Goal: Information Seeking & Learning: Learn about a topic

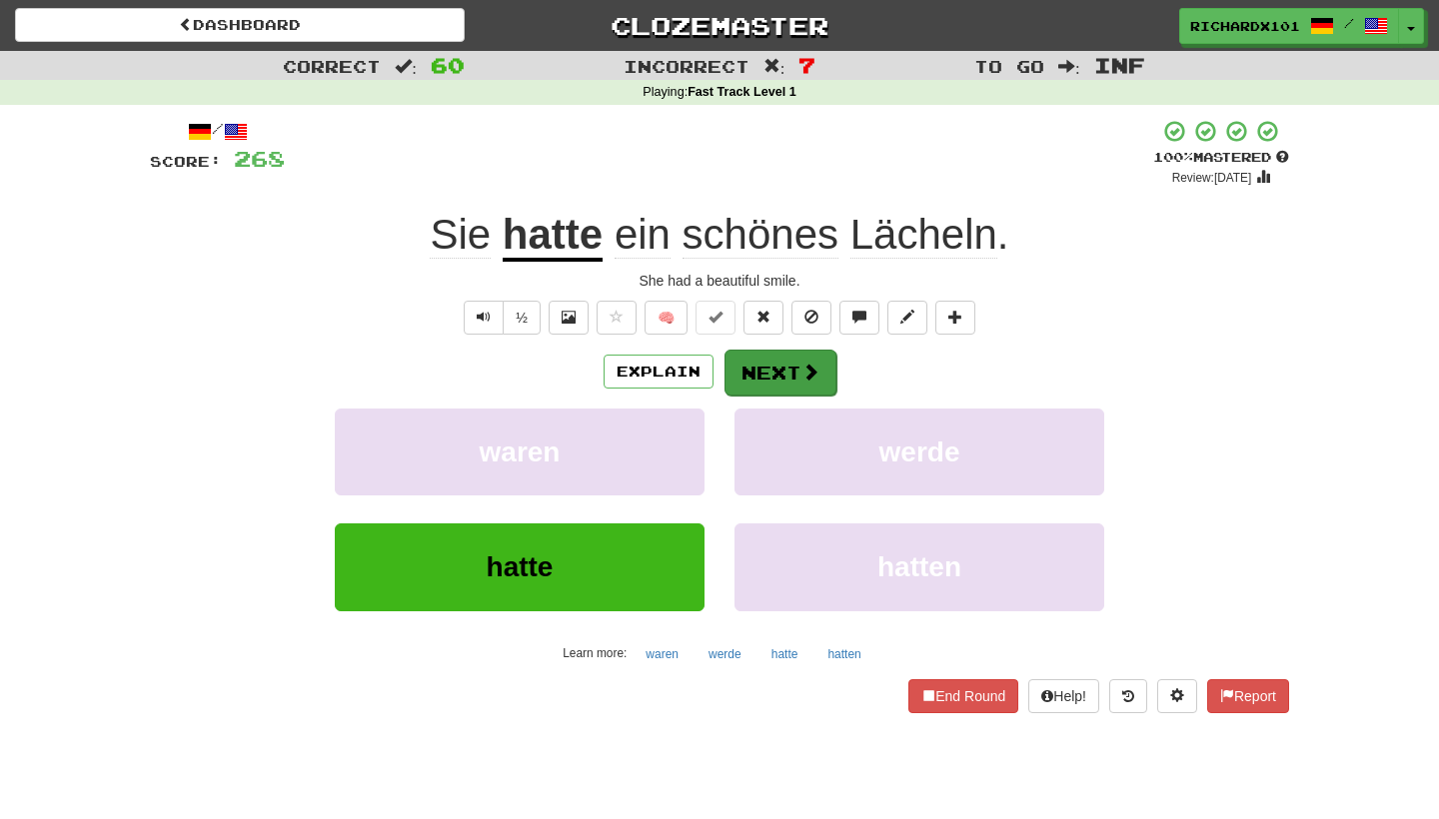
click at [788, 365] on button "Next" at bounding box center [780, 373] width 112 height 46
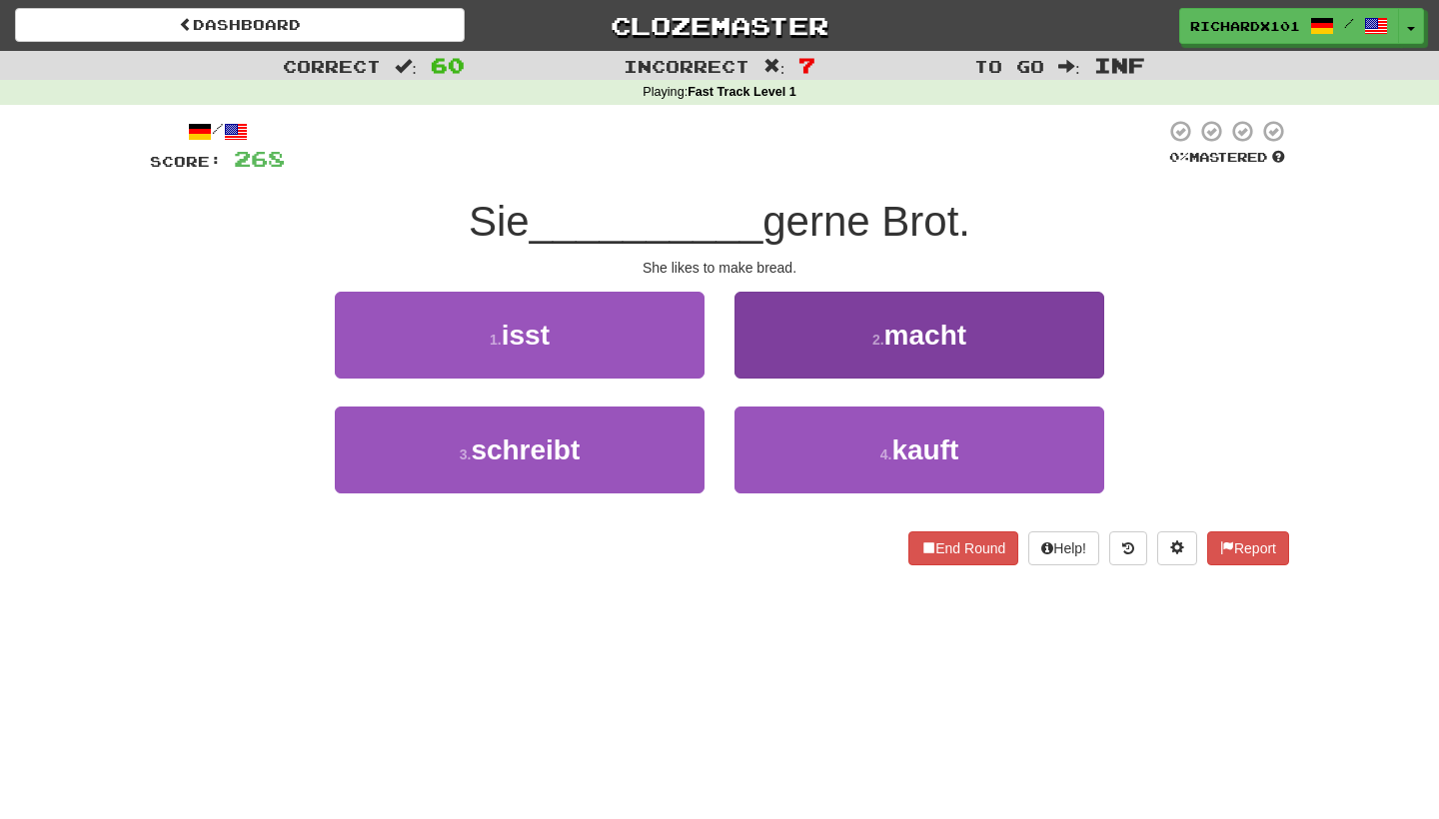
click at [790, 365] on button "2 . macht" at bounding box center [919, 335] width 370 height 87
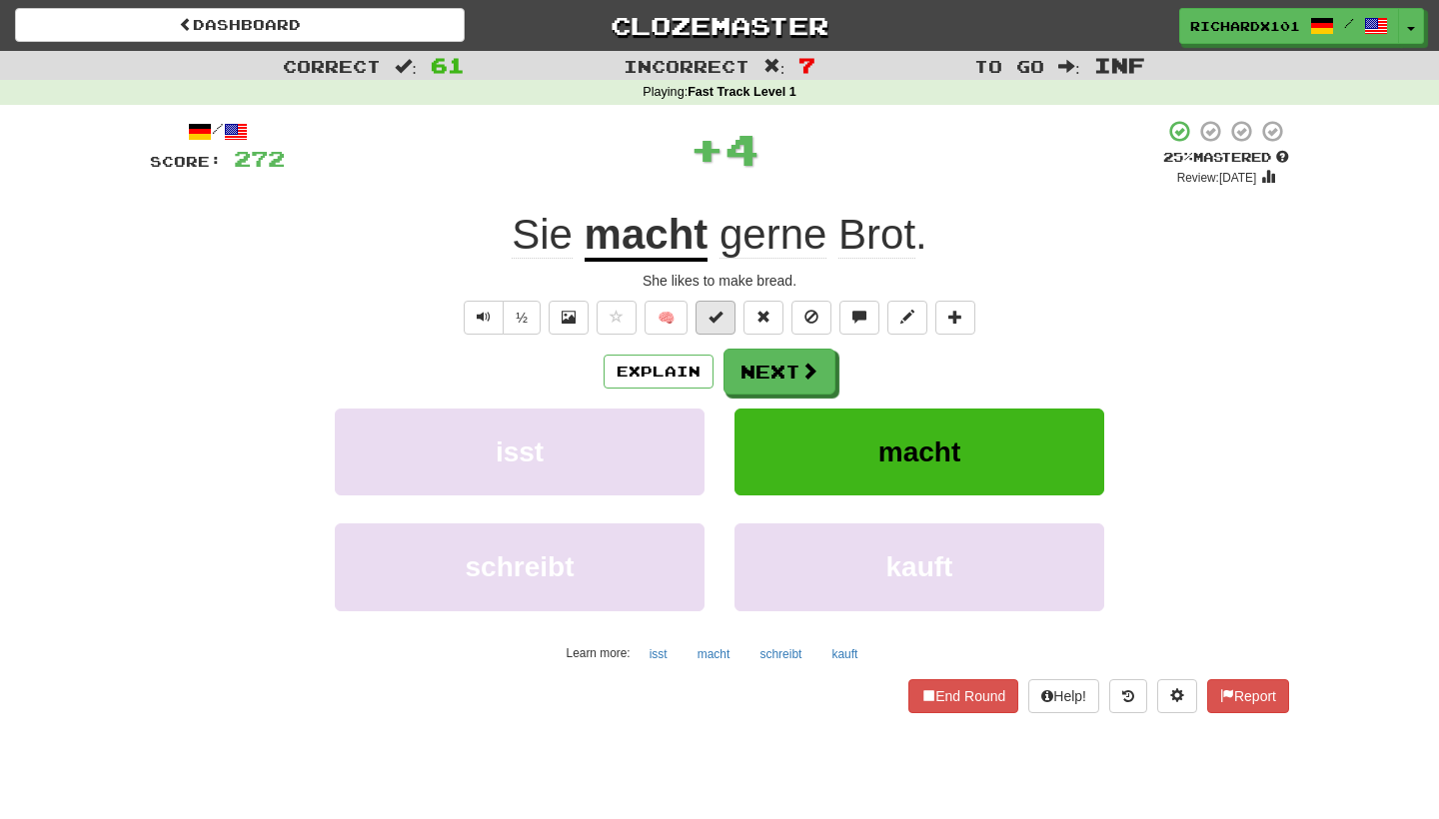
click at [714, 311] on span at bounding box center [715, 317] width 14 height 14
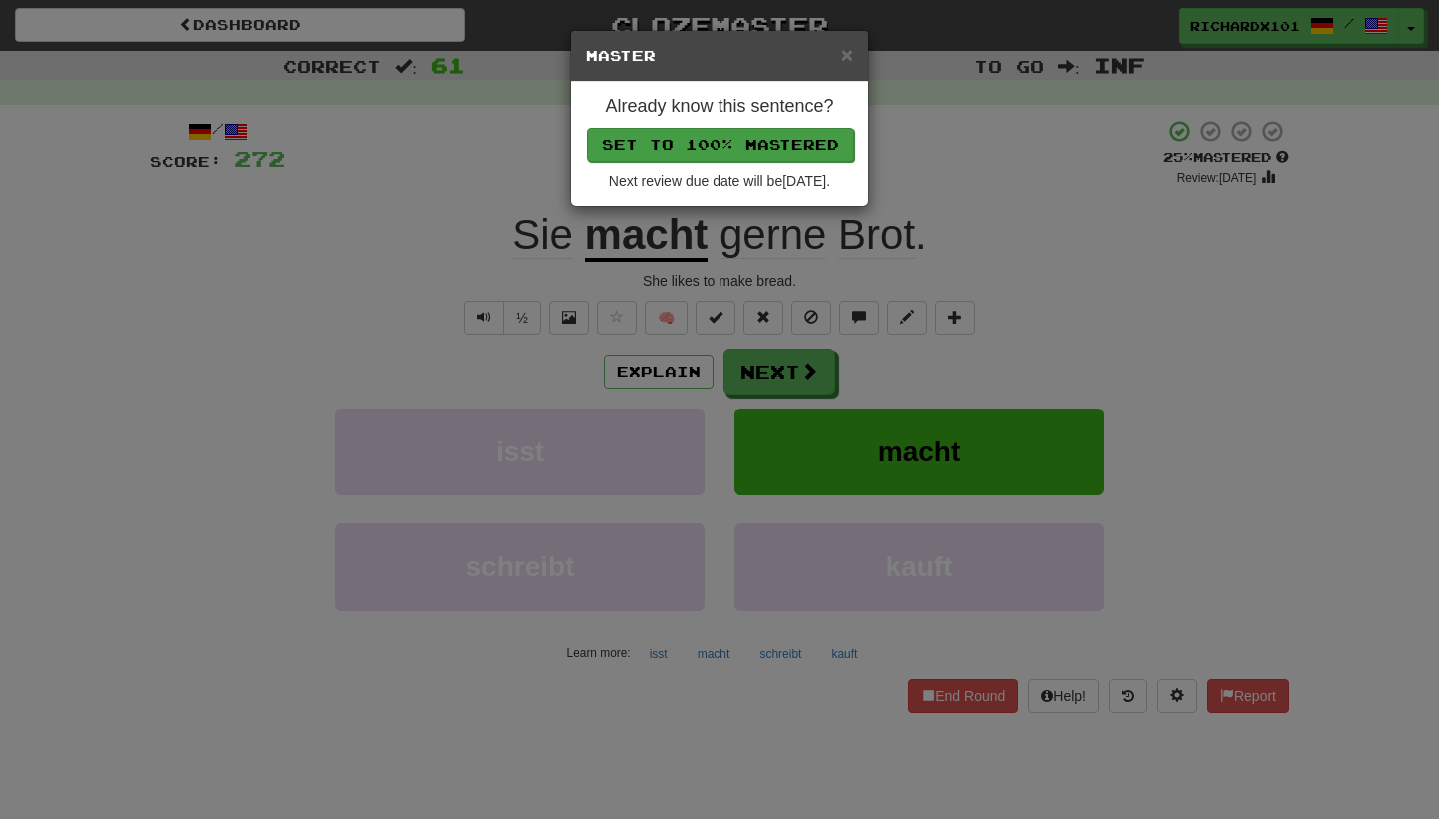
click at [742, 130] on button "Set to 100% Mastered" at bounding box center [720, 145] width 268 height 34
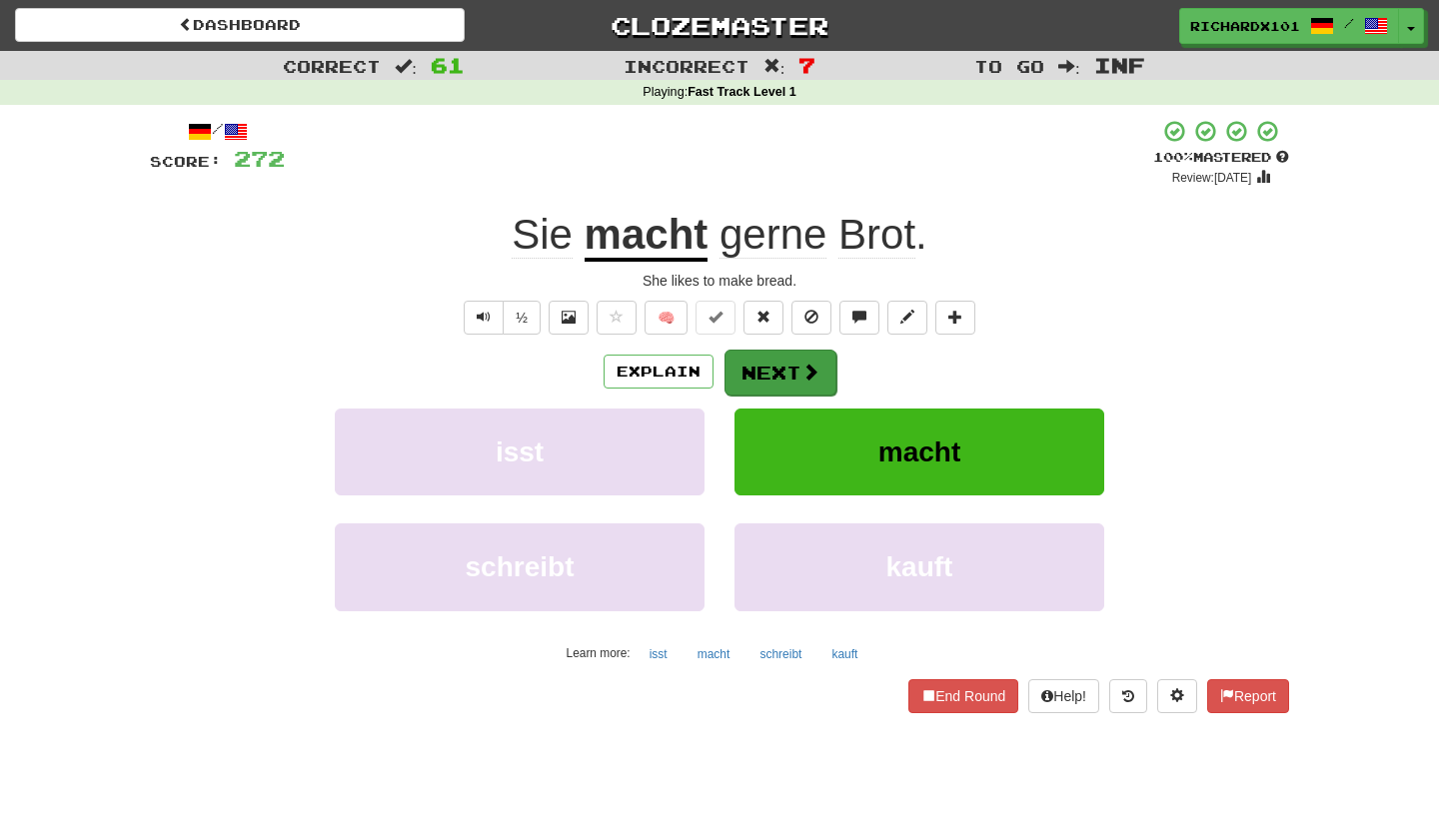
click at [756, 376] on button "Next" at bounding box center [780, 373] width 112 height 46
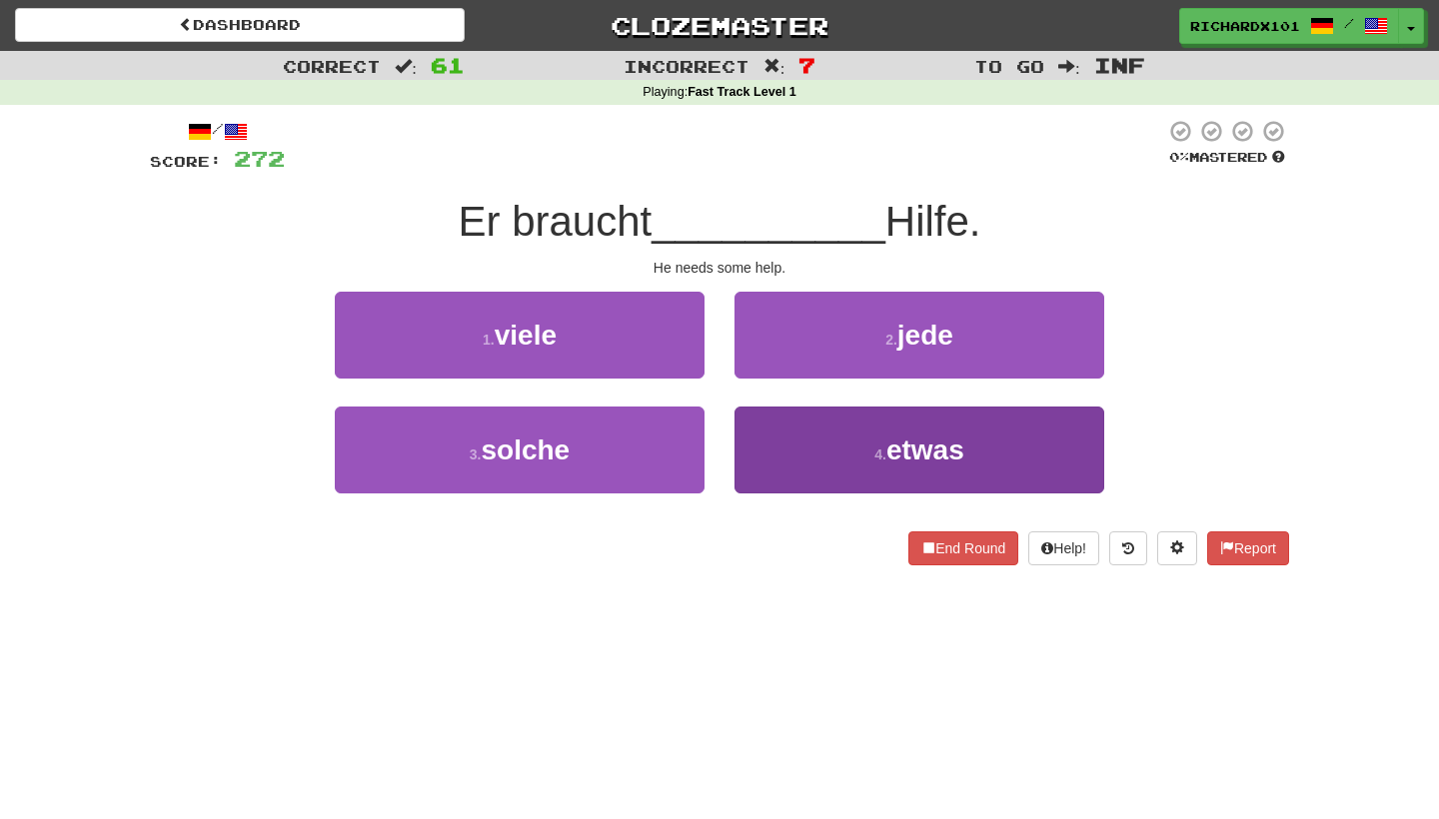
click at [775, 447] on button "4 . etwas" at bounding box center [919, 450] width 370 height 87
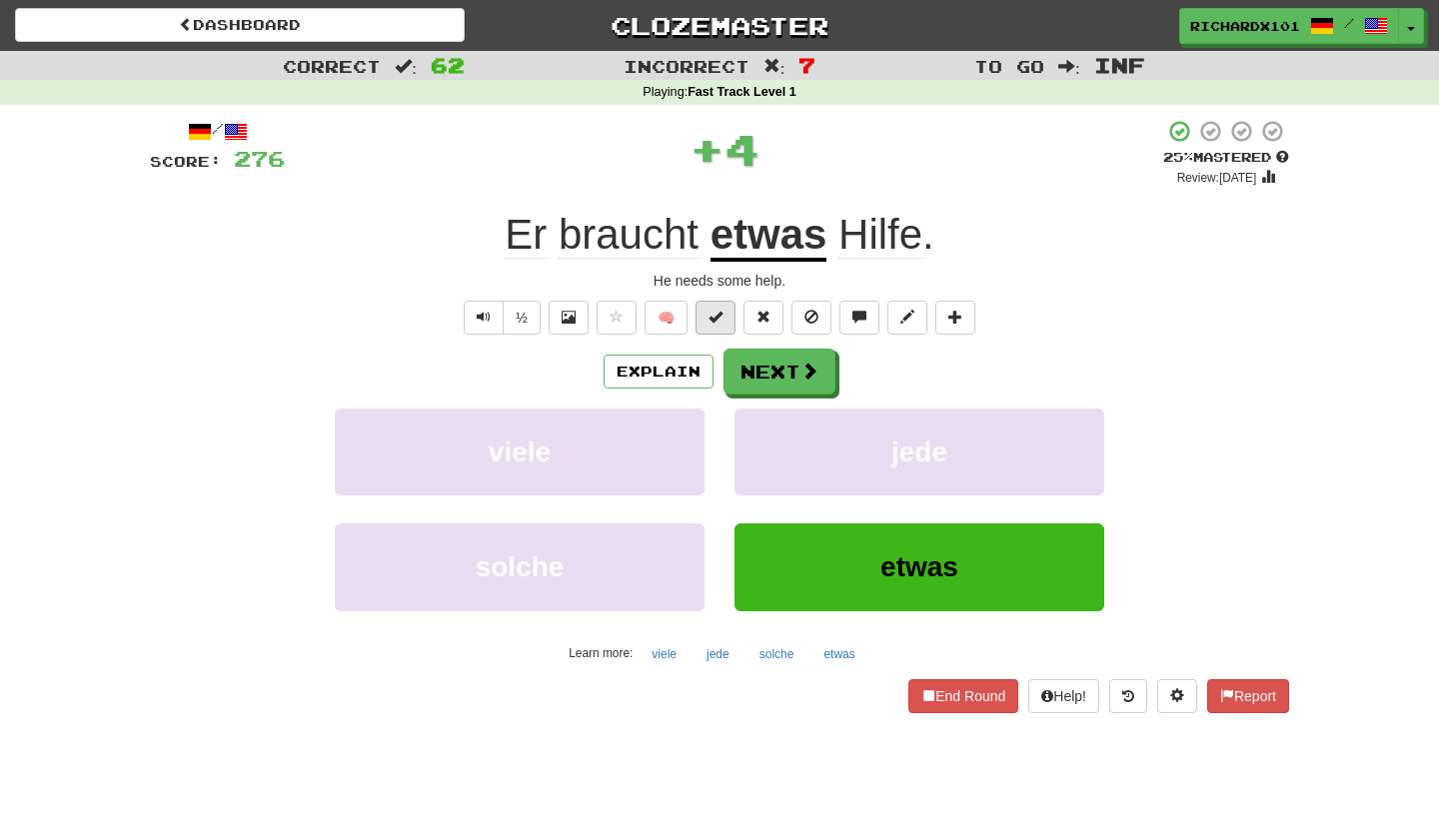
click at [727, 323] on button at bounding box center [715, 318] width 40 height 34
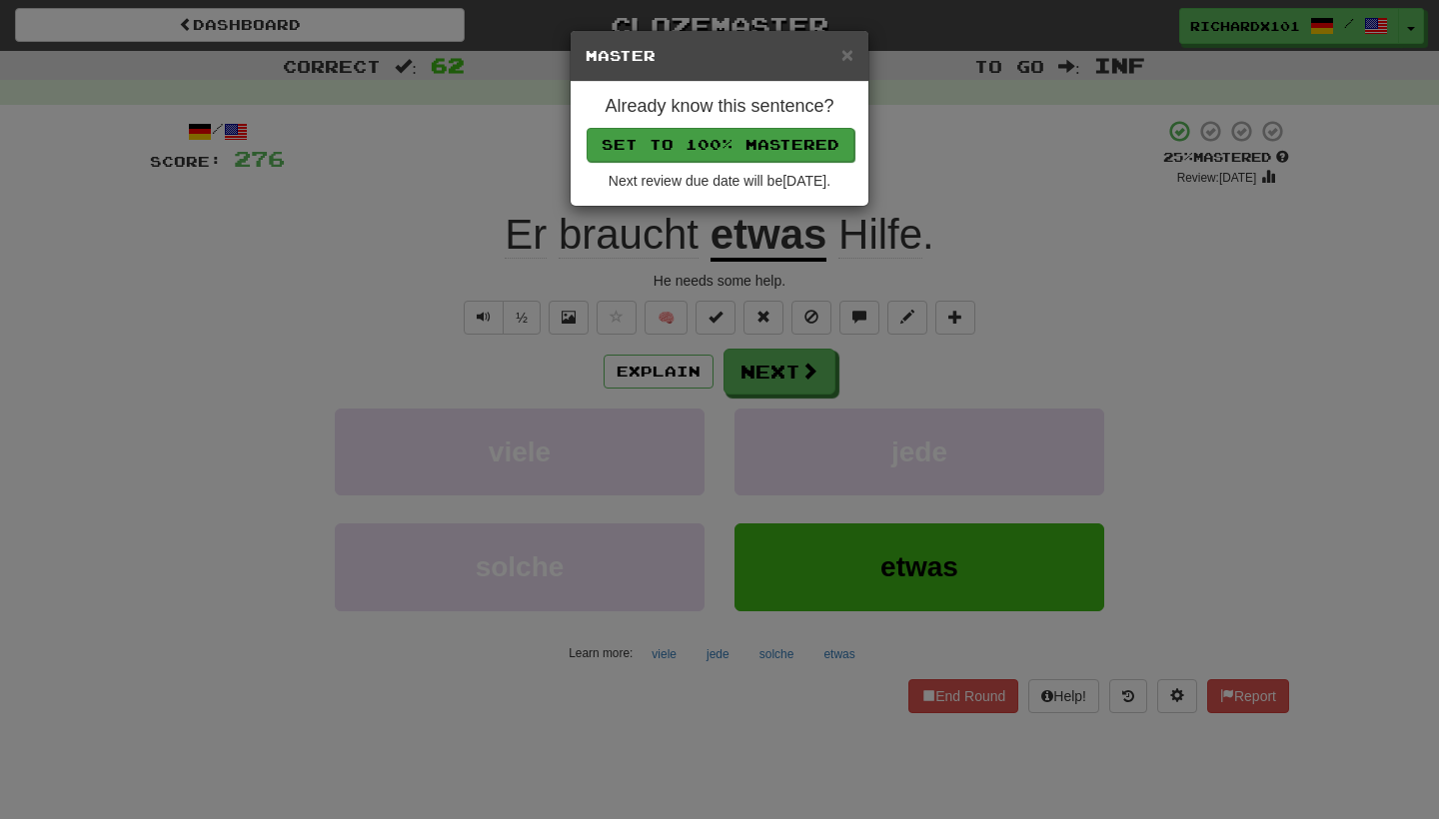
click at [762, 150] on button "Set to 100% Mastered" at bounding box center [720, 145] width 268 height 34
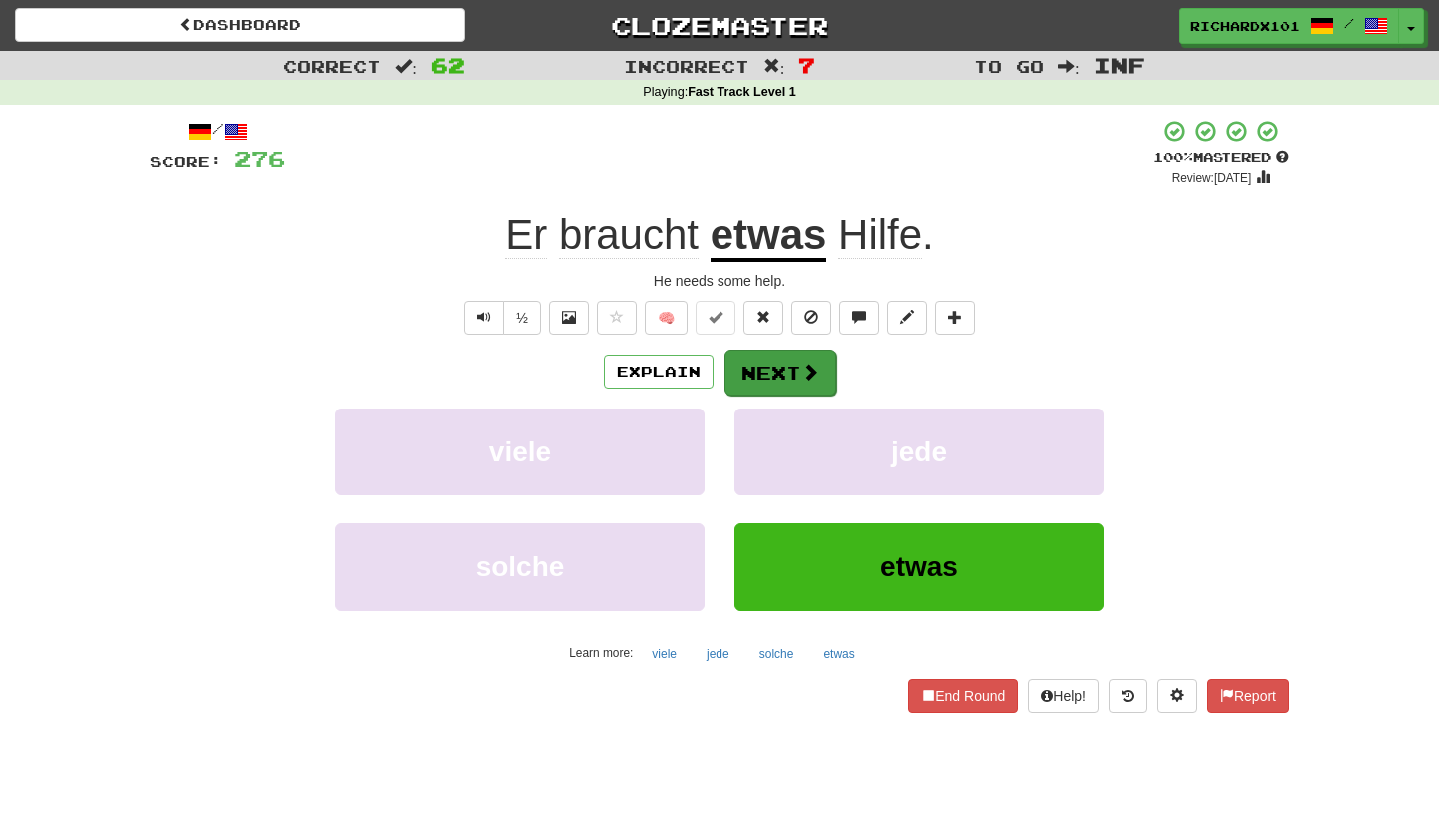
click at [767, 371] on button "Next" at bounding box center [780, 373] width 112 height 46
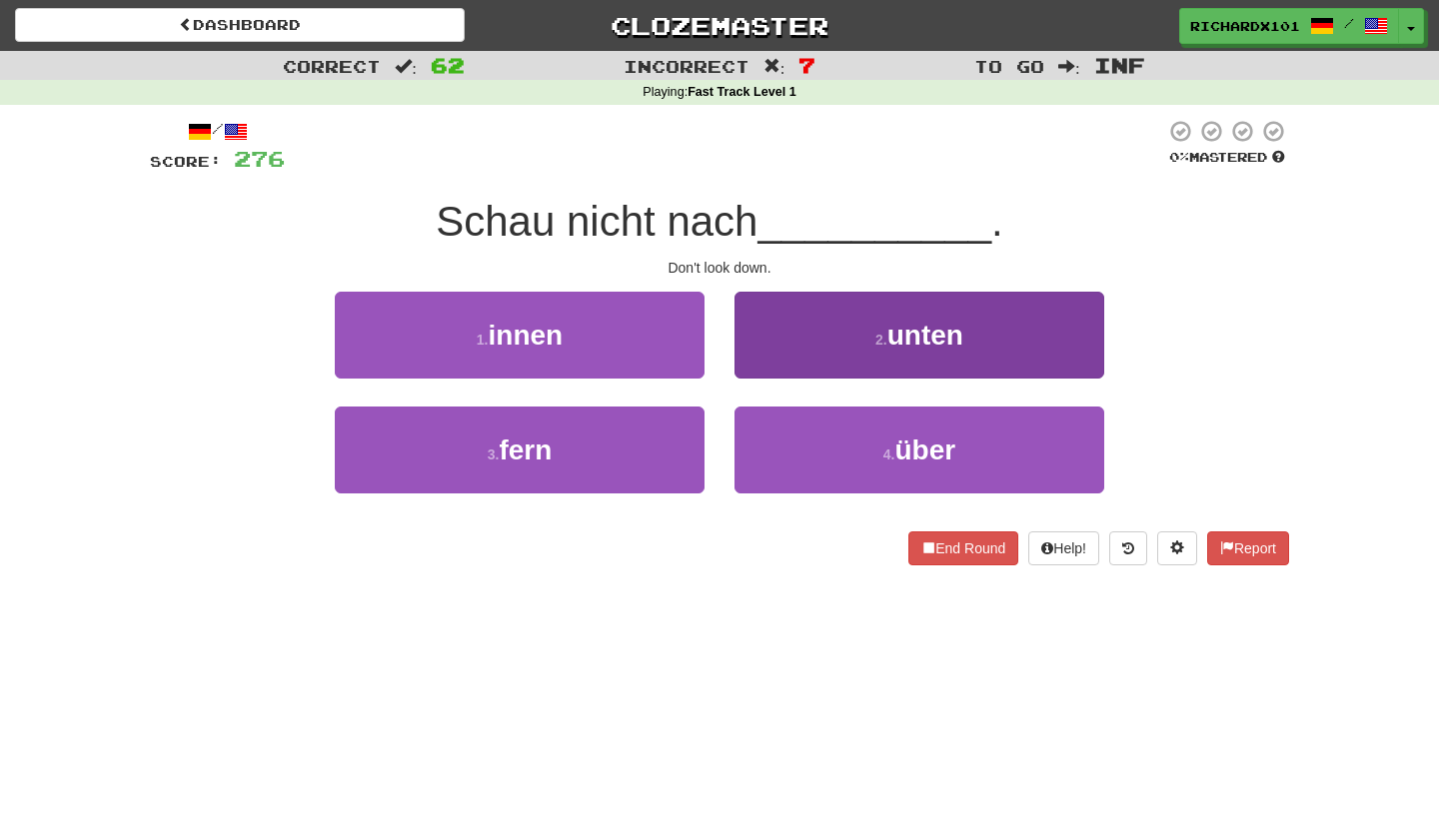
click at [775, 364] on button "2 . unten" at bounding box center [919, 335] width 370 height 87
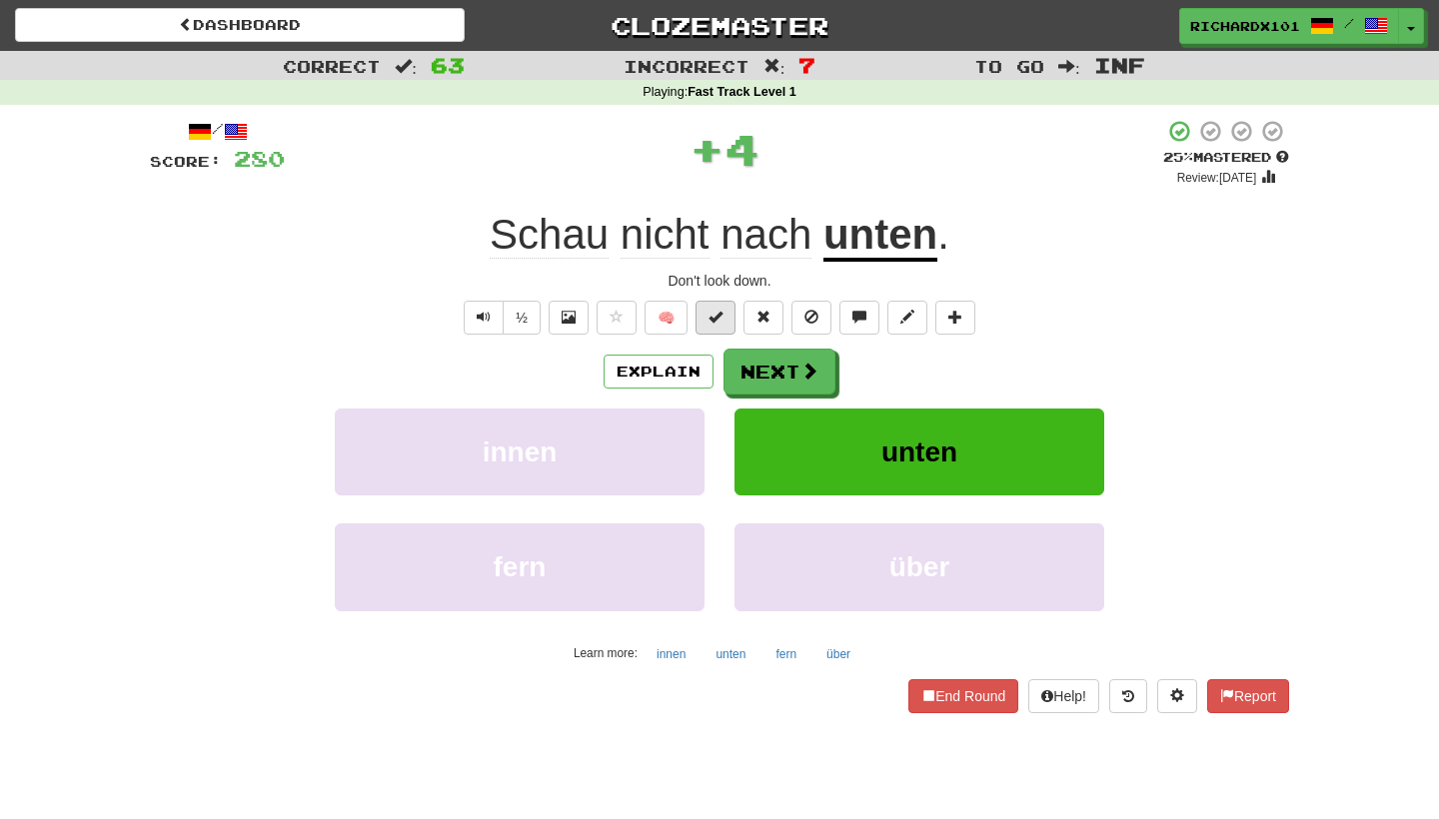
click at [727, 316] on button at bounding box center [715, 318] width 40 height 34
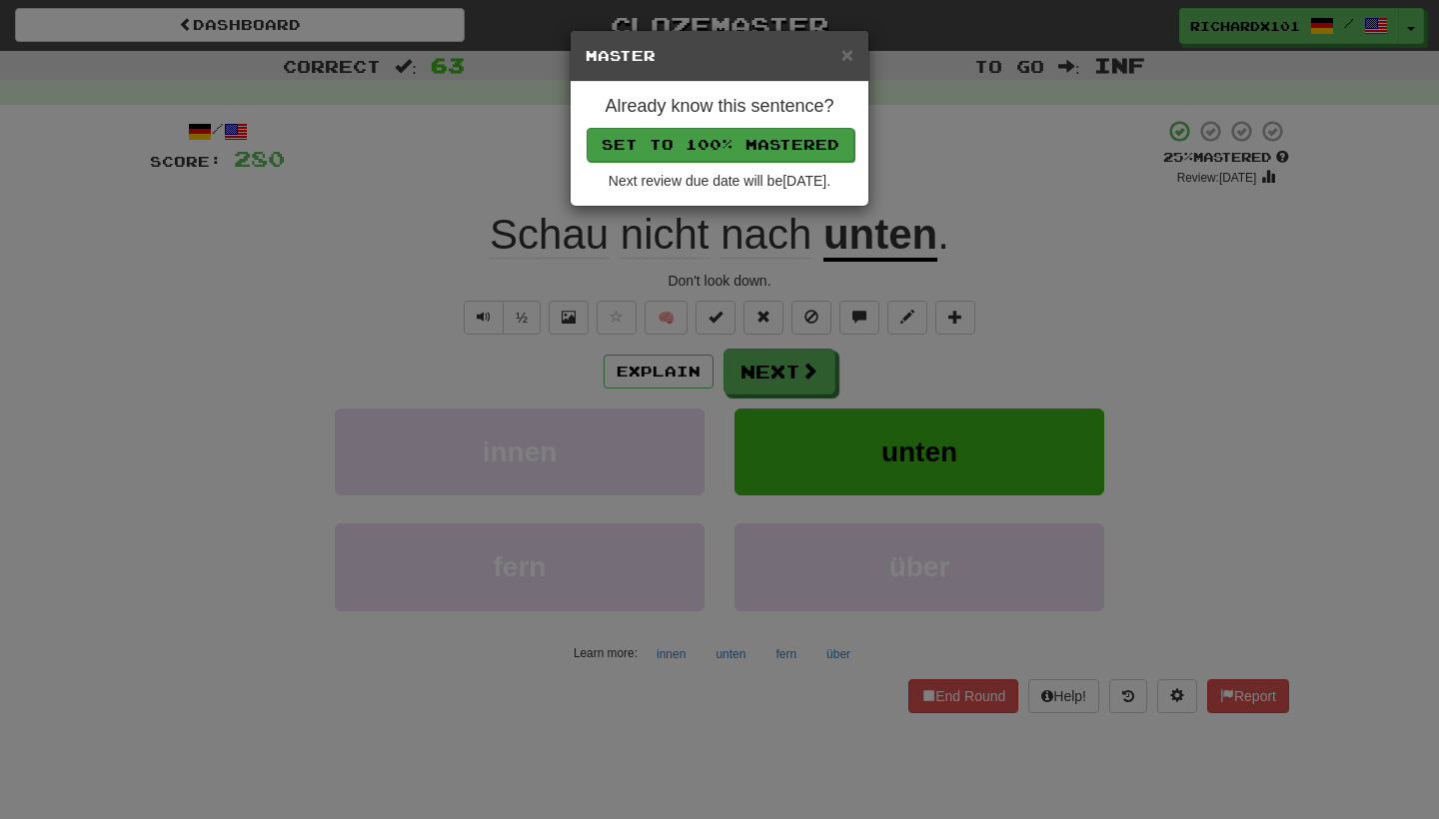
click at [763, 142] on button "Set to 100% Mastered" at bounding box center [720, 145] width 268 height 34
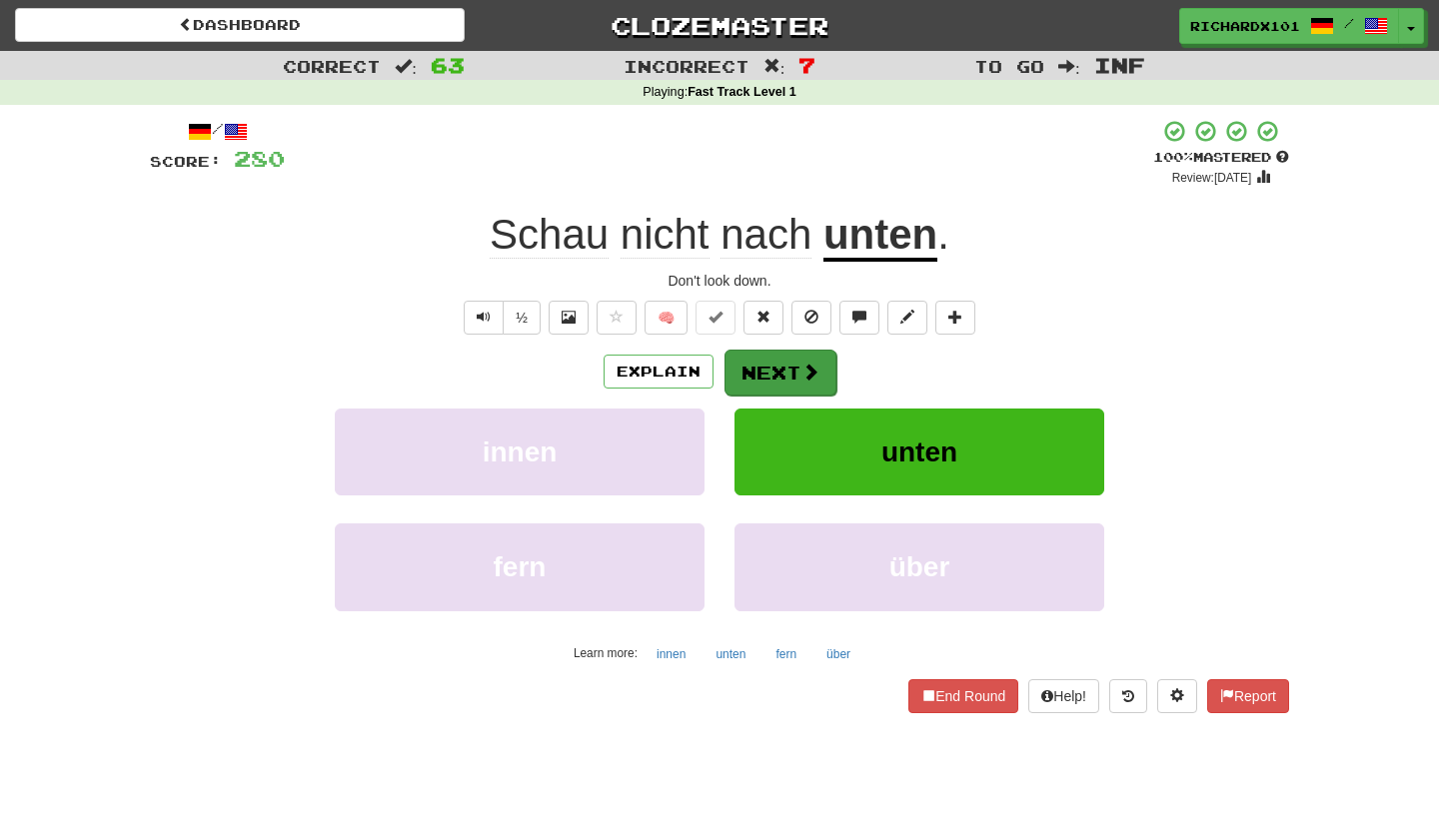
click at [775, 351] on button "Next" at bounding box center [780, 373] width 112 height 46
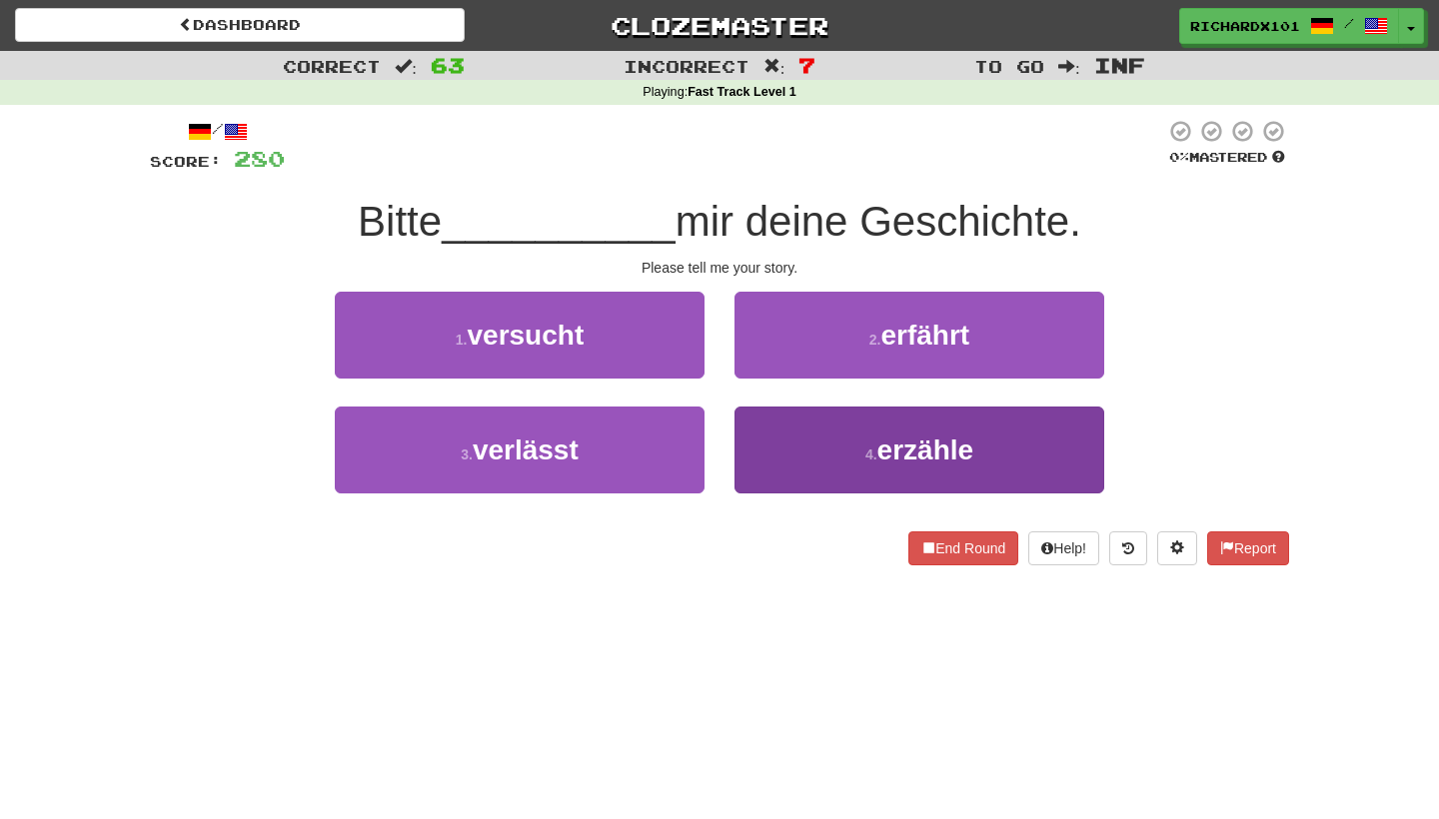
click at [789, 442] on button "4 . erzähle" at bounding box center [919, 450] width 370 height 87
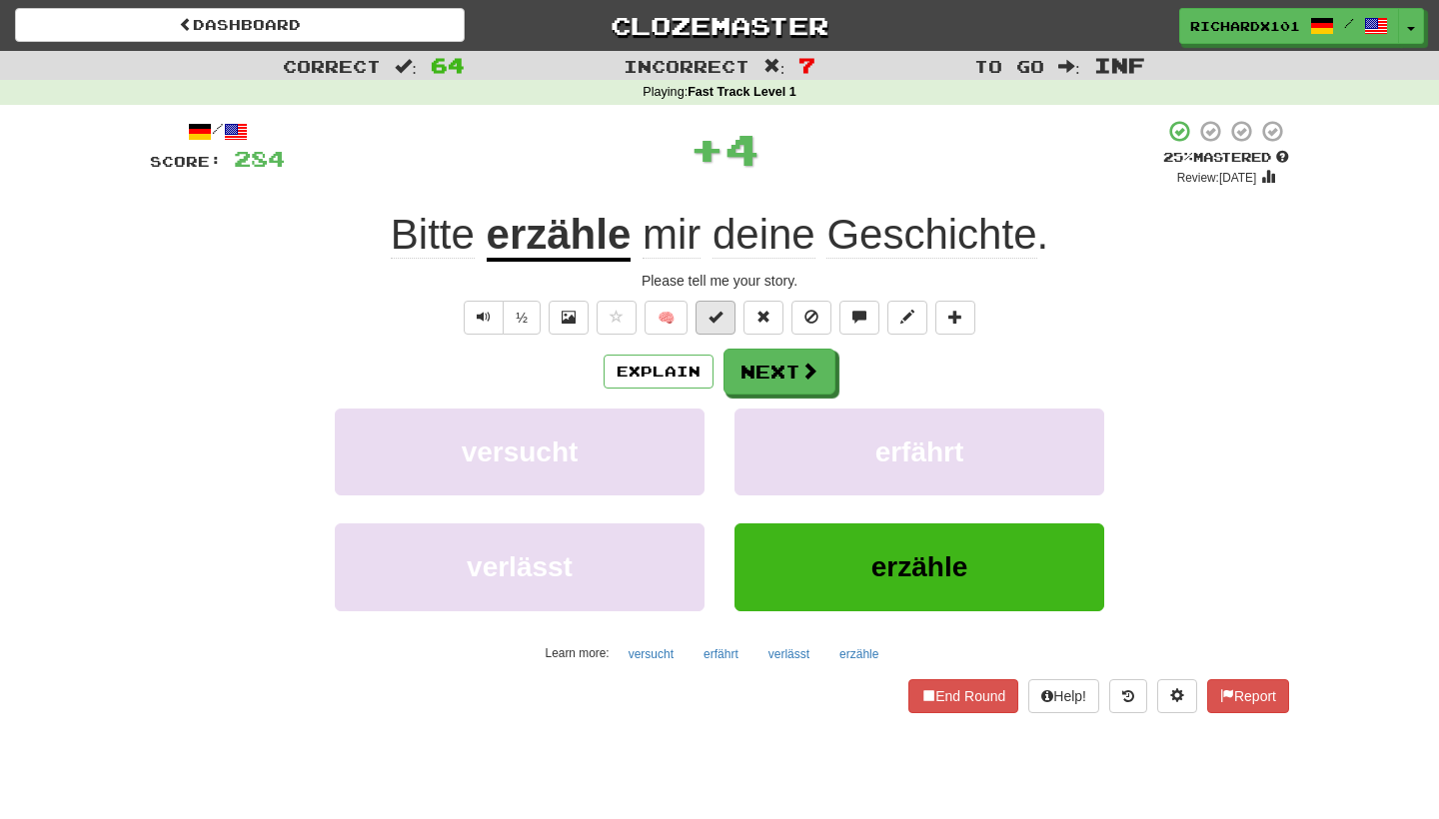
click at [721, 322] on span at bounding box center [715, 317] width 14 height 14
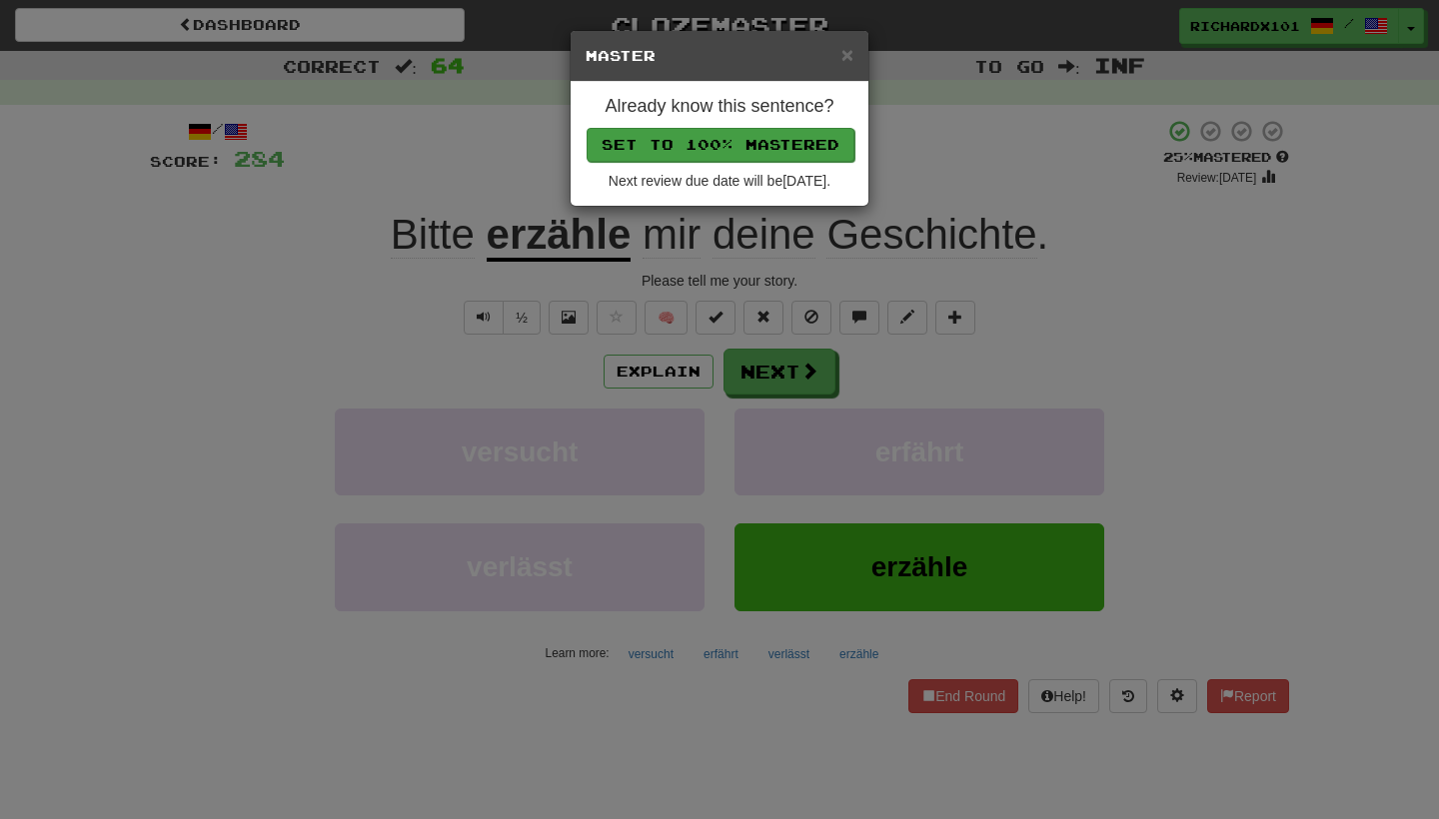
click at [752, 144] on button "Set to 100% Mastered" at bounding box center [720, 145] width 268 height 34
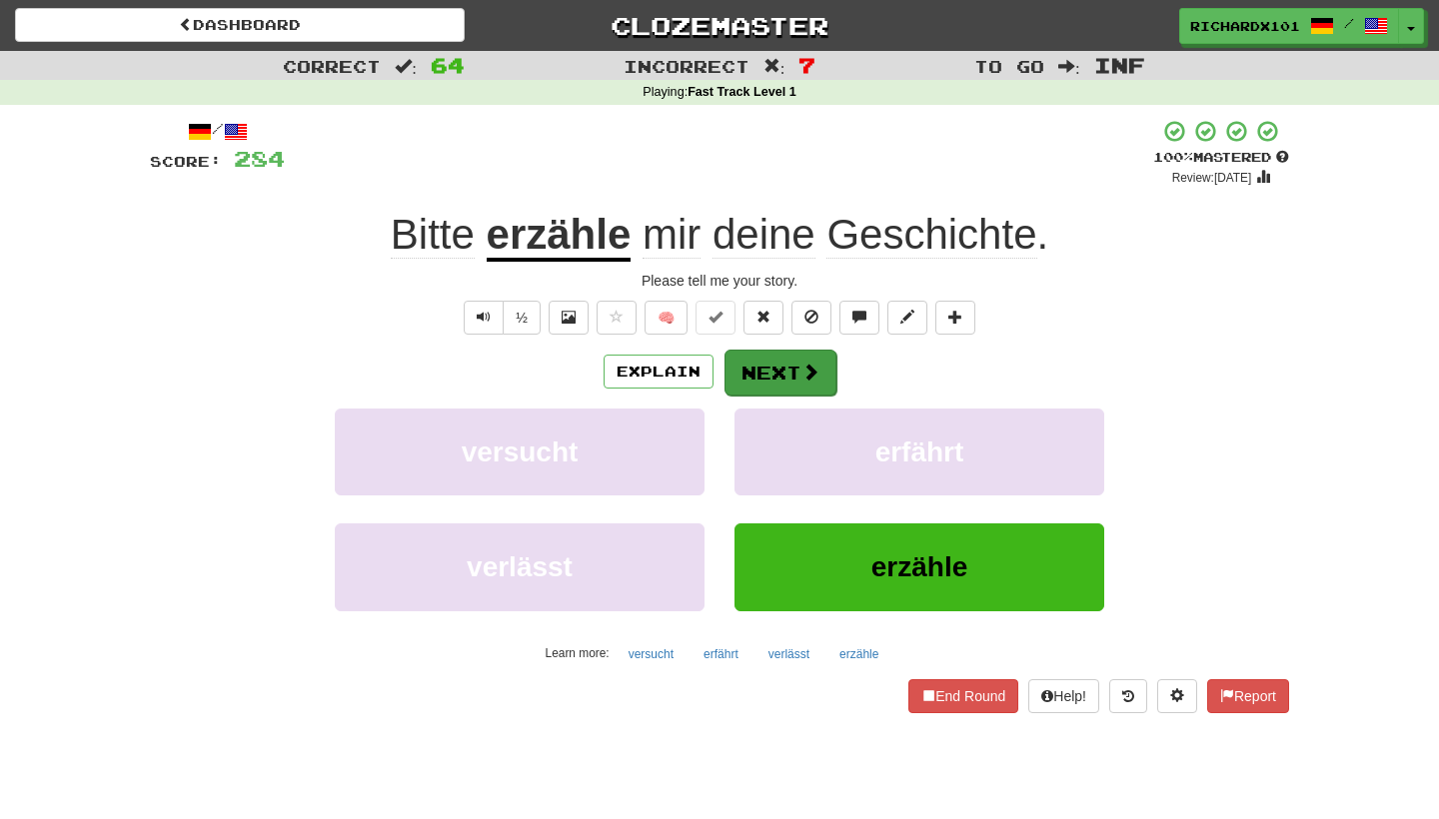
click at [767, 354] on button "Next" at bounding box center [780, 373] width 112 height 46
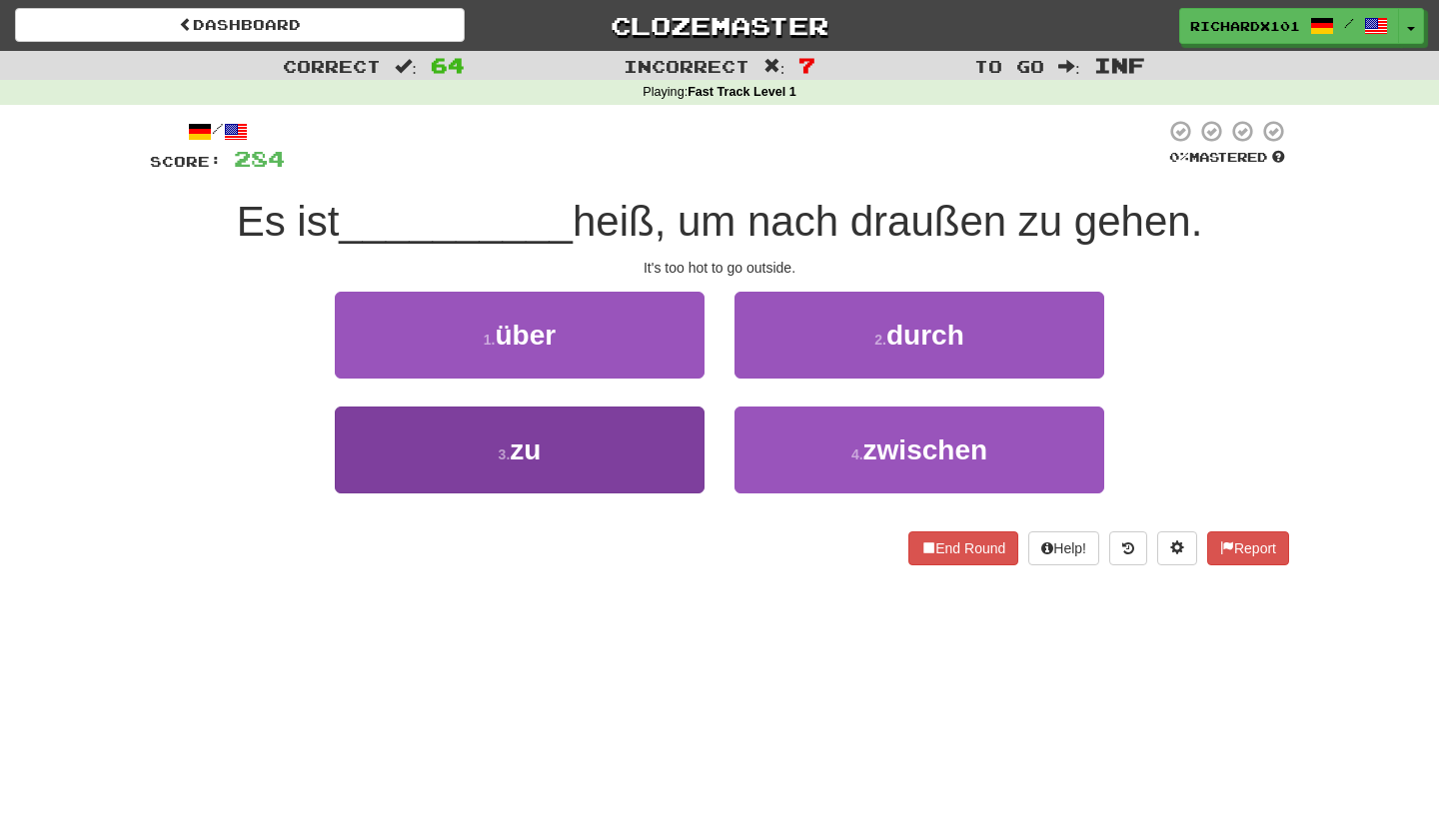
click at [681, 447] on button "3 . zu" at bounding box center [520, 450] width 370 height 87
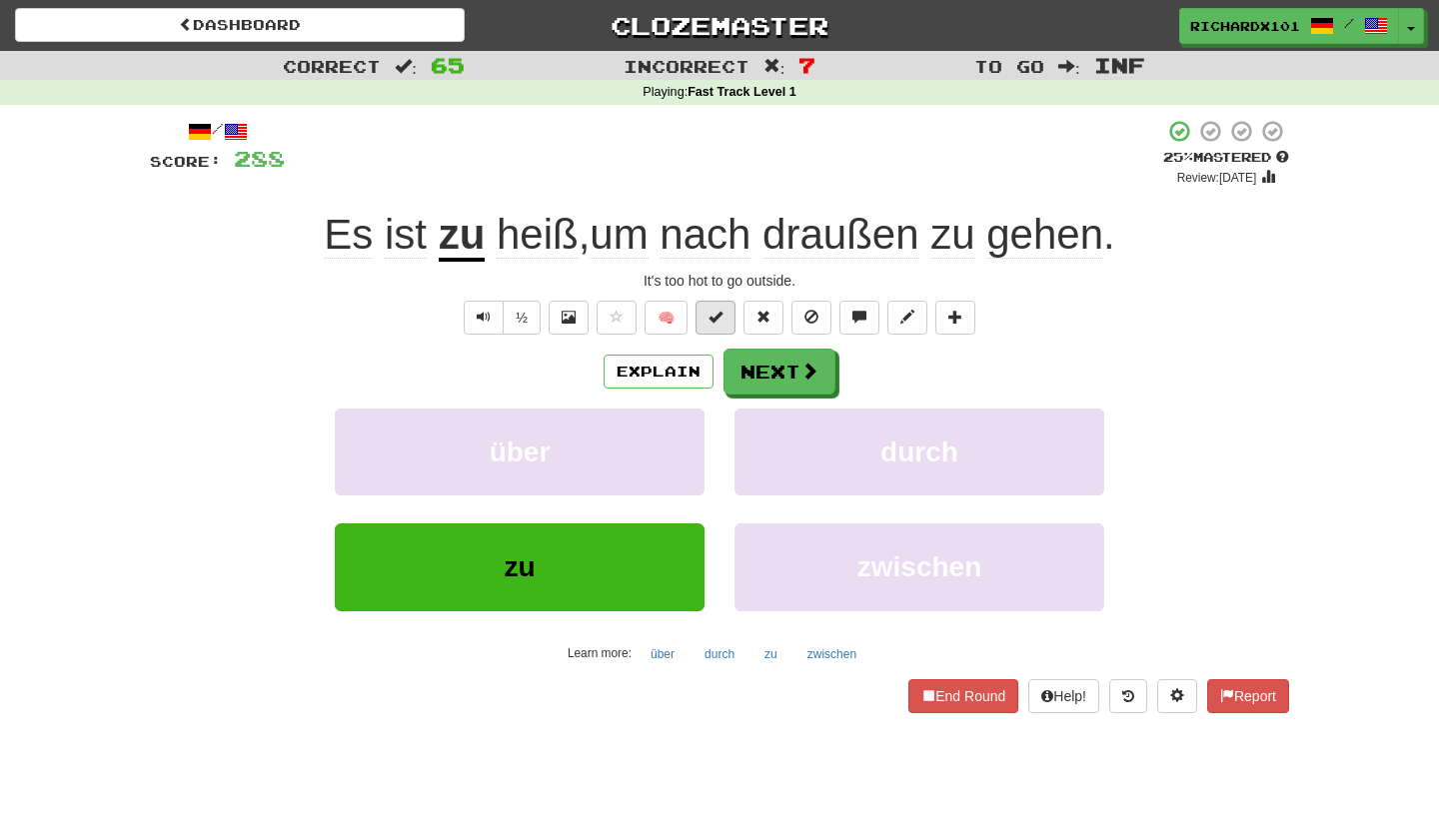
click at [717, 315] on span at bounding box center [715, 317] width 14 height 14
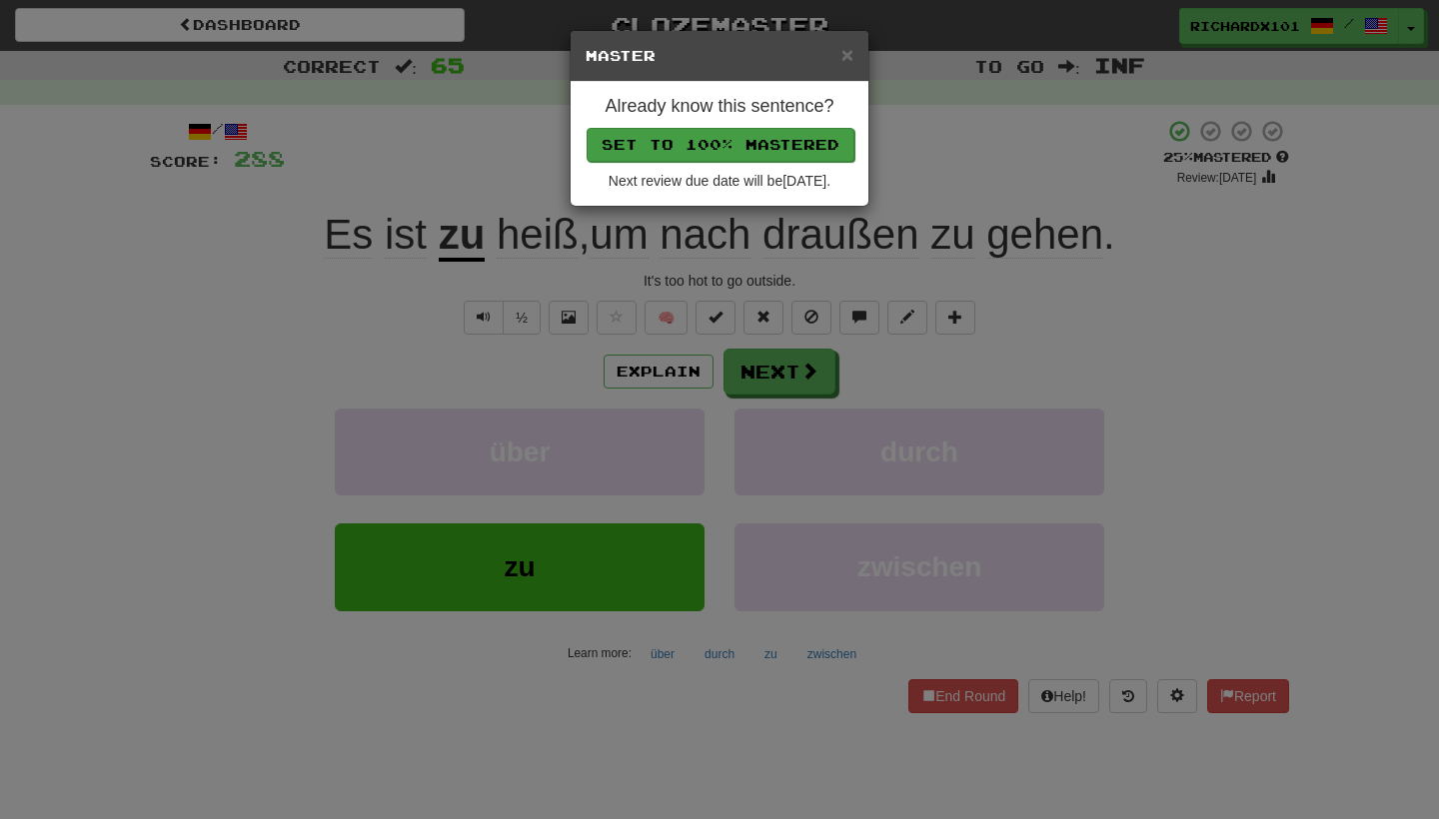
click at [757, 146] on button "Set to 100% Mastered" at bounding box center [720, 145] width 268 height 34
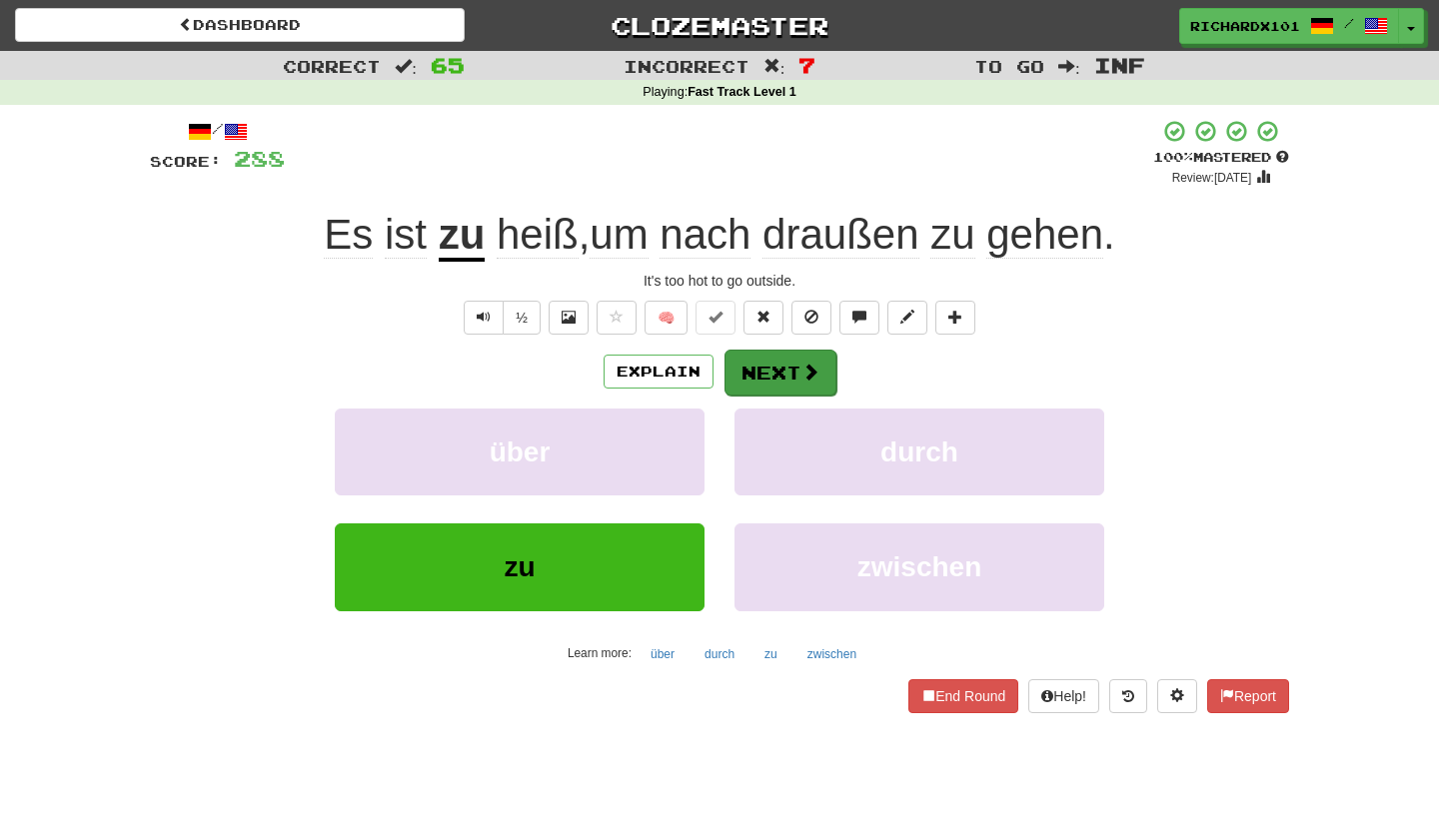
click at [764, 353] on button "Next" at bounding box center [780, 373] width 112 height 46
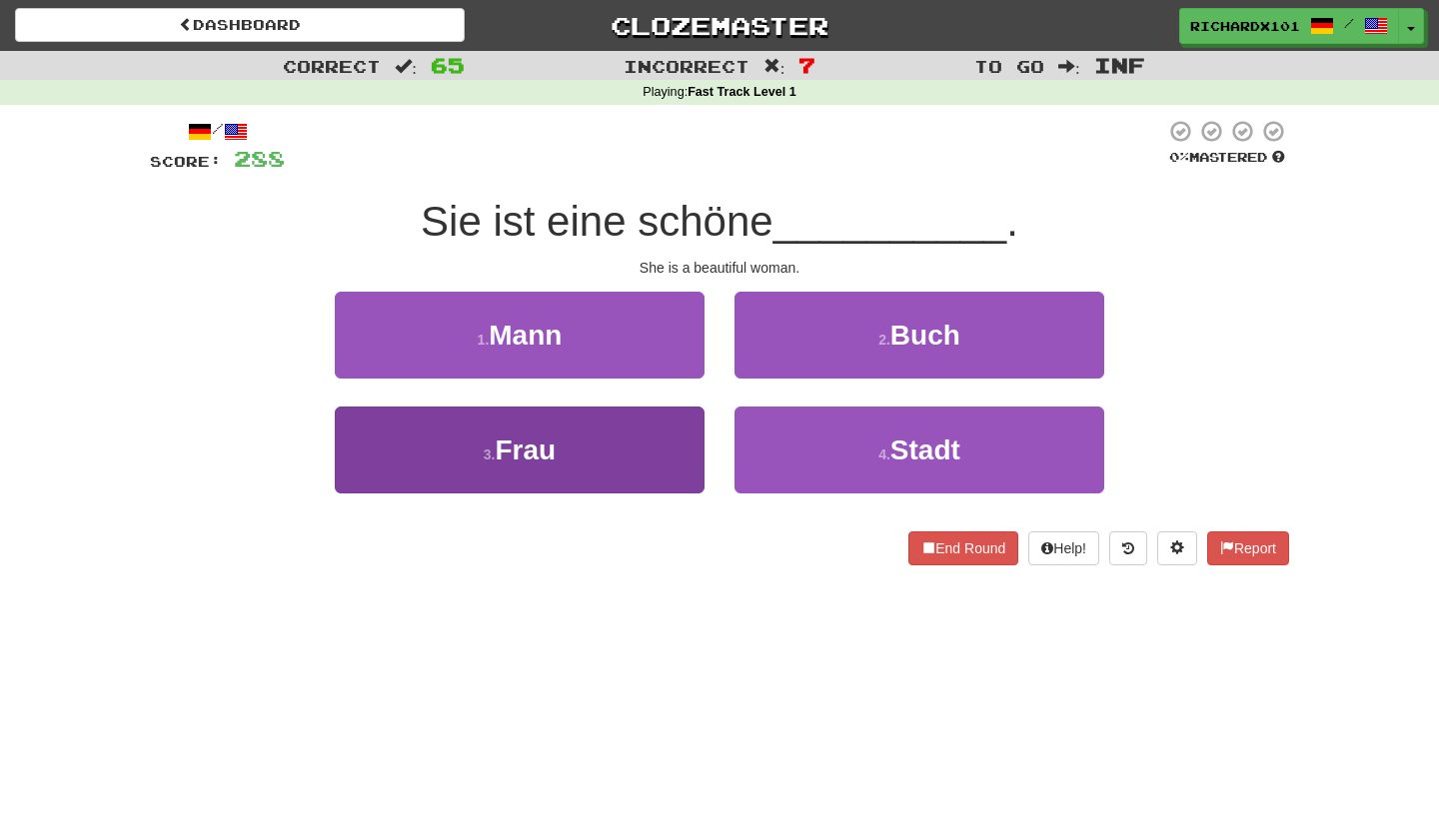
click at [676, 453] on button "3 . Frau" at bounding box center [520, 450] width 370 height 87
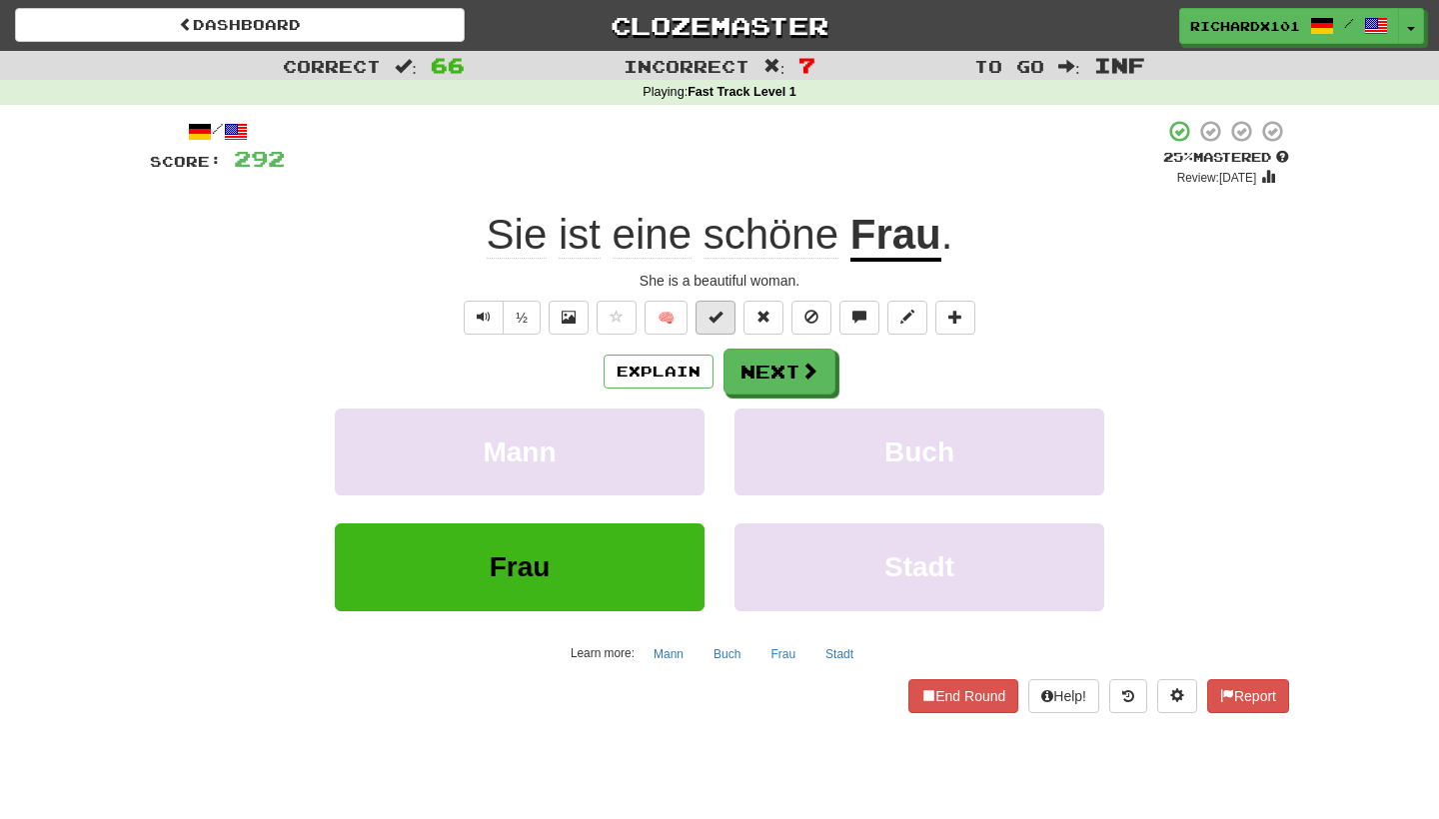
click at [724, 311] on button at bounding box center [715, 318] width 40 height 34
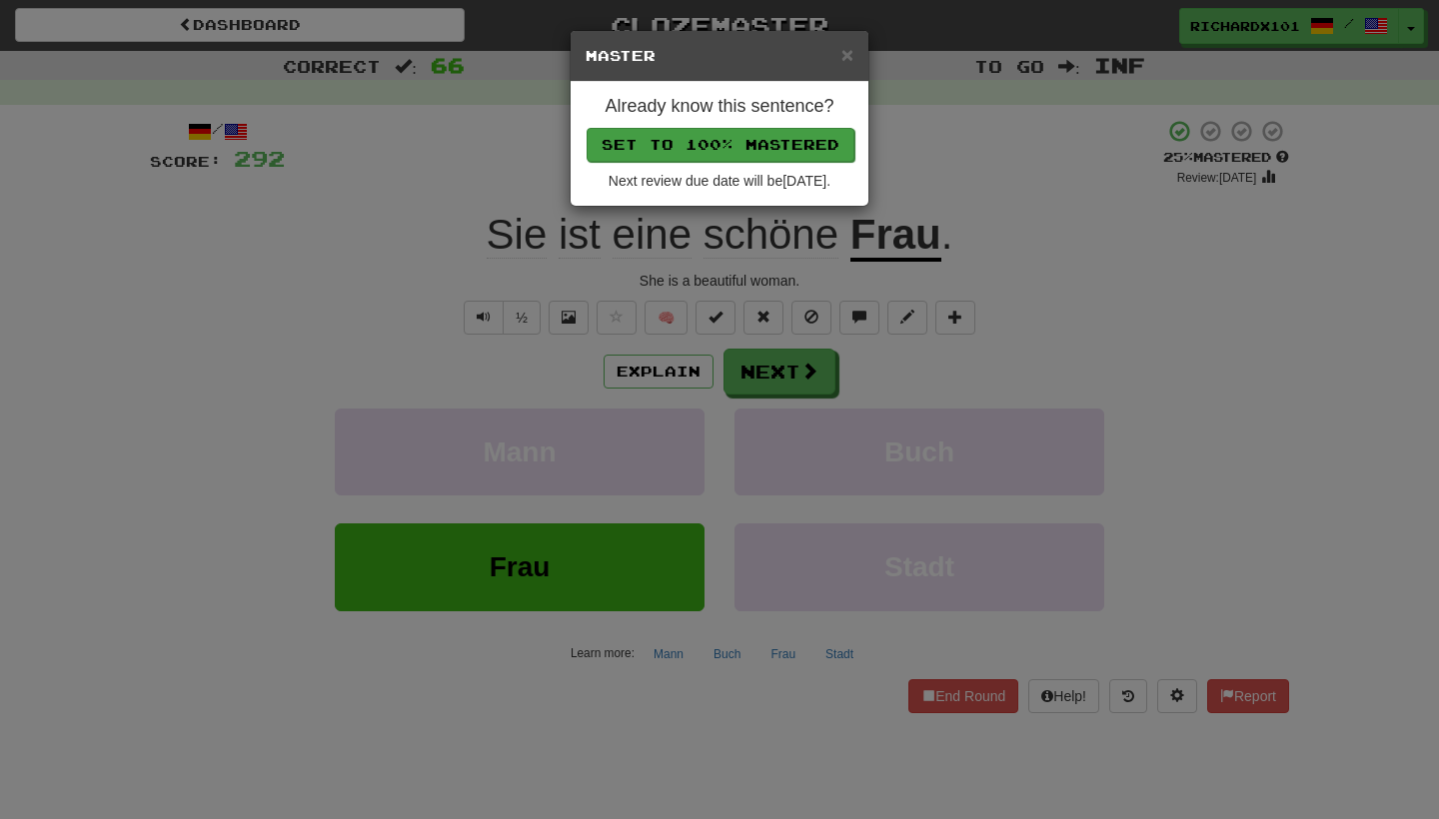
click at [761, 148] on button "Set to 100% Mastered" at bounding box center [720, 145] width 268 height 34
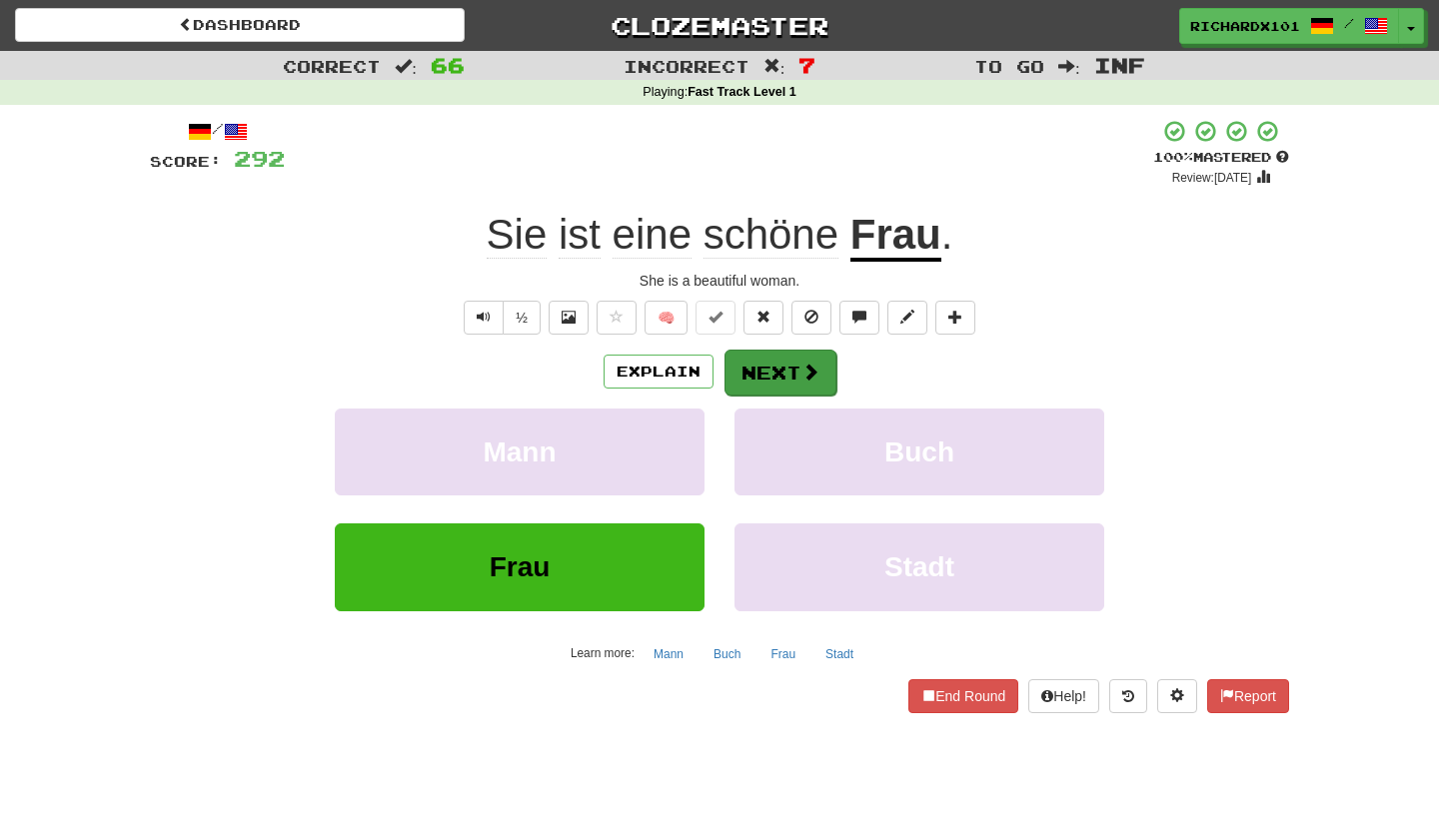
click at [766, 351] on button "Next" at bounding box center [780, 373] width 112 height 46
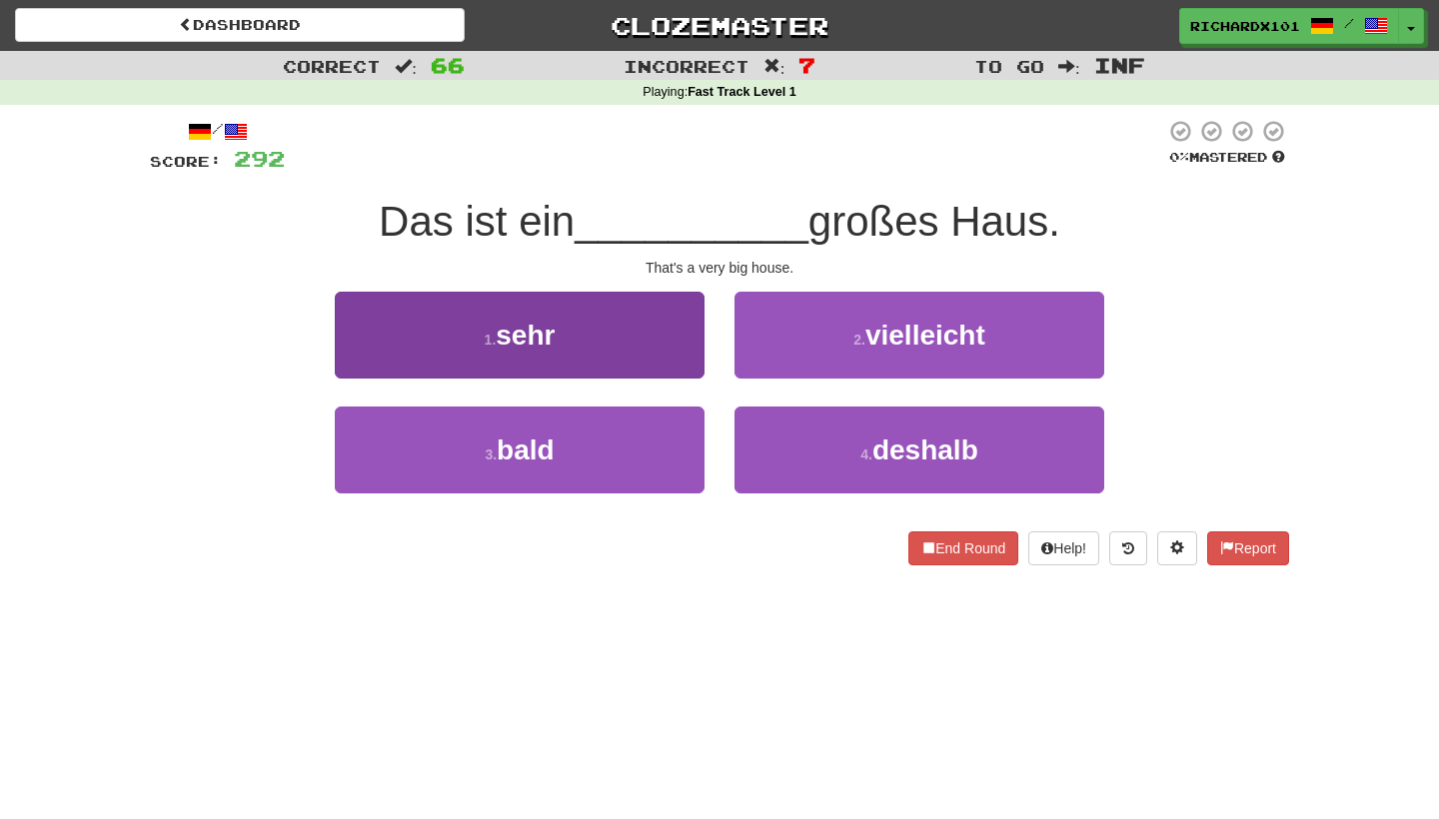
click at [681, 340] on button "1 . sehr" at bounding box center [520, 335] width 370 height 87
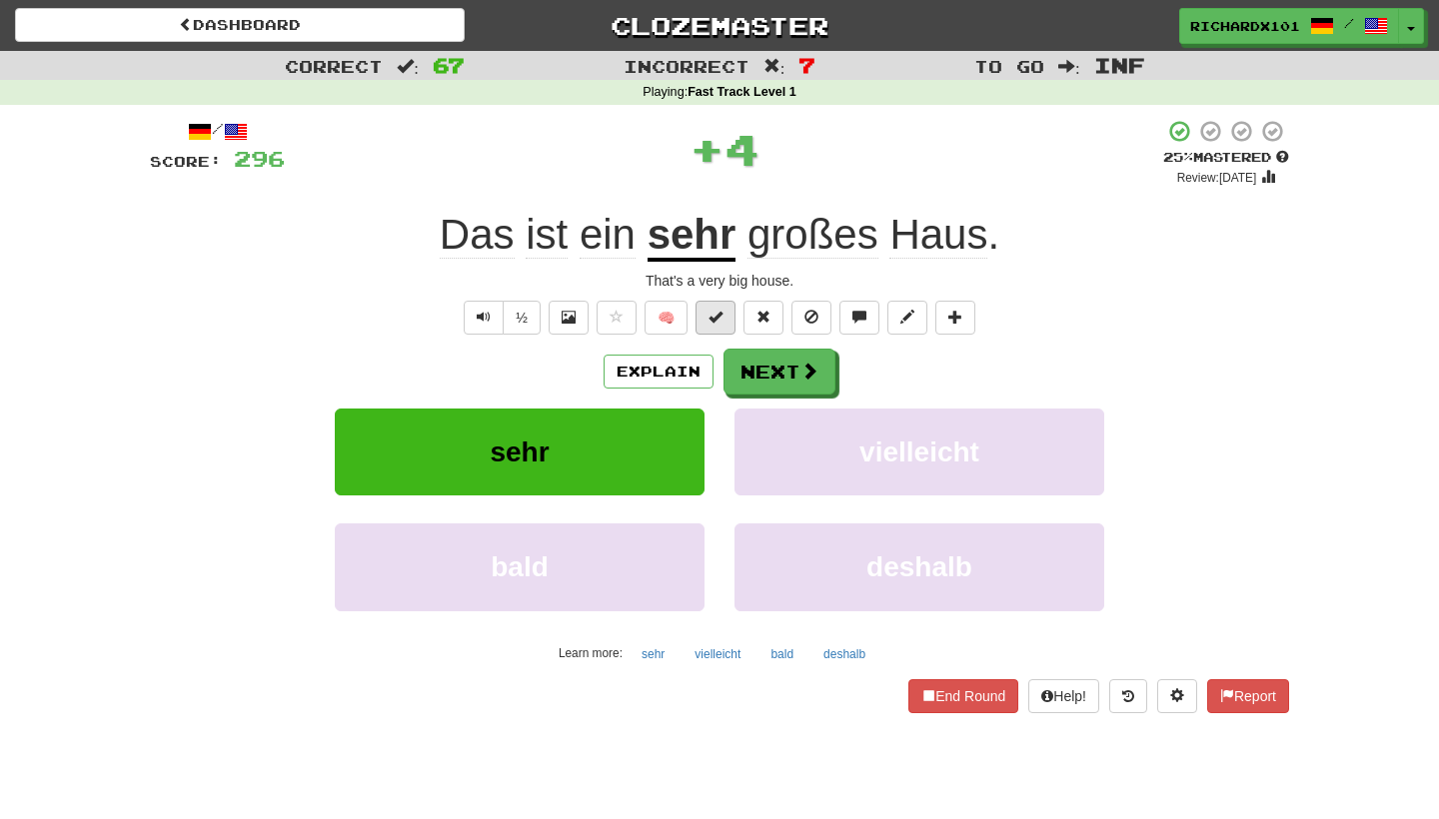
click at [708, 316] on span at bounding box center [715, 317] width 14 height 14
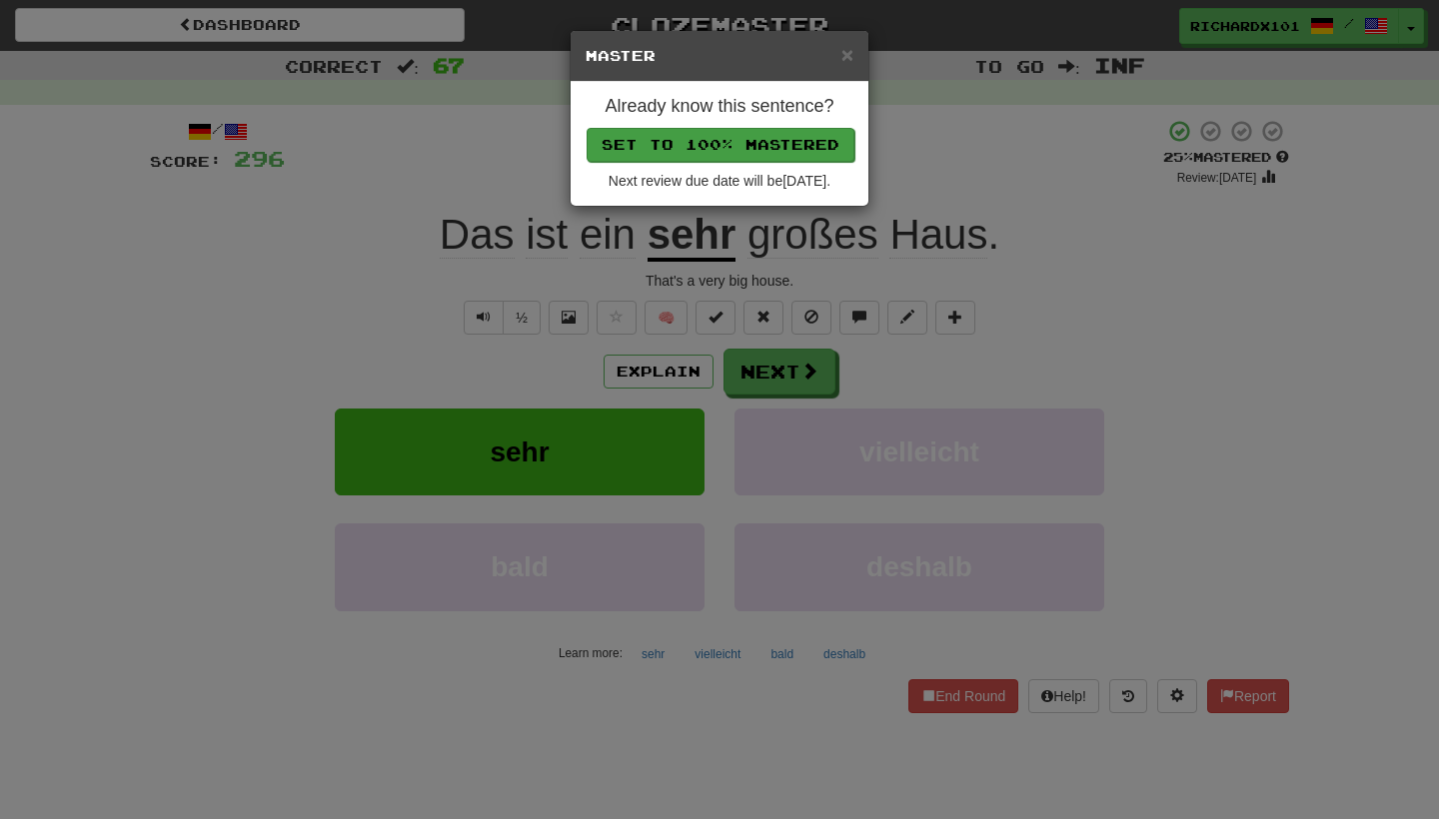
click at [748, 151] on button "Set to 100% Mastered" at bounding box center [720, 145] width 268 height 34
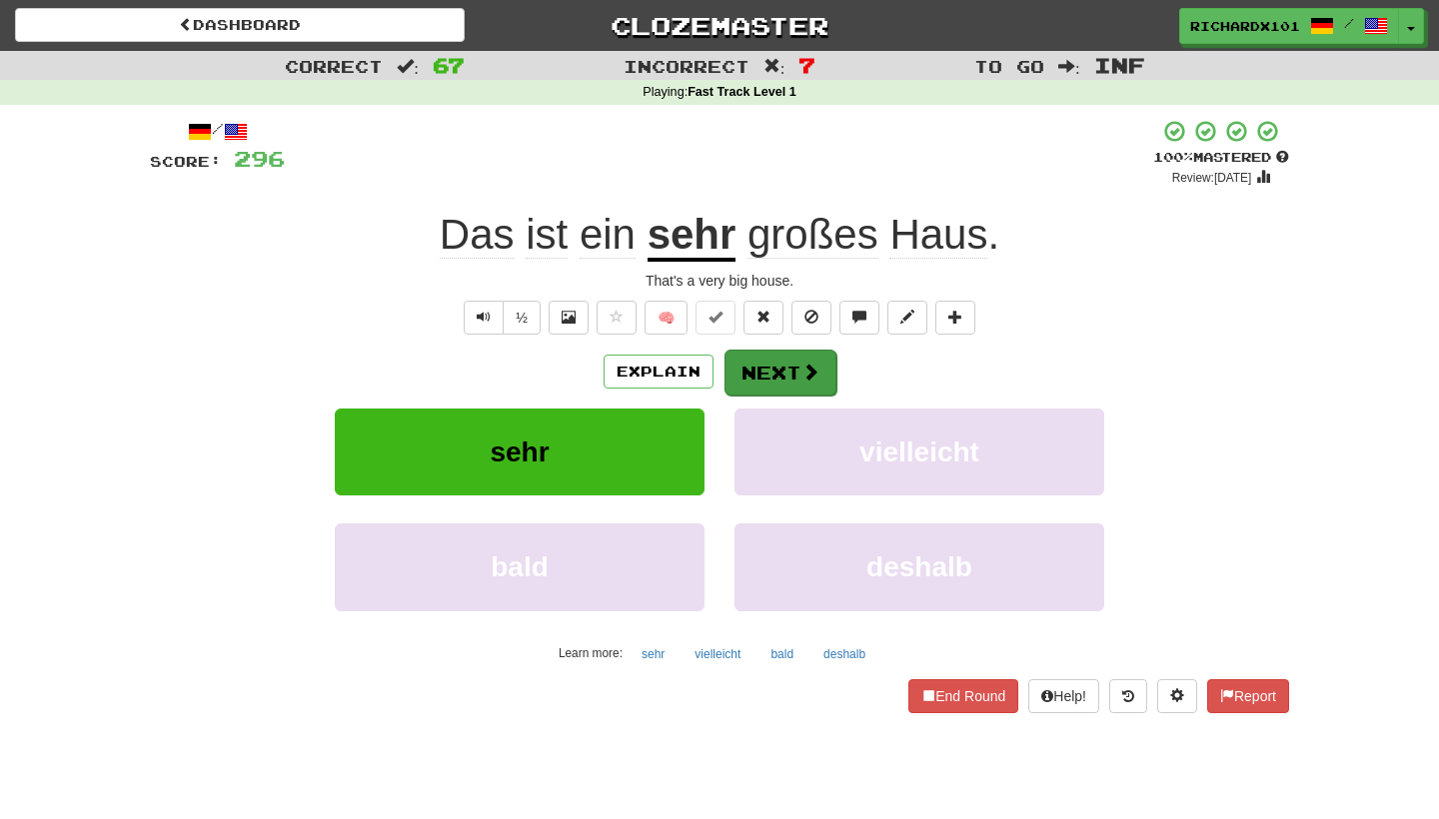
click at [748, 359] on button "Next" at bounding box center [780, 373] width 112 height 46
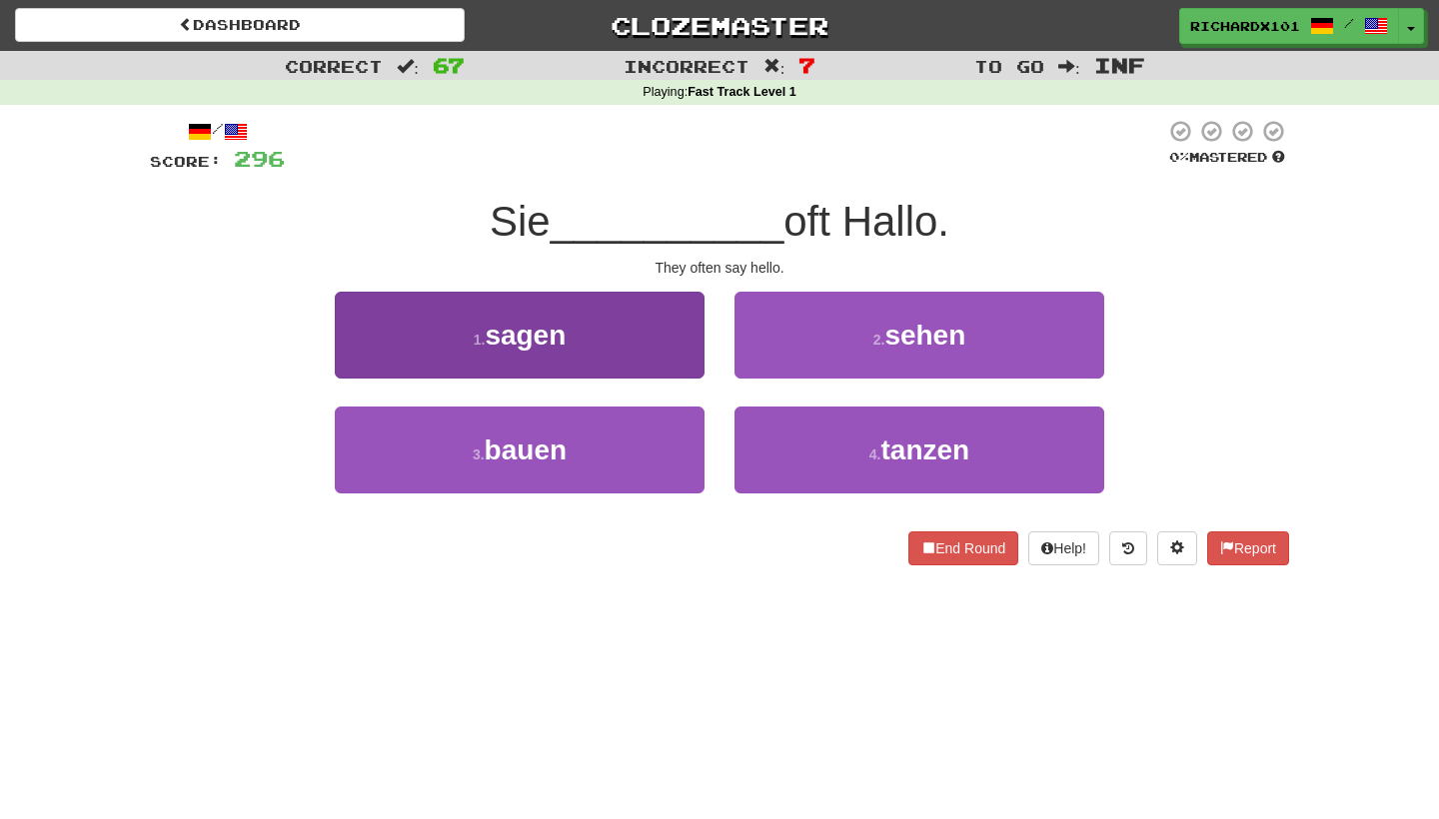
click at [678, 351] on button "1 . sagen" at bounding box center [520, 335] width 370 height 87
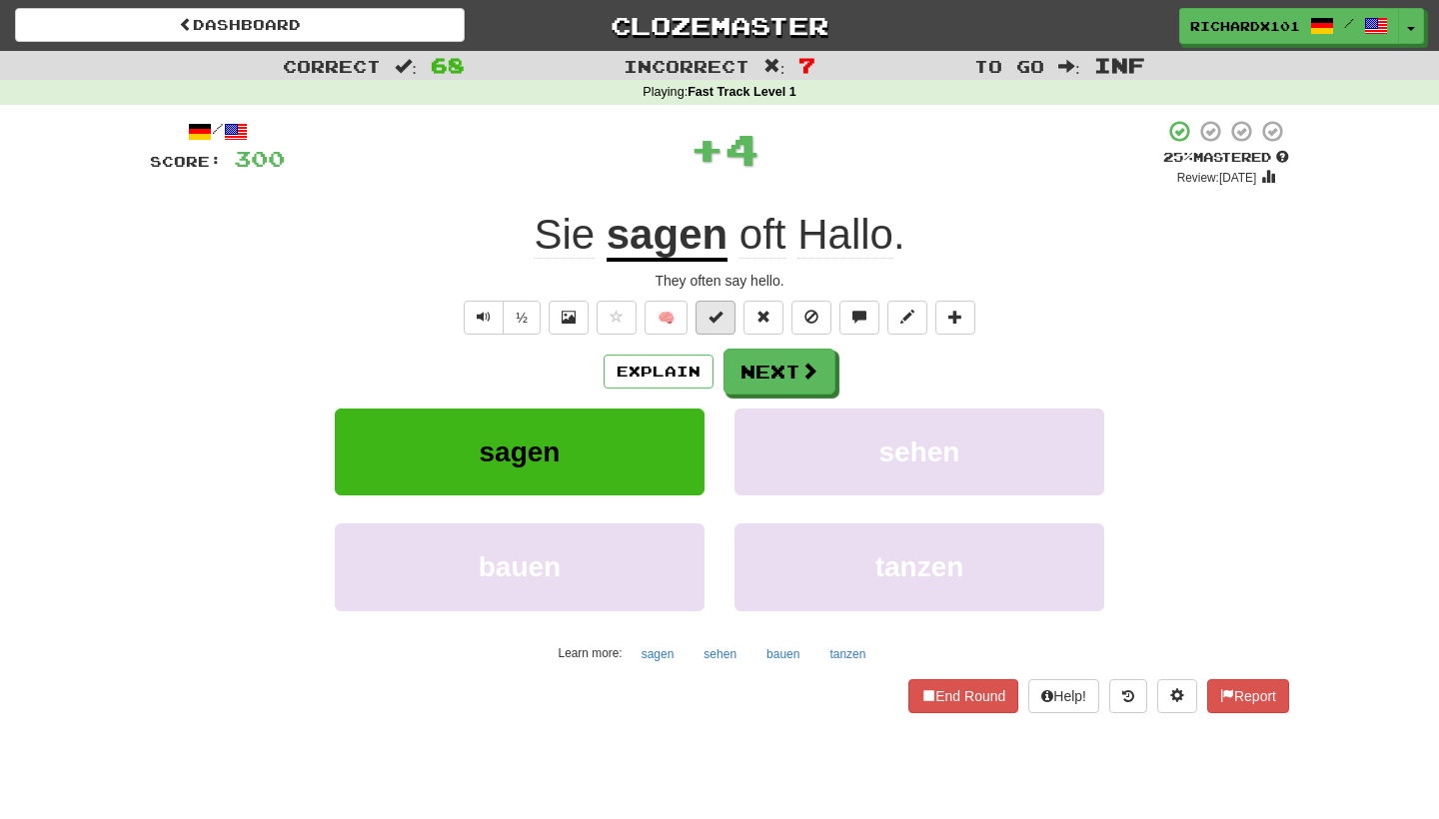
click at [708, 319] on span at bounding box center [715, 317] width 14 height 14
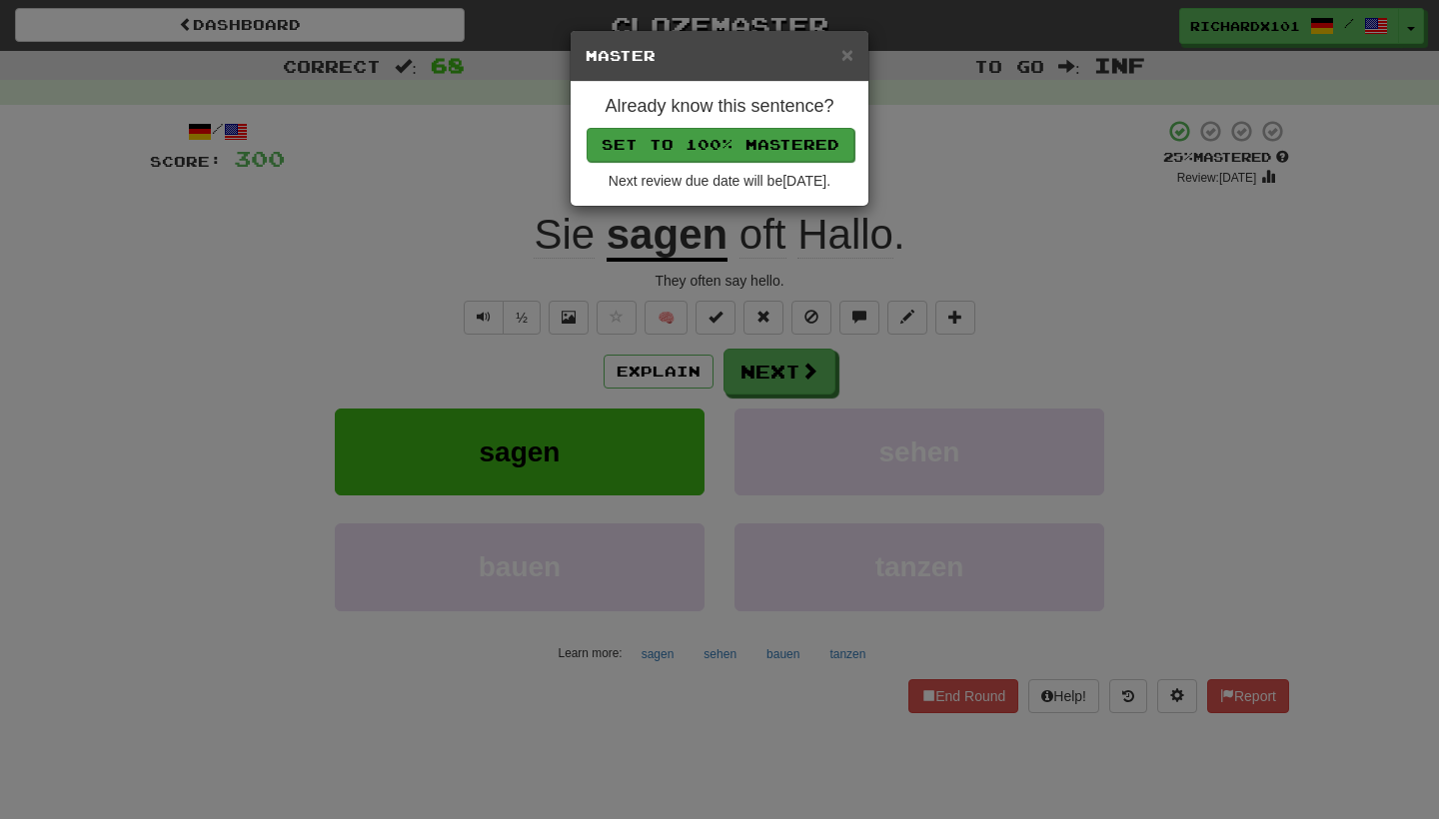
click at [759, 146] on button "Set to 100% Mastered" at bounding box center [720, 145] width 268 height 34
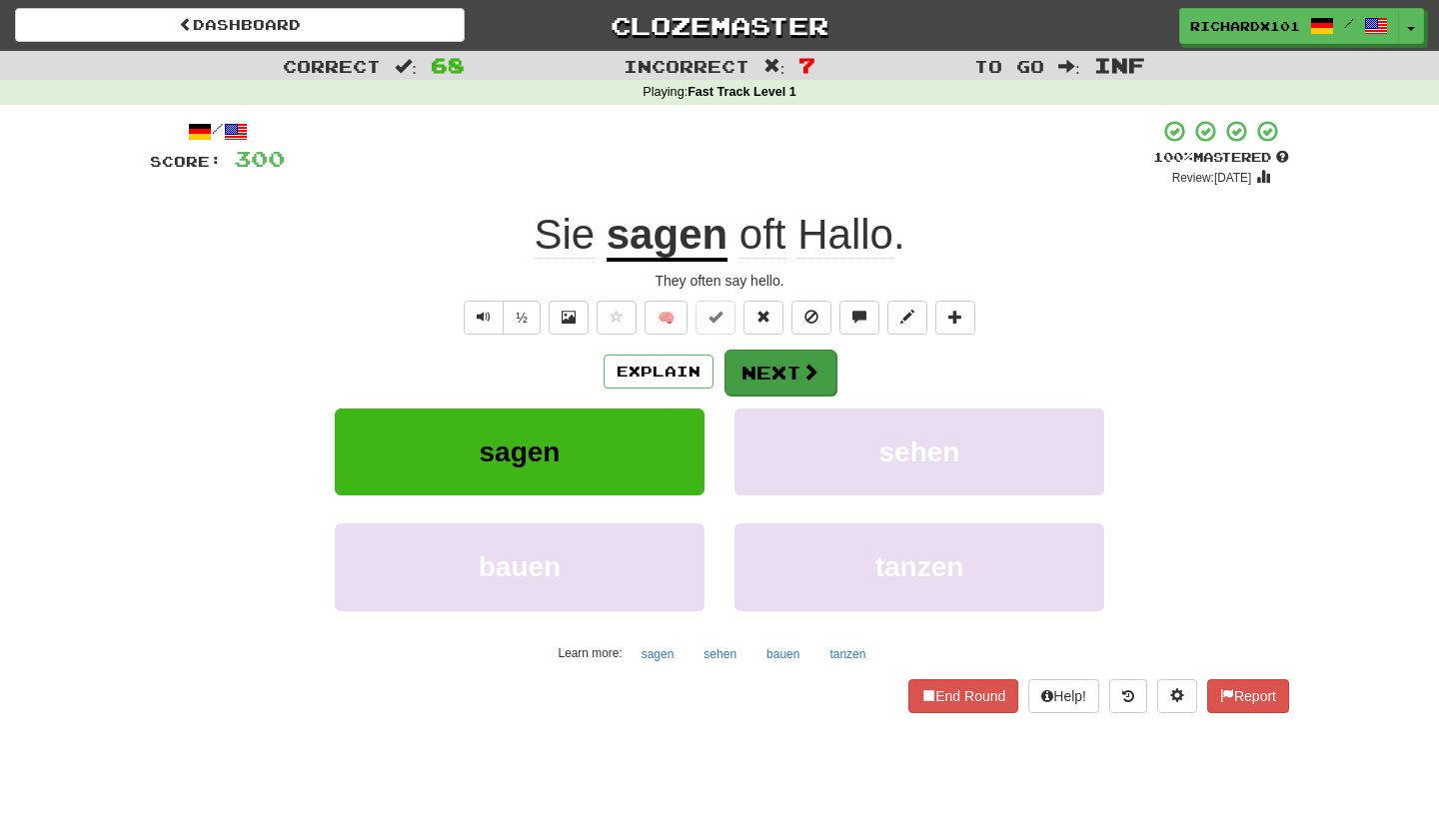
click at [757, 358] on button "Next" at bounding box center [780, 373] width 112 height 46
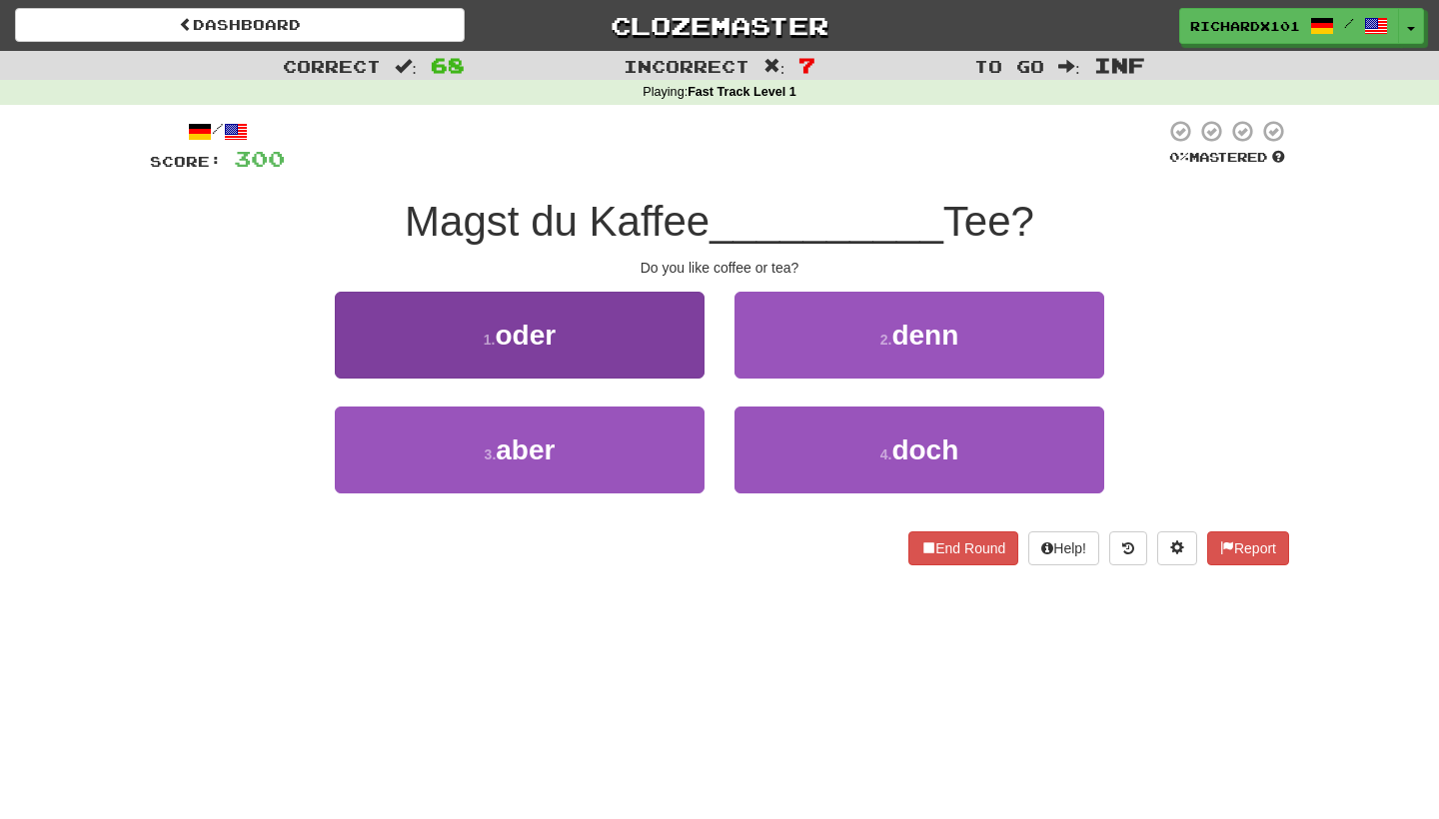
click at [691, 339] on button "1 . oder" at bounding box center [520, 335] width 370 height 87
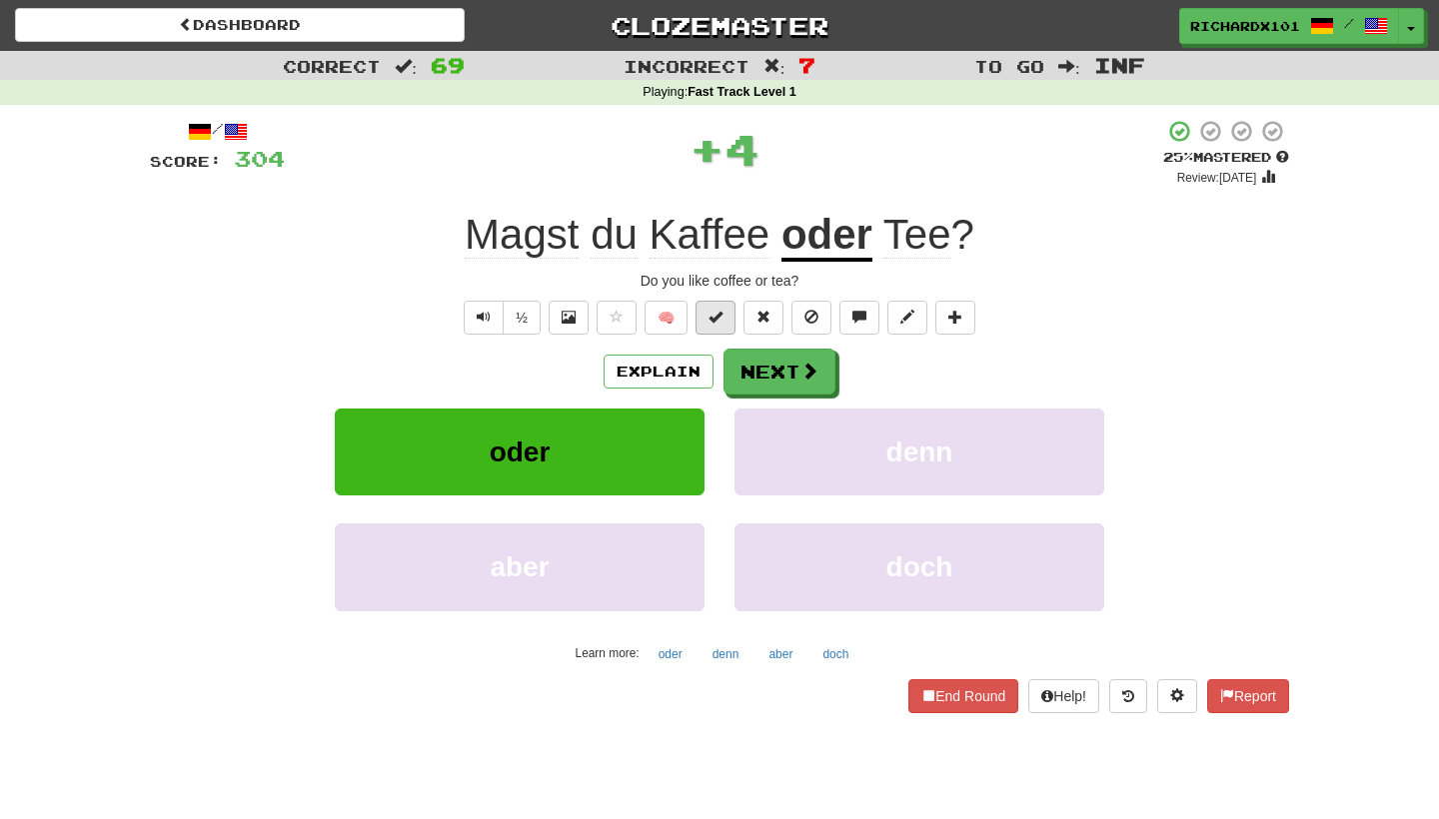
click at [709, 316] on span at bounding box center [715, 317] width 14 height 14
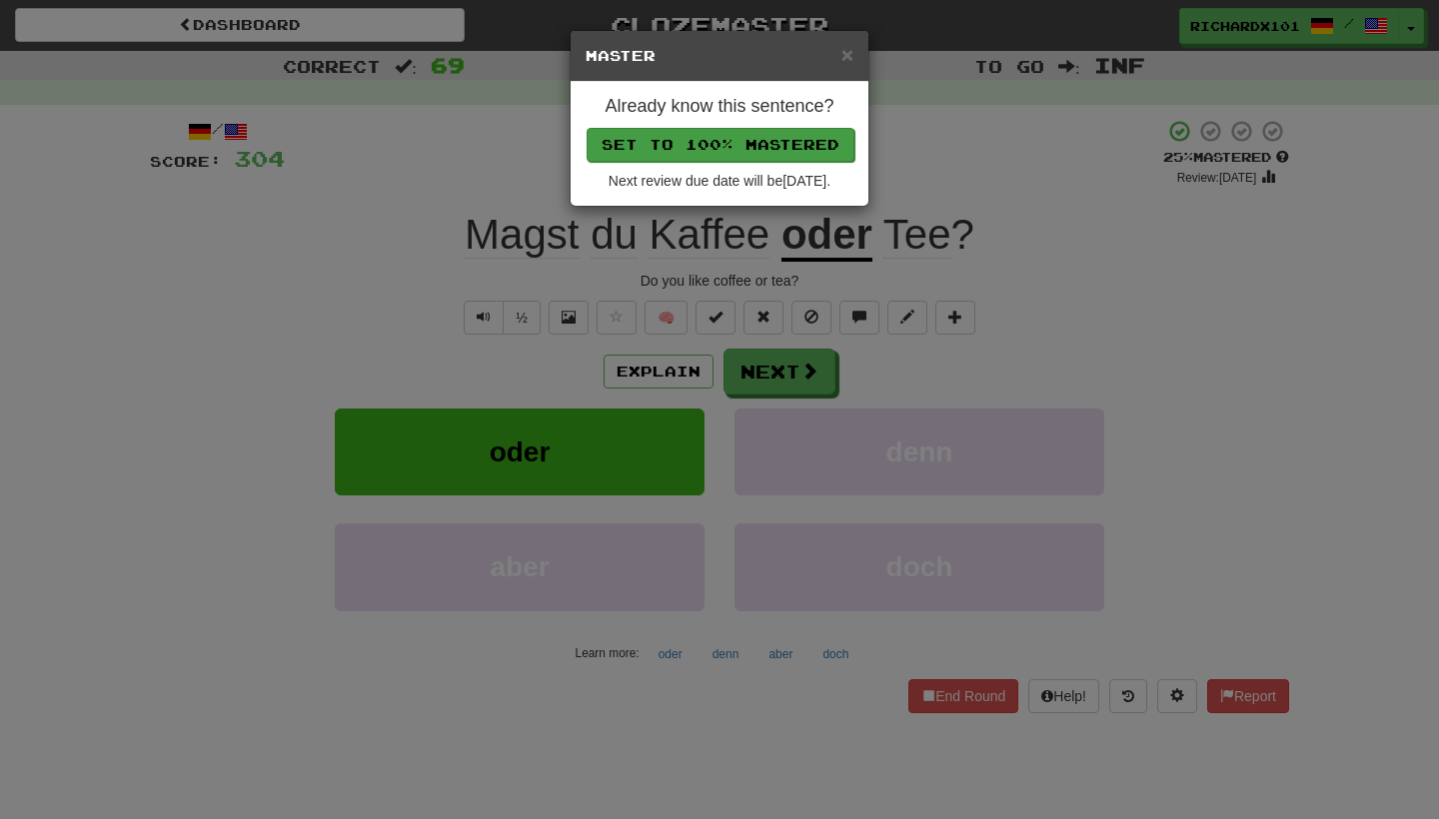
click at [751, 150] on button "Set to 100% Mastered" at bounding box center [720, 145] width 268 height 34
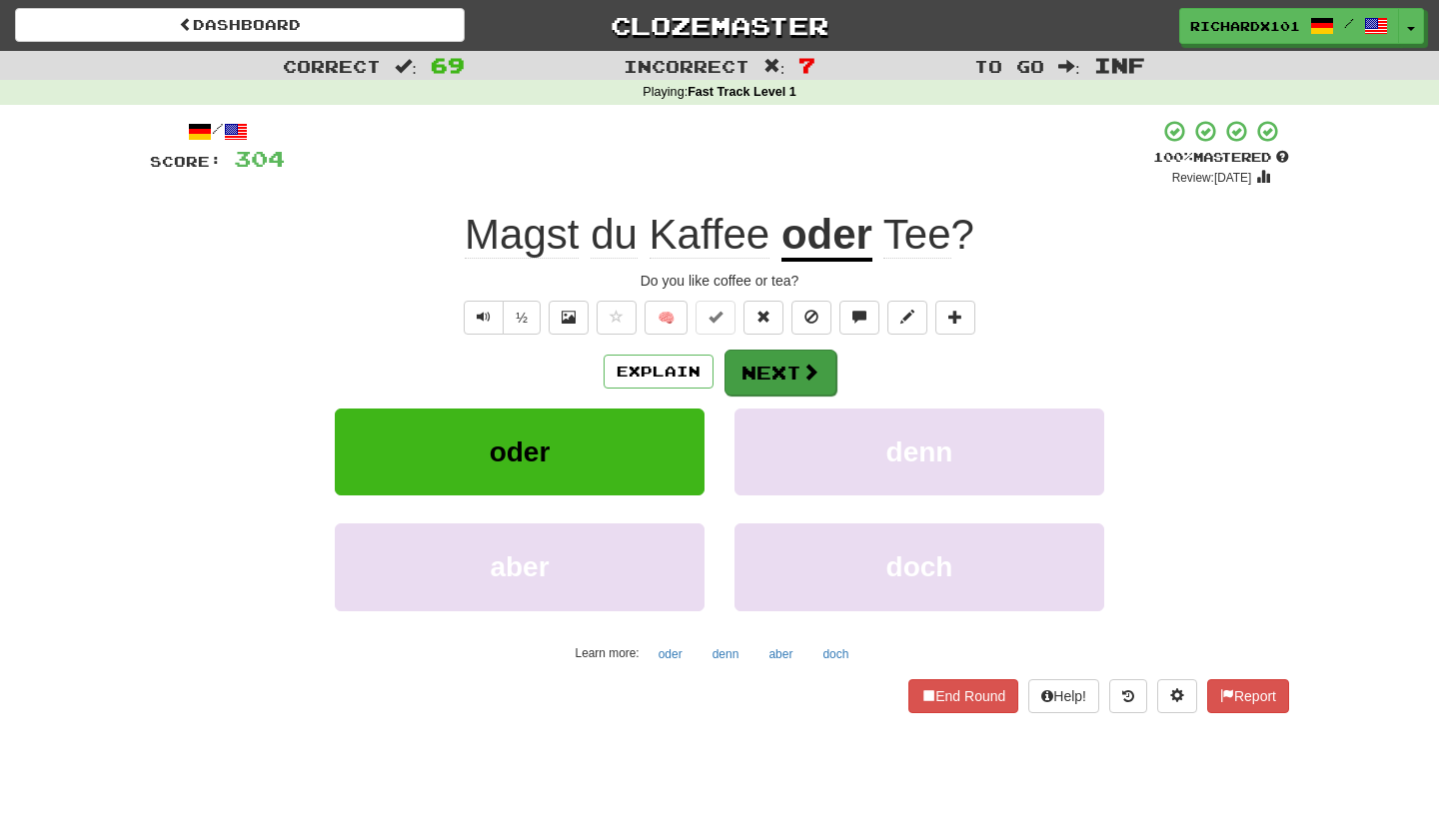
click at [757, 360] on button "Next" at bounding box center [780, 373] width 112 height 46
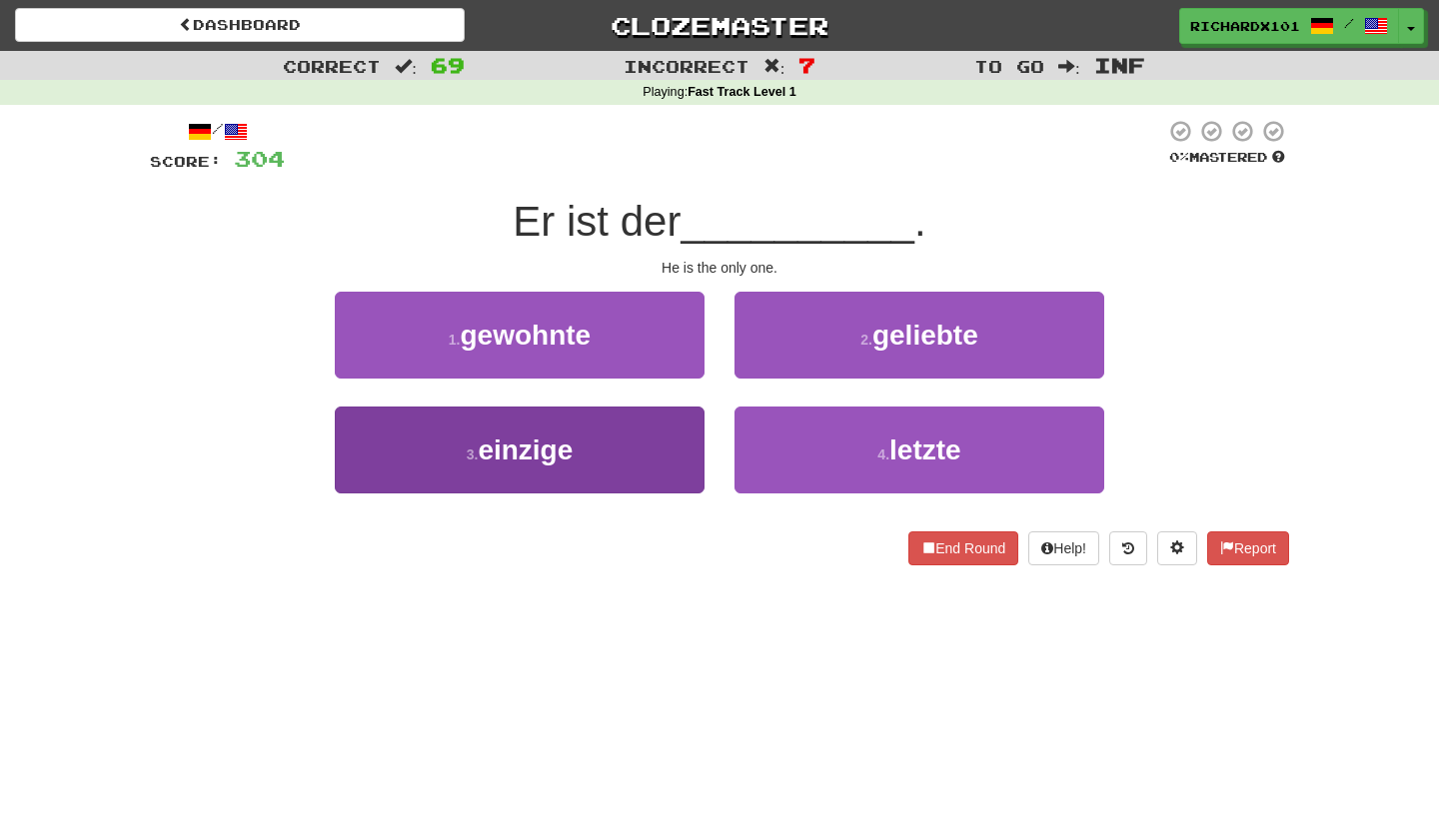
click at [693, 453] on button "3 . einzige" at bounding box center [520, 450] width 370 height 87
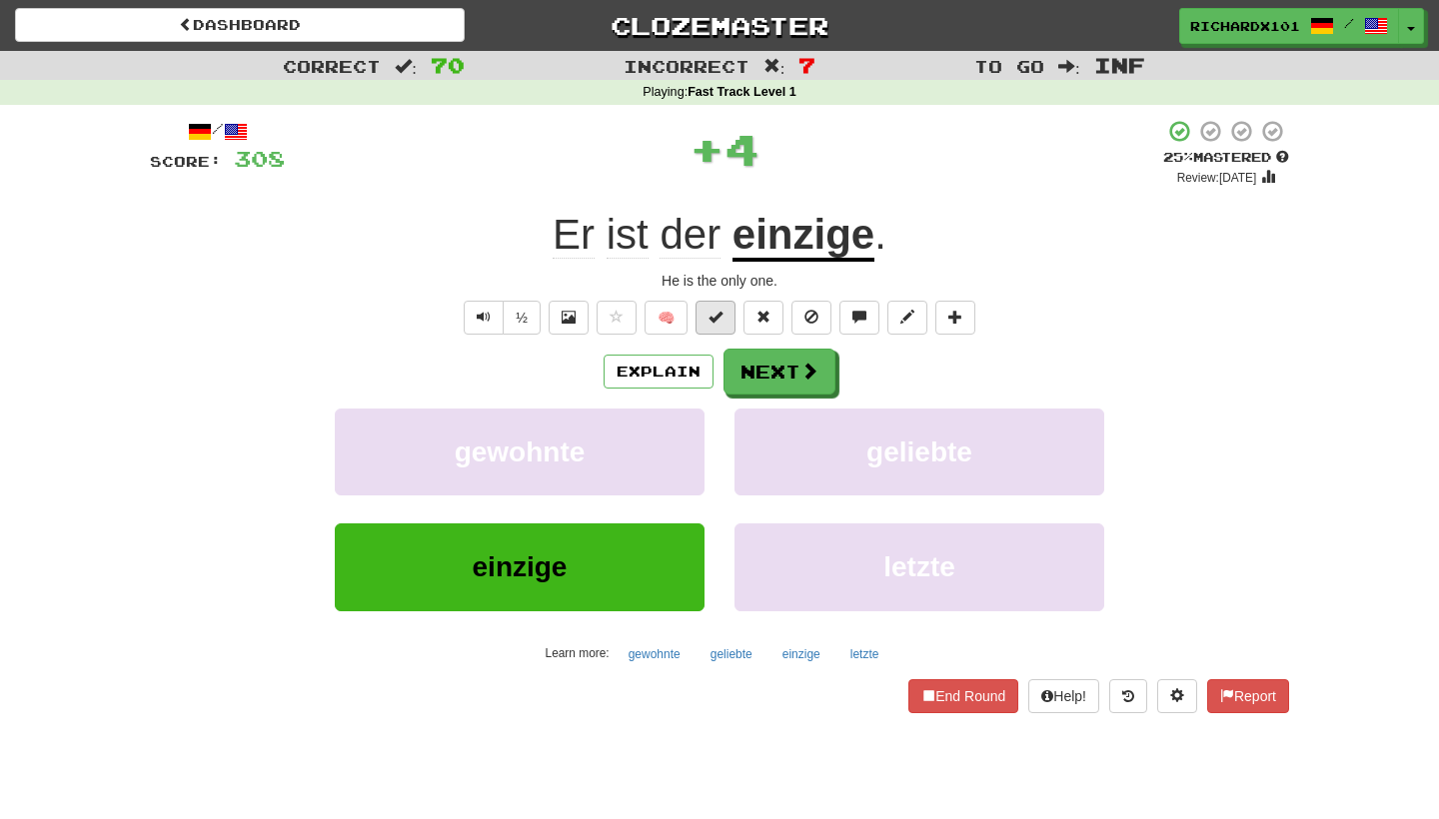
click at [712, 324] on button at bounding box center [715, 318] width 40 height 34
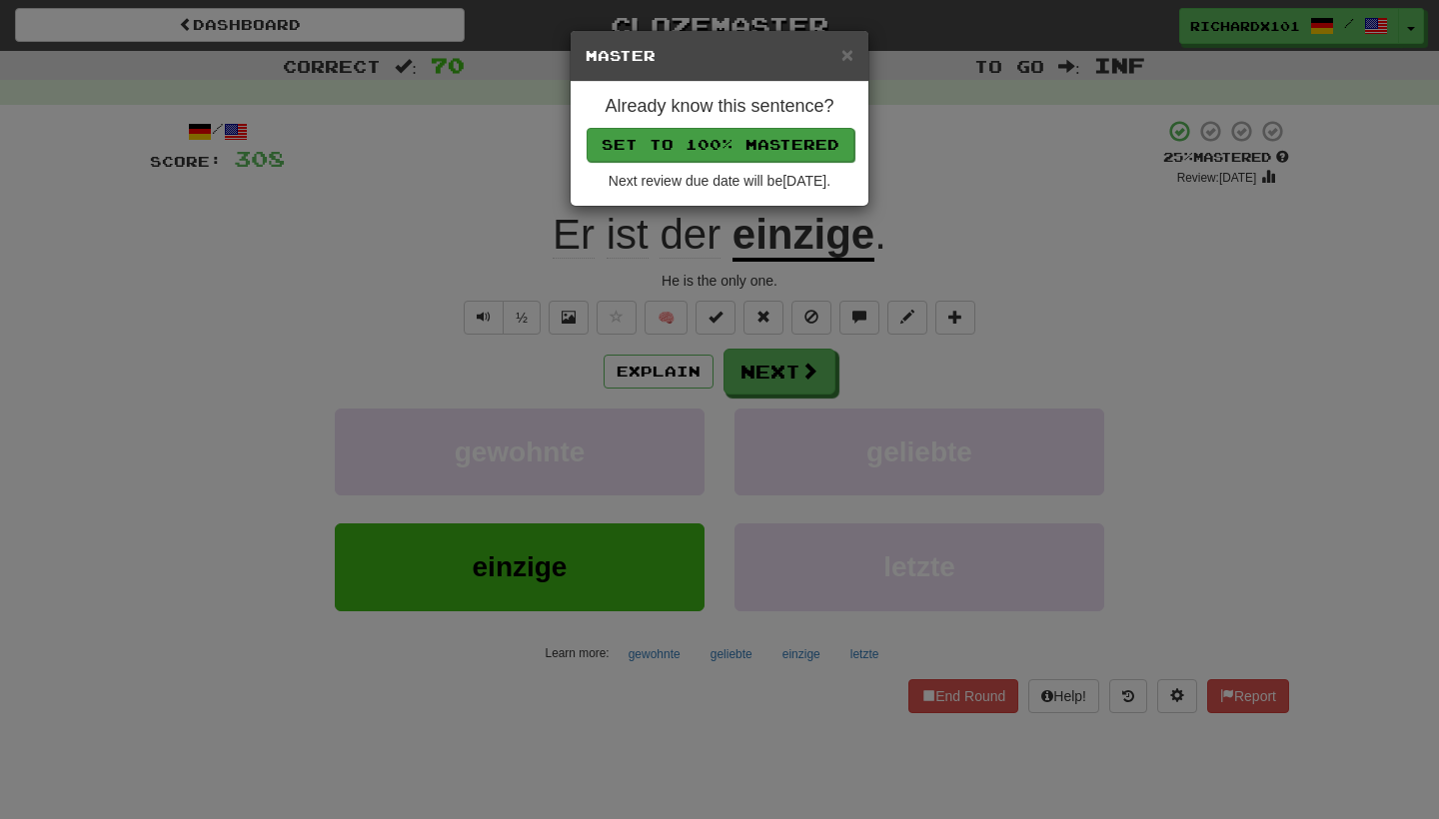
click at [751, 152] on button "Set to 100% Mastered" at bounding box center [720, 145] width 268 height 34
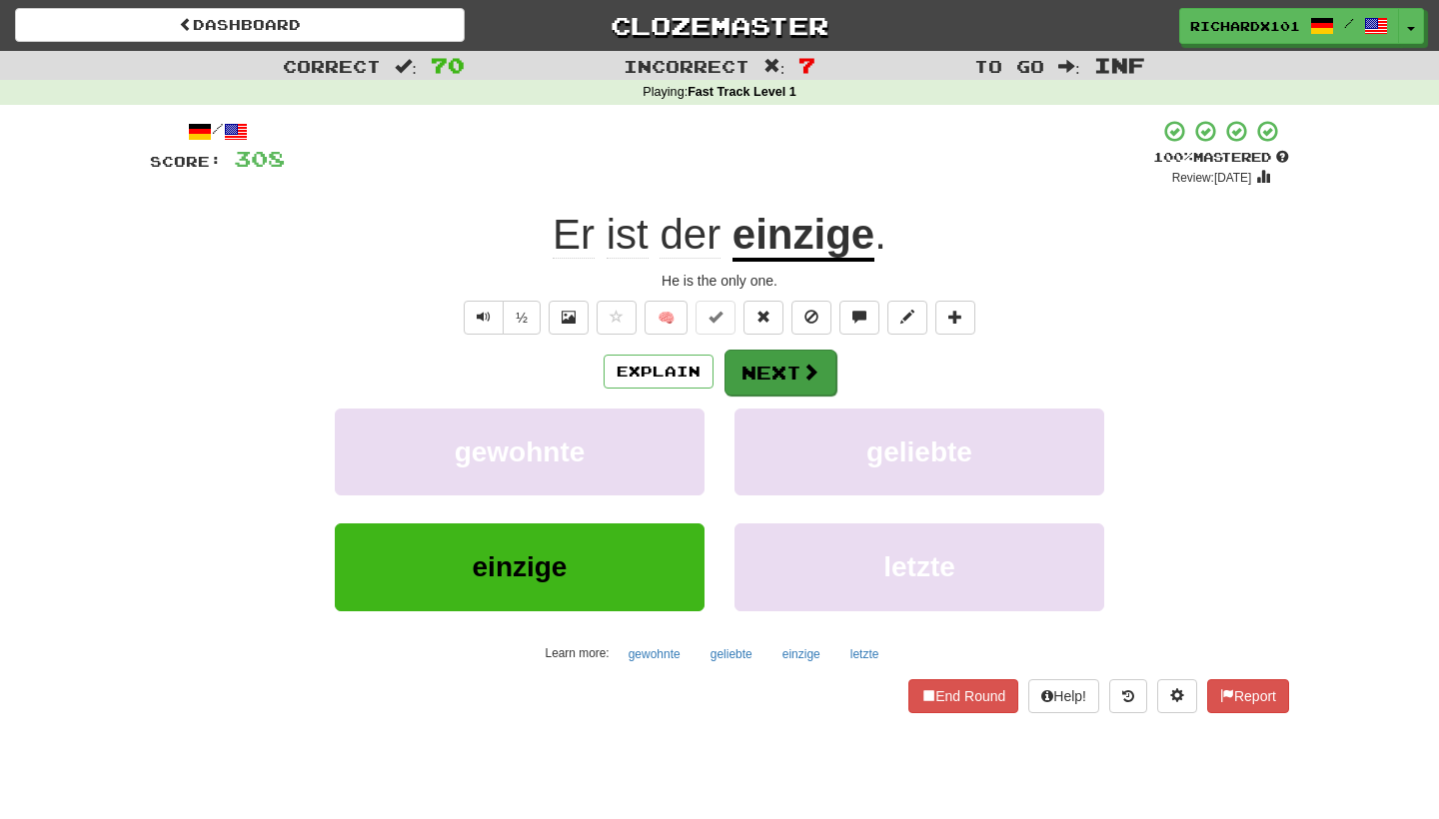
click at [760, 363] on button "Next" at bounding box center [780, 373] width 112 height 46
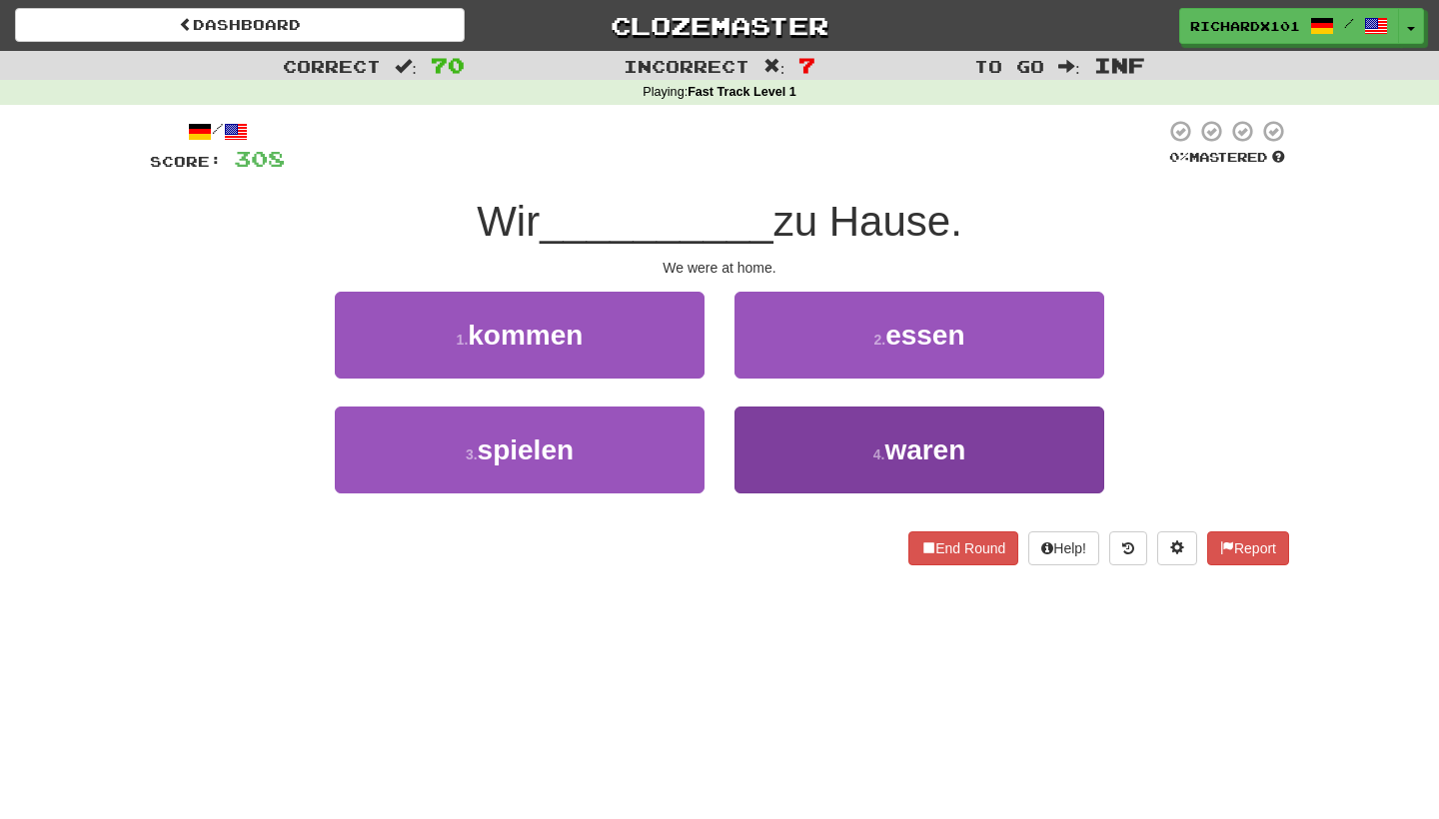
click at [776, 427] on button "4 . waren" at bounding box center [919, 450] width 370 height 87
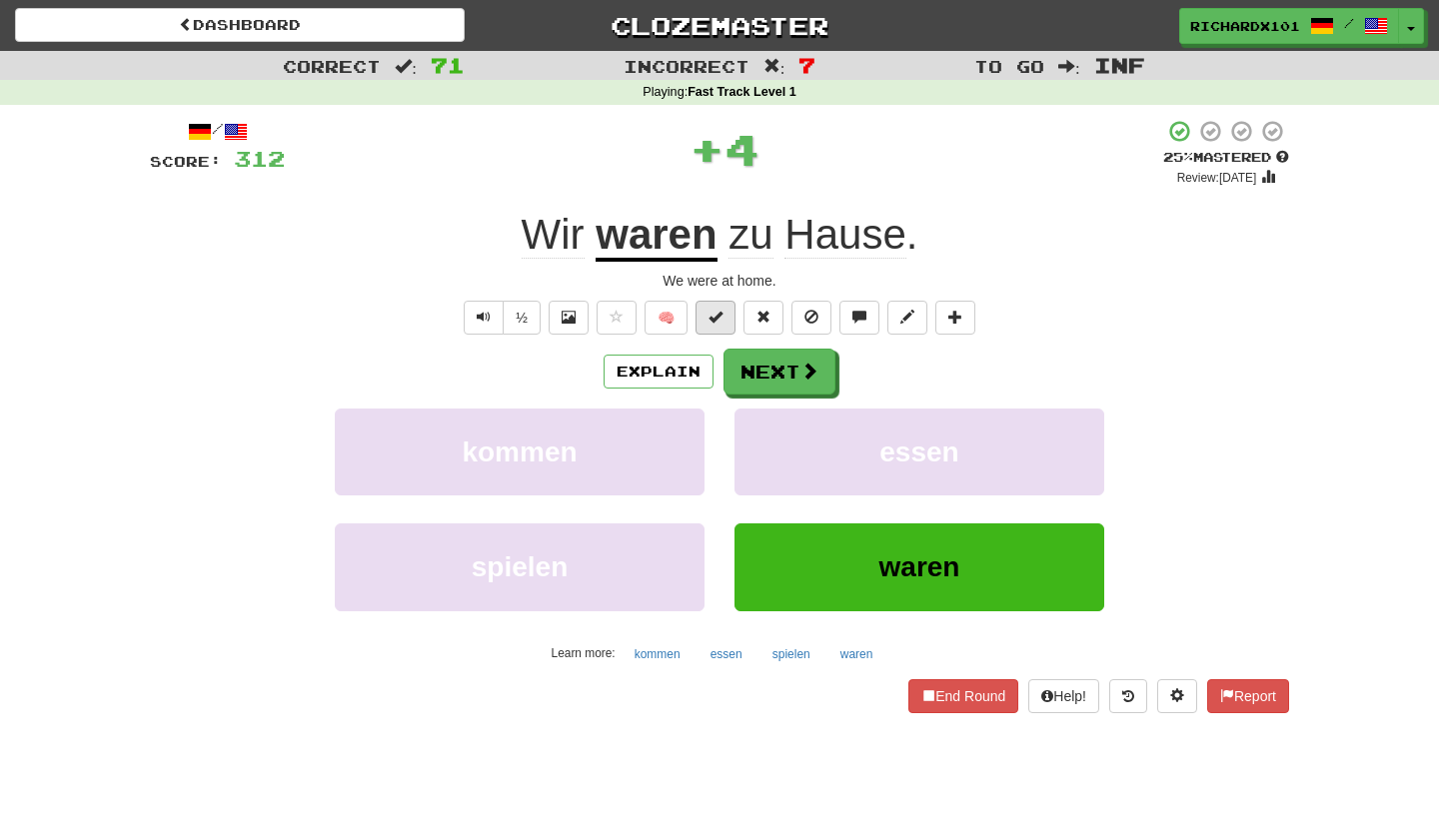
click at [732, 323] on button at bounding box center [715, 318] width 40 height 34
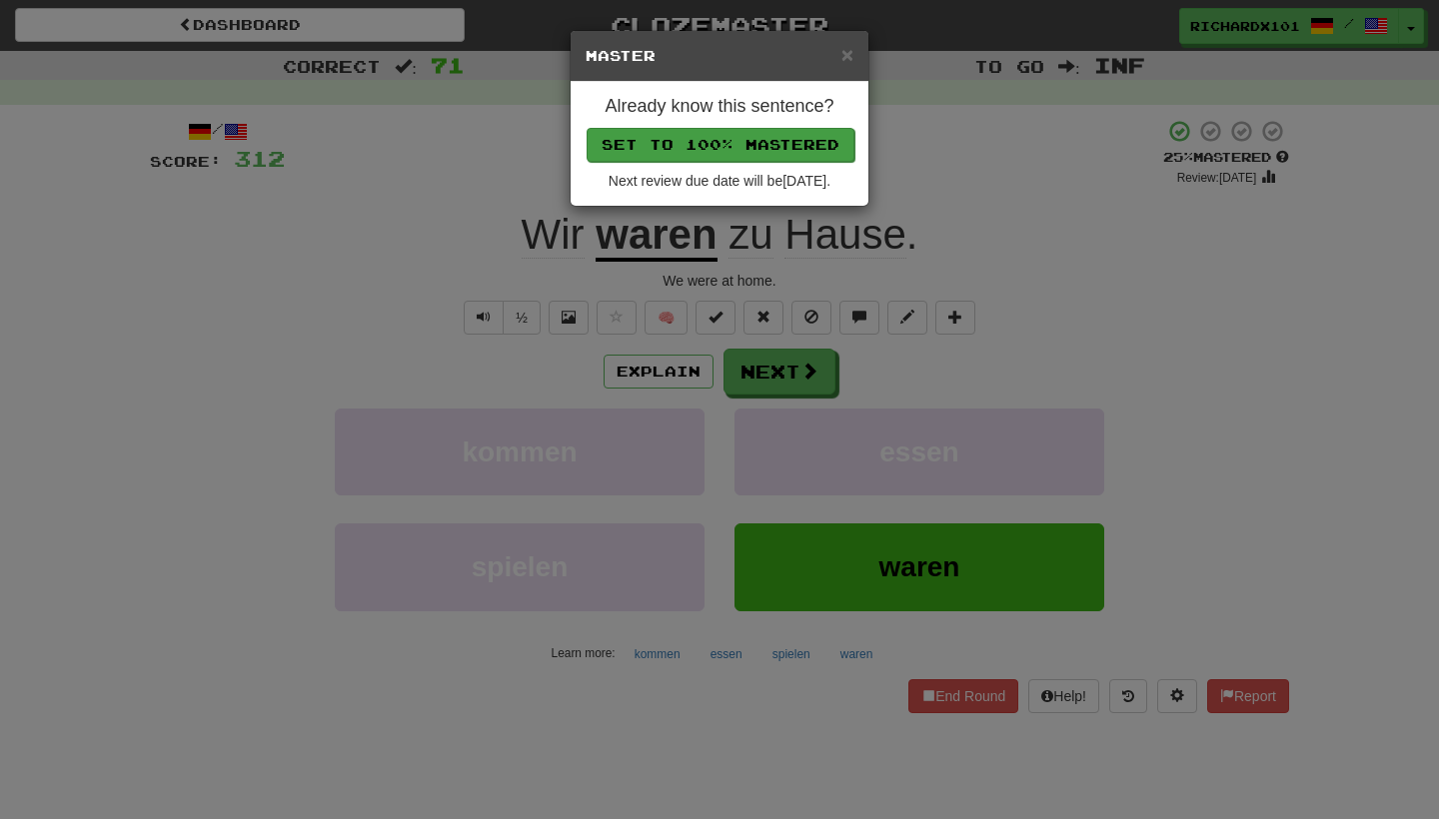
click at [721, 138] on button "Set to 100% Mastered" at bounding box center [720, 145] width 268 height 34
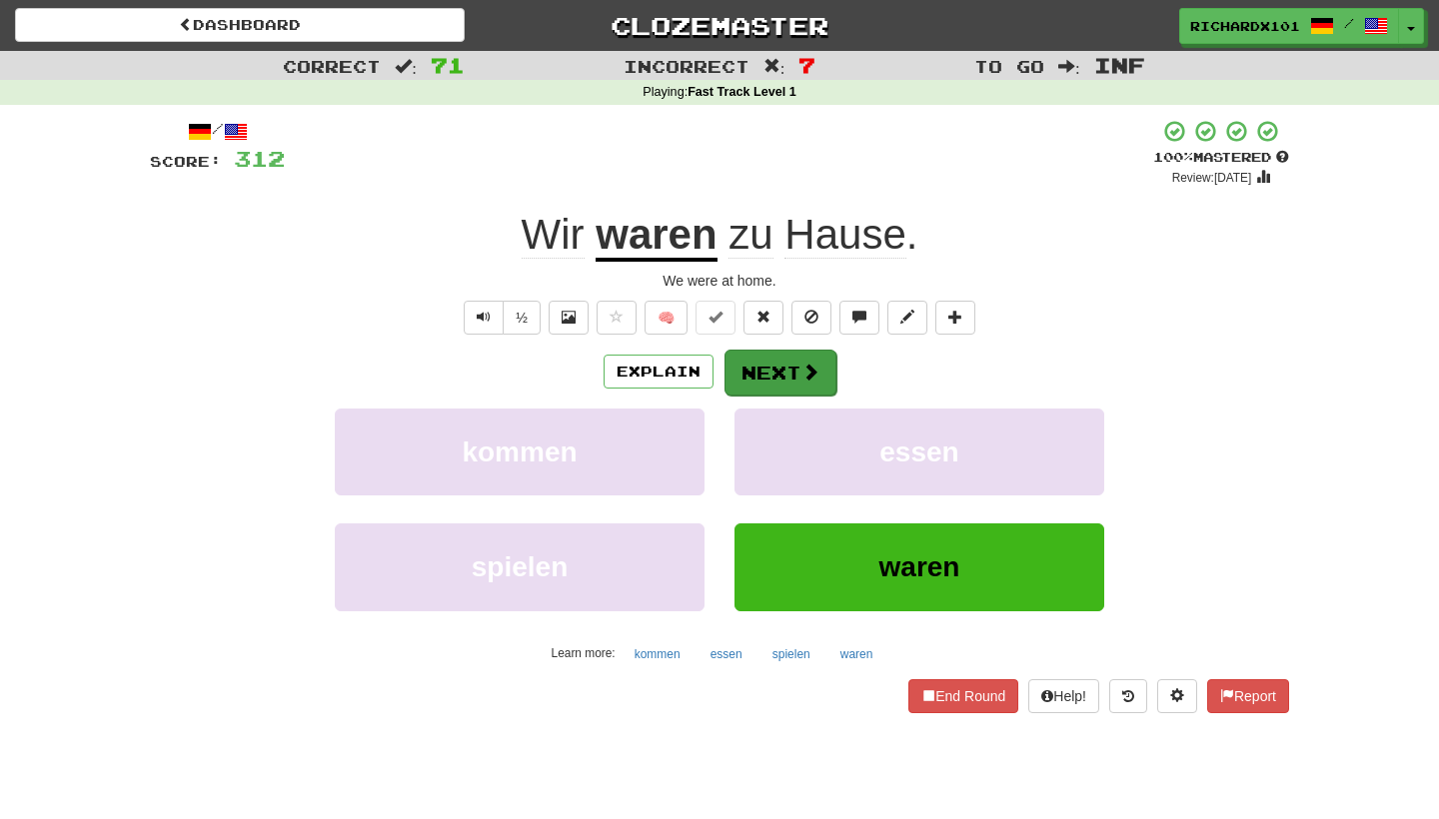
click at [754, 354] on button "Next" at bounding box center [780, 373] width 112 height 46
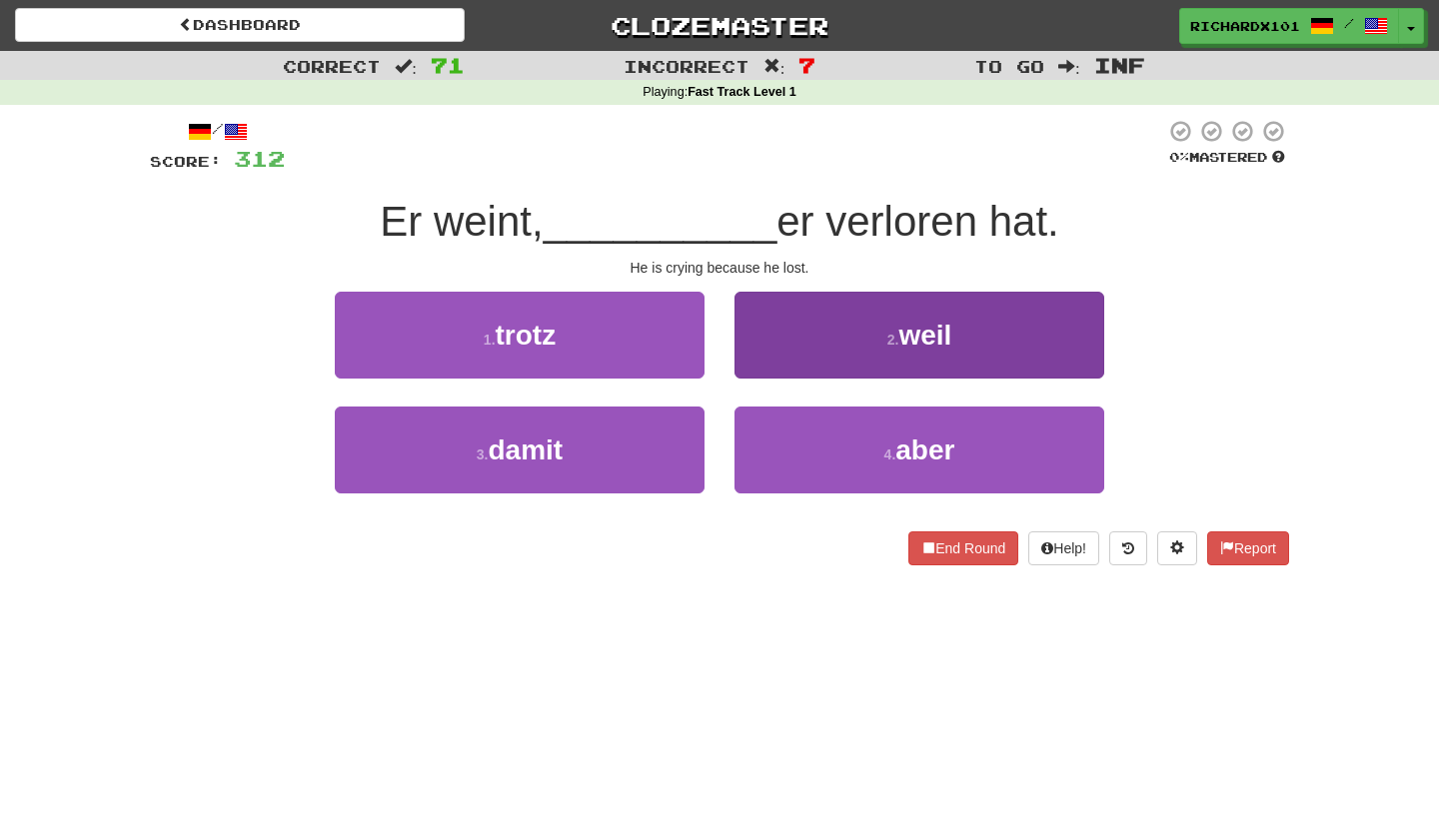
click at [758, 352] on button "2 . weil" at bounding box center [919, 335] width 370 height 87
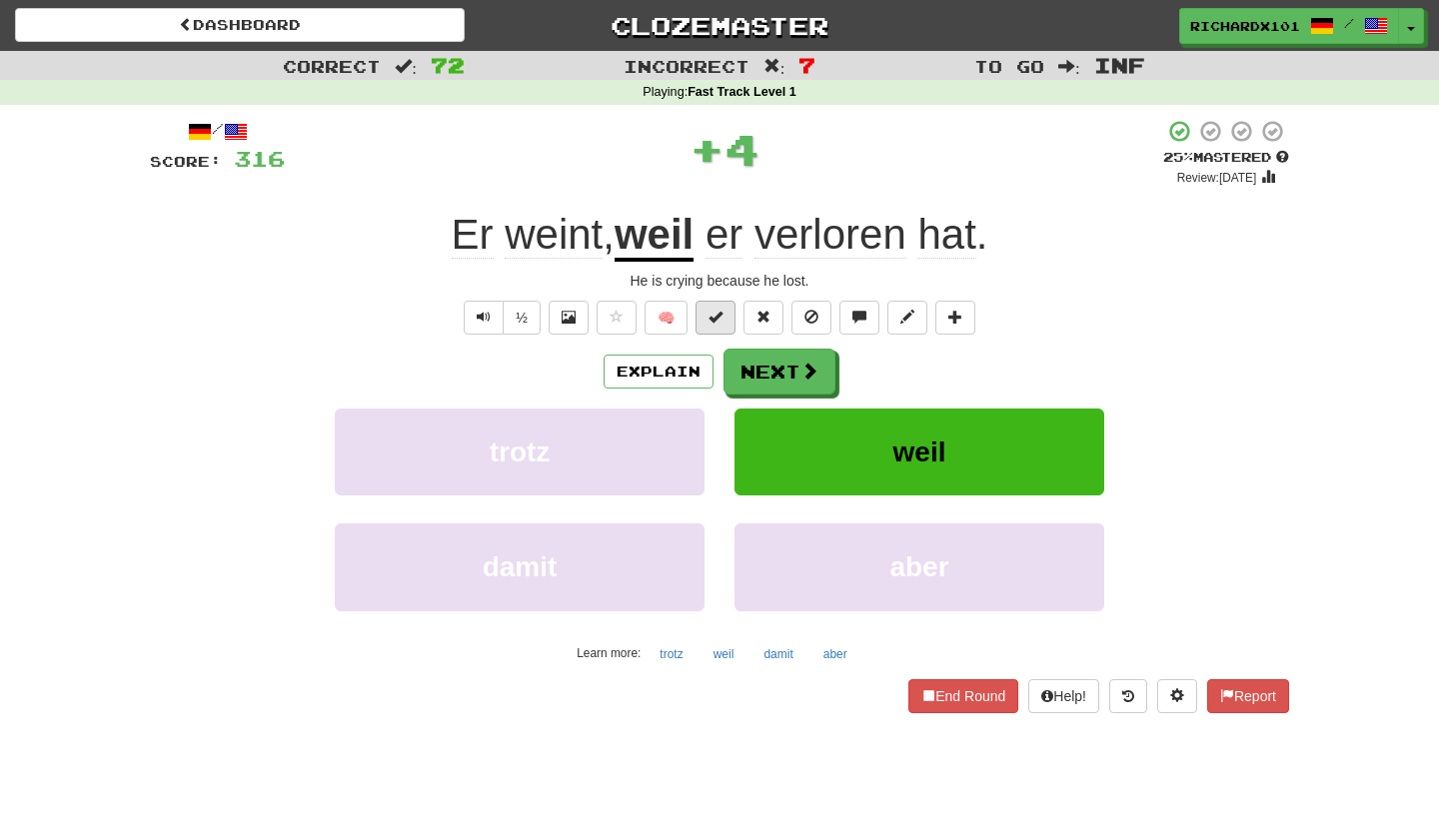
click at [721, 322] on span at bounding box center [715, 317] width 14 height 14
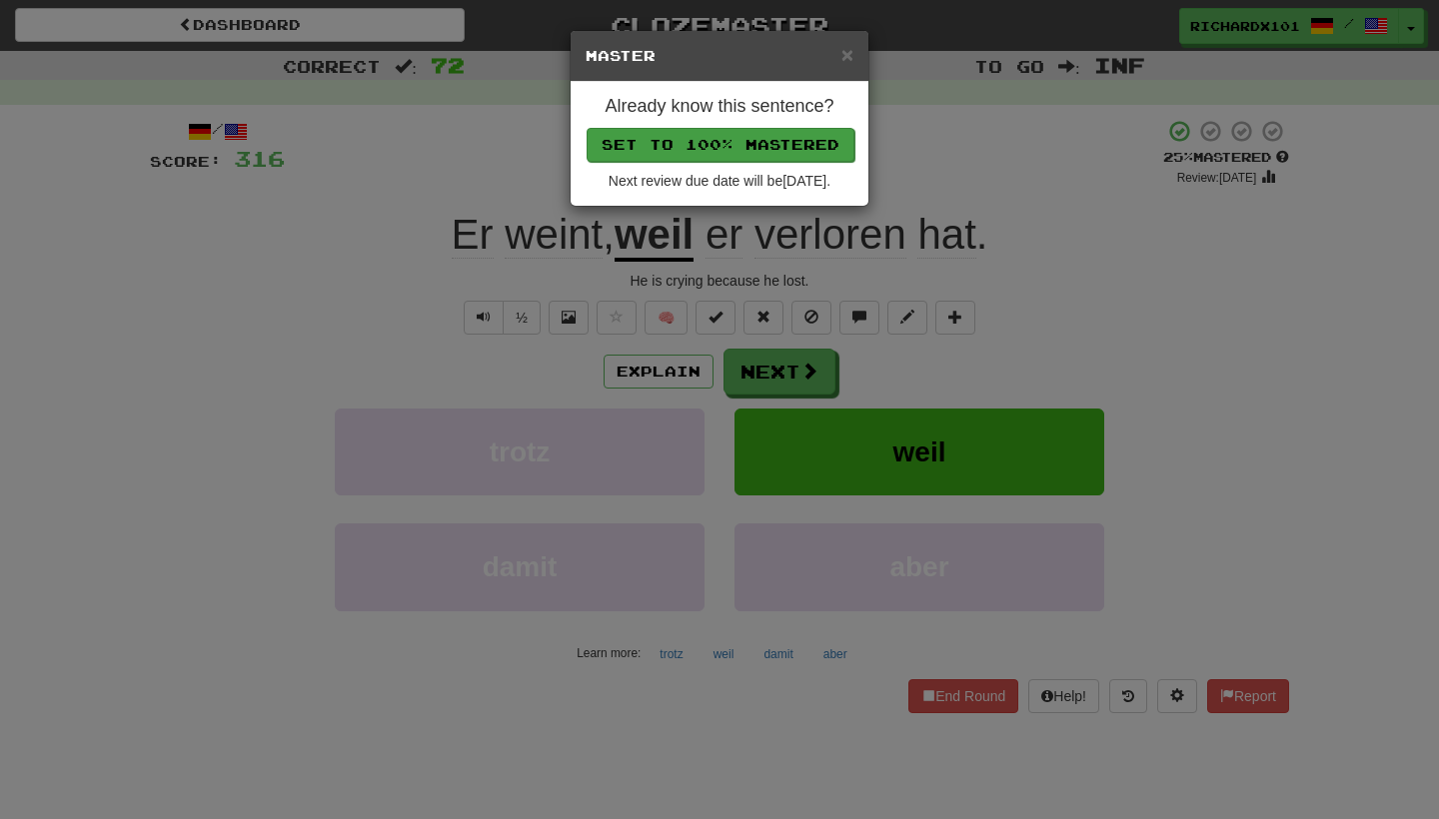
click at [764, 146] on button "Set to 100% Mastered" at bounding box center [720, 145] width 268 height 34
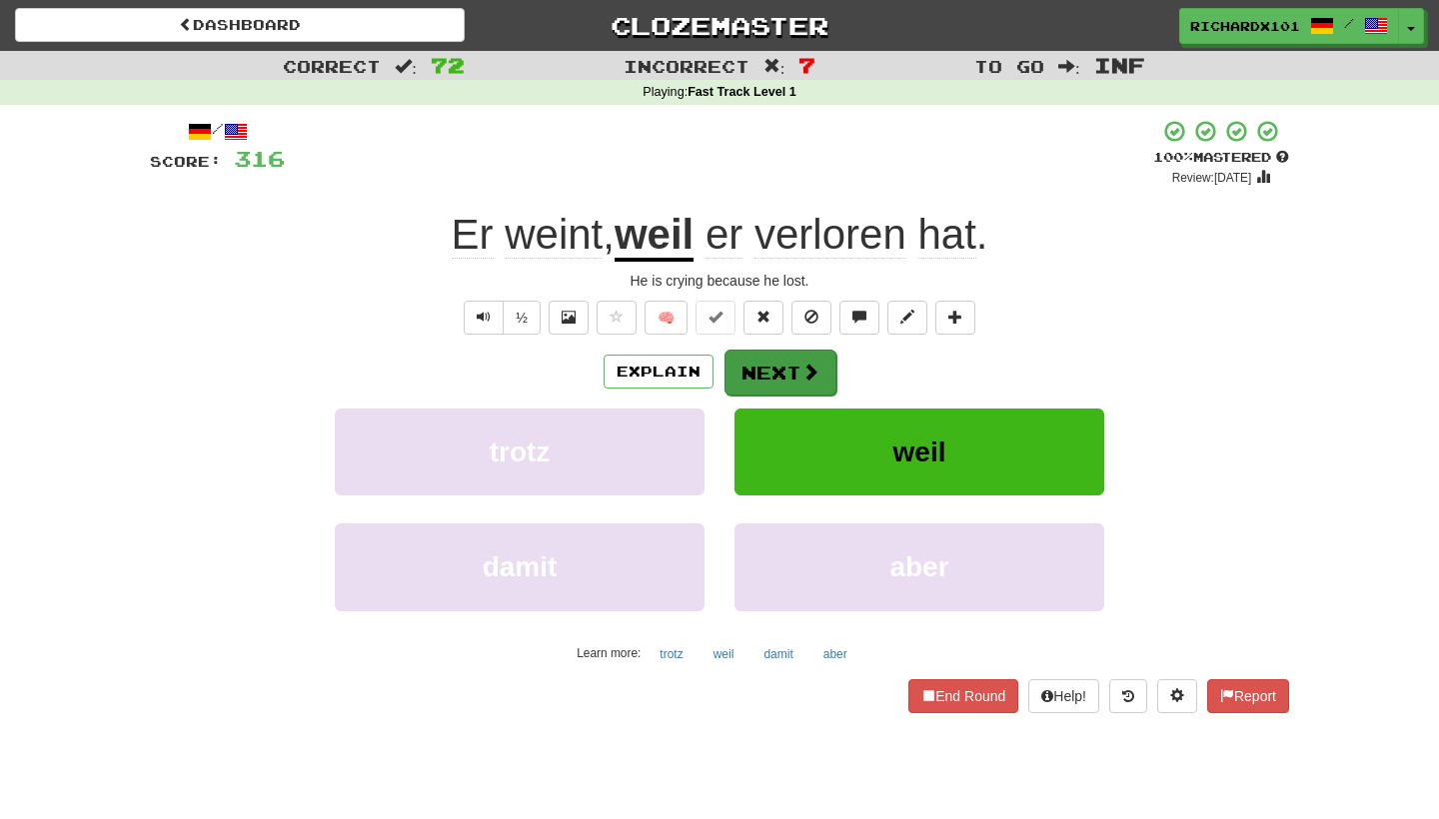
click at [759, 366] on button "Next" at bounding box center [780, 373] width 112 height 46
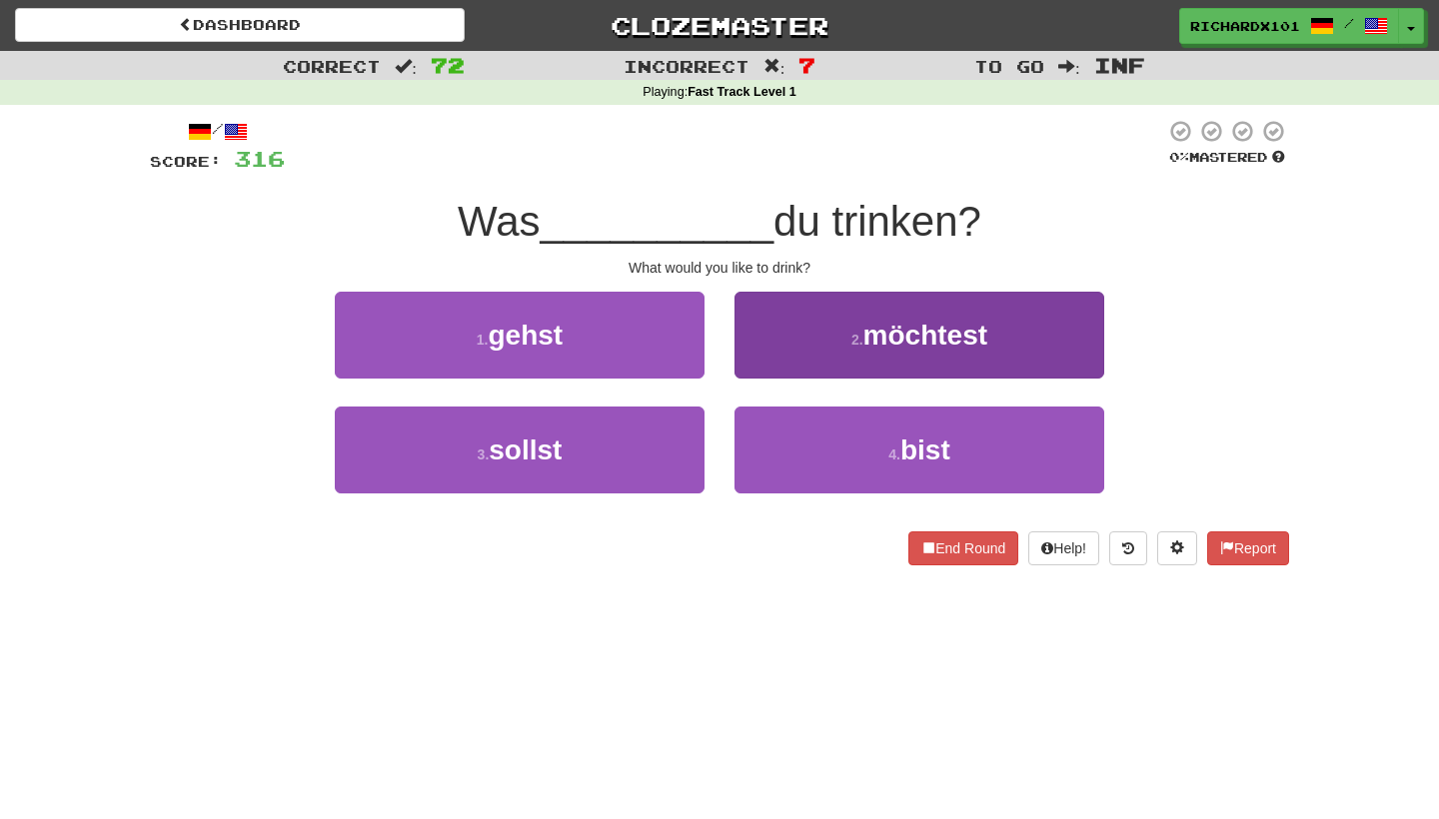
click at [759, 365] on button "2 . möchtest" at bounding box center [919, 335] width 370 height 87
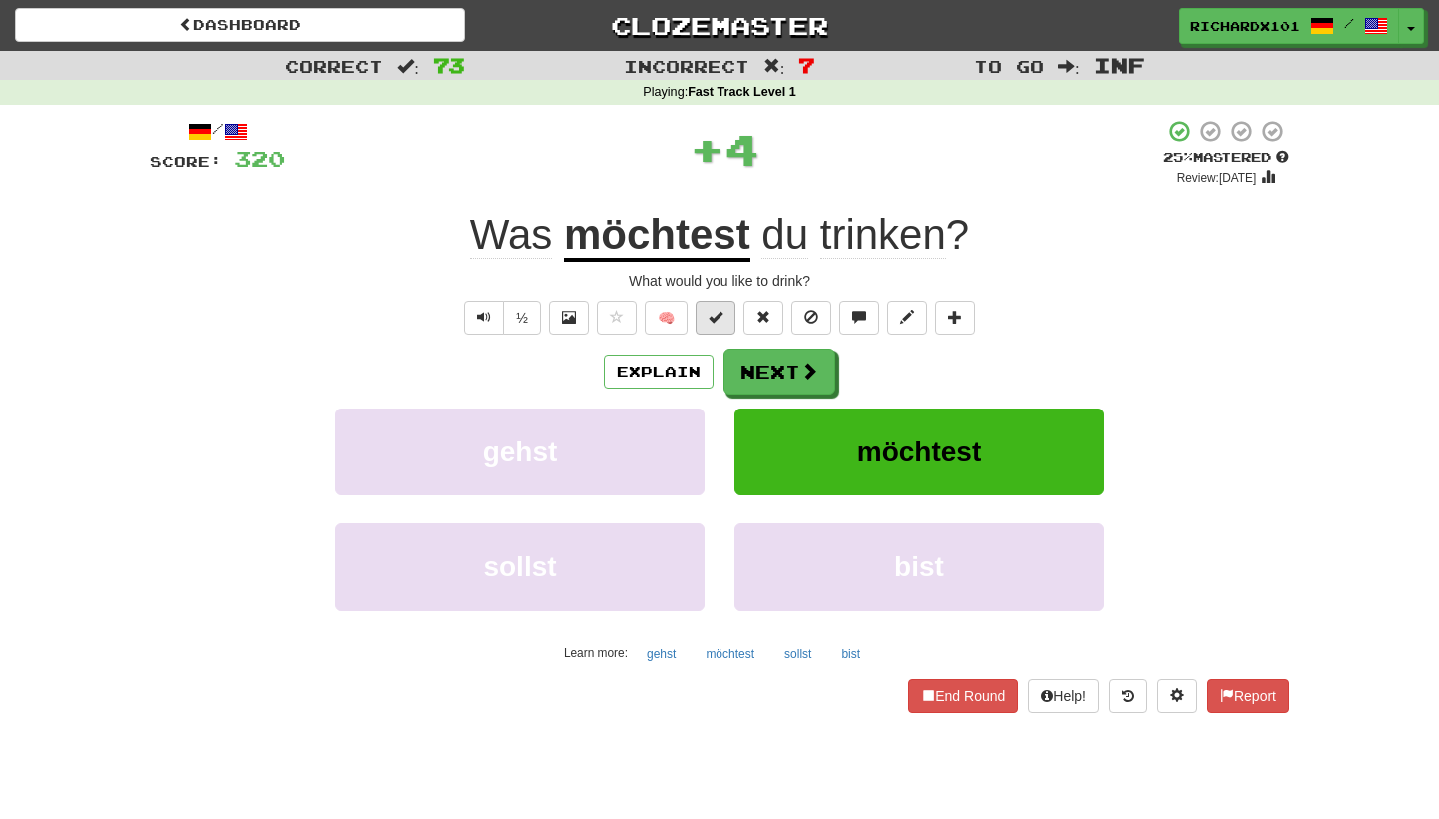
click at [727, 326] on button at bounding box center [715, 318] width 40 height 34
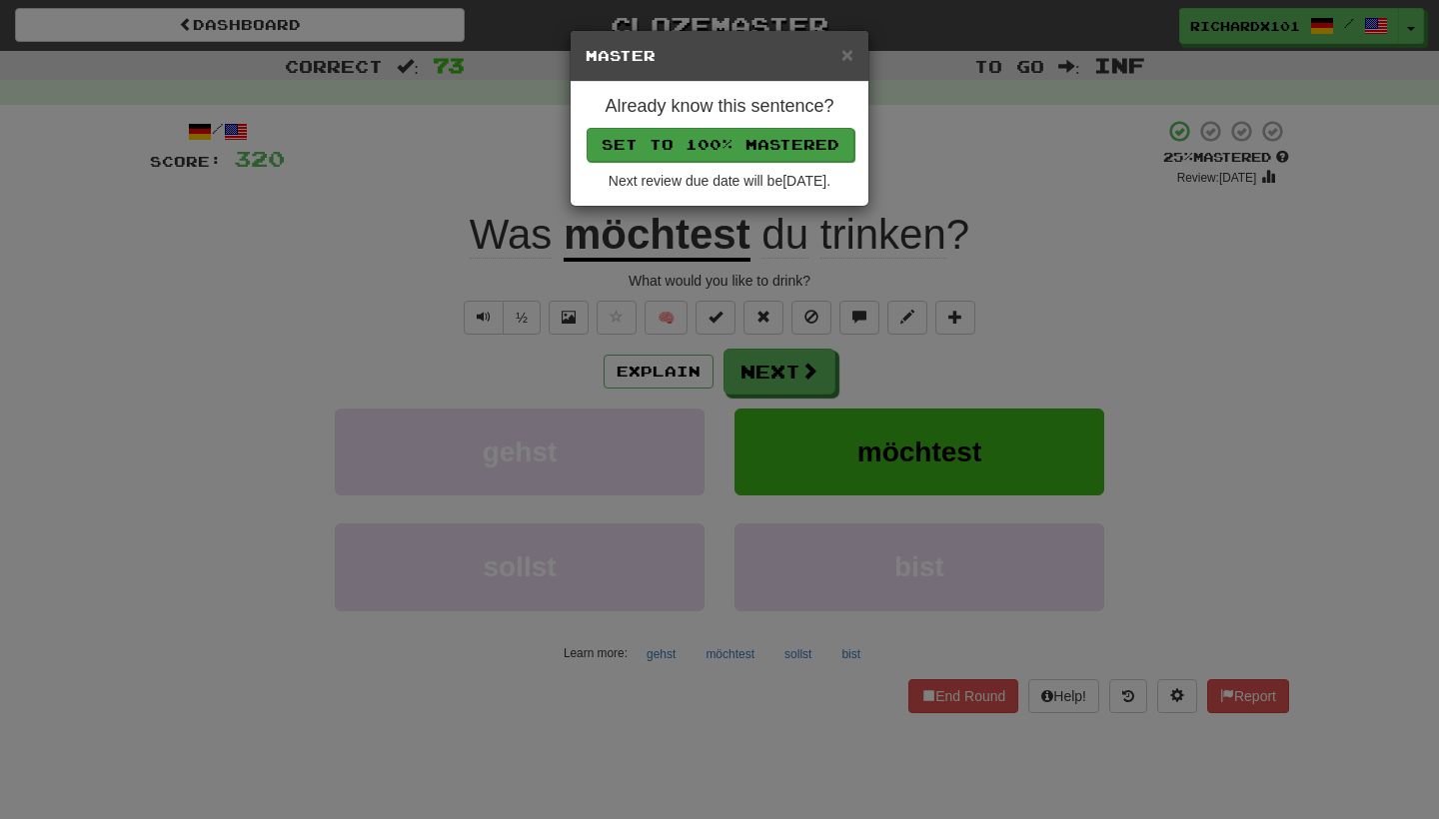
click at [779, 153] on button "Set to 100% Mastered" at bounding box center [720, 145] width 268 height 34
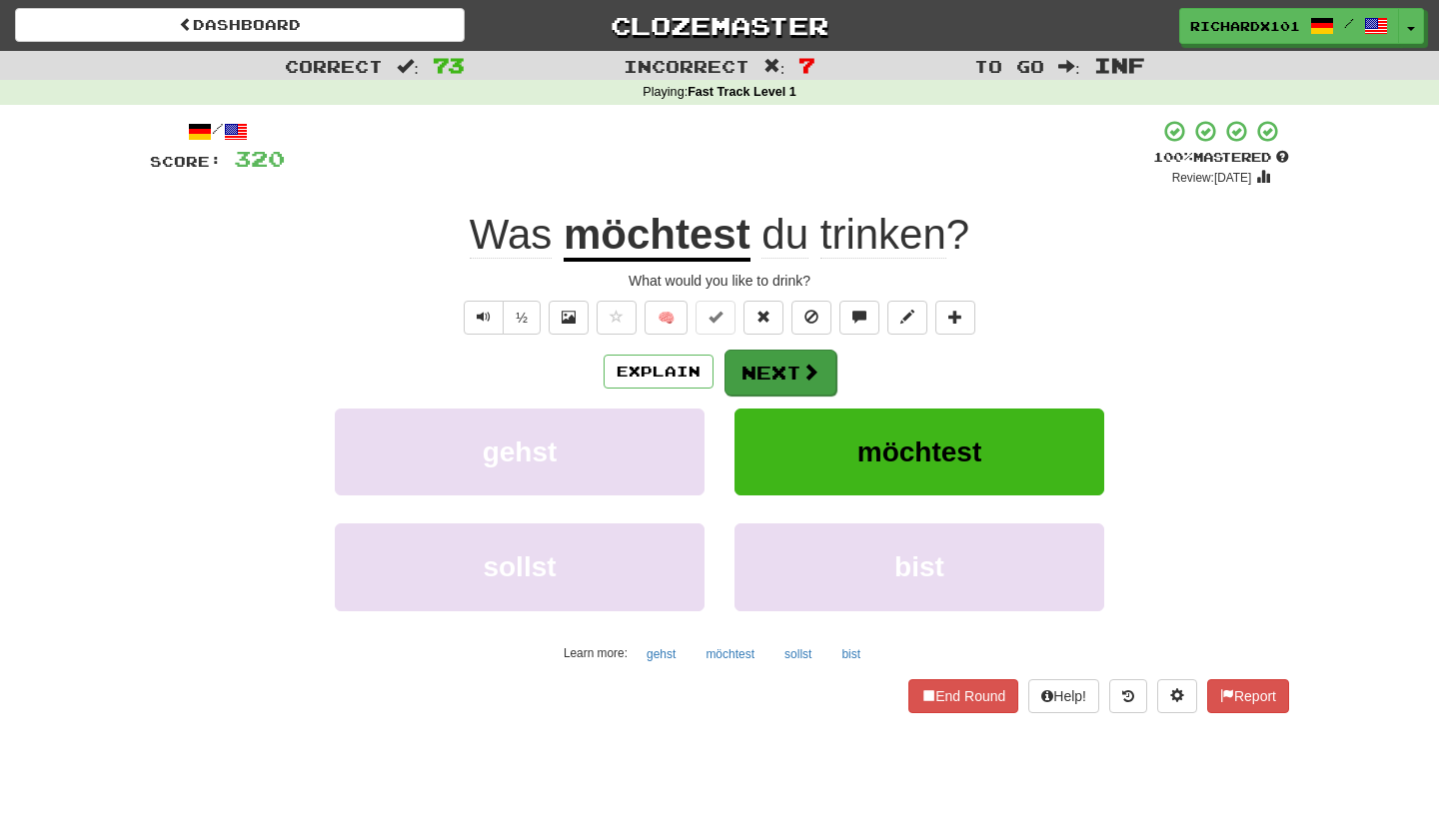
click at [761, 373] on button "Next" at bounding box center [780, 373] width 112 height 46
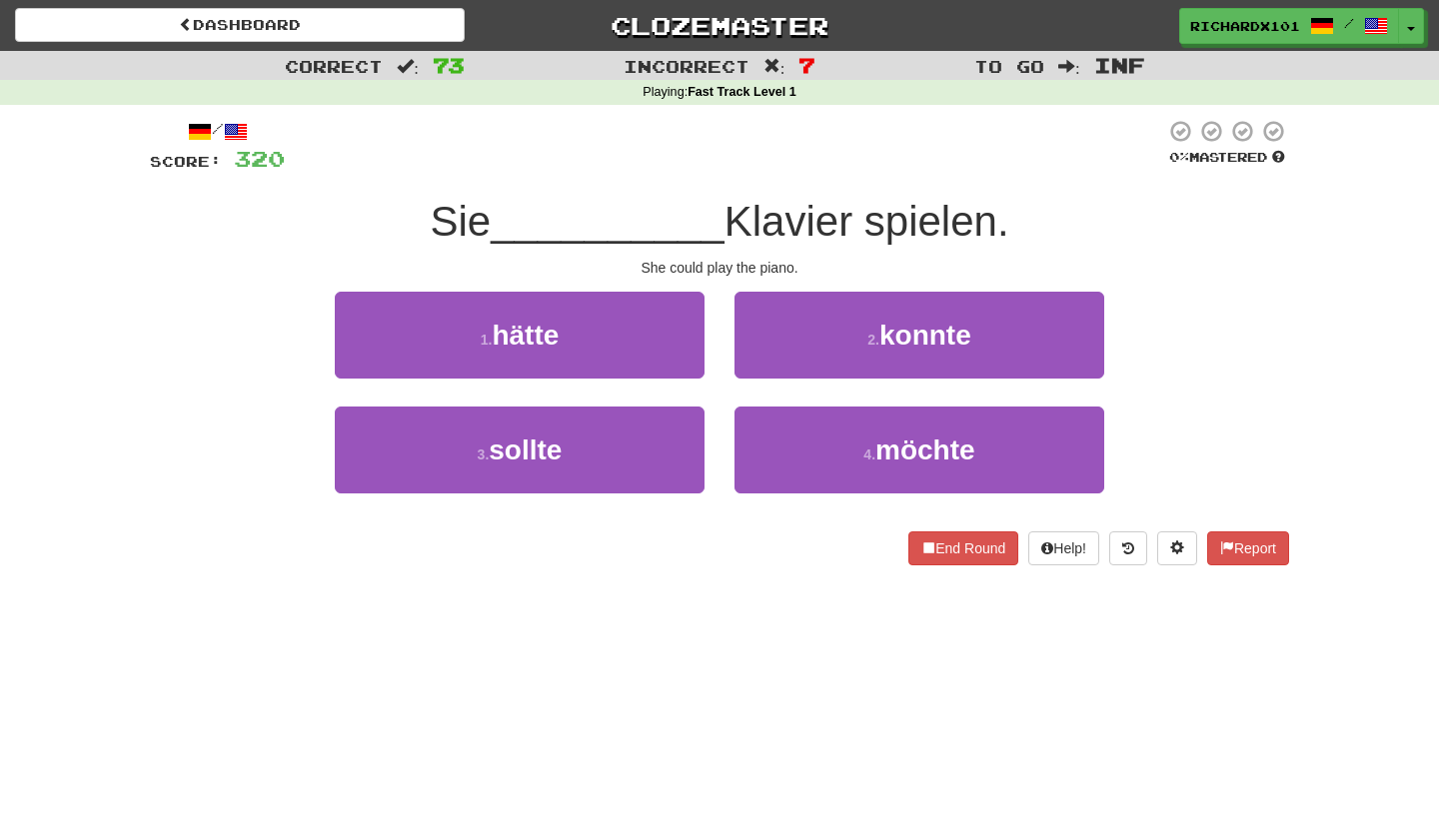
click at [761, 373] on button "2 . konnte" at bounding box center [919, 335] width 370 height 87
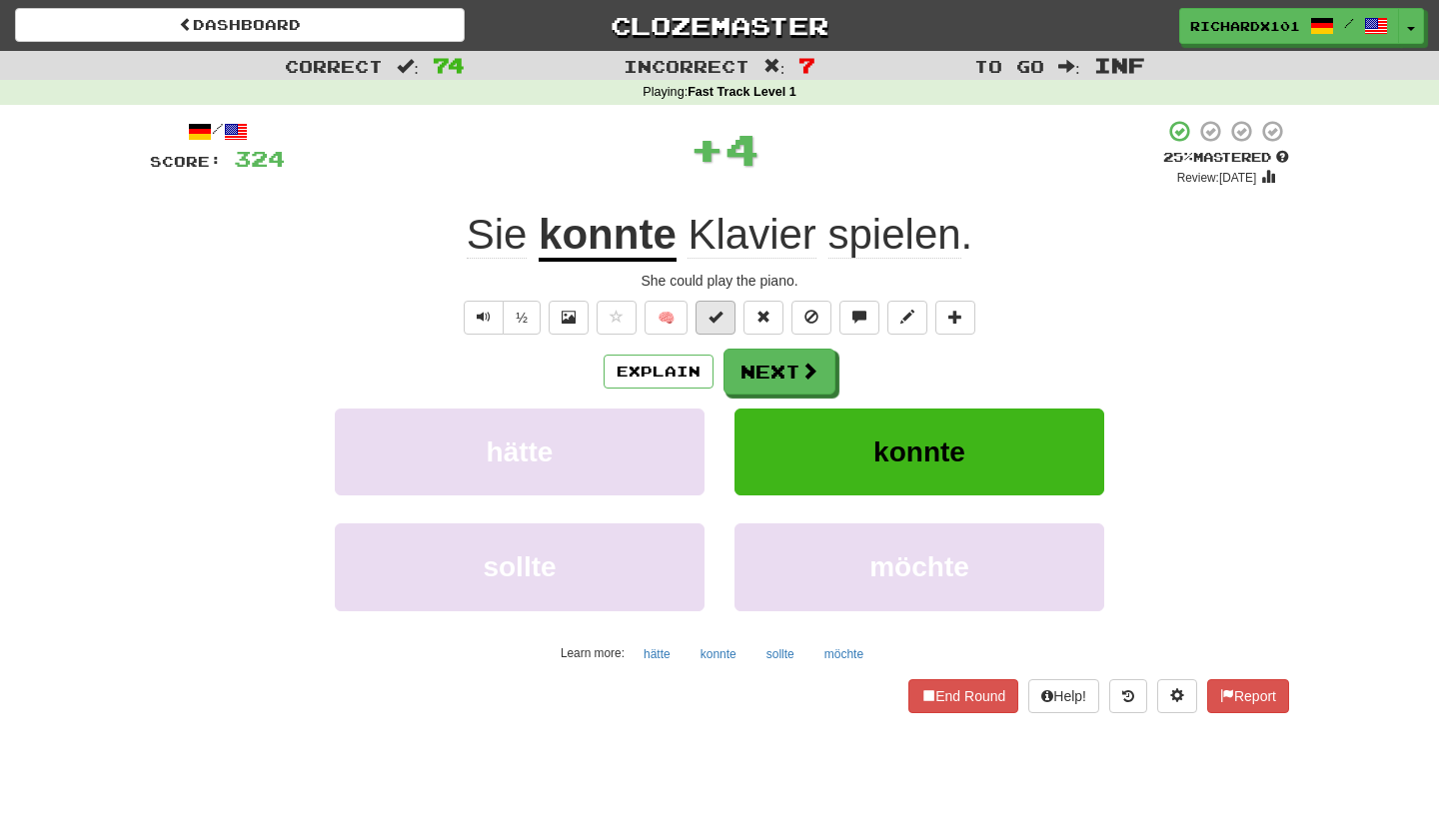
click at [725, 320] on button at bounding box center [715, 318] width 40 height 34
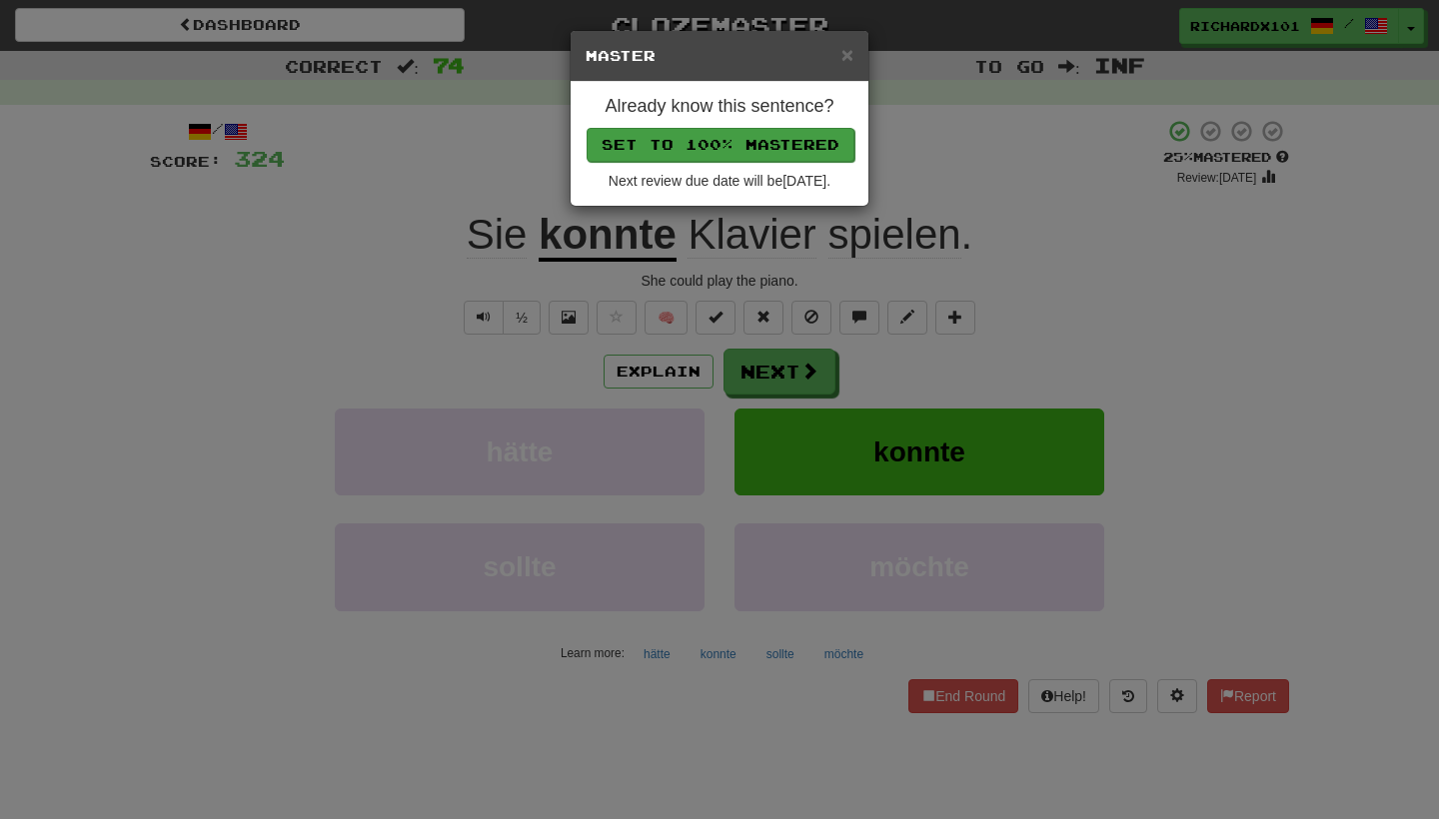
click at [777, 136] on button "Set to 100% Mastered" at bounding box center [720, 145] width 268 height 34
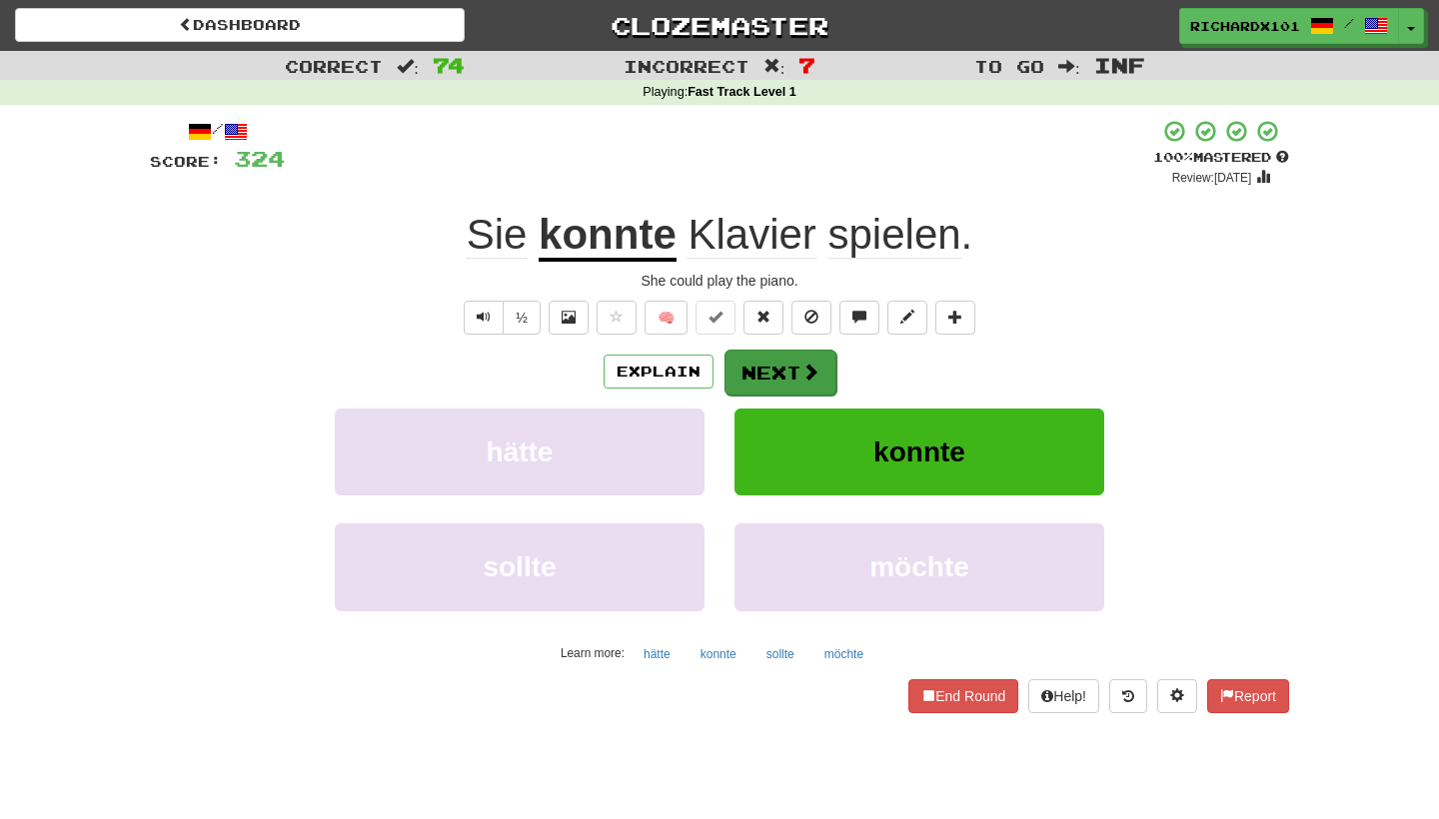
click at [771, 355] on button "Next" at bounding box center [780, 373] width 112 height 46
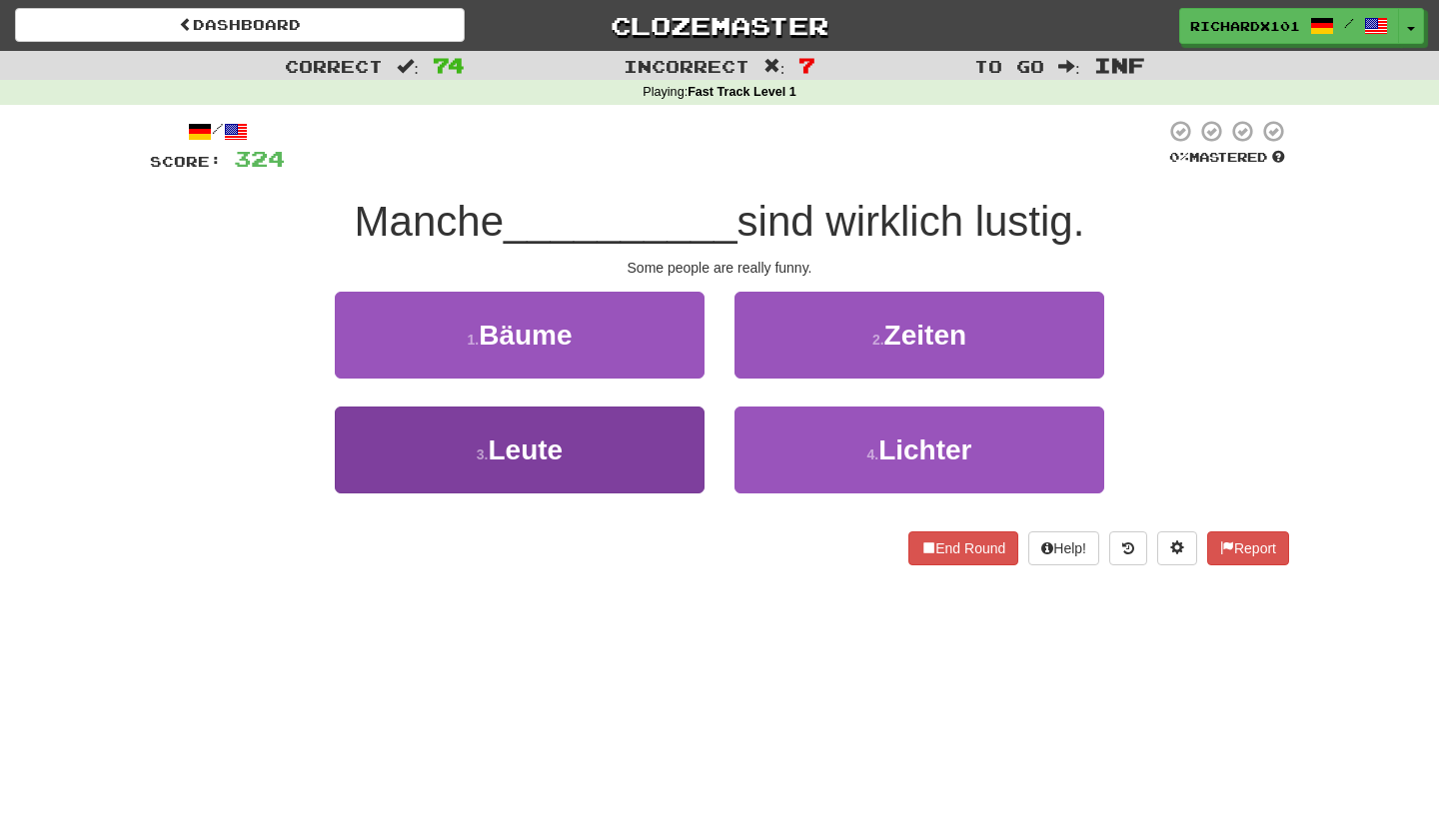
click at [686, 448] on button "3 . Leute" at bounding box center [520, 450] width 370 height 87
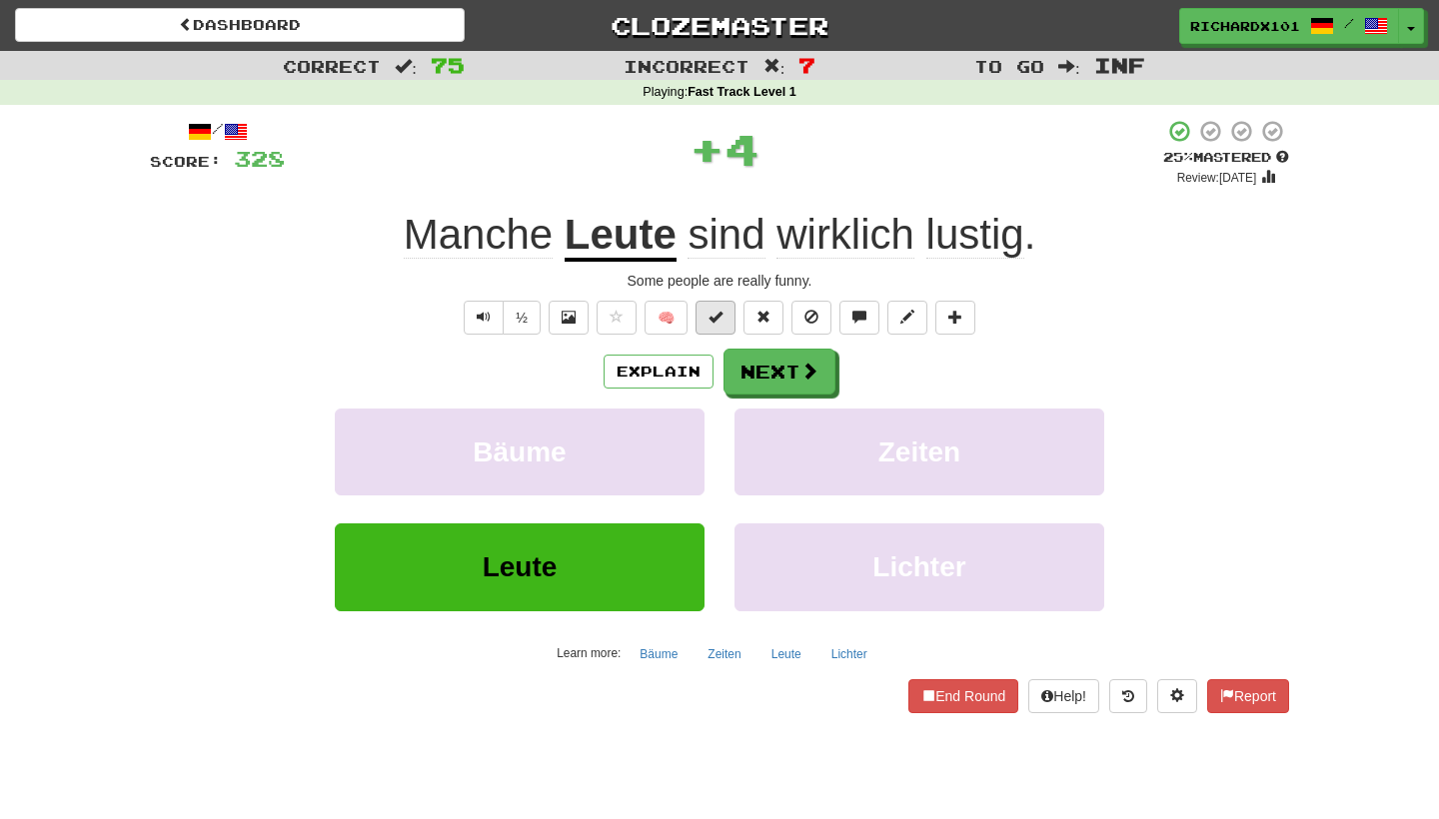
click at [715, 322] on span at bounding box center [715, 317] width 14 height 14
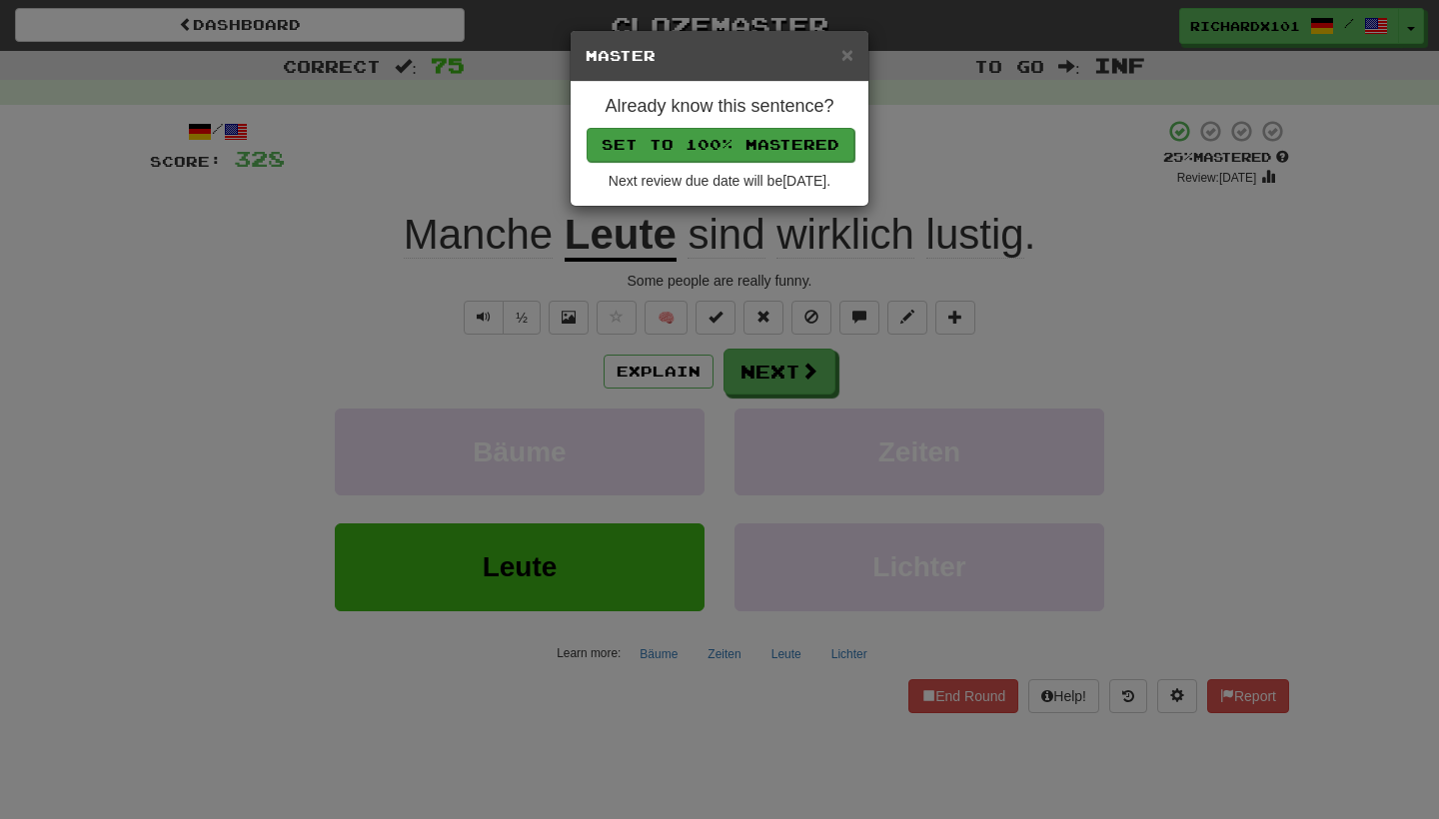
click at [760, 140] on button "Set to 100% Mastered" at bounding box center [720, 145] width 268 height 34
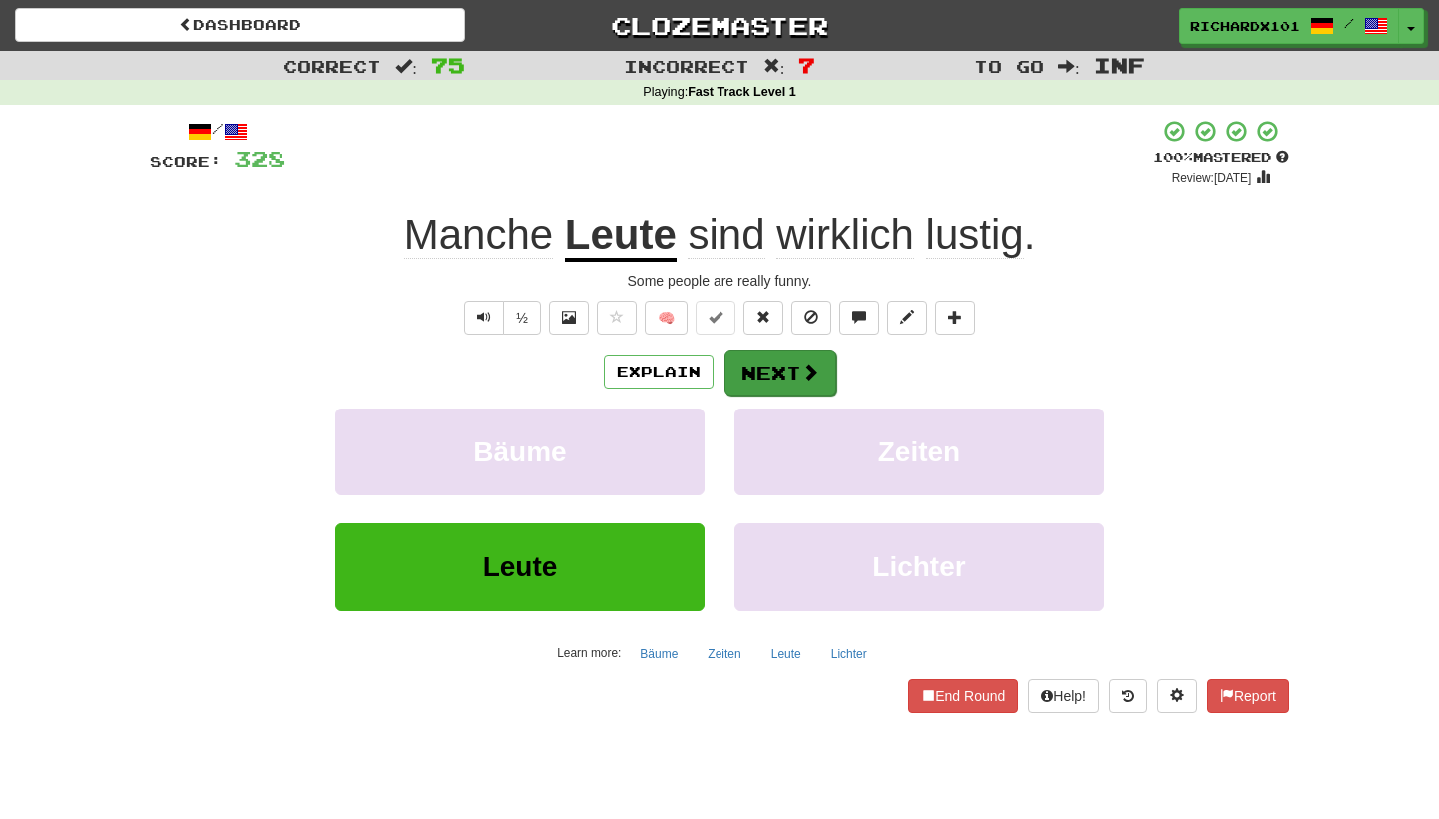
click at [755, 363] on button "Next" at bounding box center [780, 373] width 112 height 46
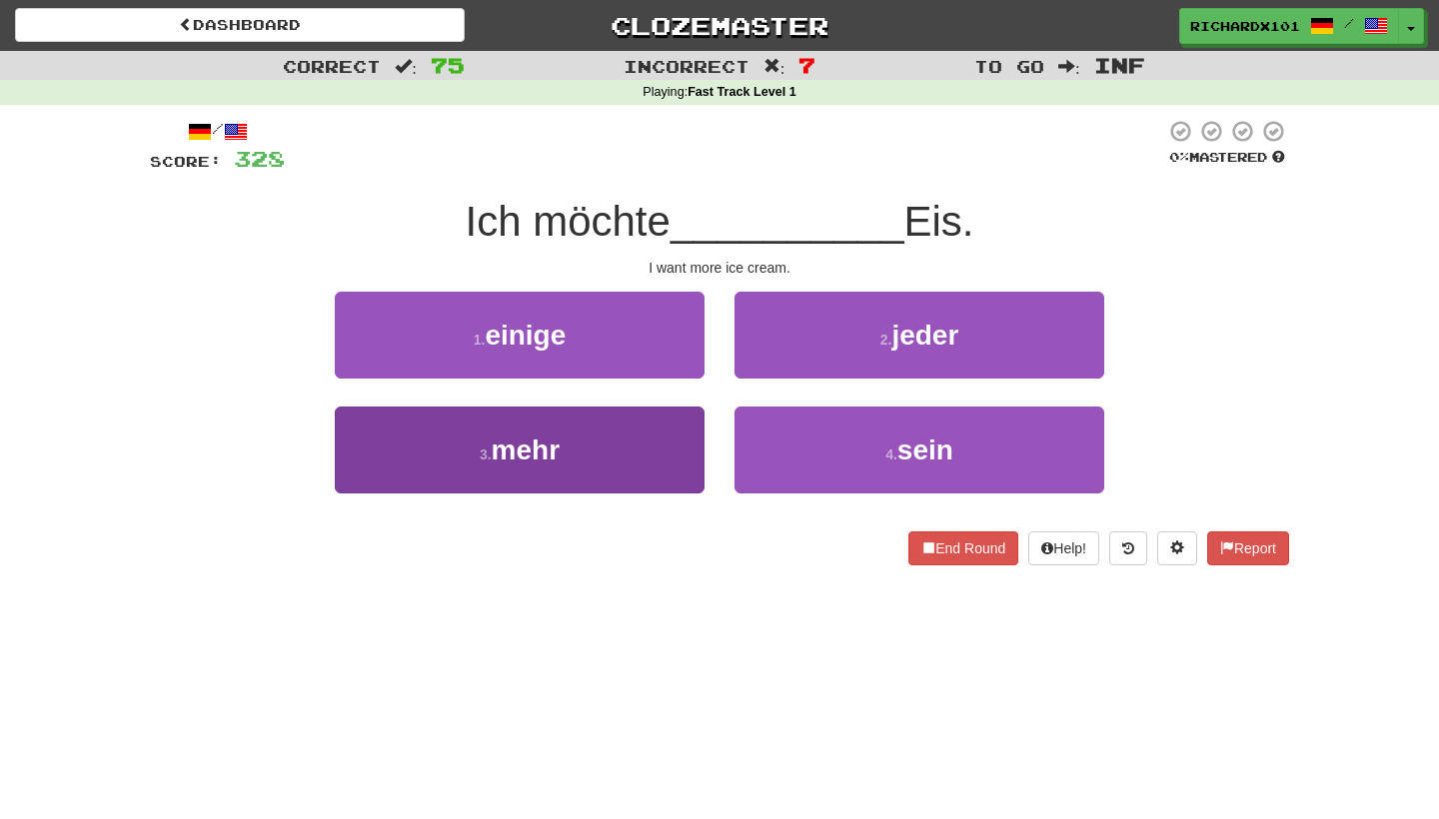
click at [682, 455] on button "3 . mehr" at bounding box center [520, 450] width 370 height 87
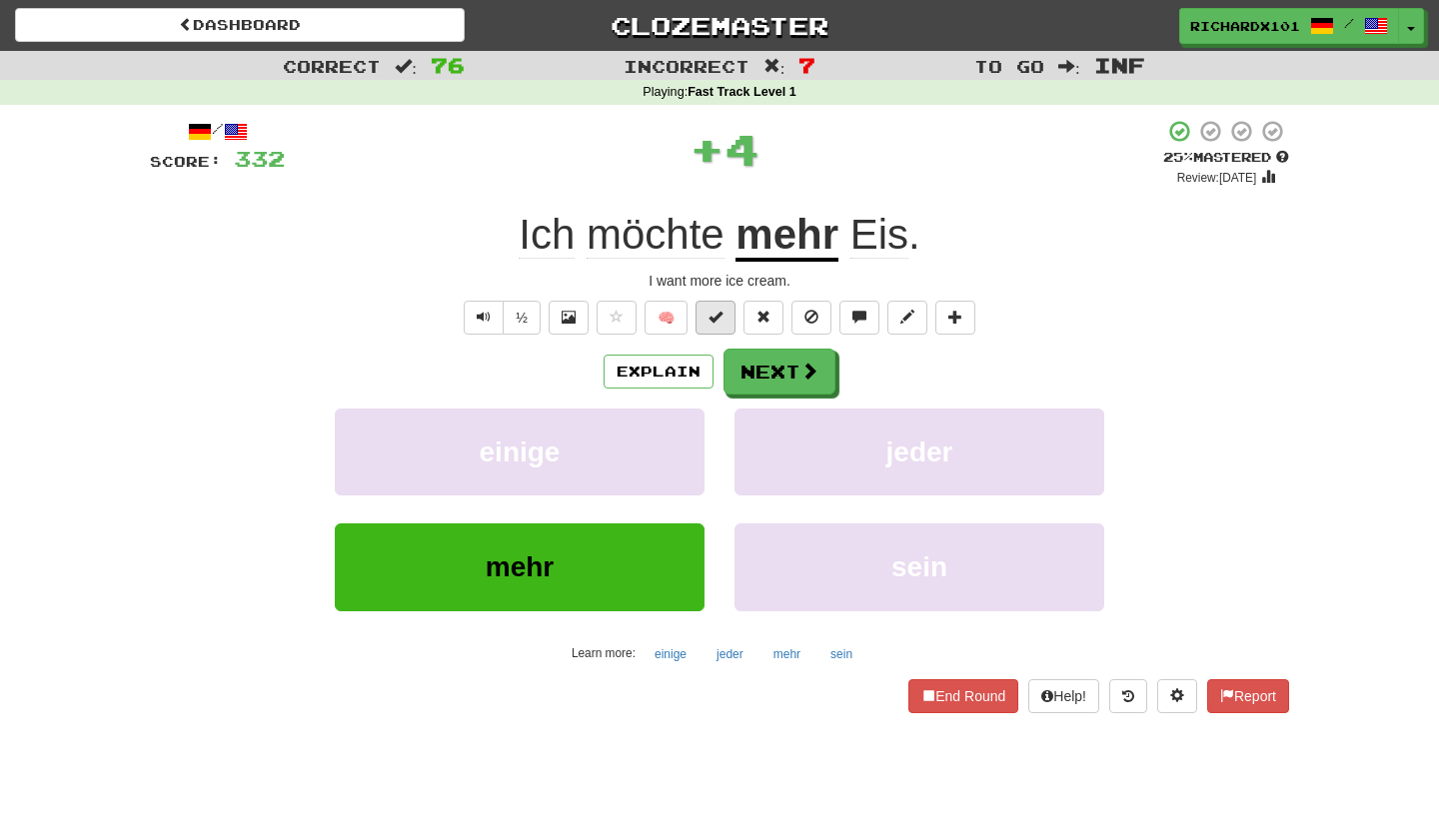
click at [720, 324] on button at bounding box center [715, 318] width 40 height 34
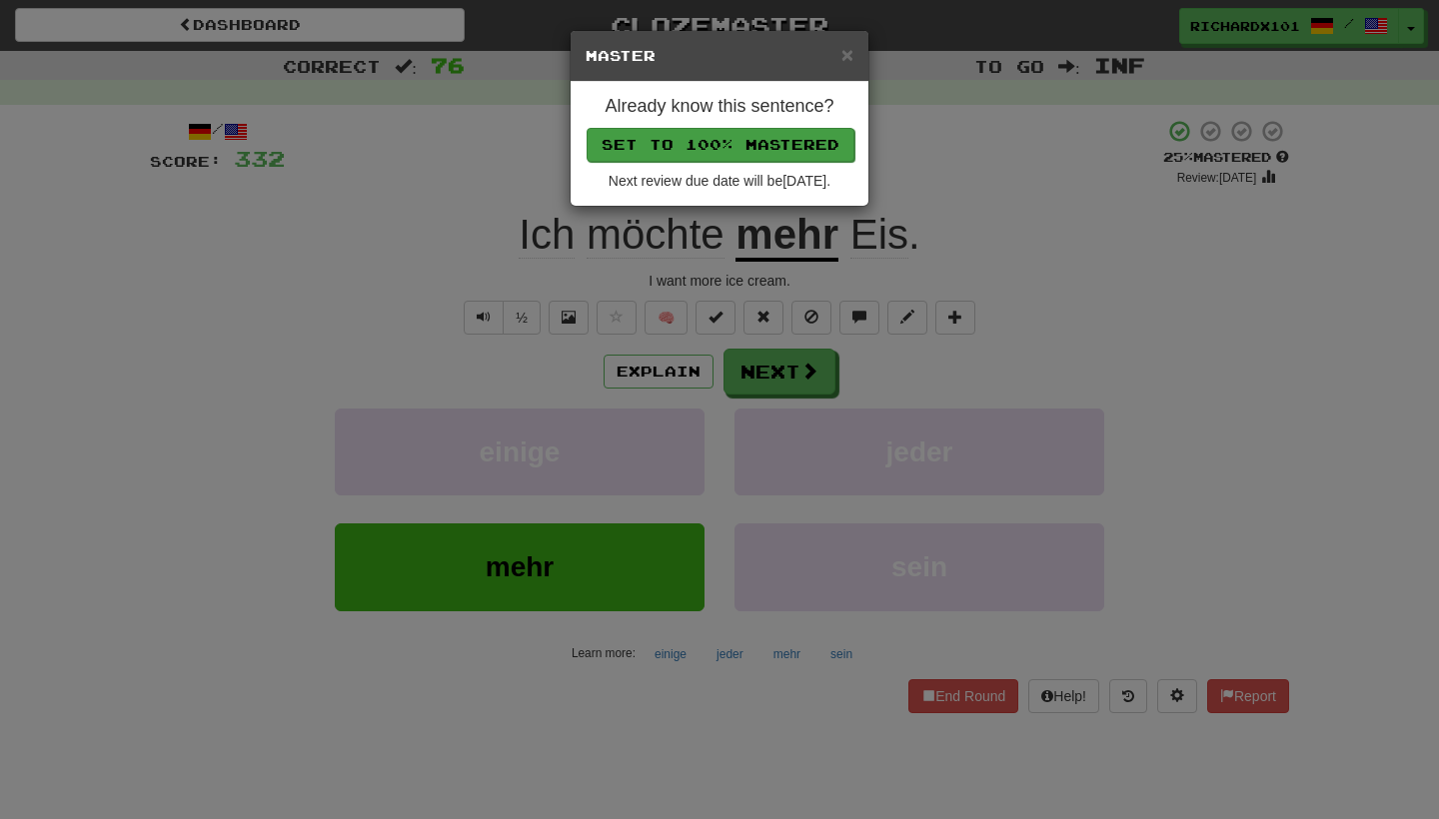
click at [774, 149] on button "Set to 100% Mastered" at bounding box center [720, 145] width 268 height 34
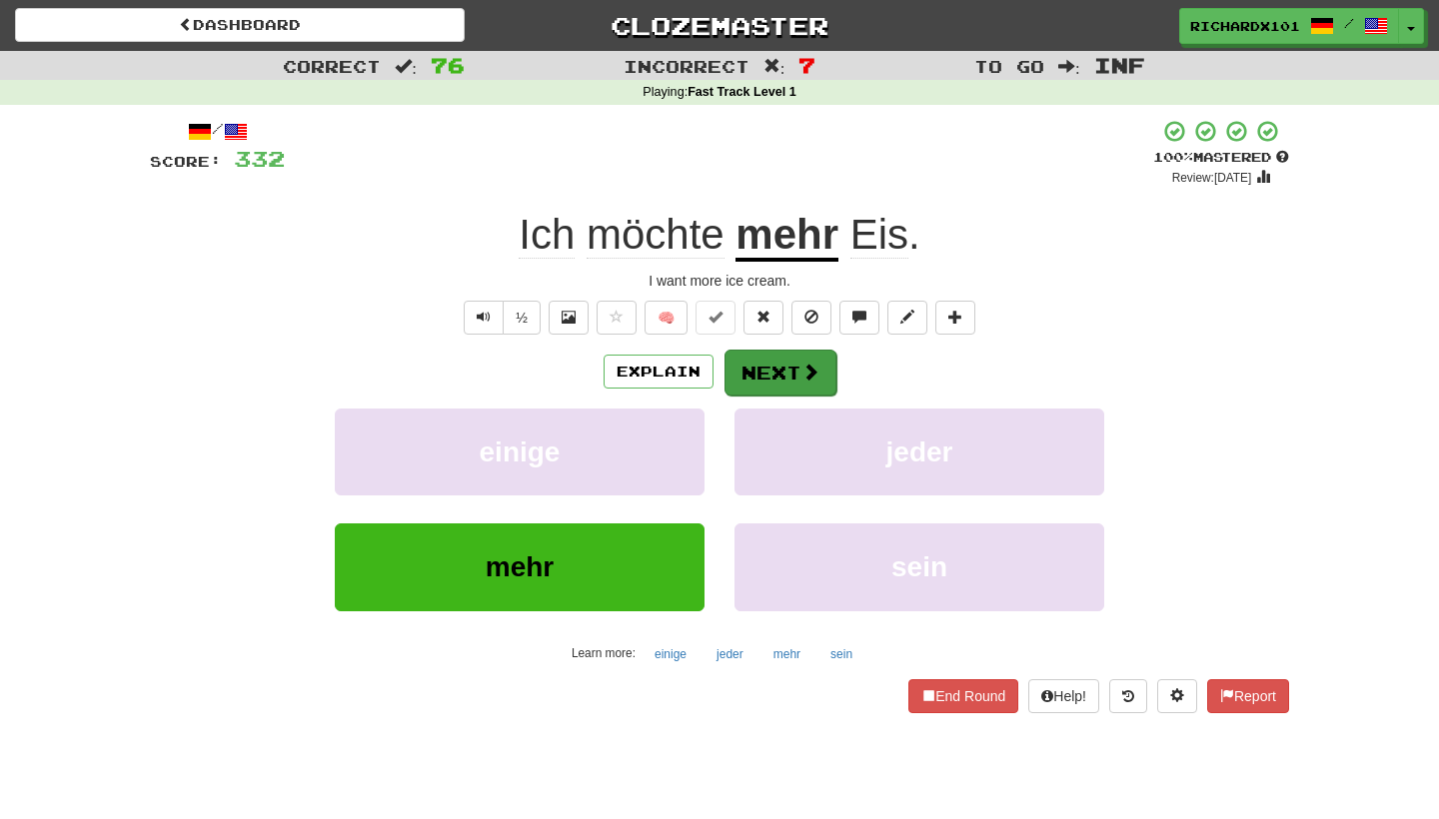
click at [759, 356] on button "Next" at bounding box center [780, 373] width 112 height 46
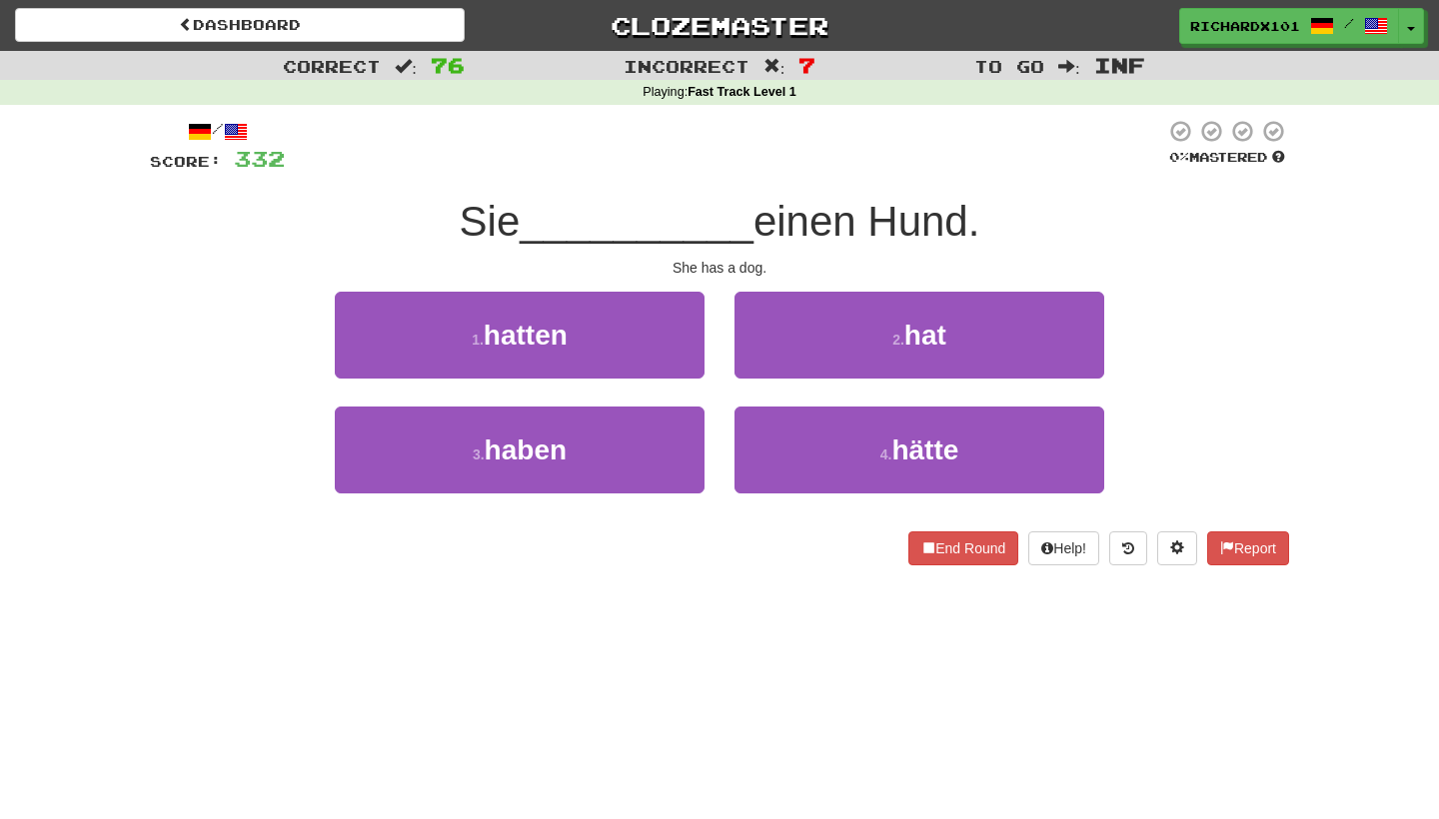
click at [759, 355] on button "2 . hat" at bounding box center [919, 335] width 370 height 87
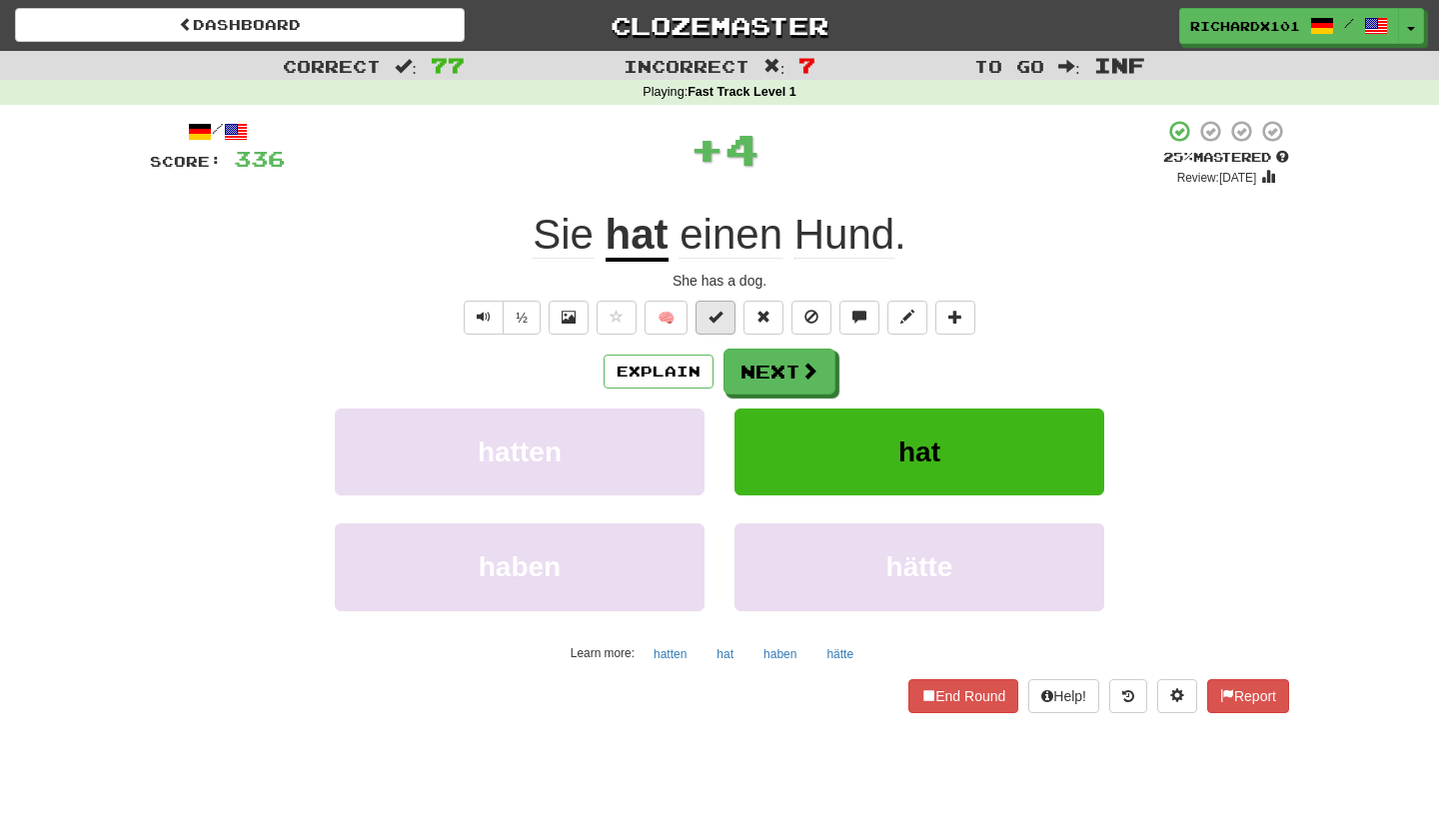
click at [722, 318] on span at bounding box center [715, 317] width 14 height 14
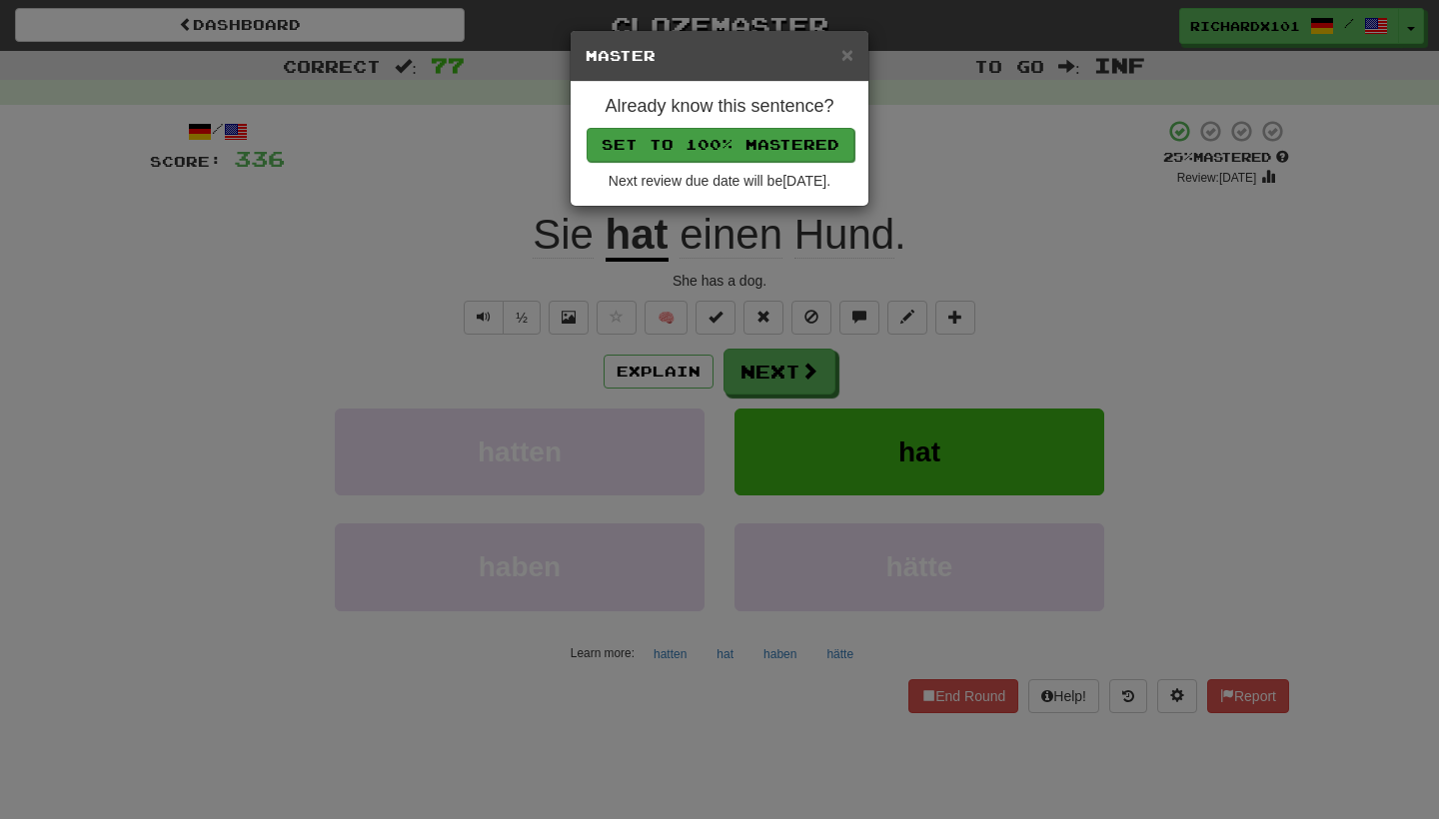
click at [772, 148] on button "Set to 100% Mastered" at bounding box center [720, 145] width 268 height 34
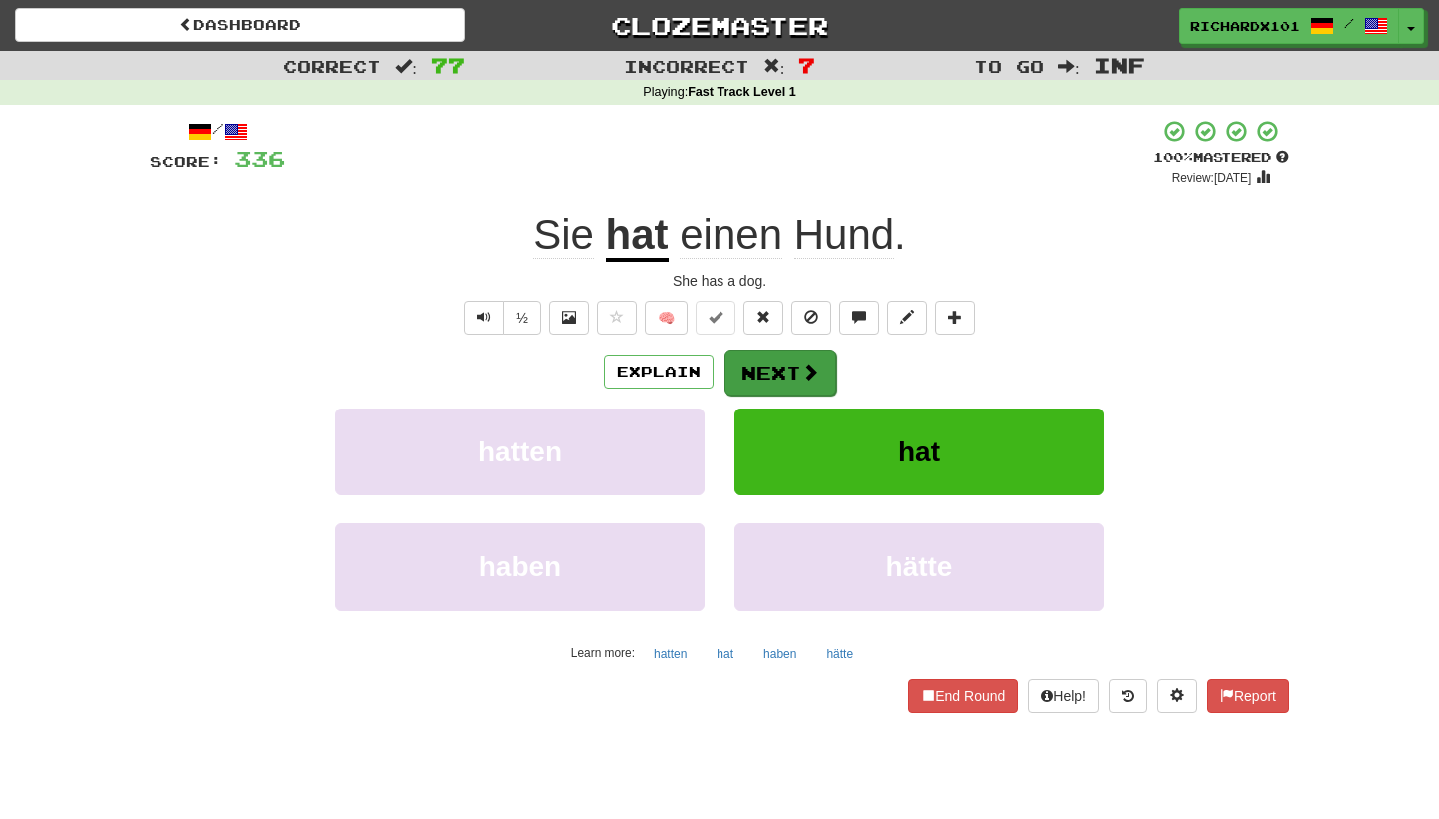
click at [770, 350] on button "Next" at bounding box center [780, 373] width 112 height 46
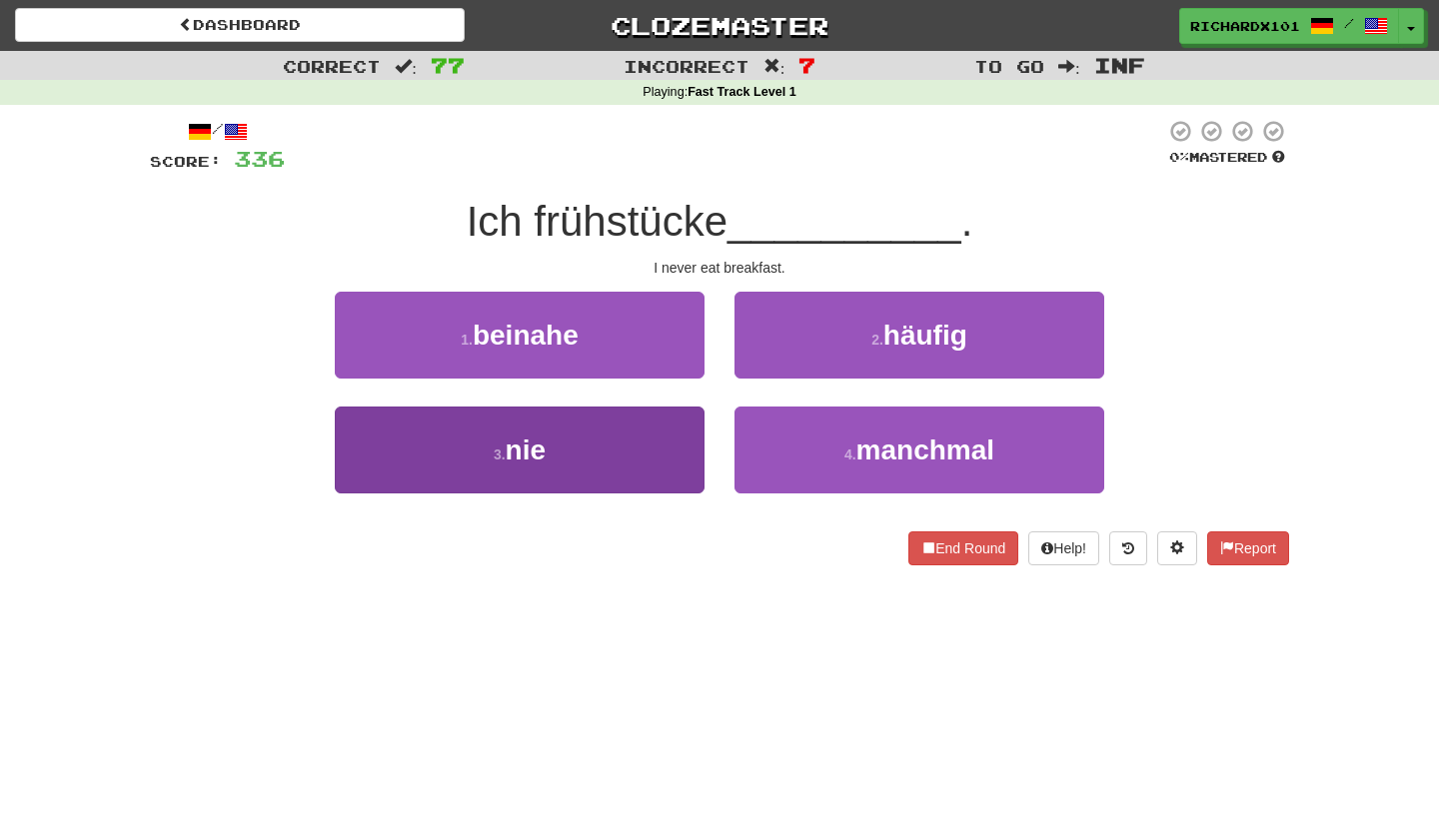
click at [680, 453] on button "3 . nie" at bounding box center [520, 450] width 370 height 87
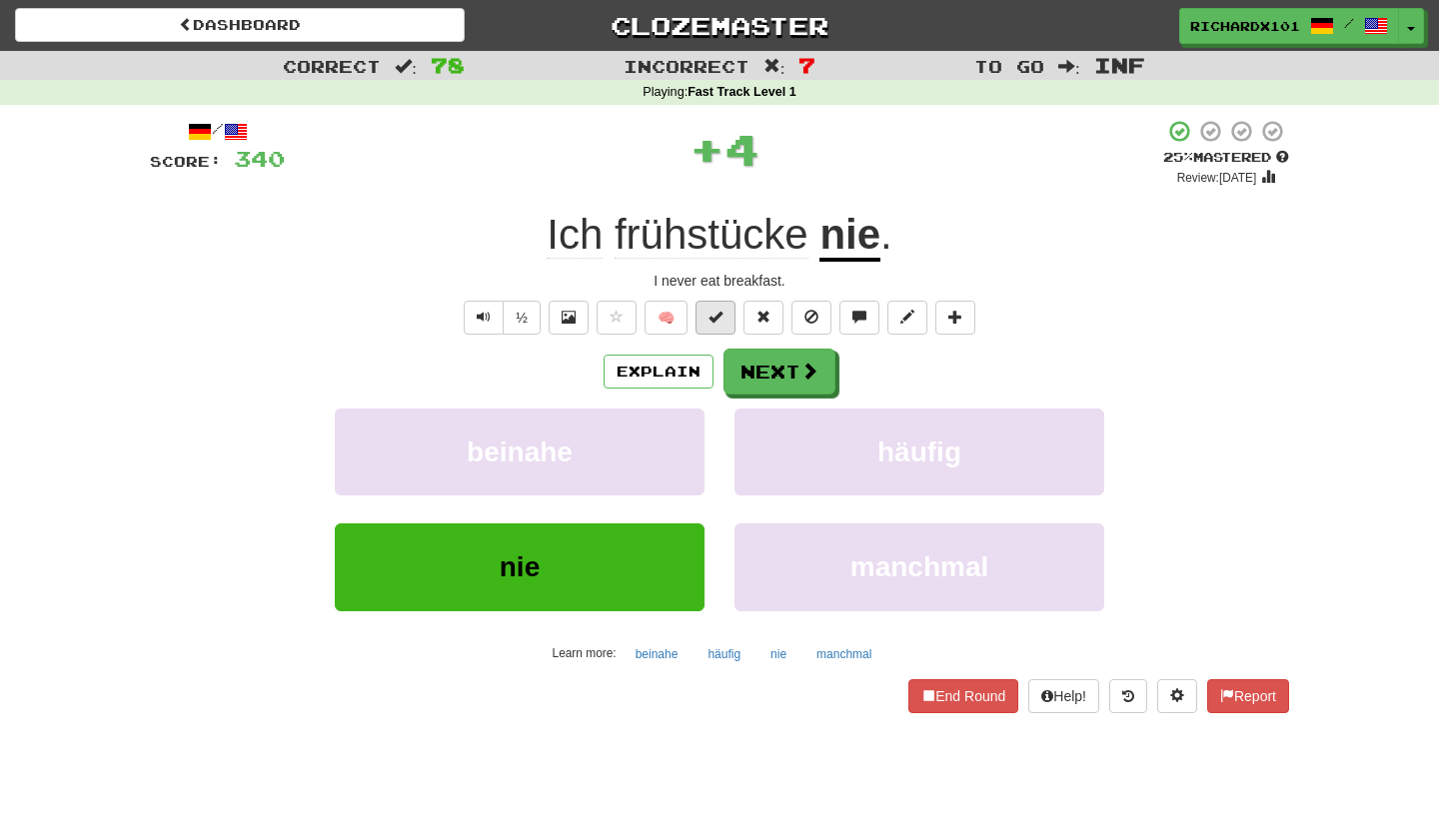
click at [718, 324] on button at bounding box center [715, 318] width 40 height 34
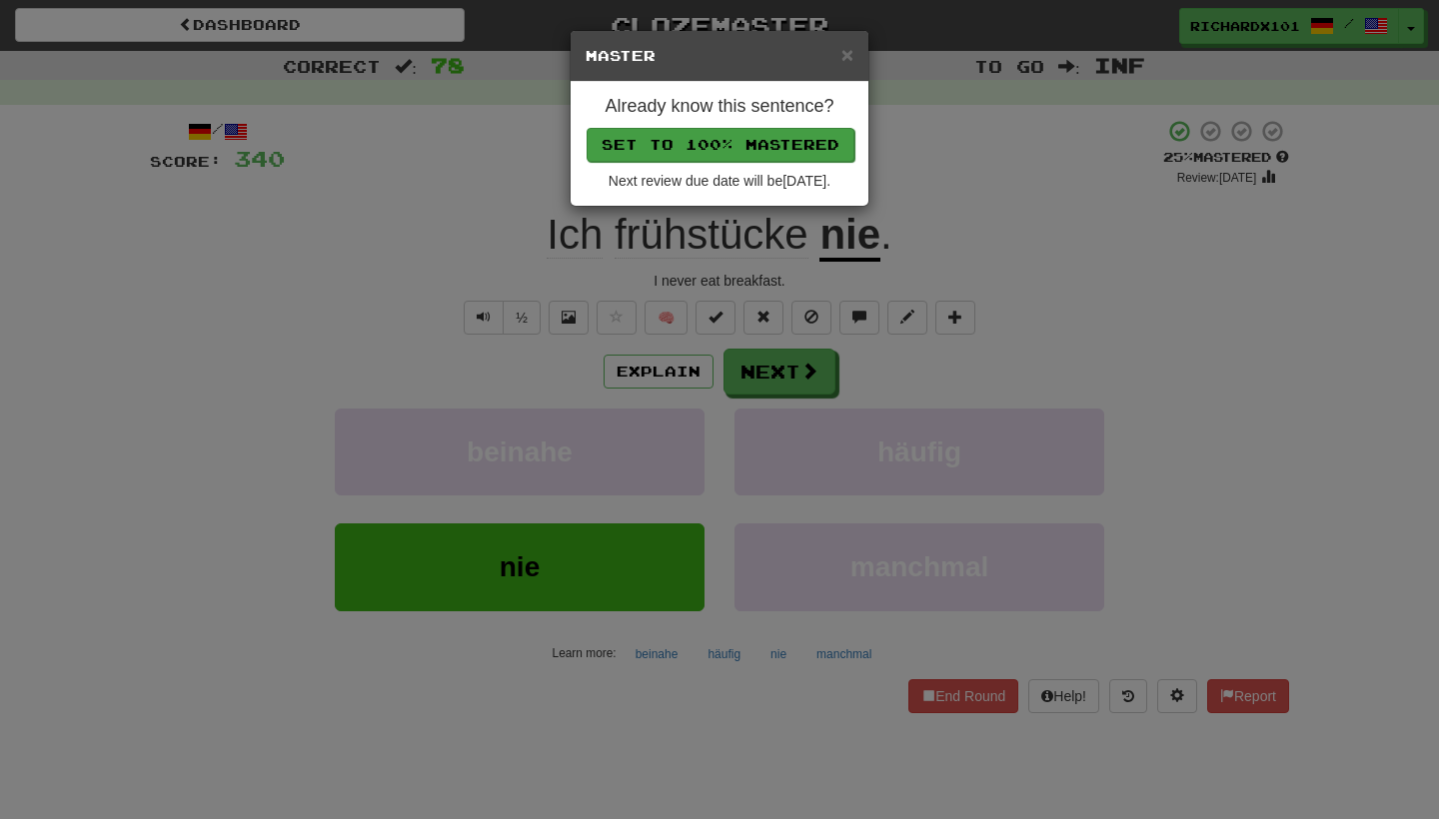
click at [769, 146] on button "Set to 100% Mastered" at bounding box center [720, 145] width 268 height 34
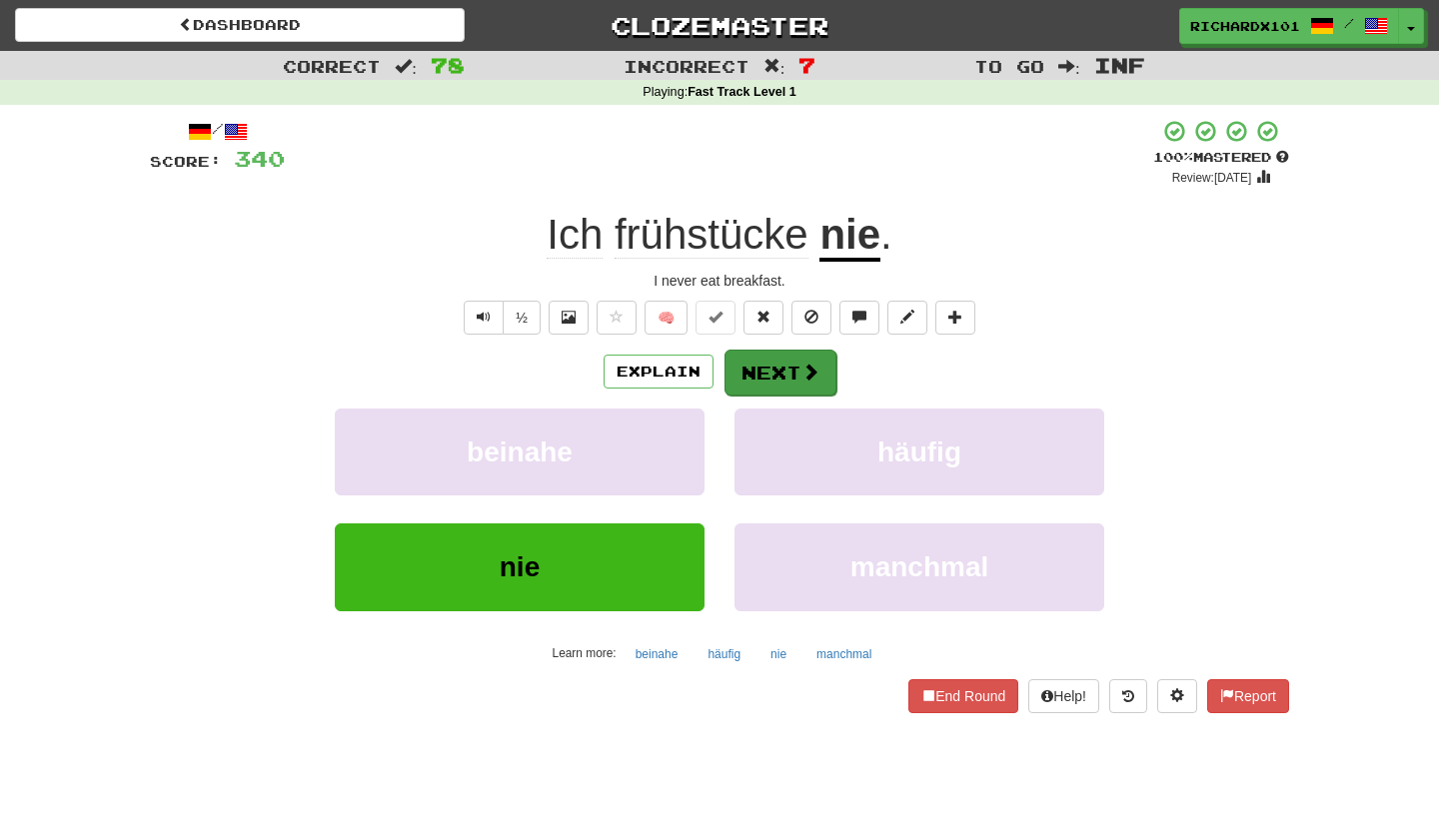
click at [764, 367] on button "Next" at bounding box center [780, 373] width 112 height 46
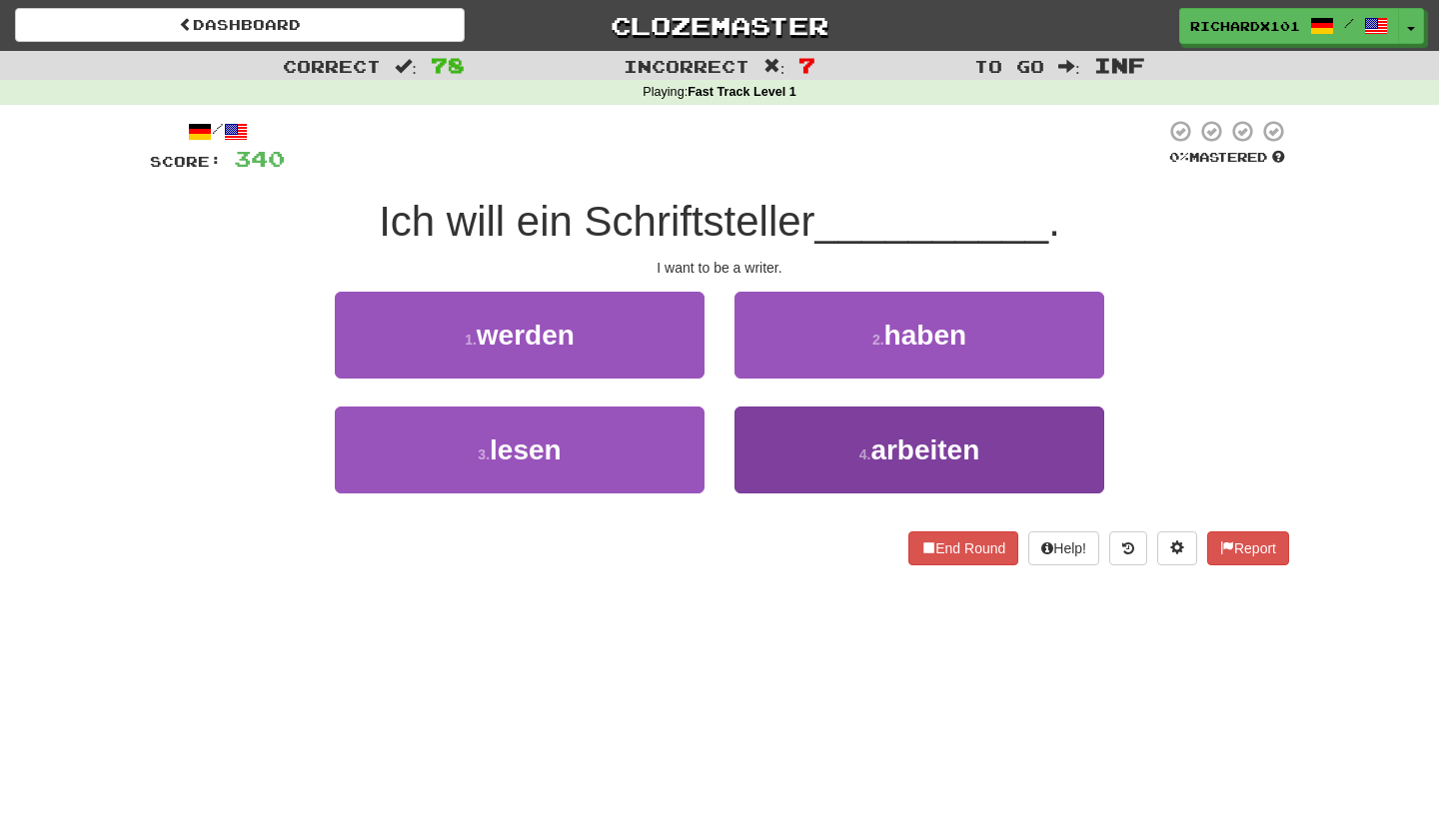
click at [782, 450] on button "4 . arbeiten" at bounding box center [919, 450] width 370 height 87
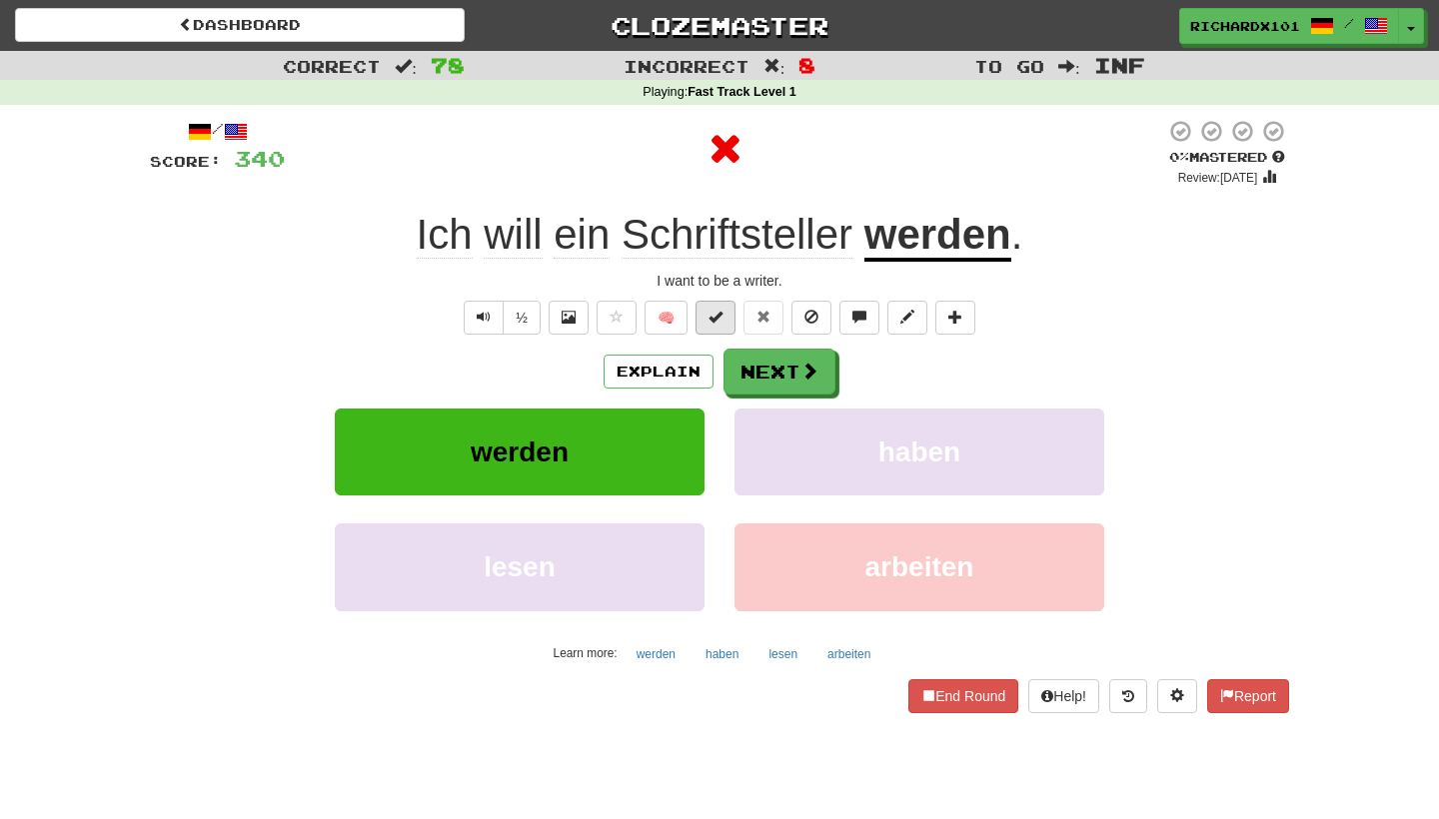
click at [716, 322] on span at bounding box center [715, 317] width 14 height 14
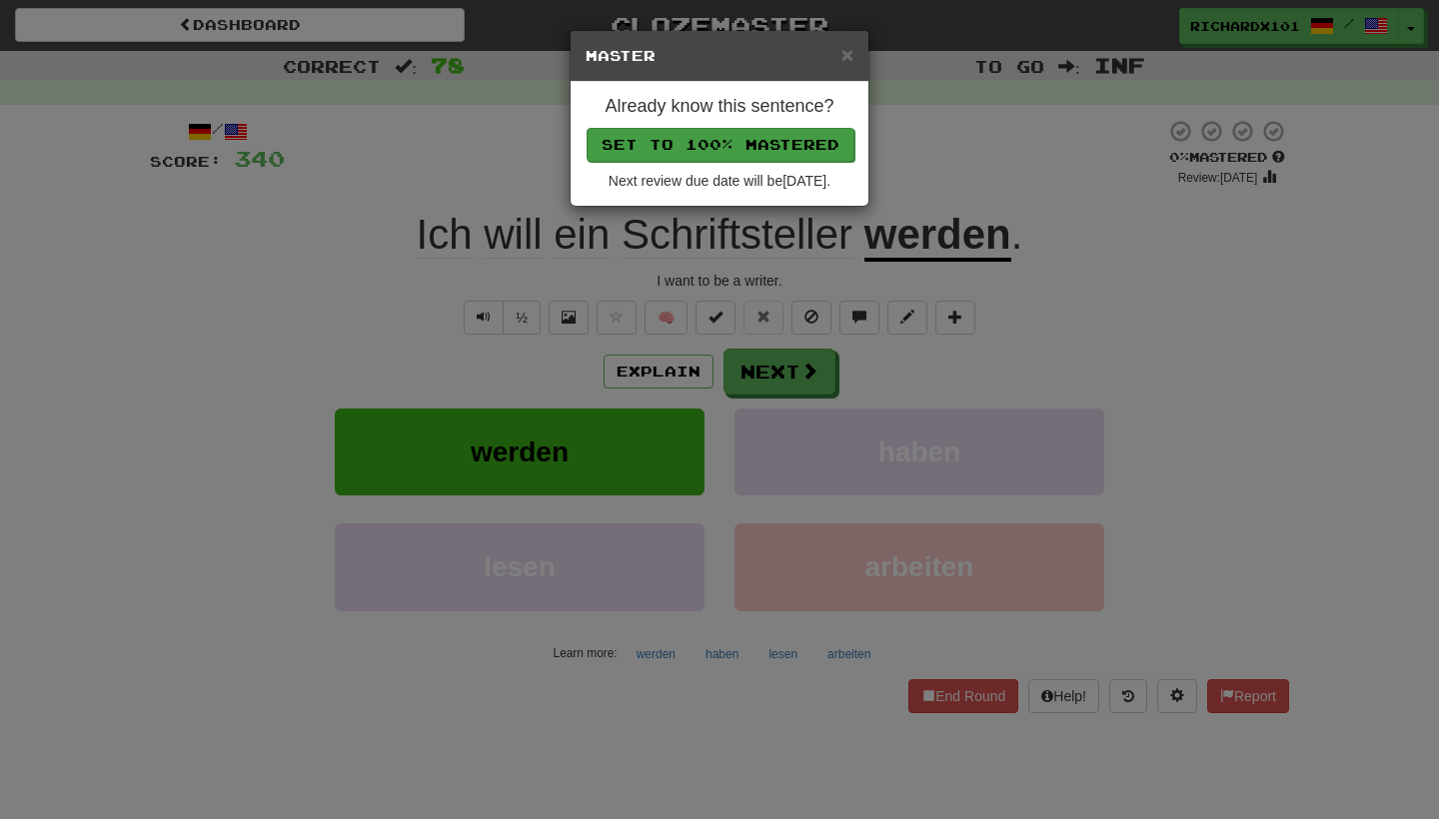
click at [748, 142] on button "Set to 100% Mastered" at bounding box center [720, 145] width 268 height 34
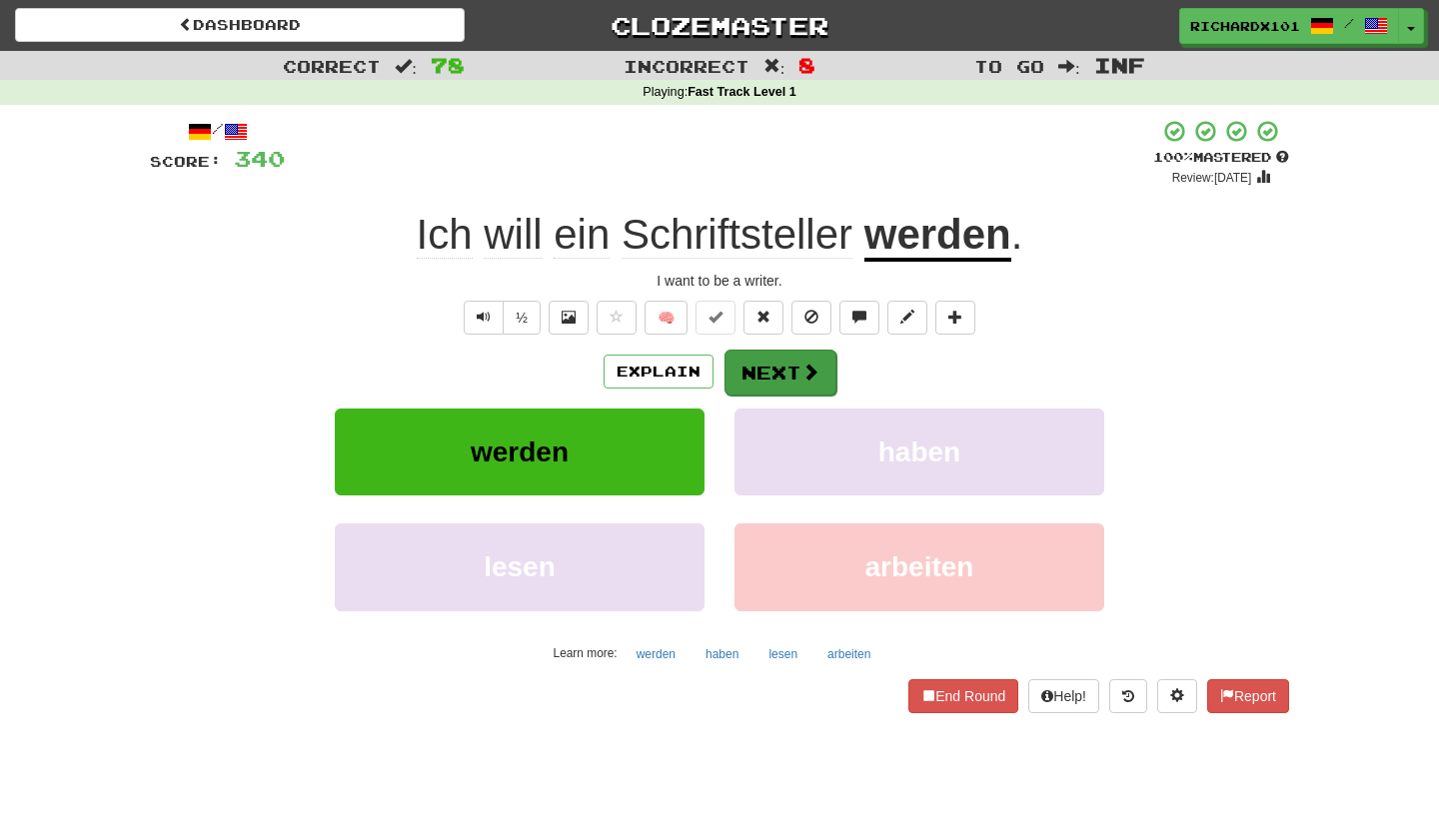
click at [768, 364] on button "Next" at bounding box center [780, 373] width 112 height 46
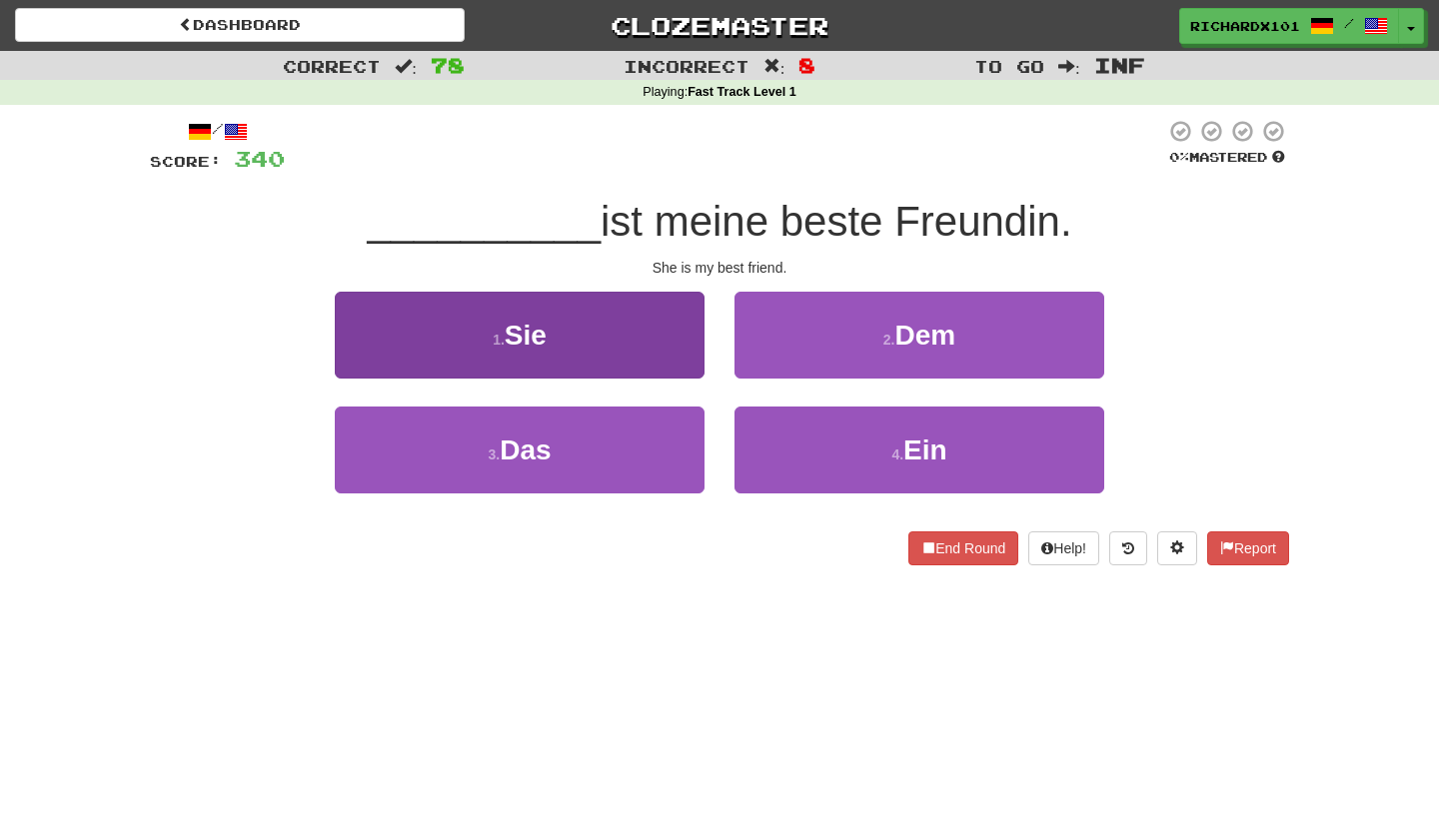
click at [689, 348] on button "1 . Sie" at bounding box center [520, 335] width 370 height 87
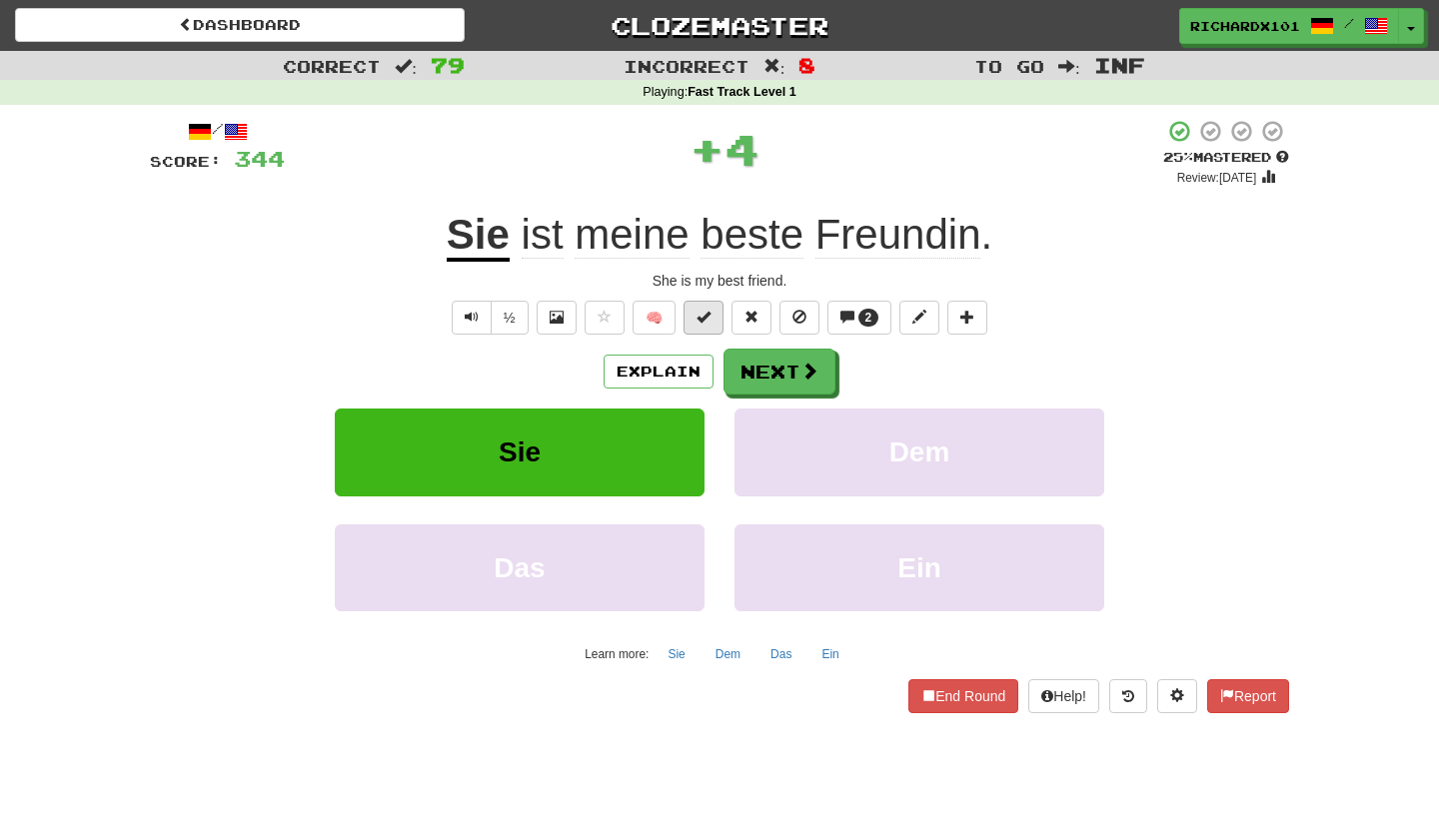
click at [698, 318] on span at bounding box center [703, 317] width 14 height 14
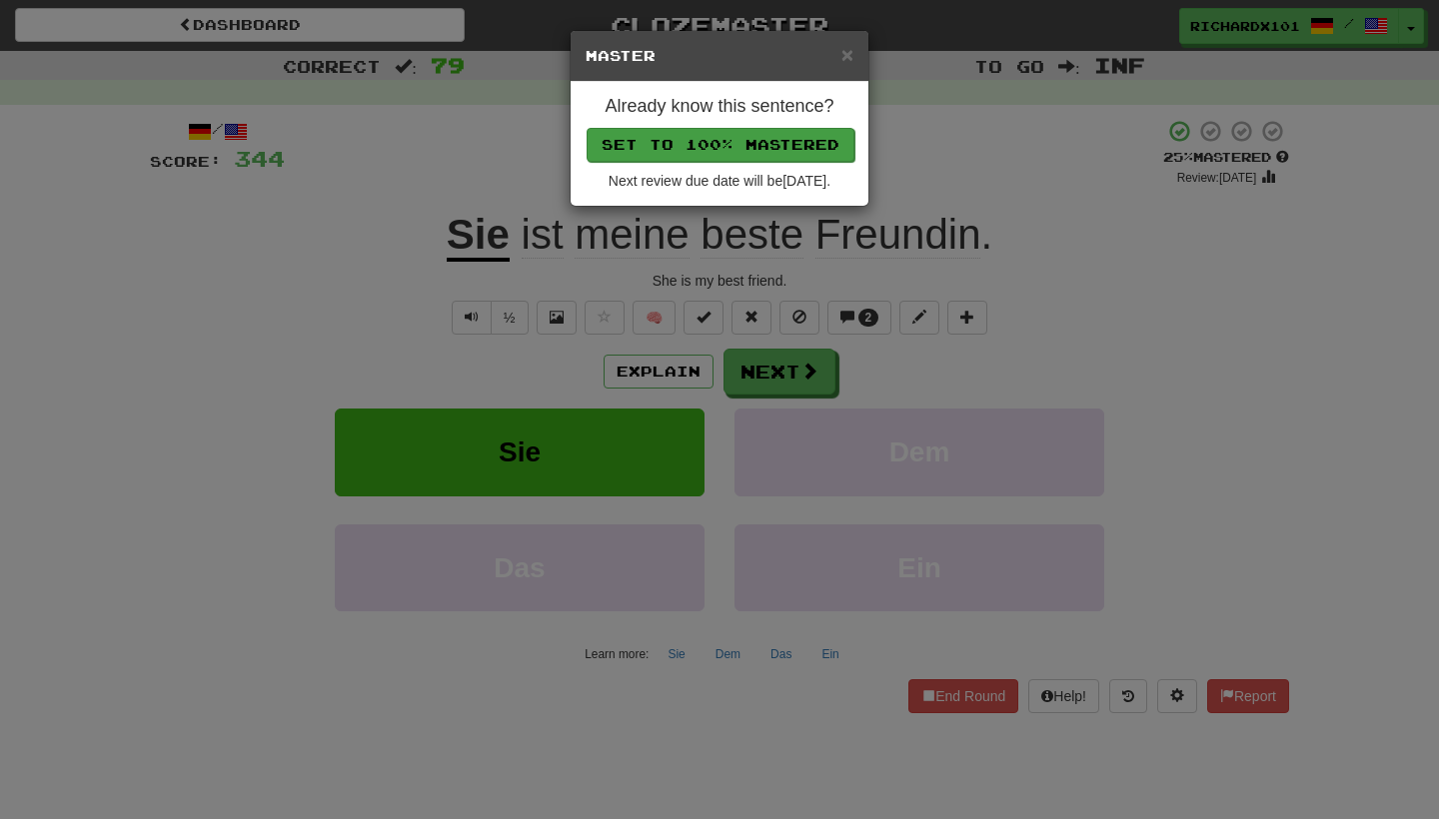
click at [754, 149] on button "Set to 100% Mastered" at bounding box center [720, 145] width 268 height 34
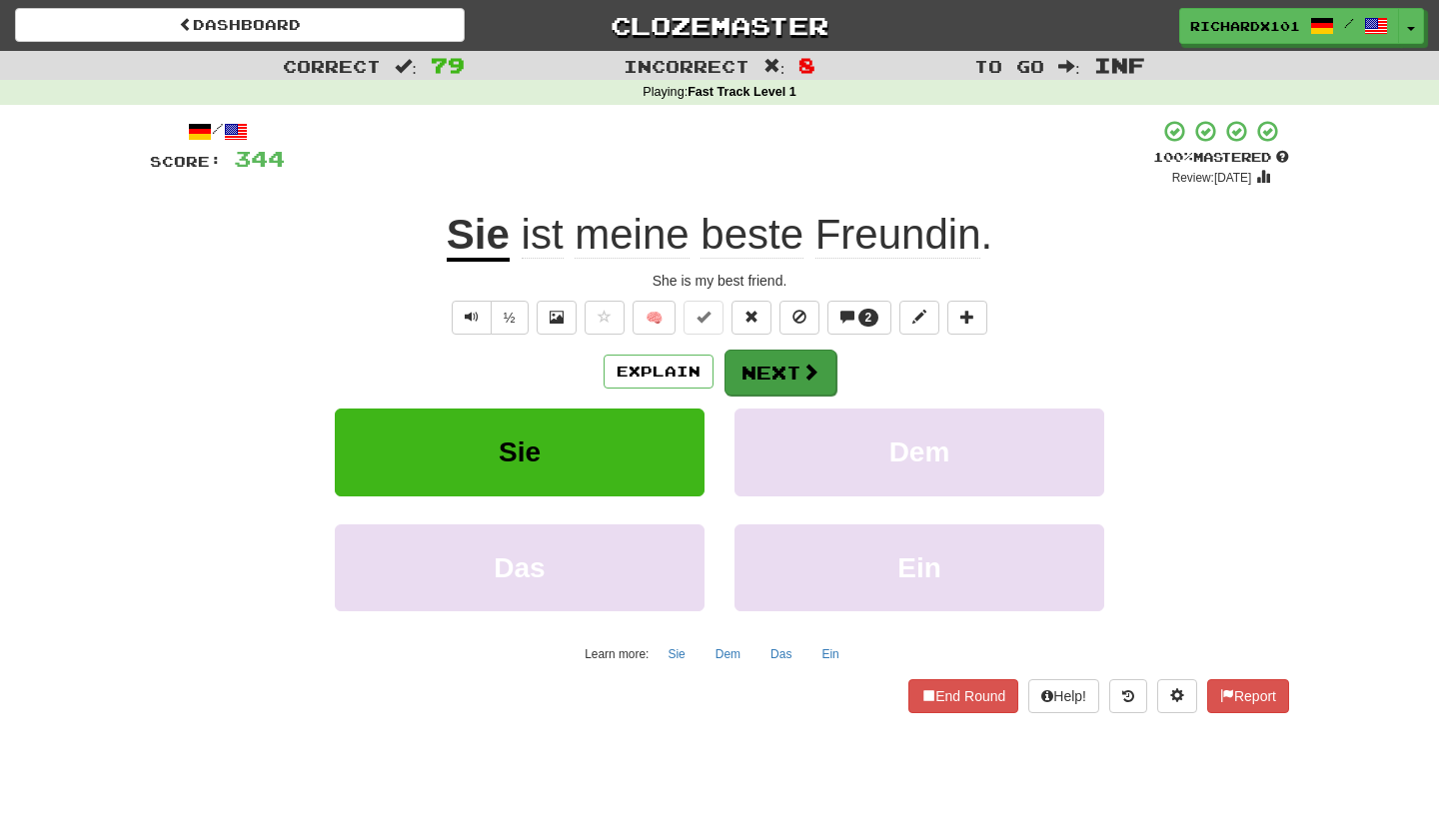
click at [813, 356] on button "Next" at bounding box center [780, 373] width 112 height 46
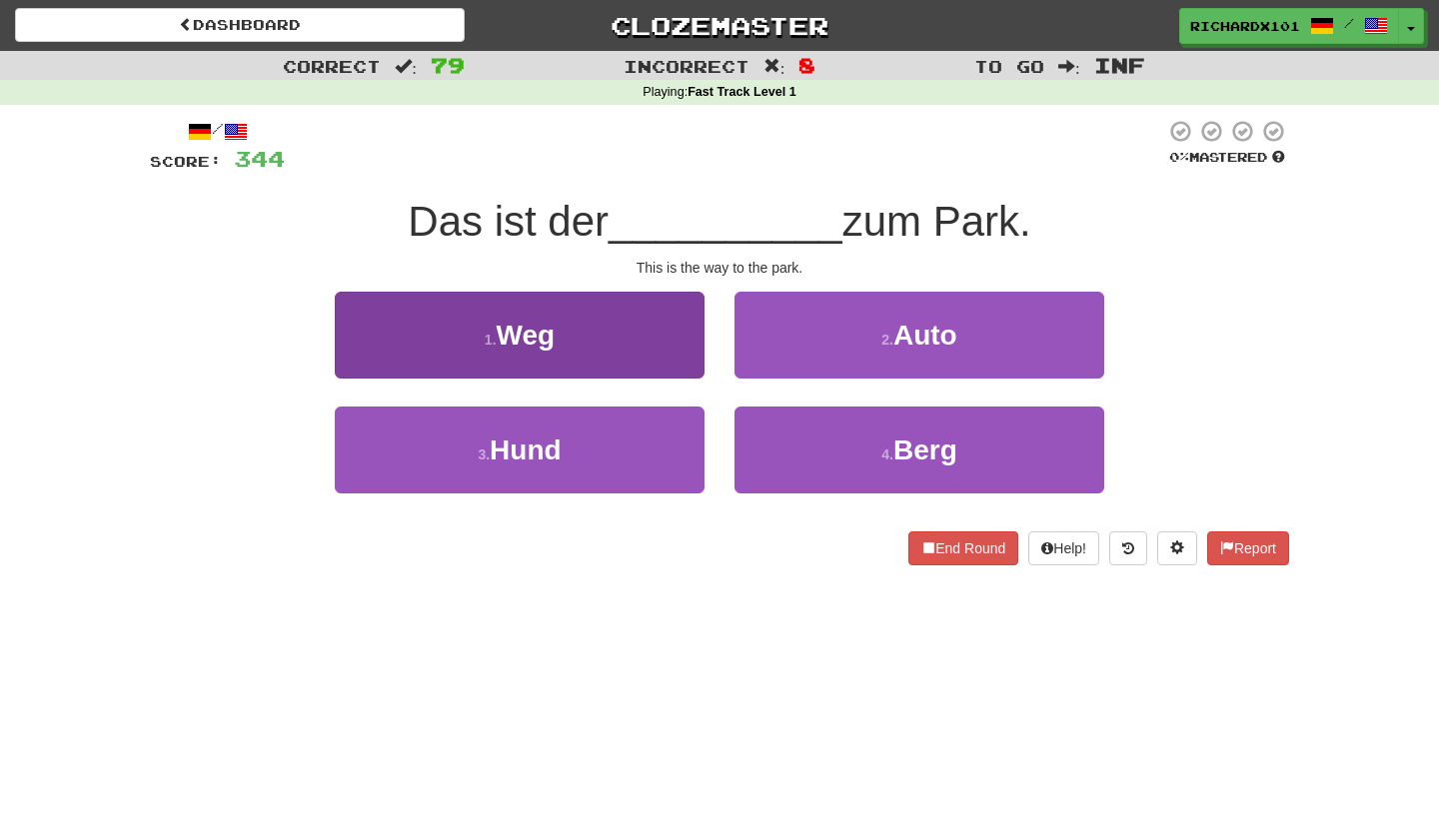
click at [686, 349] on button "1 . Weg" at bounding box center [520, 335] width 370 height 87
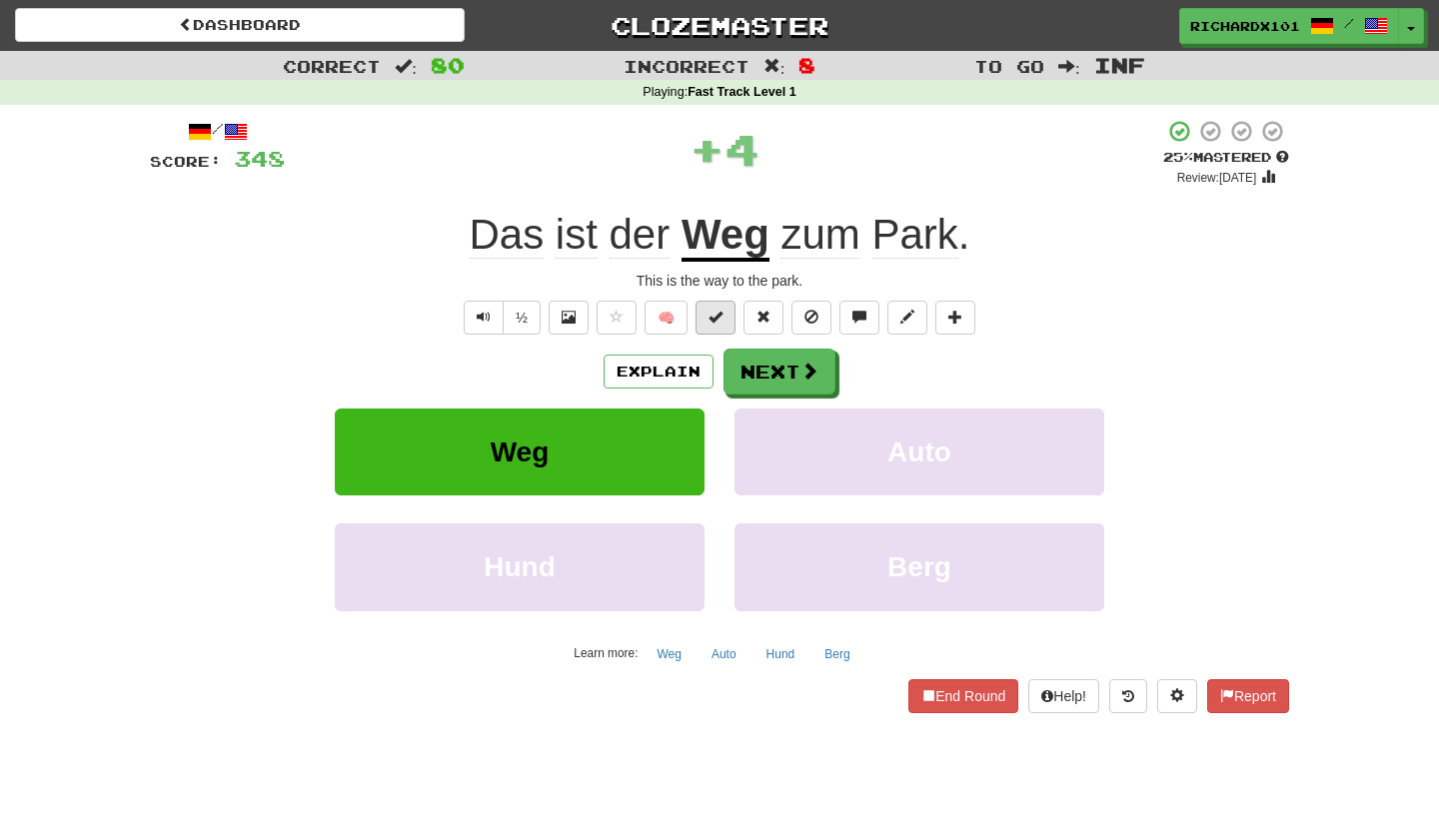
click at [712, 311] on span at bounding box center [715, 317] width 14 height 14
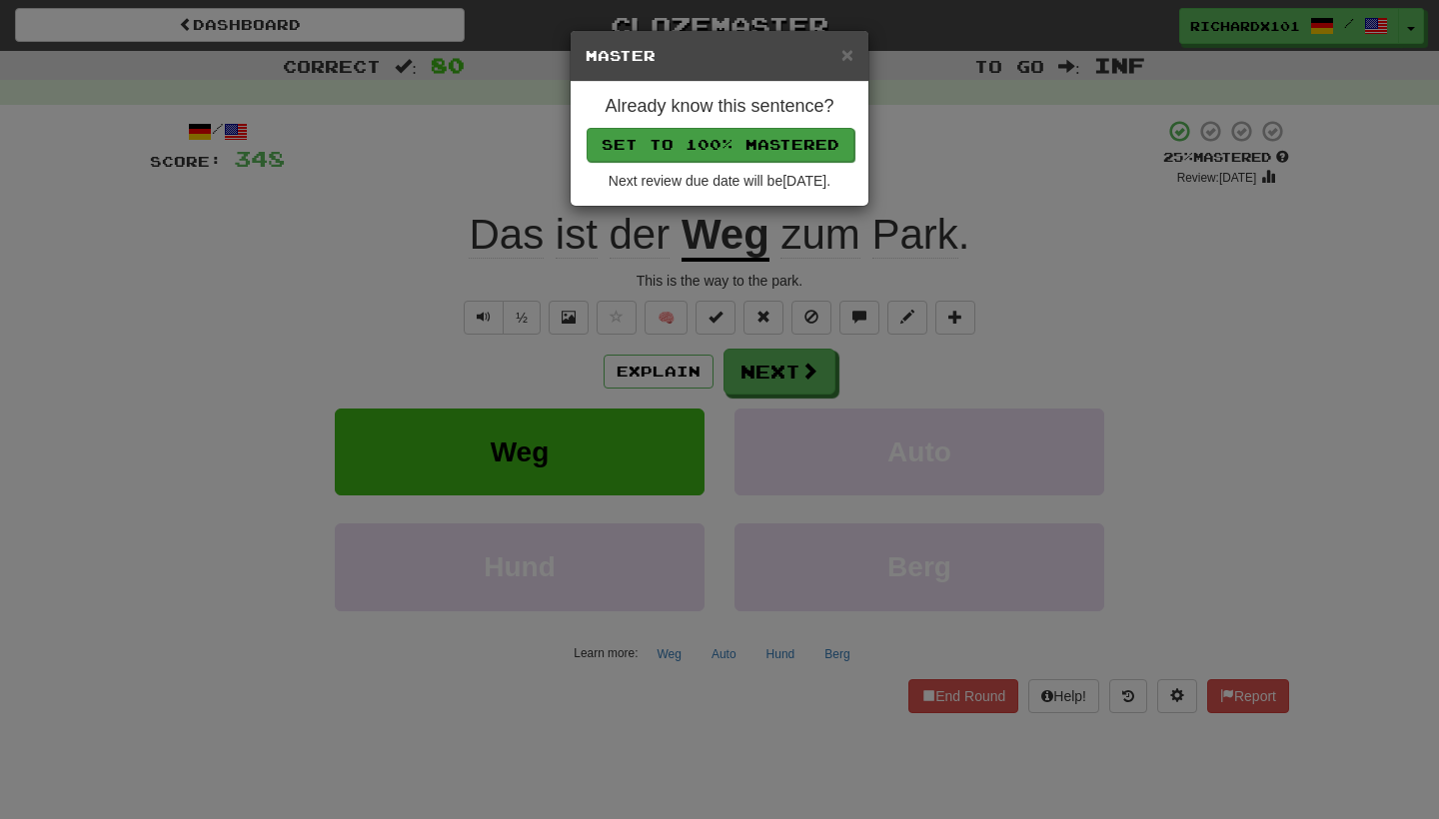
click at [774, 147] on button "Set to 100% Mastered" at bounding box center [720, 145] width 268 height 34
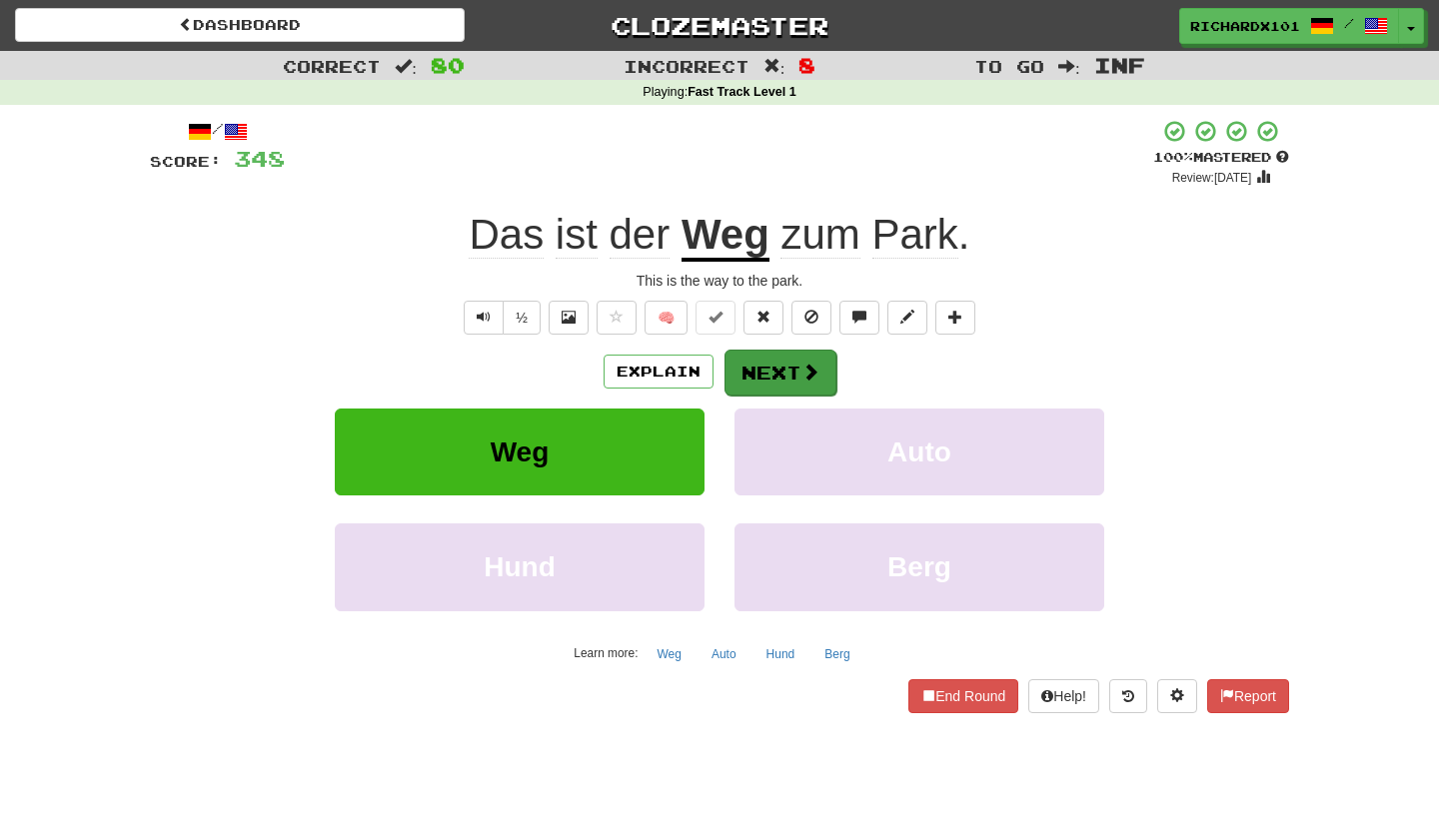
click at [766, 358] on button "Next" at bounding box center [780, 373] width 112 height 46
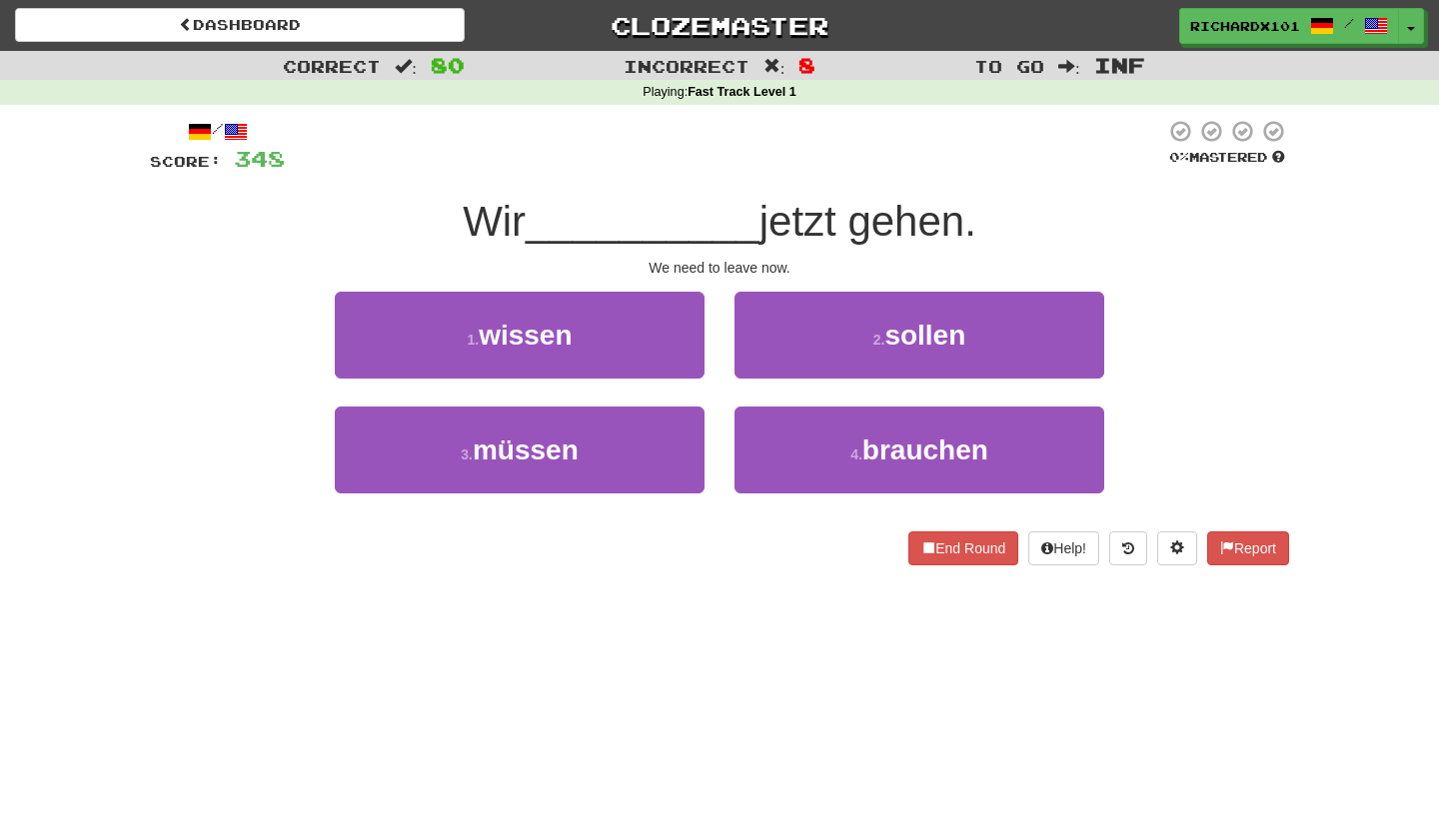
click at [766, 355] on button "2 . sollen" at bounding box center [919, 335] width 370 height 87
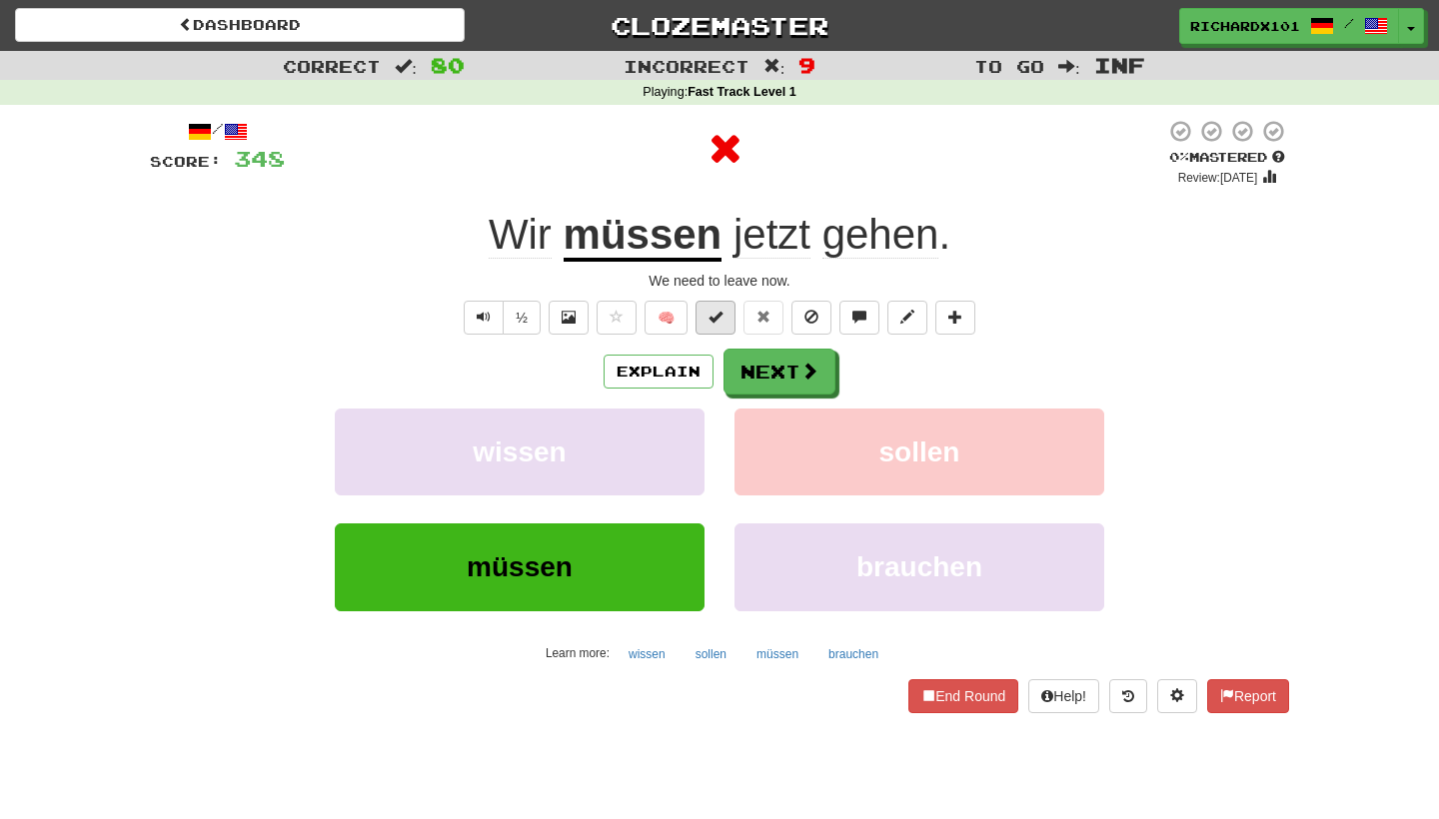
click at [721, 317] on span at bounding box center [715, 317] width 14 height 14
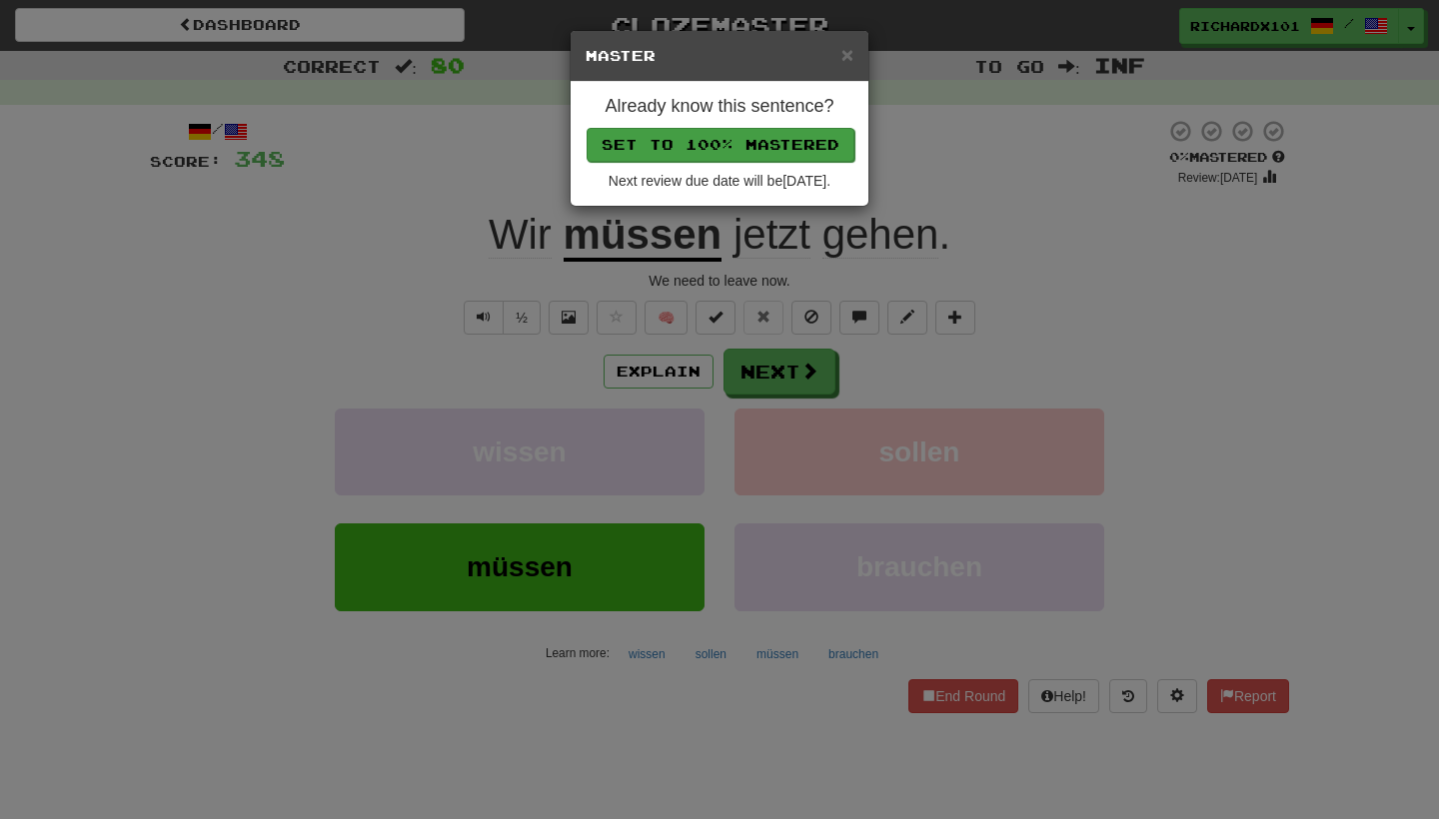
click at [755, 146] on button "Set to 100% Mastered" at bounding box center [720, 145] width 268 height 34
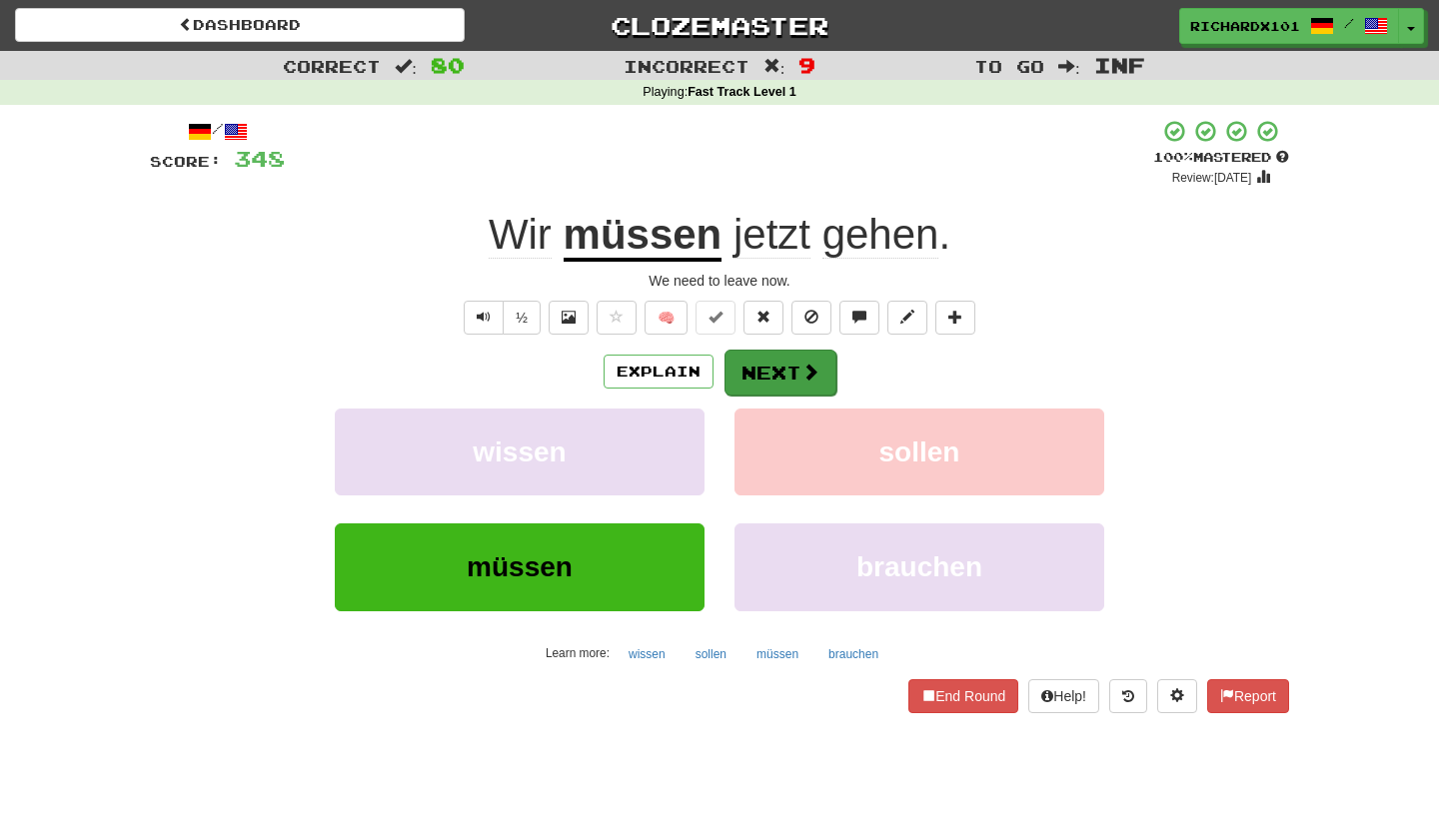
click at [767, 361] on button "Next" at bounding box center [780, 373] width 112 height 46
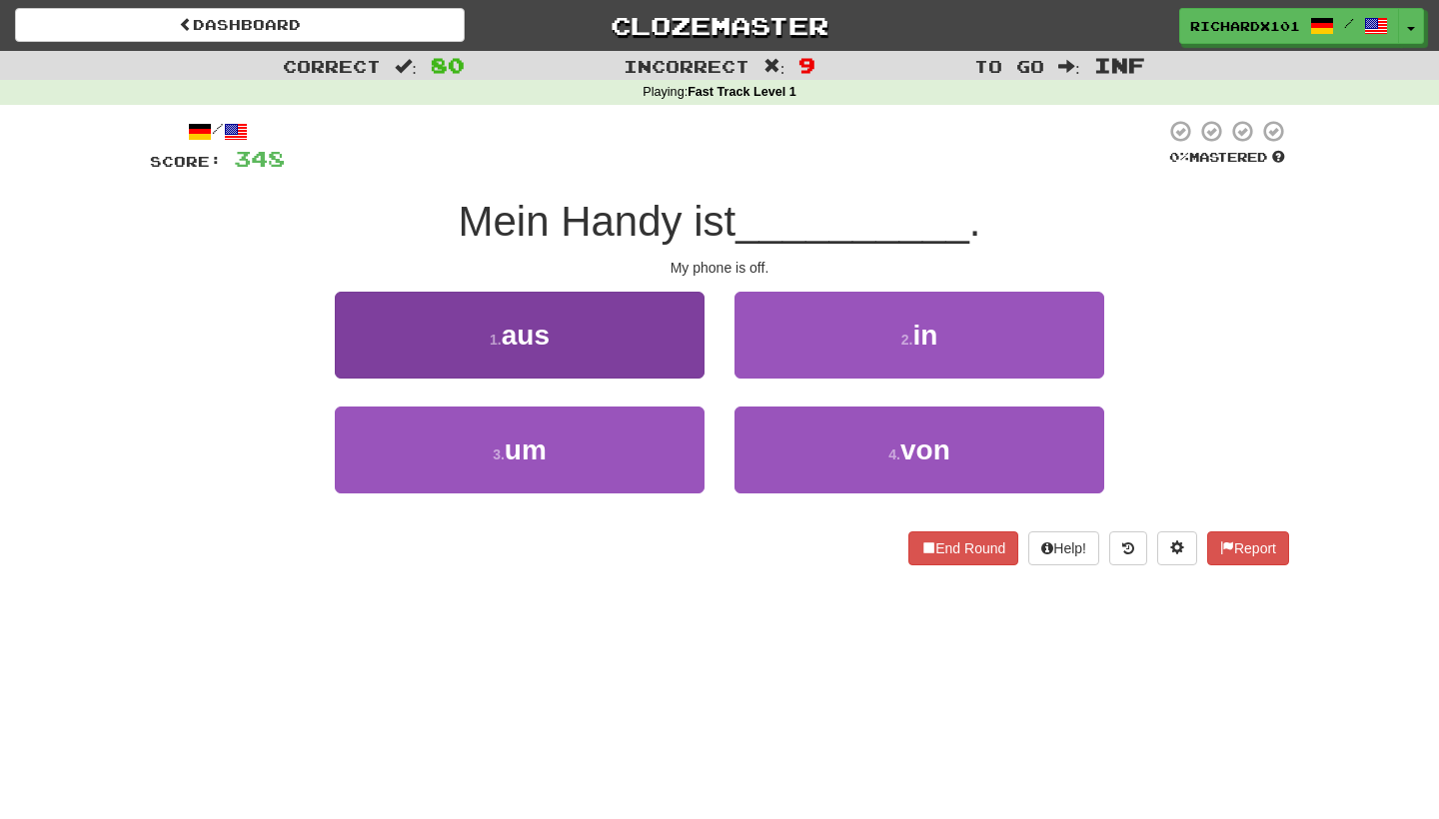
click at [676, 361] on button "1 . aus" at bounding box center [520, 335] width 370 height 87
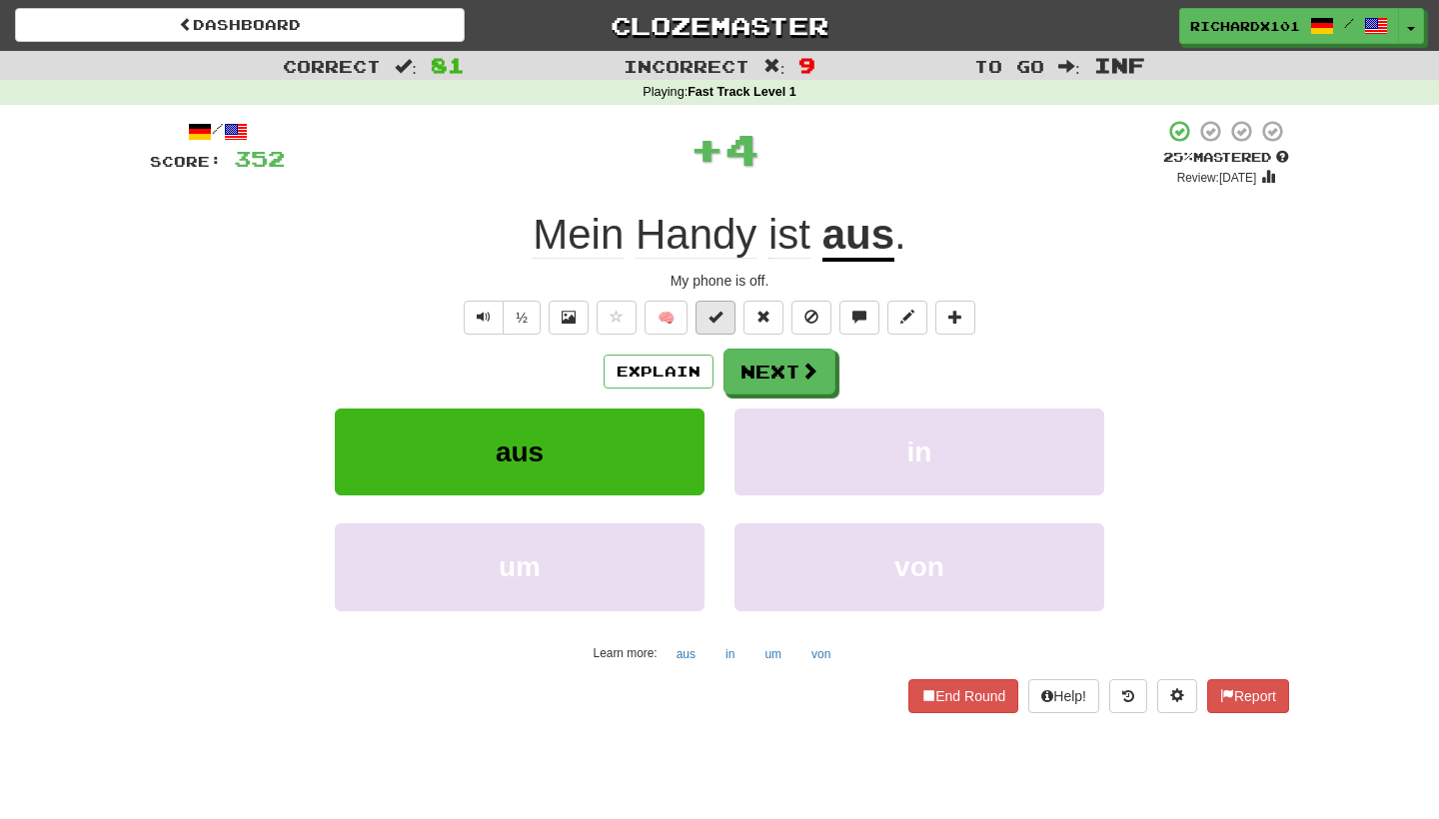
click at [712, 315] on span at bounding box center [715, 317] width 14 height 14
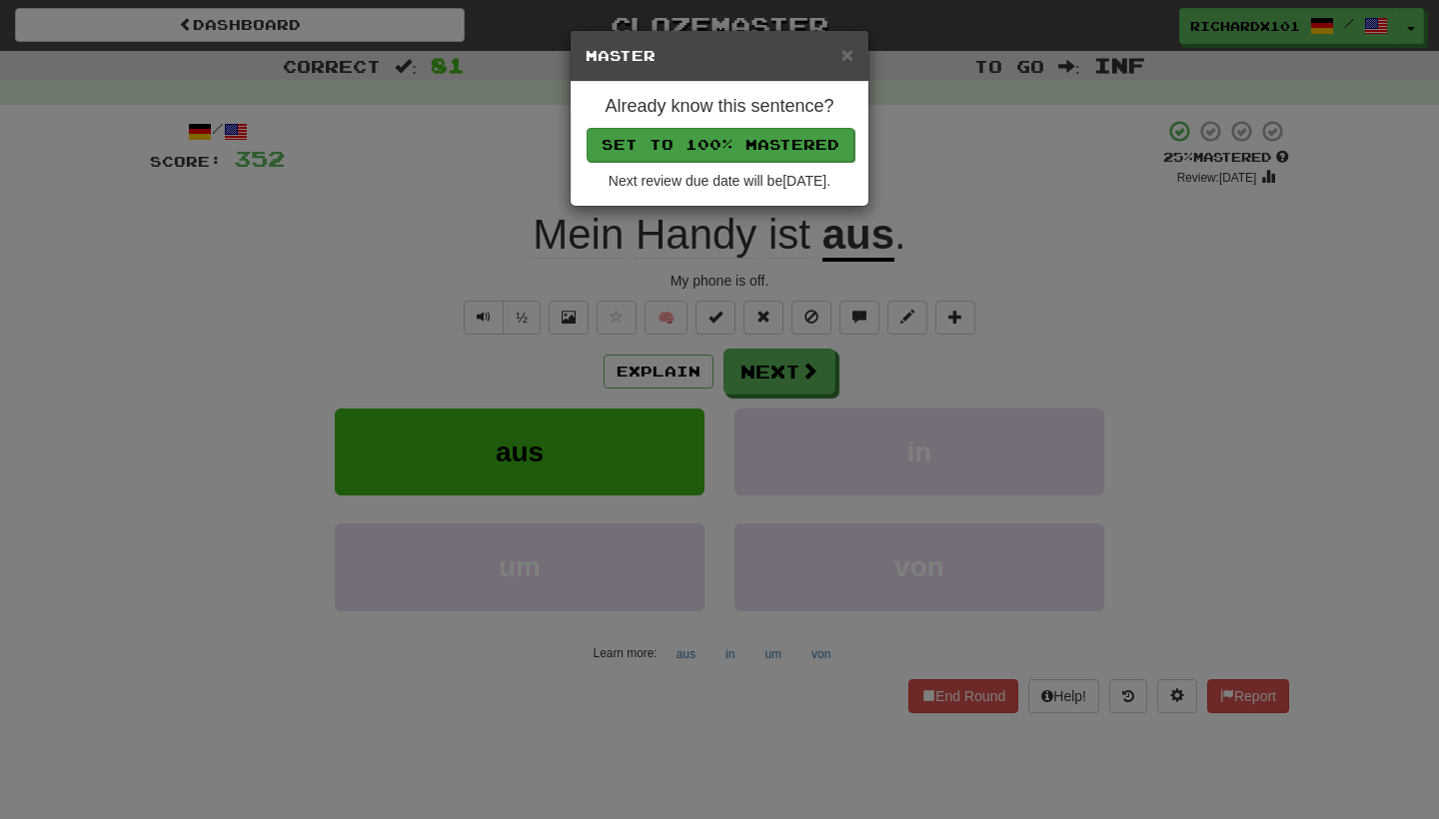
click at [765, 145] on button "Set to 100% Mastered" at bounding box center [720, 145] width 268 height 34
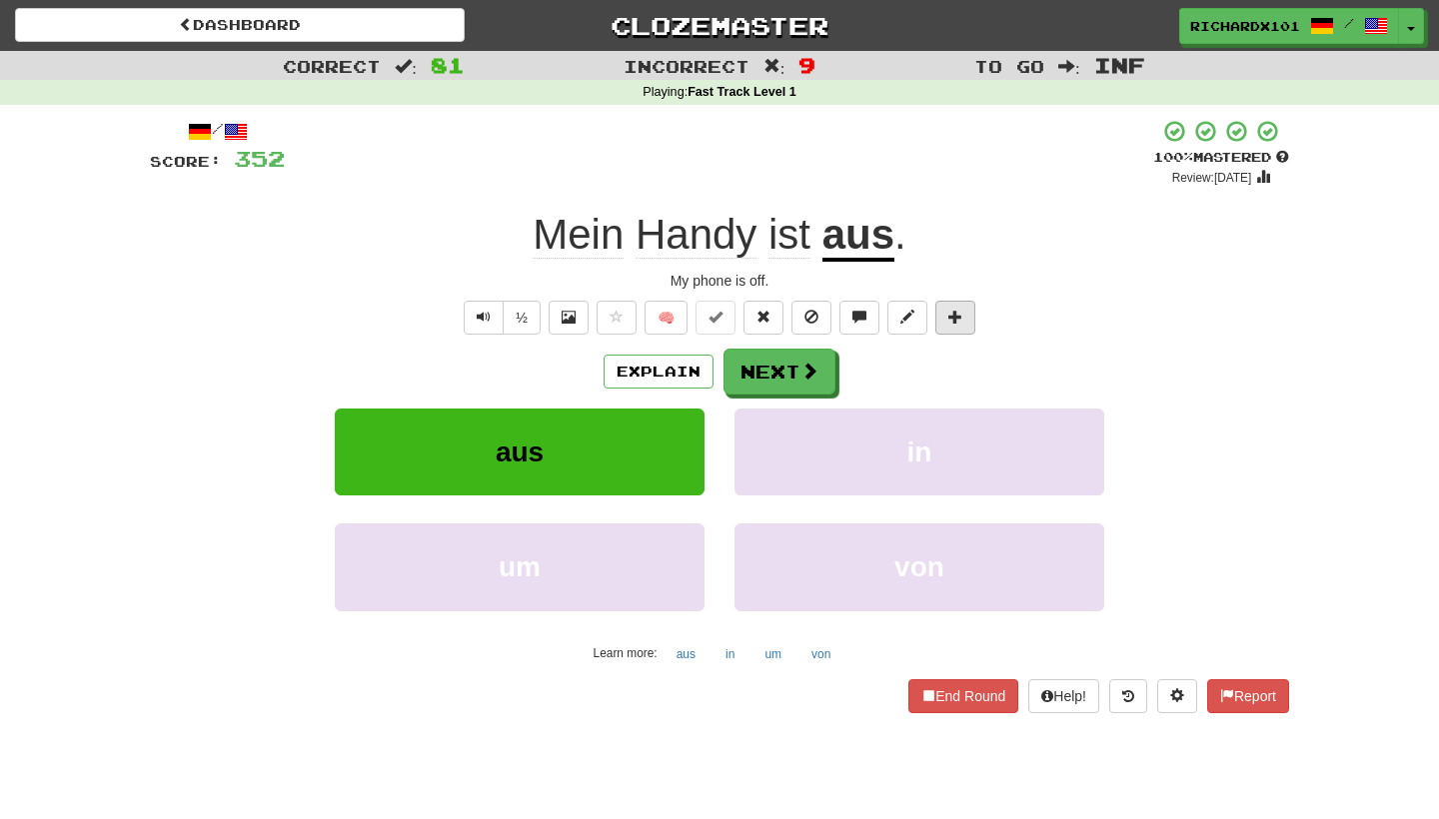
click at [948, 304] on button at bounding box center [955, 318] width 40 height 34
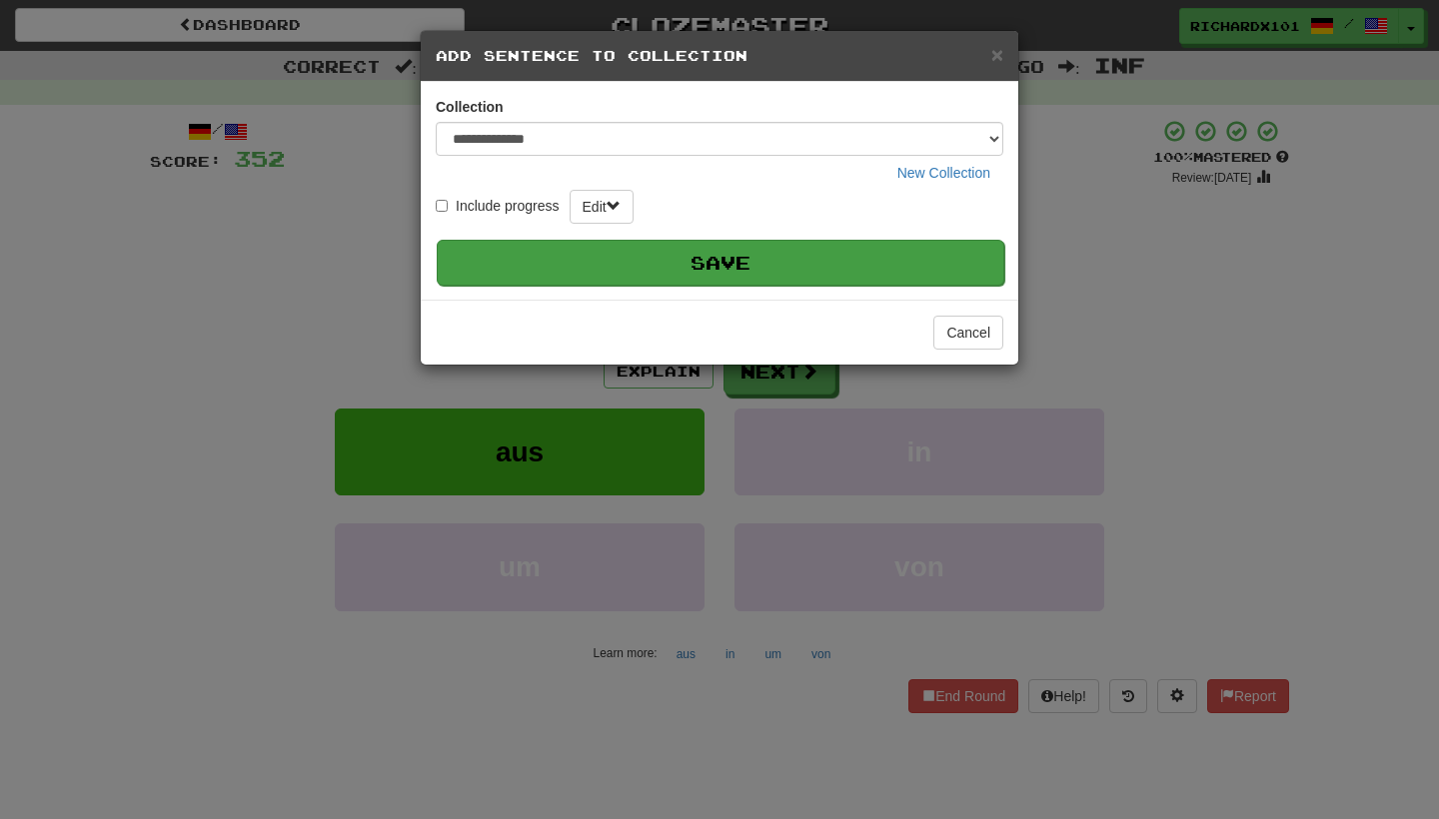
click at [900, 246] on button "Save" at bounding box center [720, 263] width 567 height 46
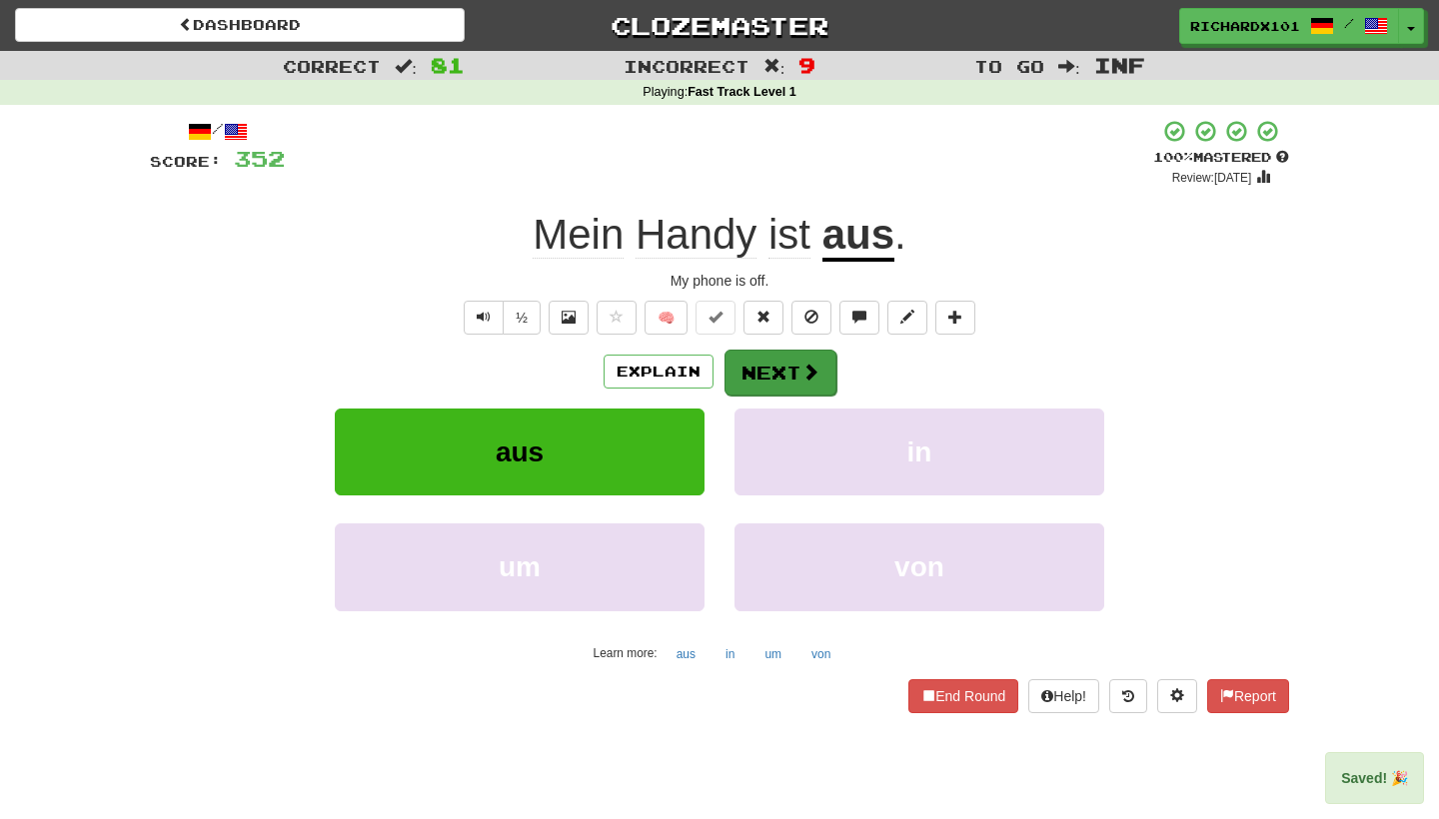
click at [821, 366] on button "Next" at bounding box center [780, 373] width 112 height 46
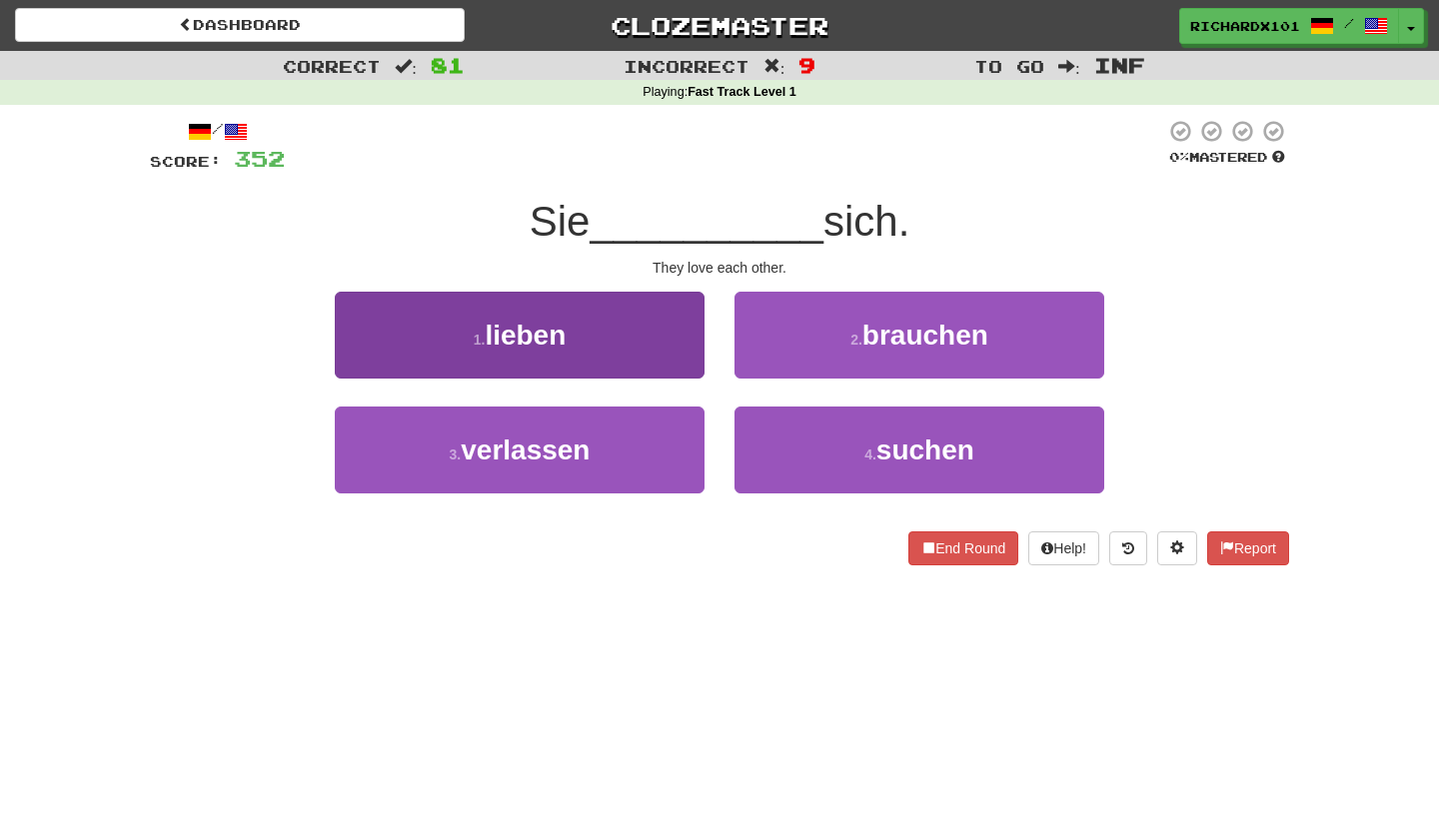
click at [692, 370] on button "1 . lieben" at bounding box center [520, 335] width 370 height 87
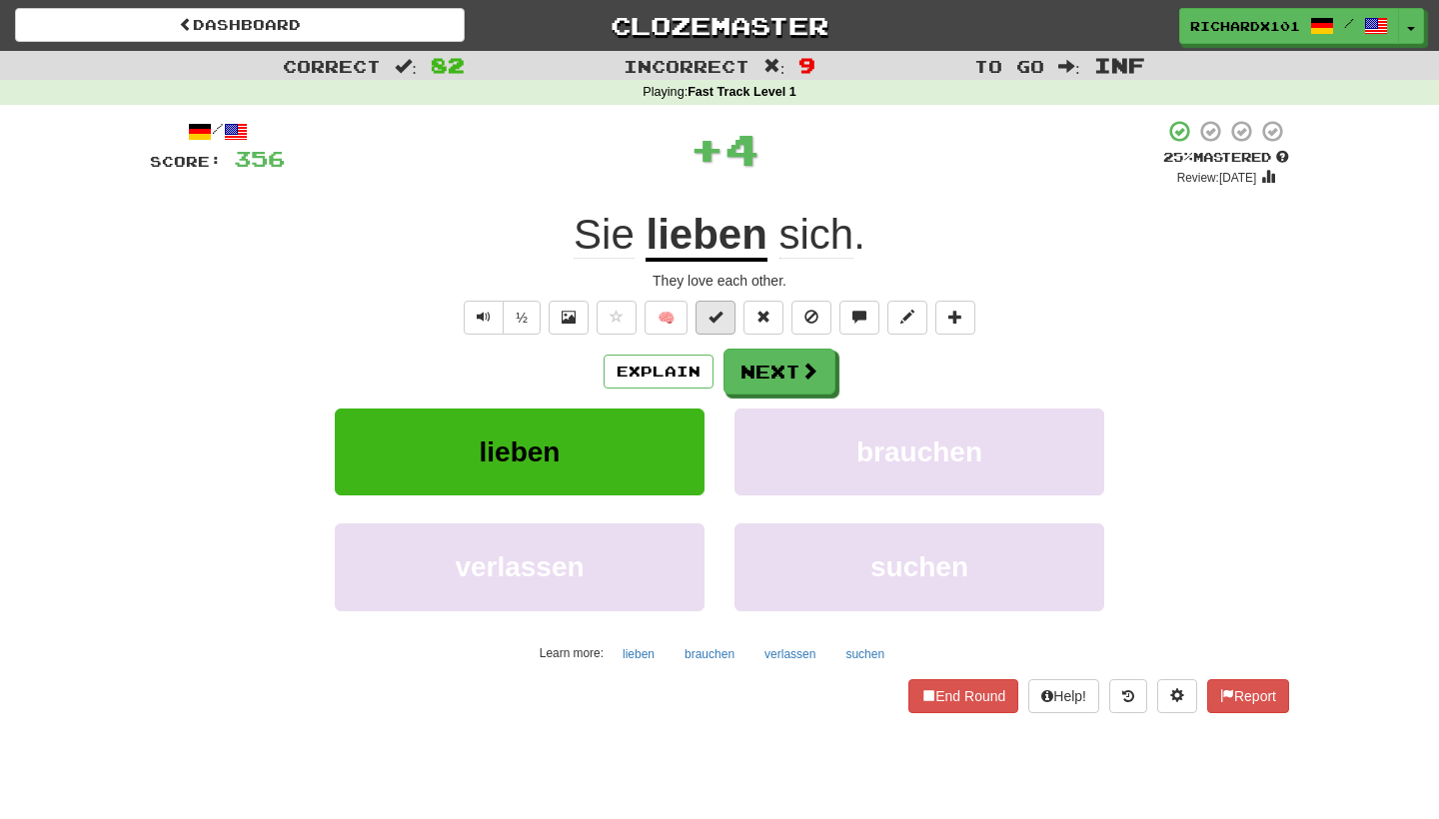
click at [717, 326] on button at bounding box center [715, 318] width 40 height 34
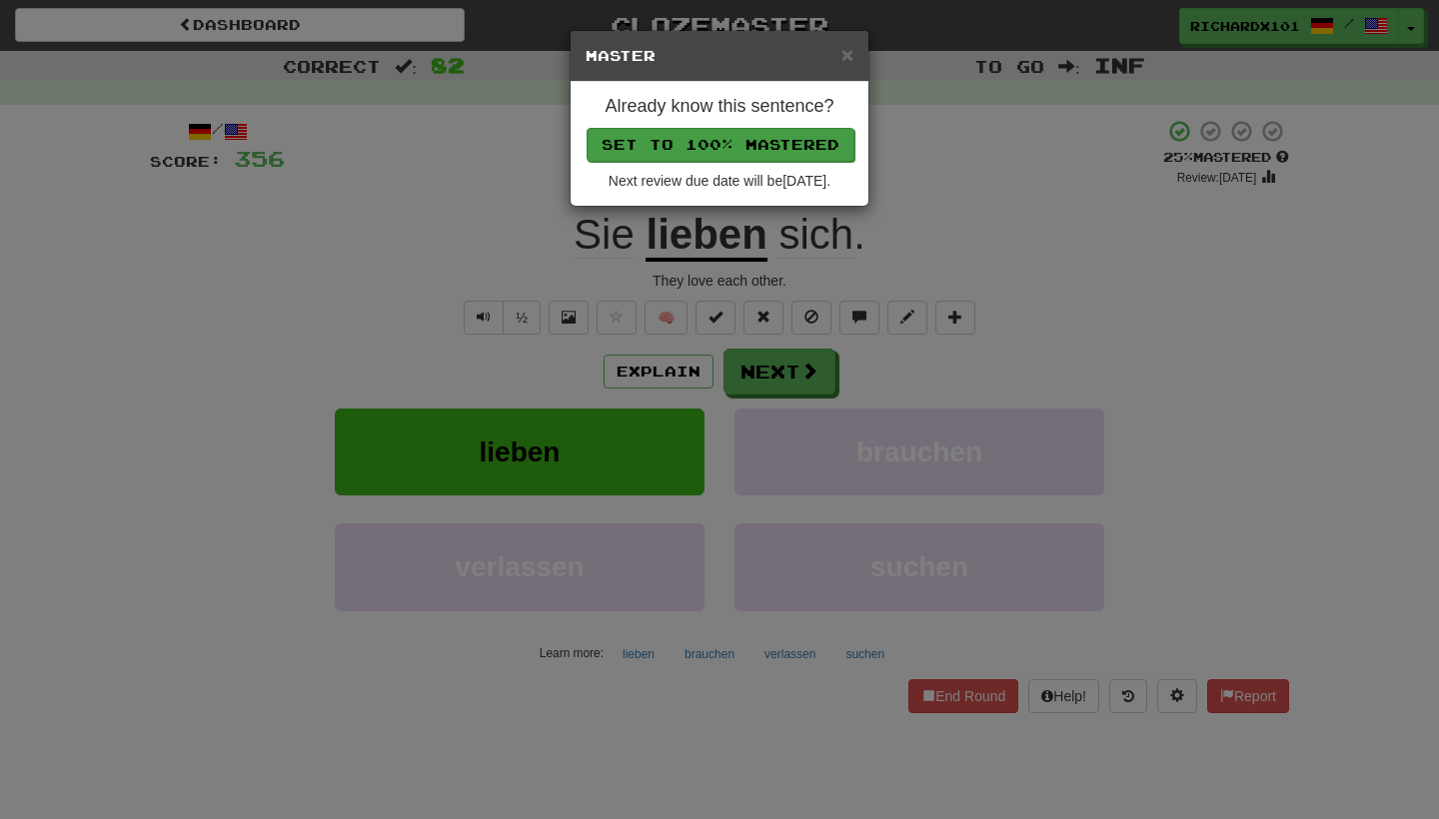
click at [792, 155] on button "Set to 100% Mastered" at bounding box center [720, 145] width 268 height 34
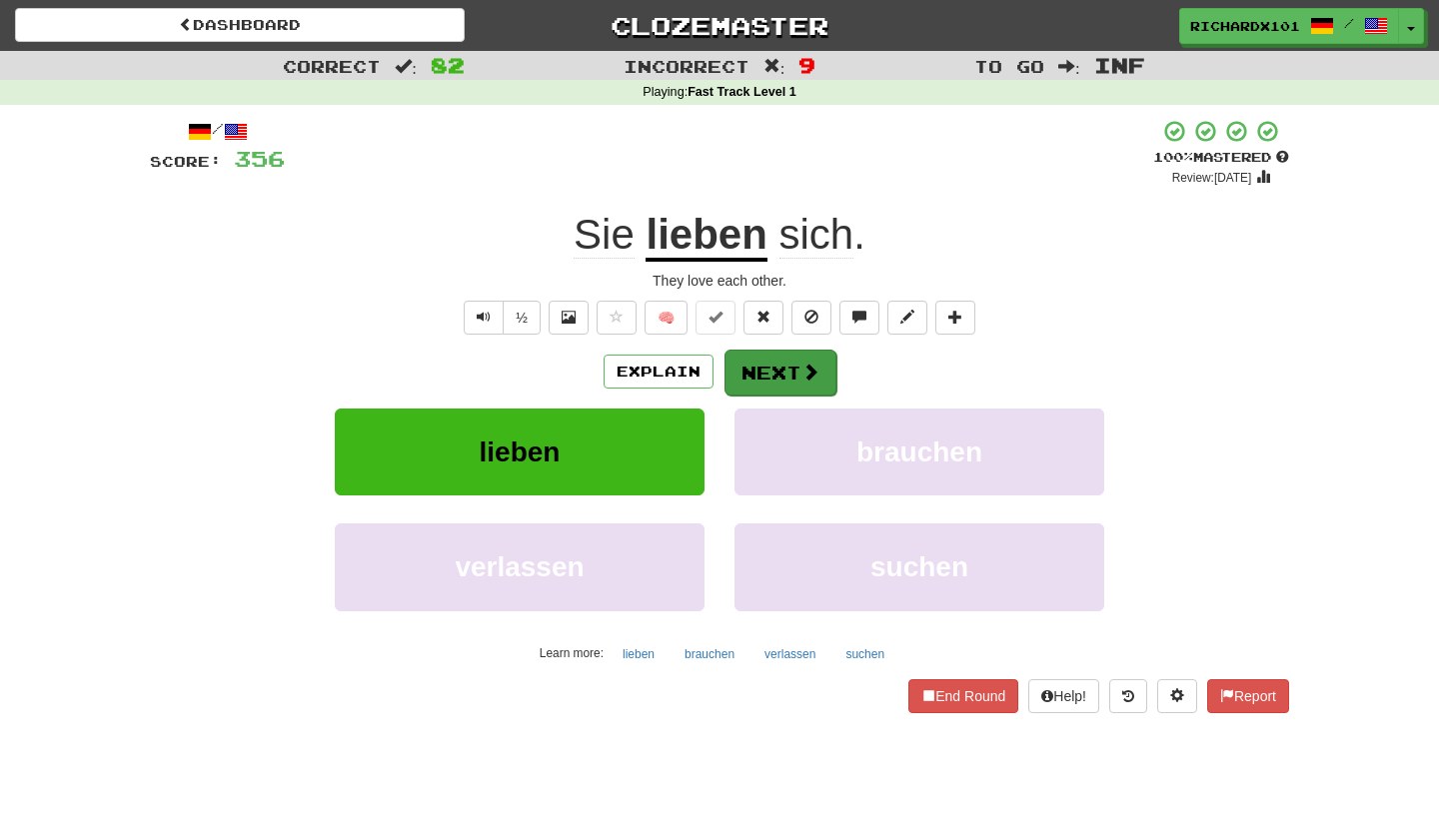
click at [765, 369] on button "Next" at bounding box center [780, 373] width 112 height 46
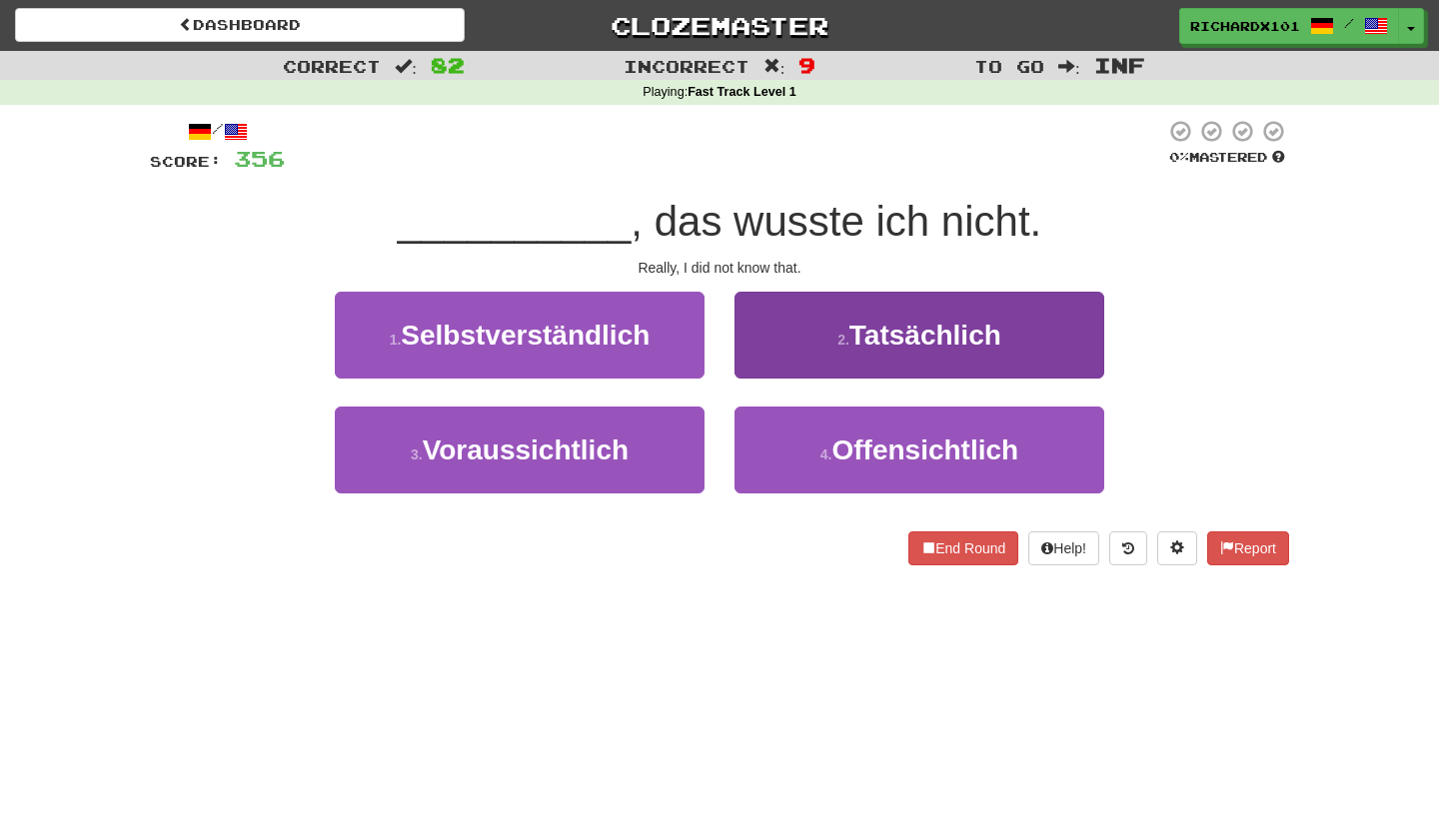
click at [765, 366] on button "2 . Tatsächlich" at bounding box center [919, 335] width 370 height 87
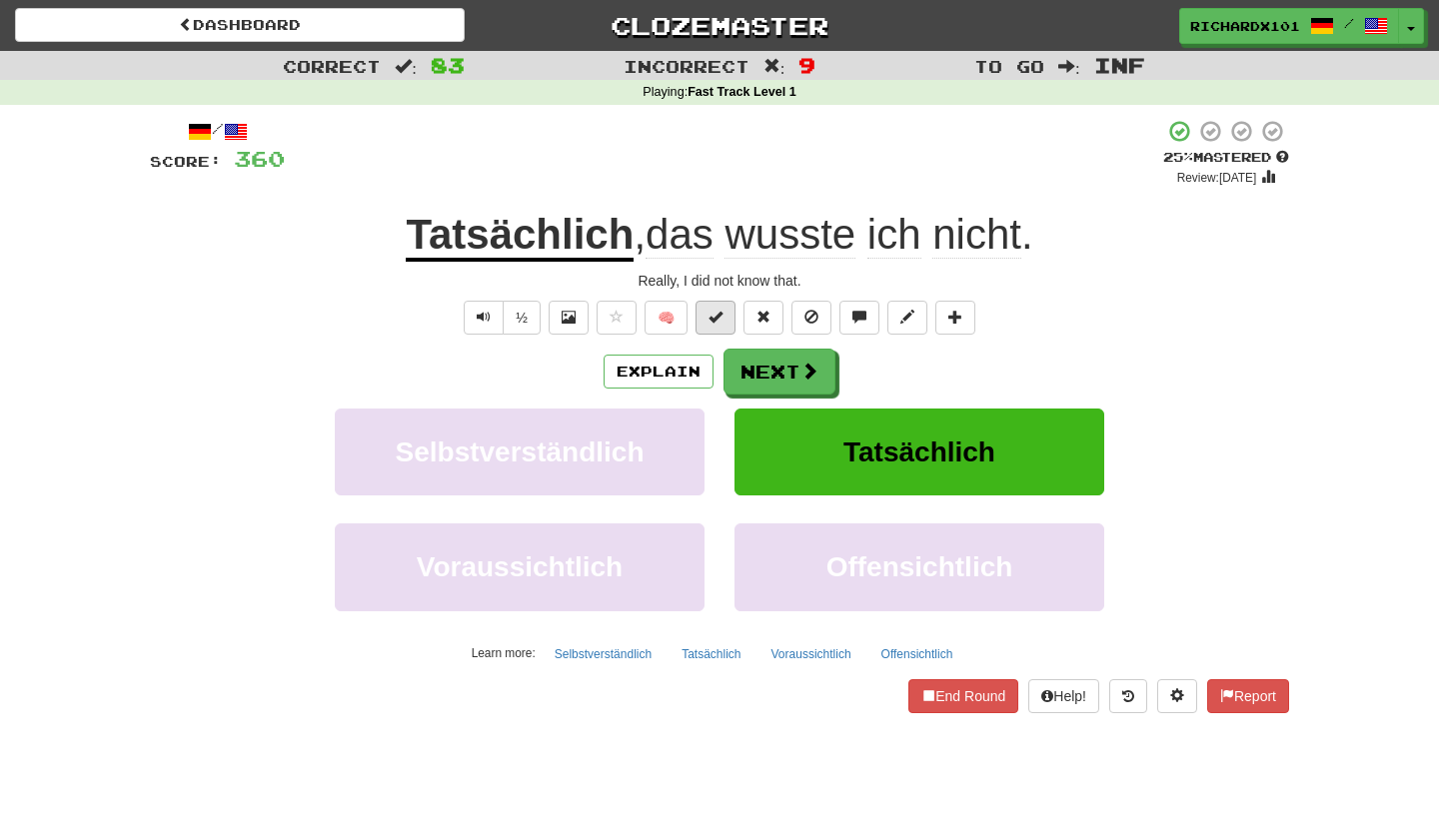
click at [720, 326] on button at bounding box center [715, 318] width 40 height 34
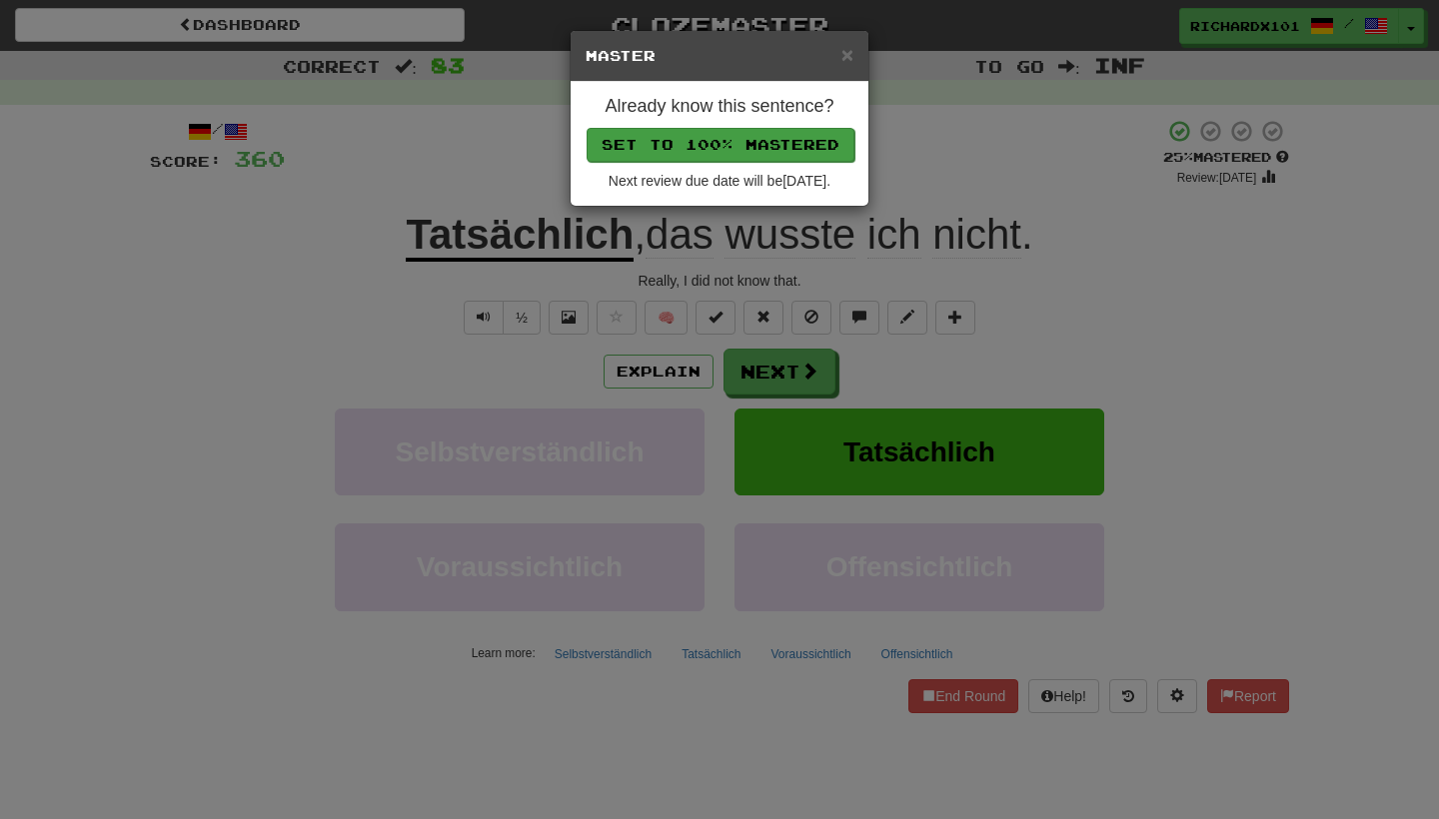
click at [787, 132] on button "Set to 100% Mastered" at bounding box center [720, 145] width 268 height 34
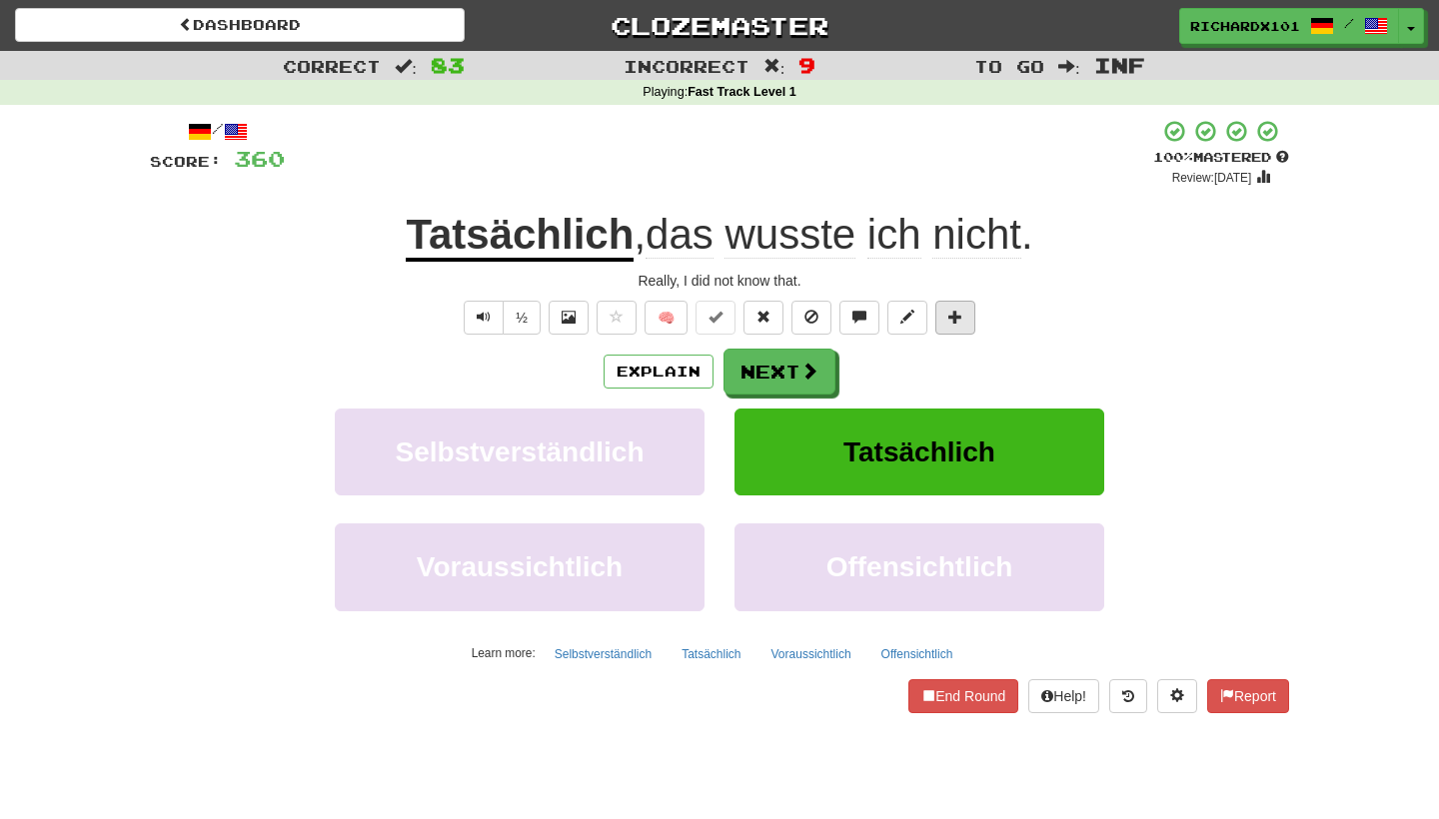
click at [955, 311] on span at bounding box center [955, 317] width 14 height 14
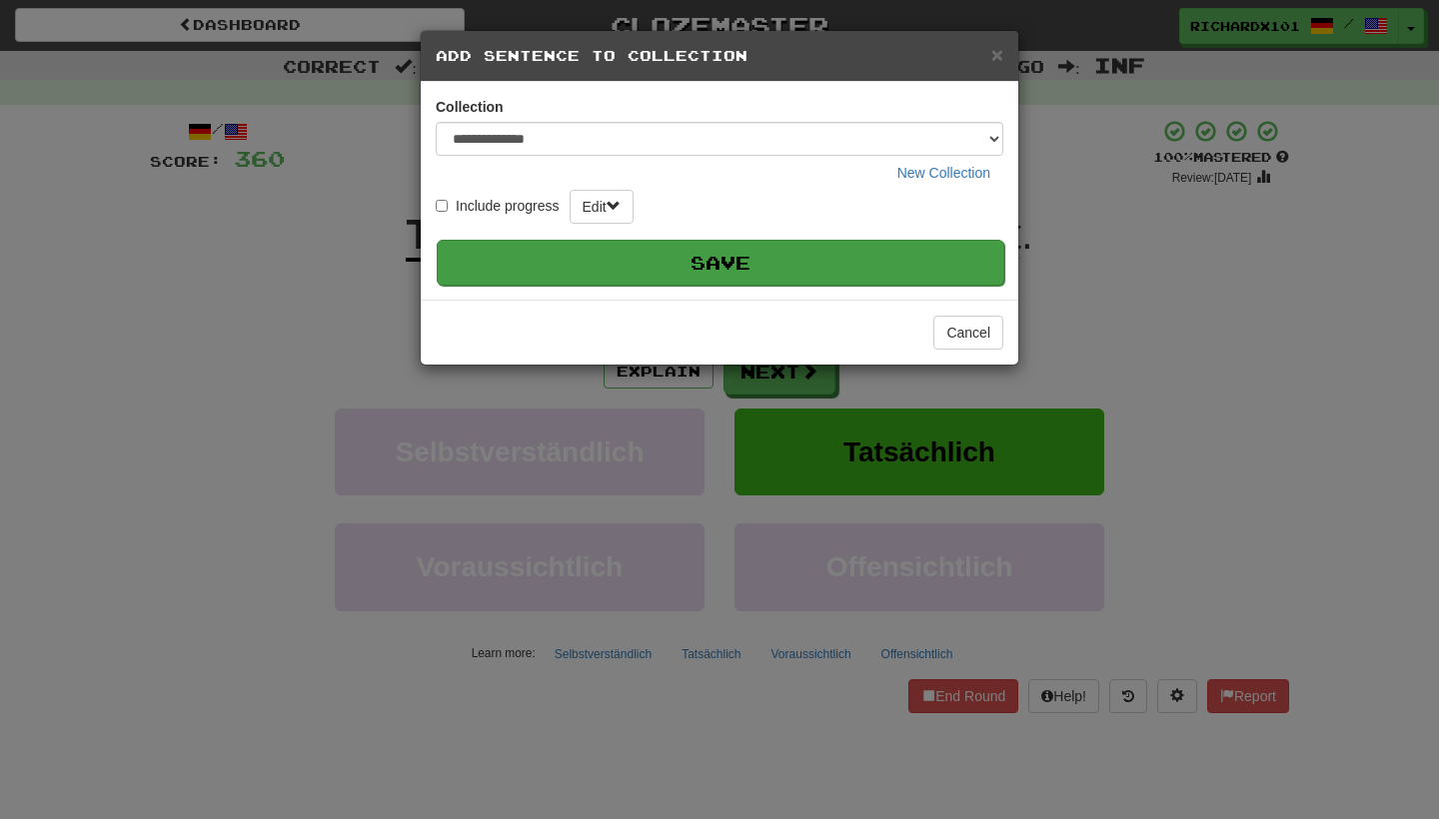
click at [930, 266] on button "Save" at bounding box center [720, 263] width 567 height 46
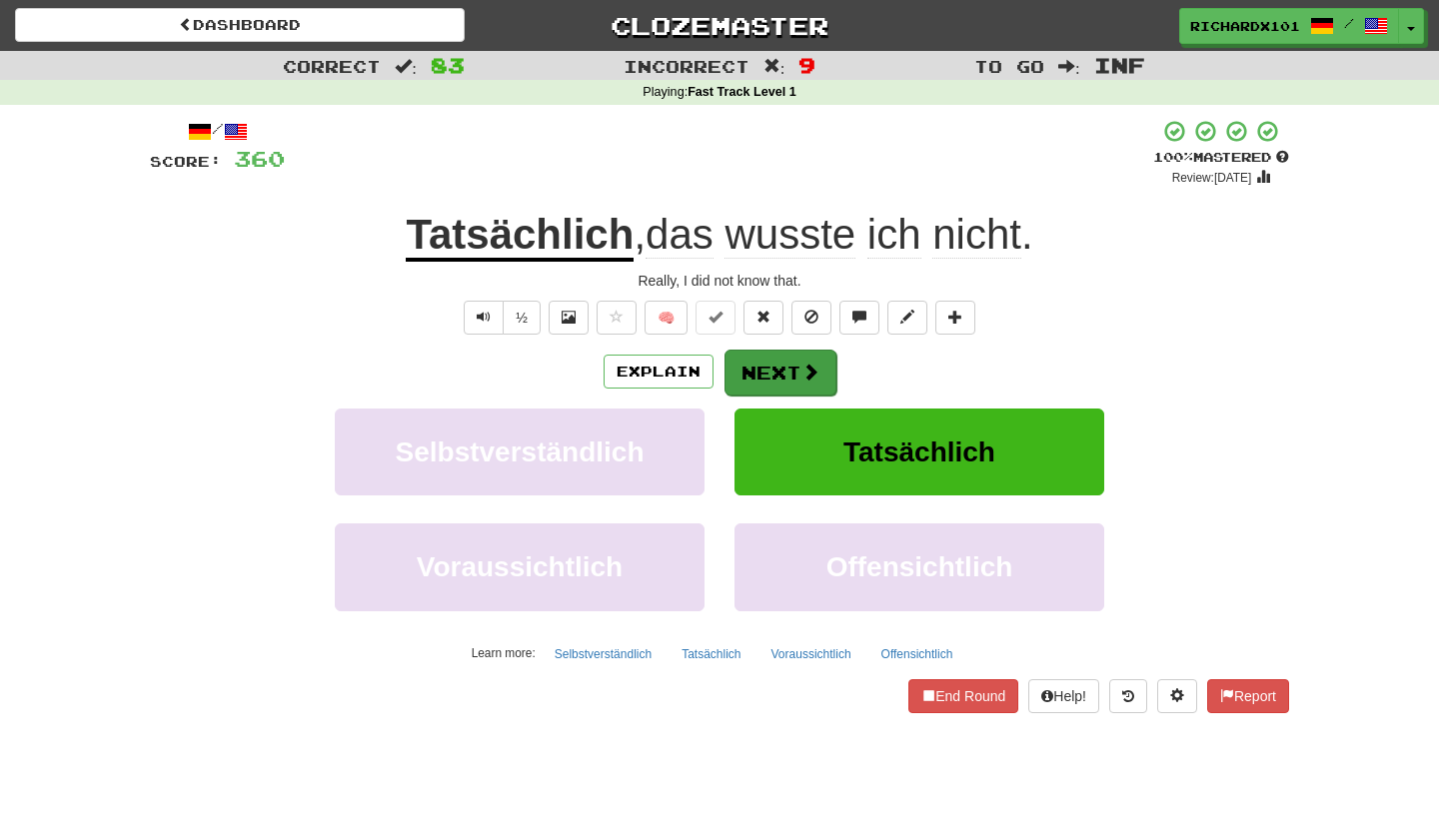
click at [811, 359] on button "Next" at bounding box center [780, 373] width 112 height 46
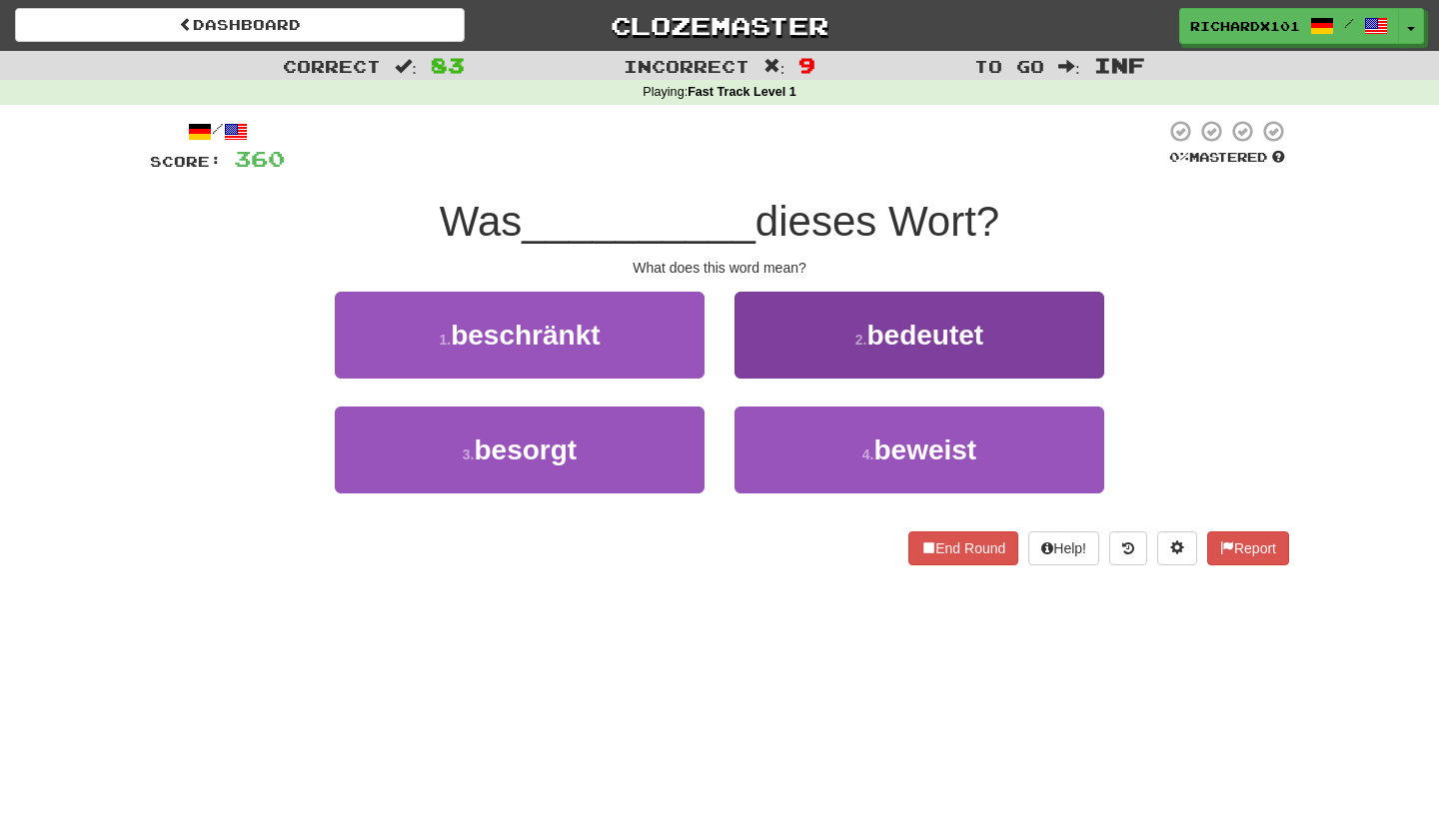
click at [811, 358] on button "2 . bedeutet" at bounding box center [919, 335] width 370 height 87
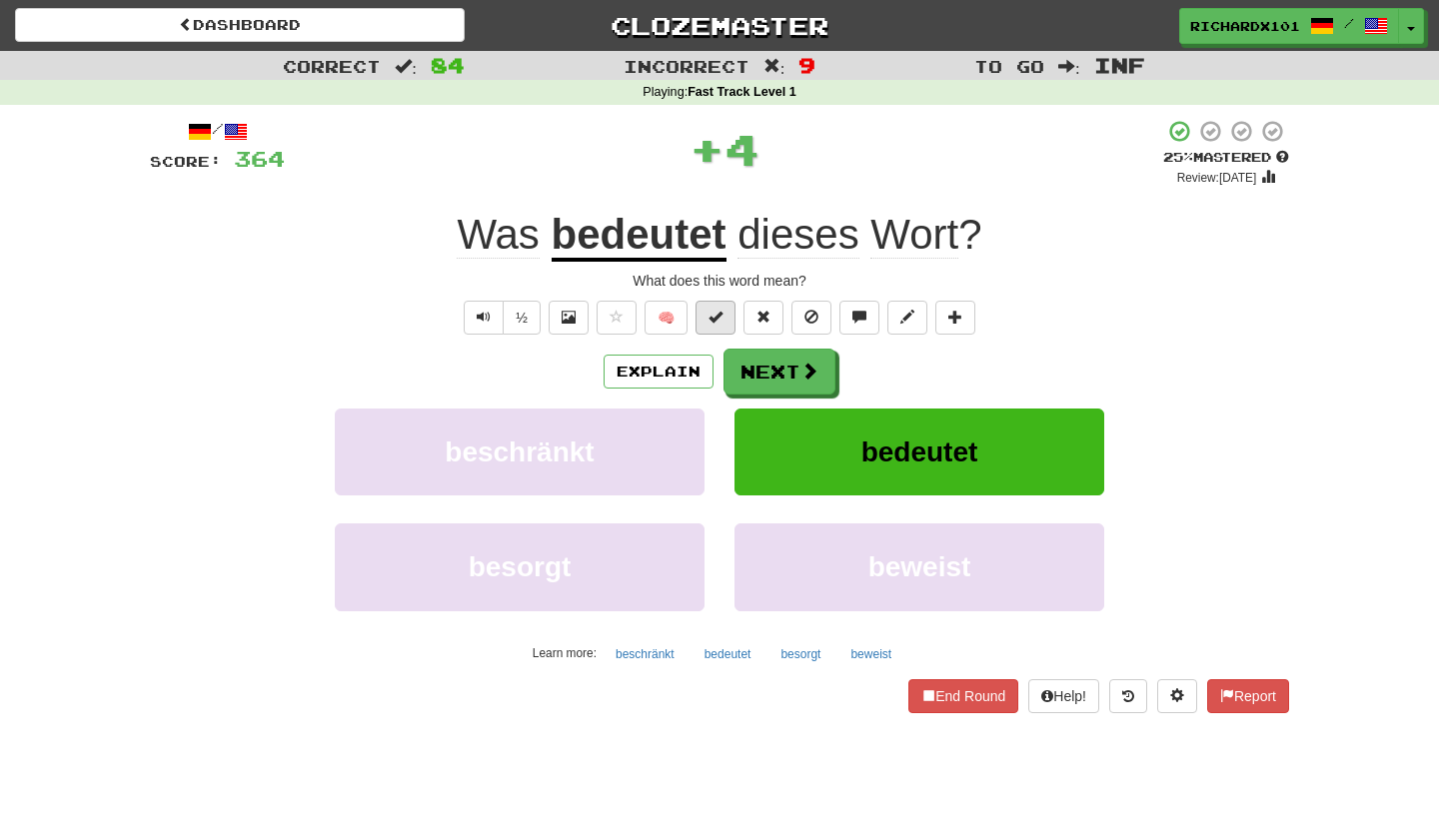
click at [727, 326] on button at bounding box center [715, 318] width 40 height 34
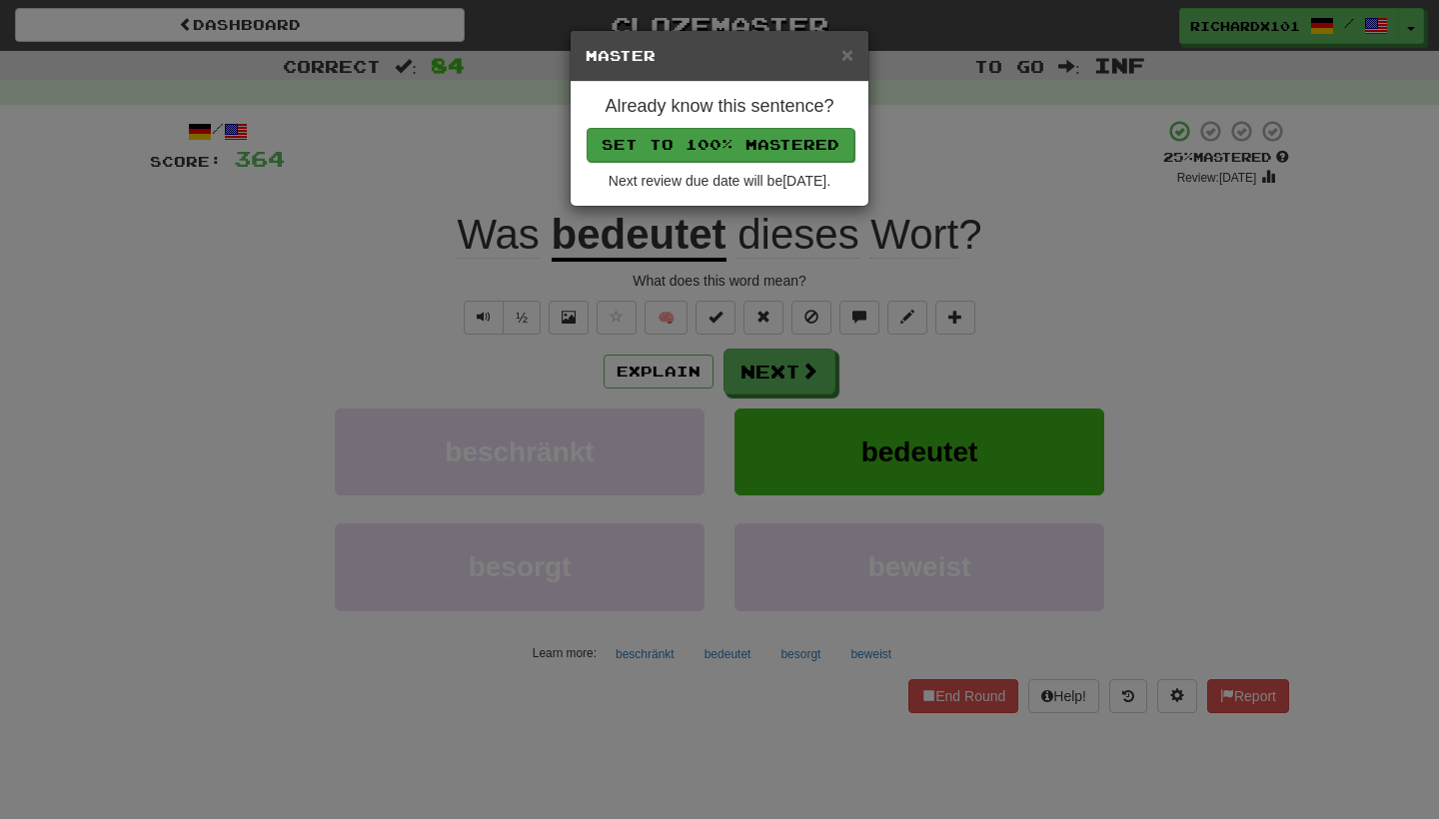
click at [787, 158] on button "Set to 100% Mastered" at bounding box center [720, 145] width 268 height 34
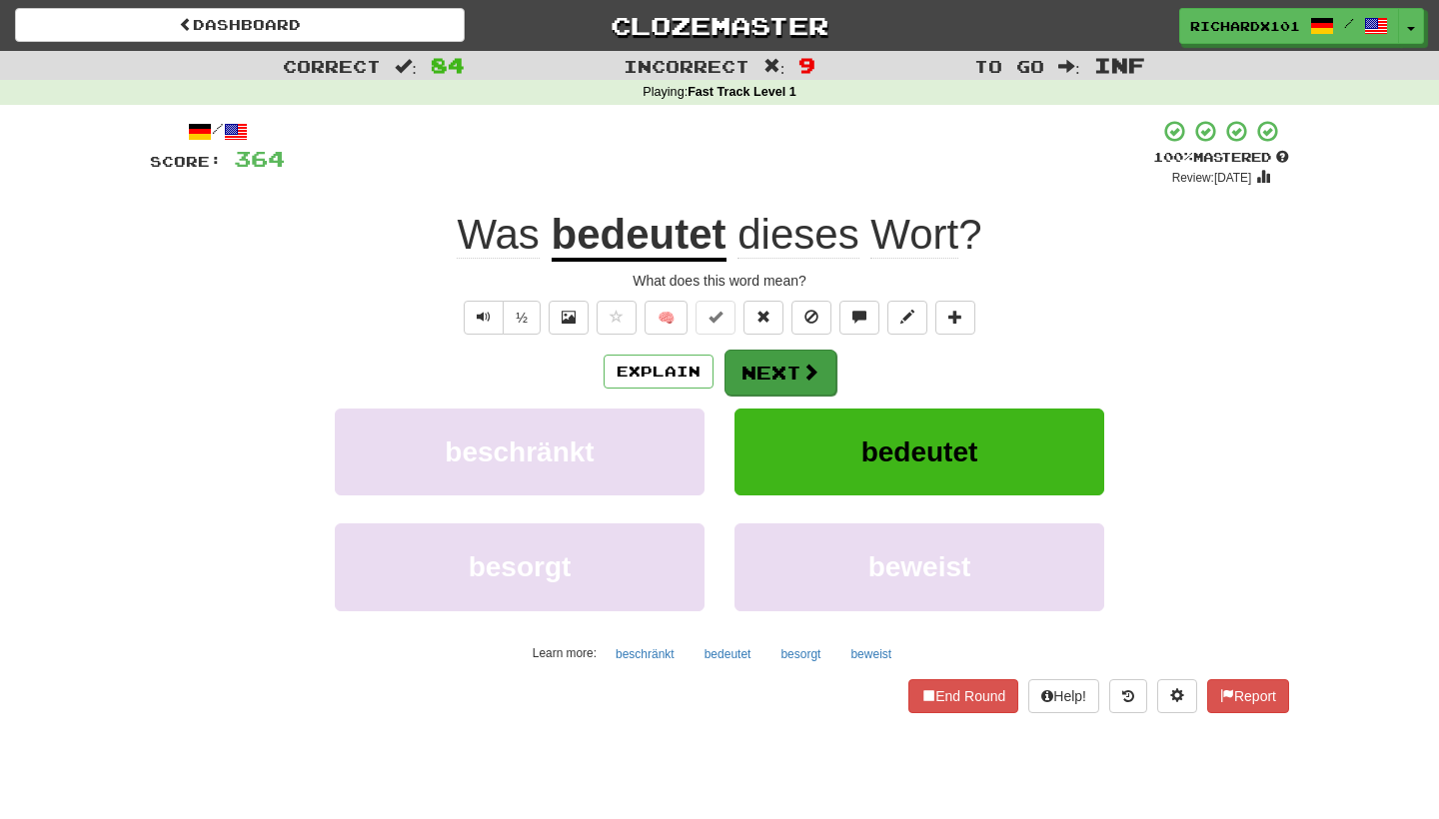
click at [775, 370] on button "Next" at bounding box center [780, 373] width 112 height 46
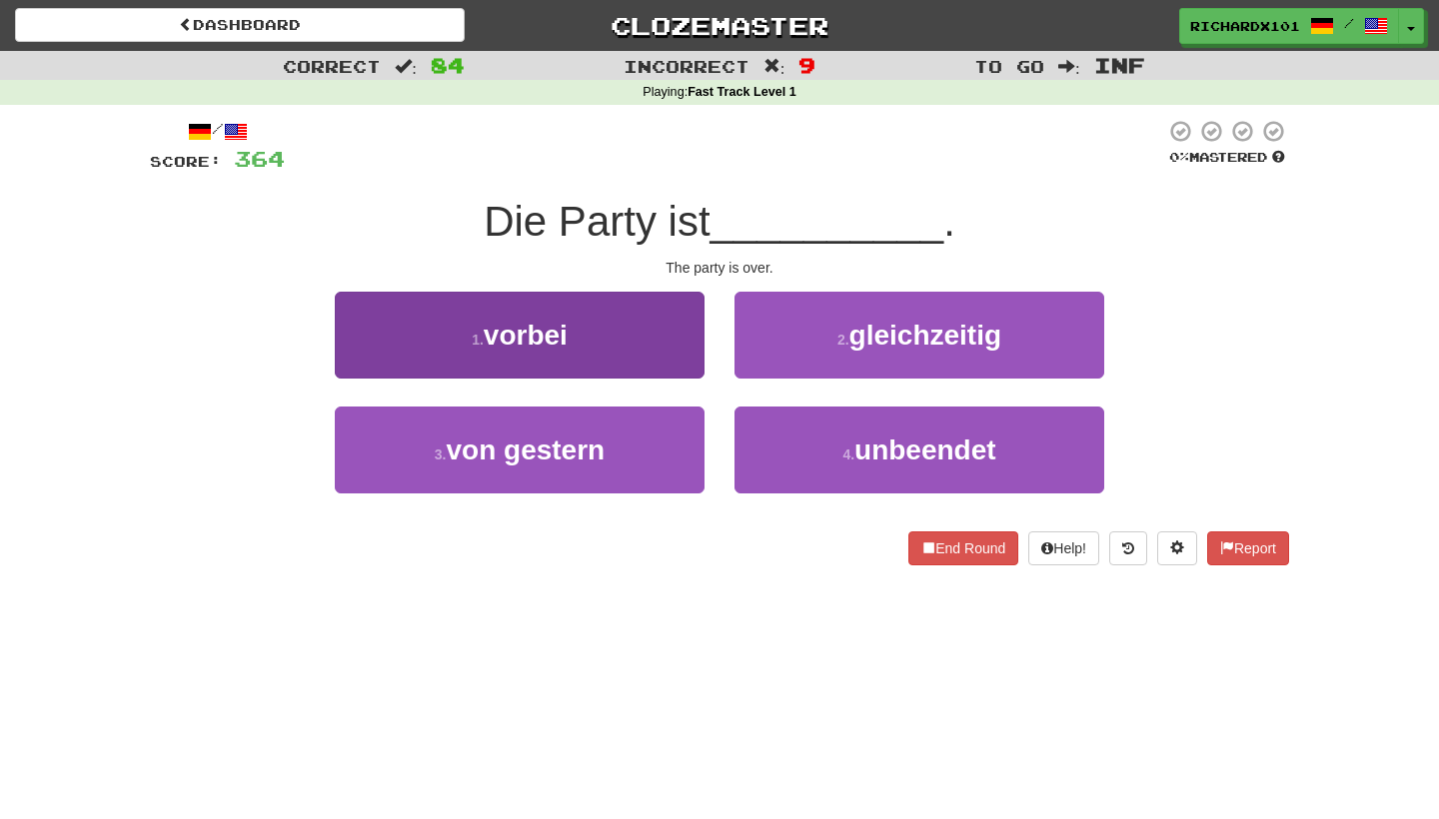
click at [676, 357] on button "1 . vorbei" at bounding box center [520, 335] width 370 height 87
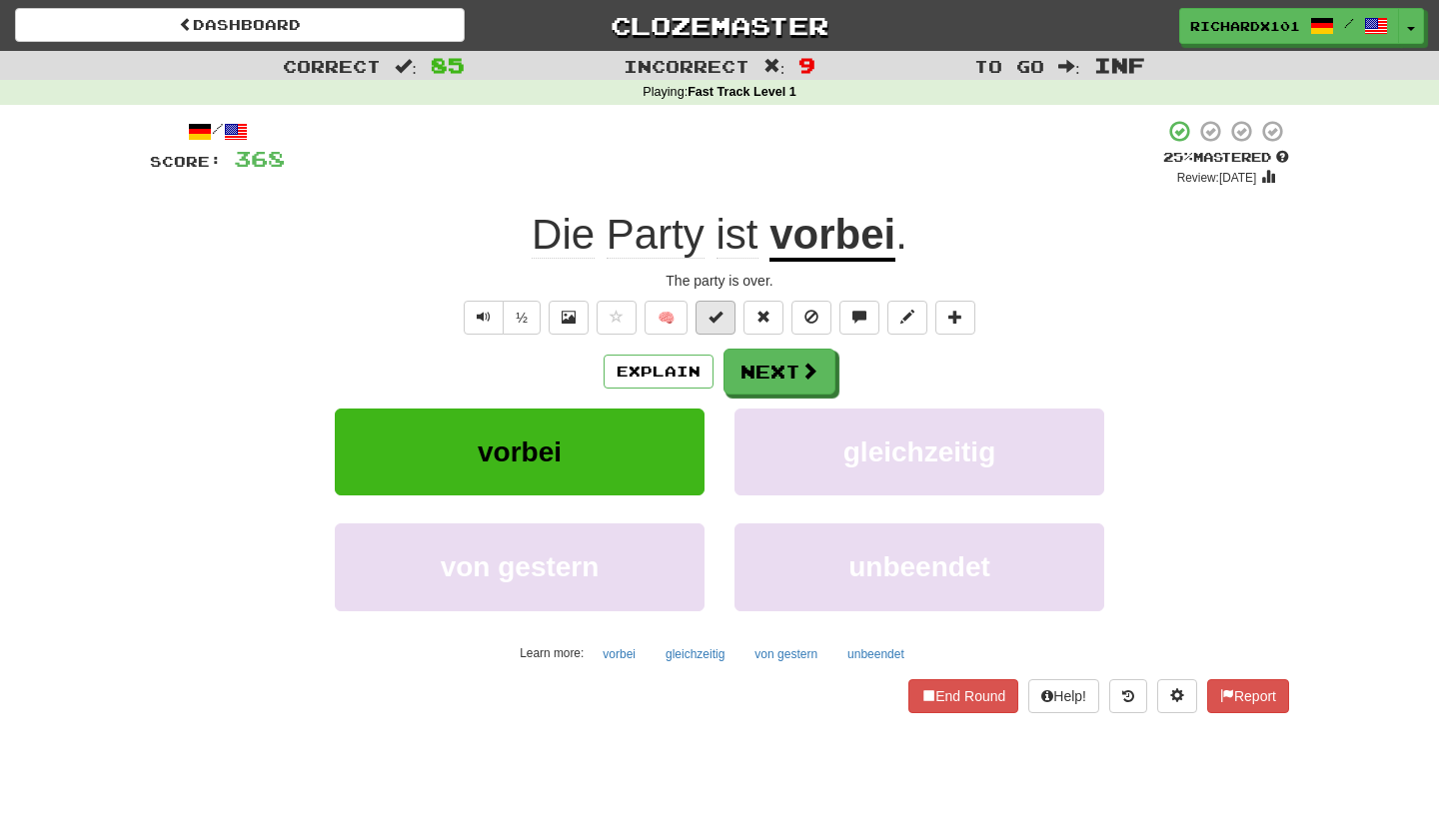
click at [717, 315] on span at bounding box center [715, 317] width 14 height 14
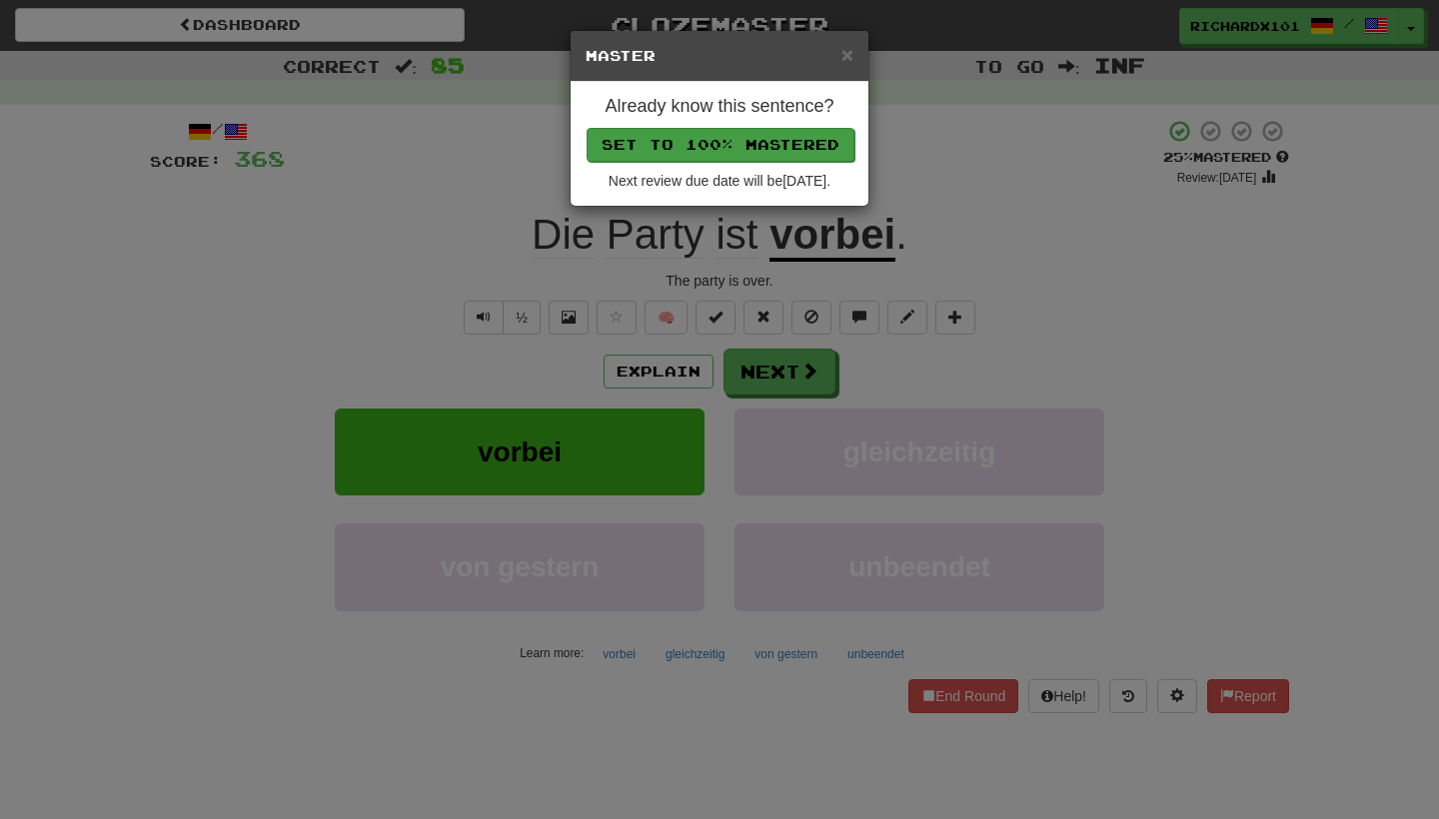
click at [786, 152] on button "Set to 100% Mastered" at bounding box center [720, 145] width 268 height 34
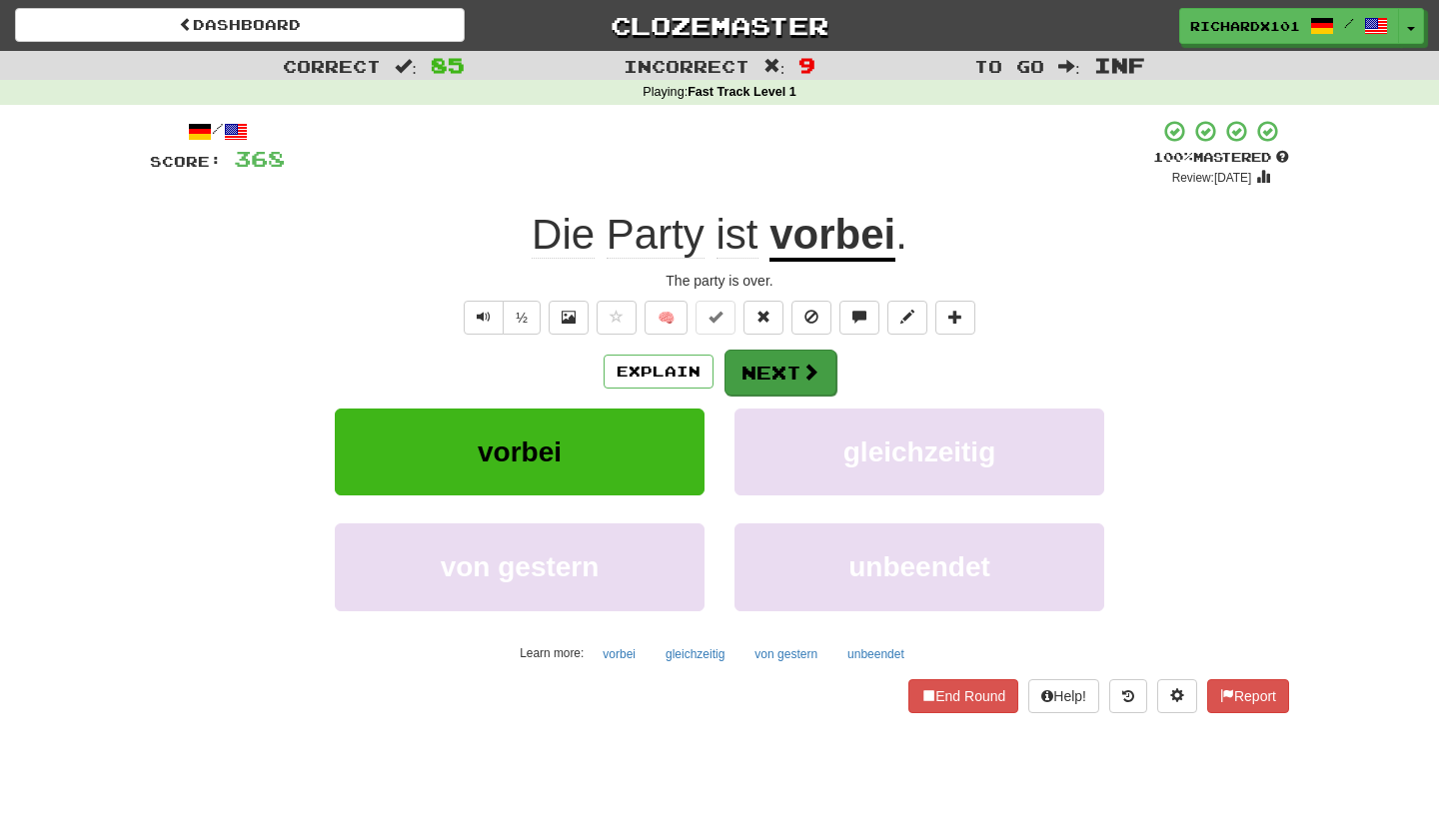
click at [773, 364] on button "Next" at bounding box center [780, 373] width 112 height 46
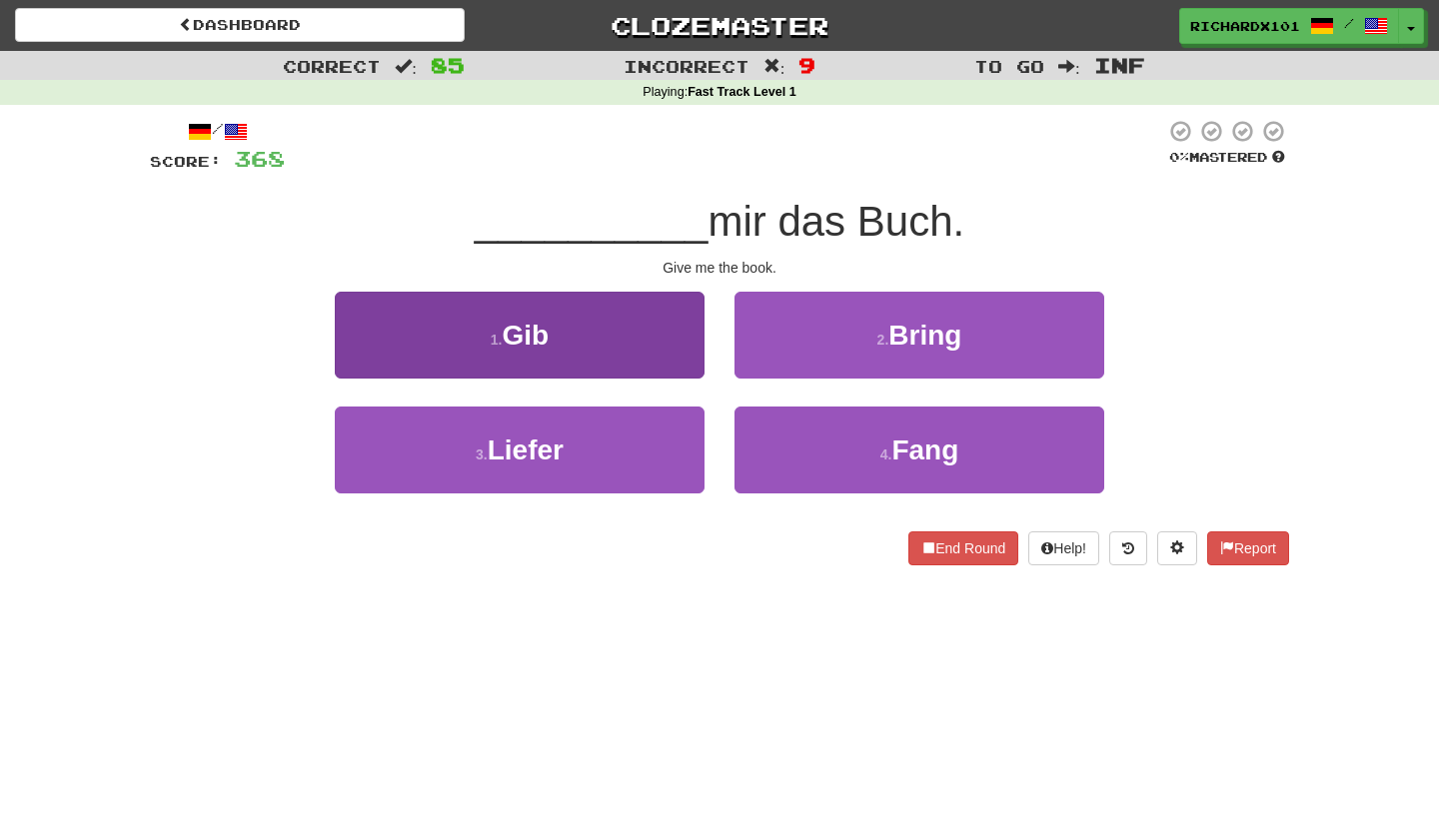
click at [651, 353] on button "1 . Gib" at bounding box center [520, 335] width 370 height 87
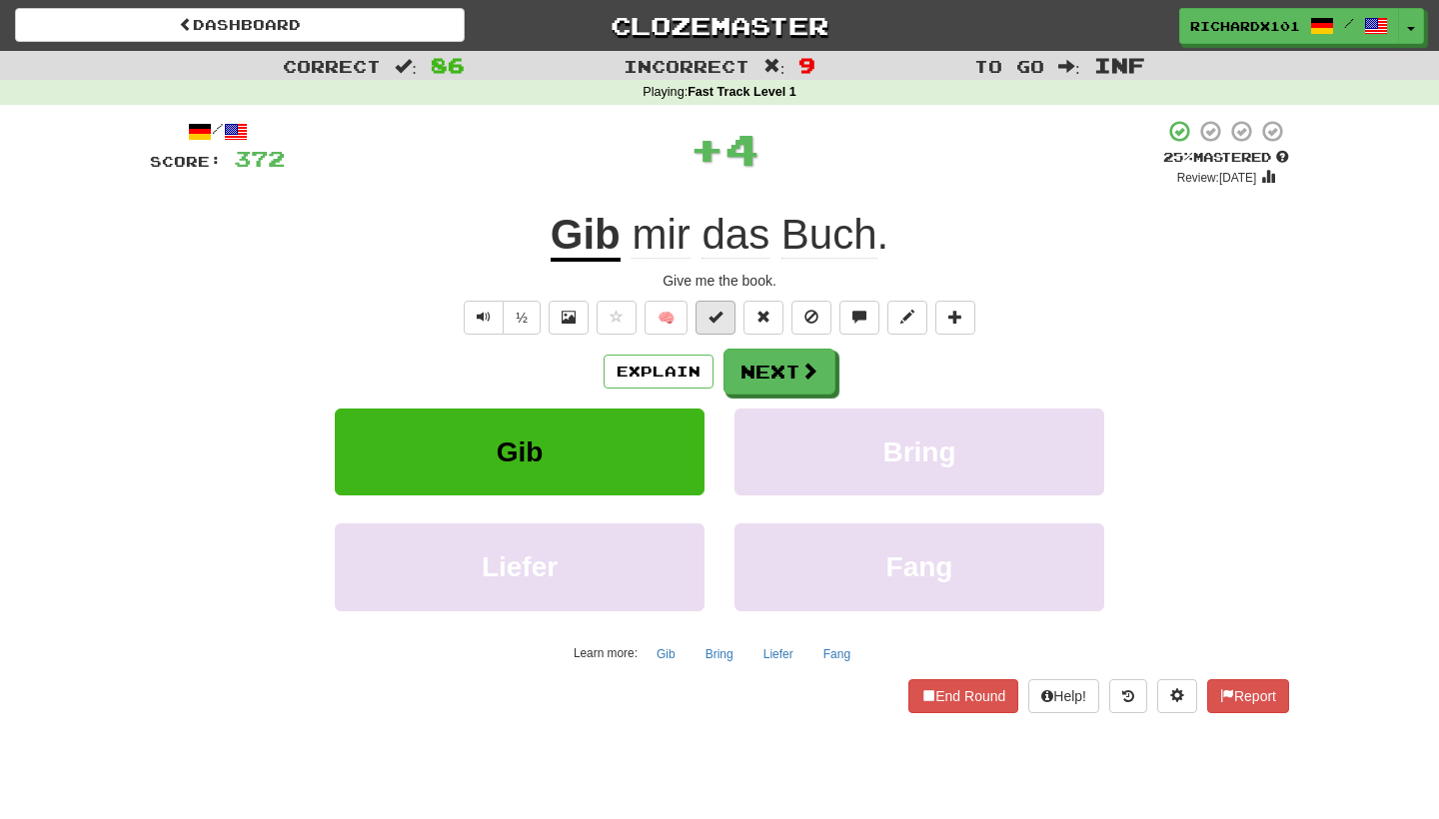
click at [713, 319] on span at bounding box center [715, 317] width 14 height 14
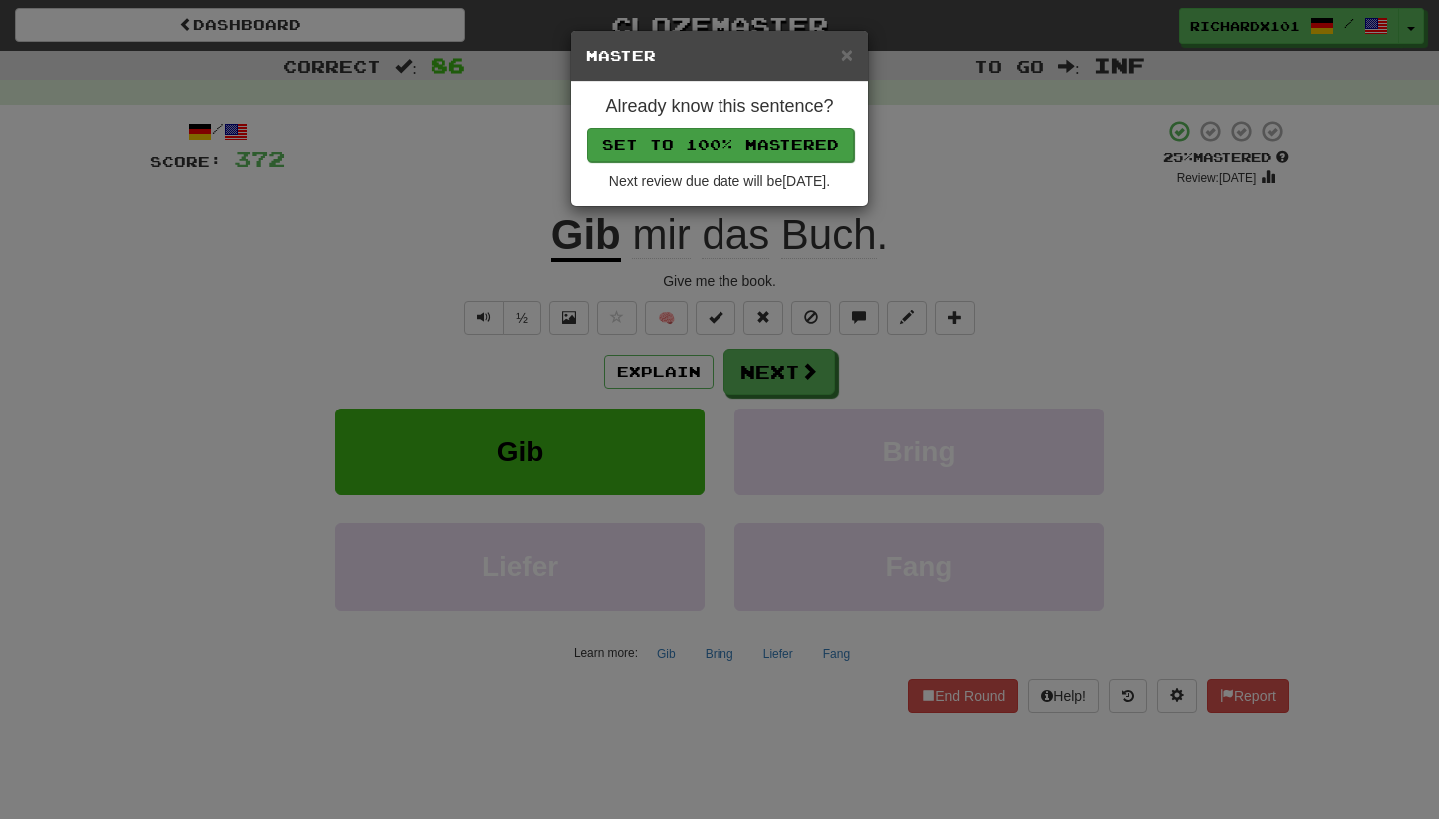
click at [759, 148] on button "Set to 100% Mastered" at bounding box center [720, 145] width 268 height 34
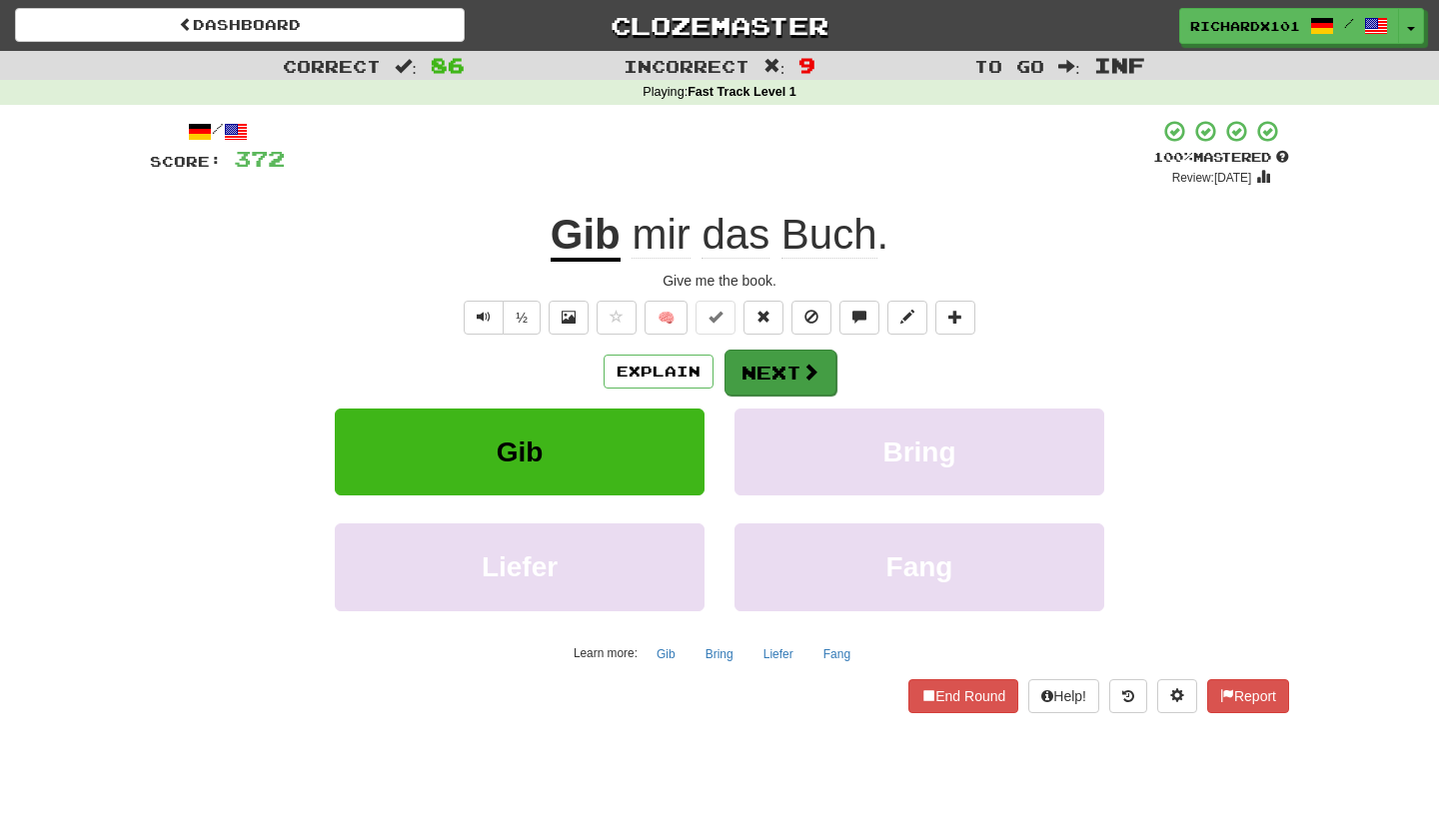
click at [766, 355] on button "Next" at bounding box center [780, 373] width 112 height 46
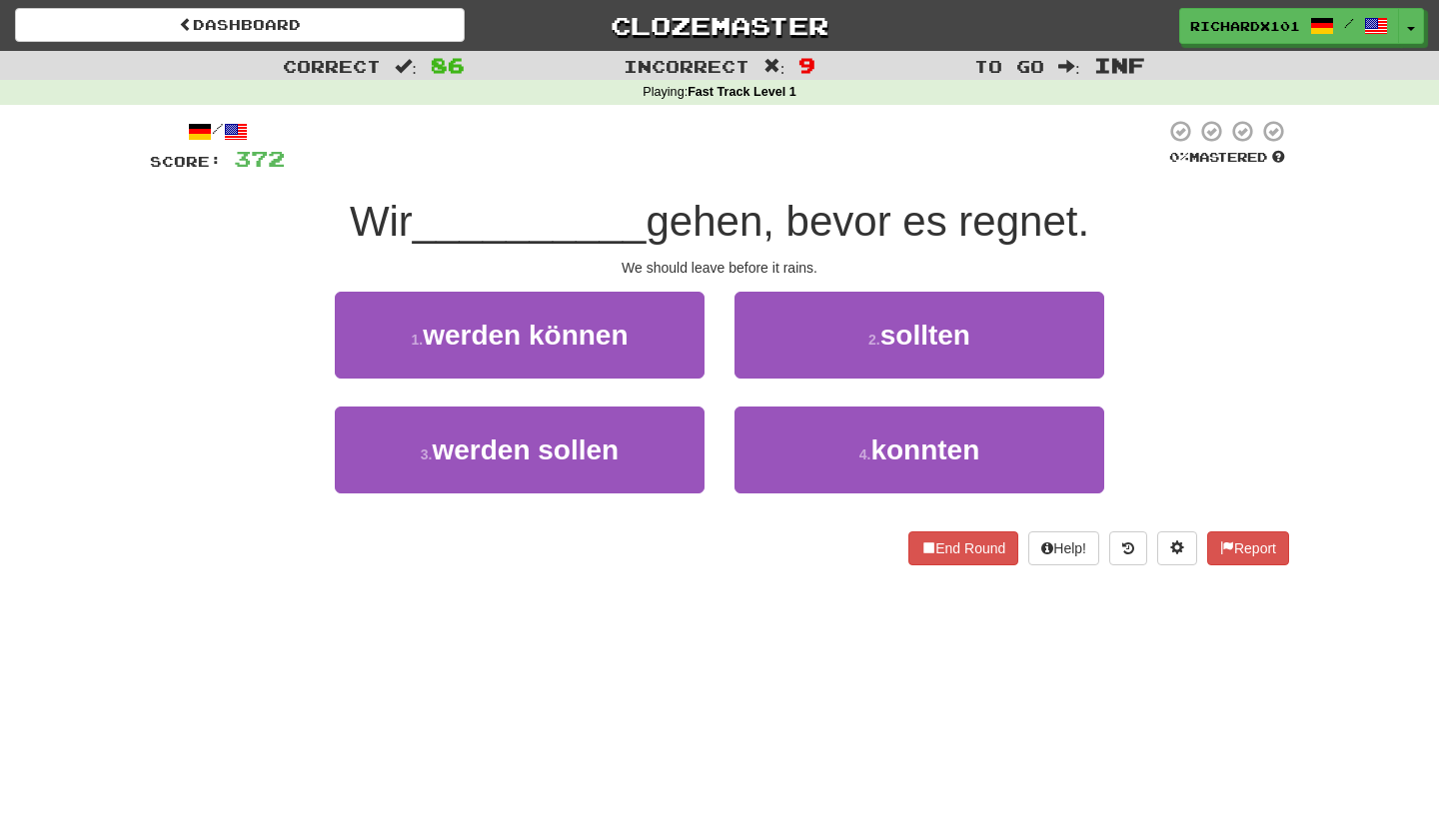
click at [766, 355] on button "2 . sollten" at bounding box center [919, 335] width 370 height 87
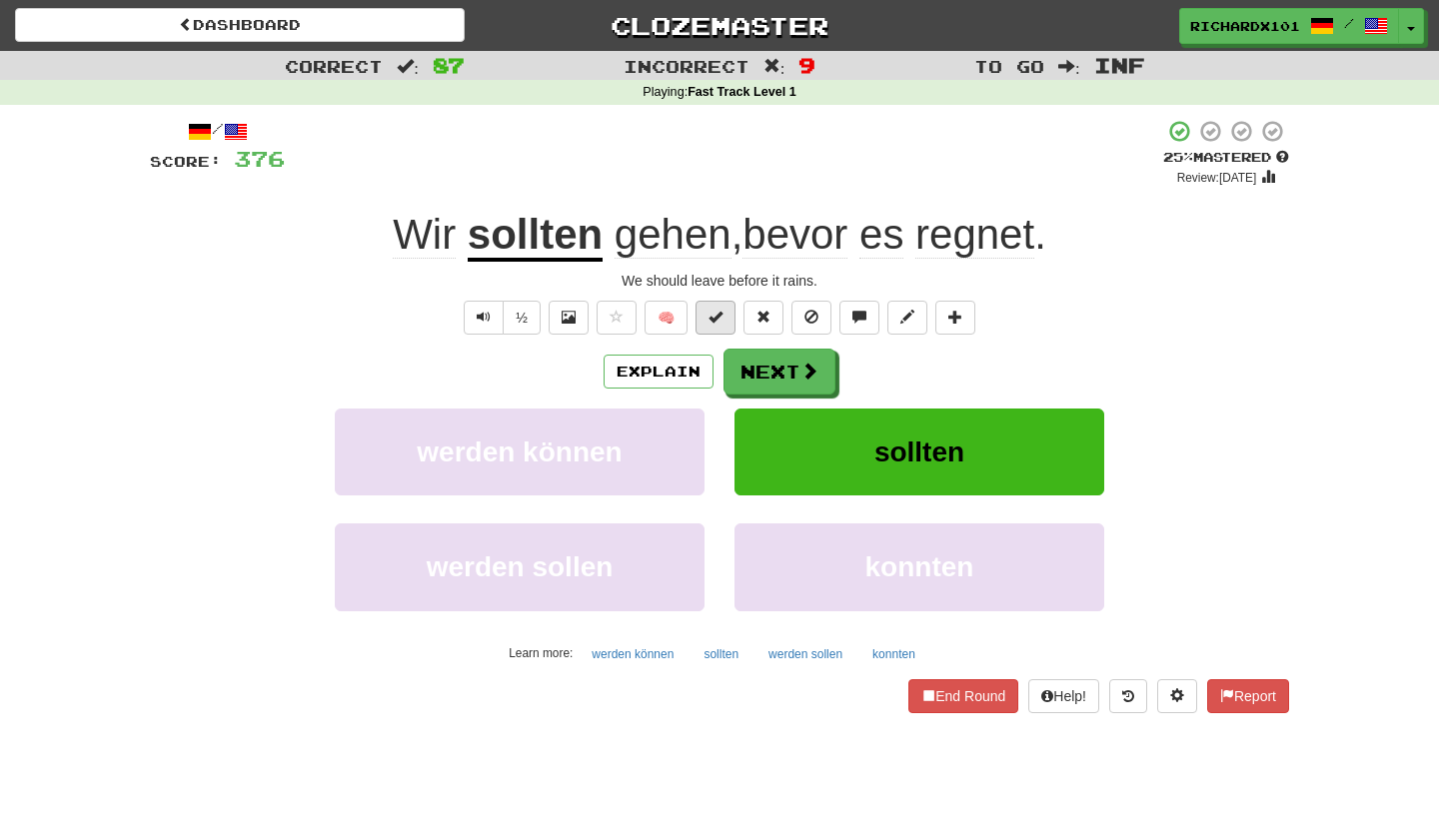
click at [726, 325] on button at bounding box center [715, 318] width 40 height 34
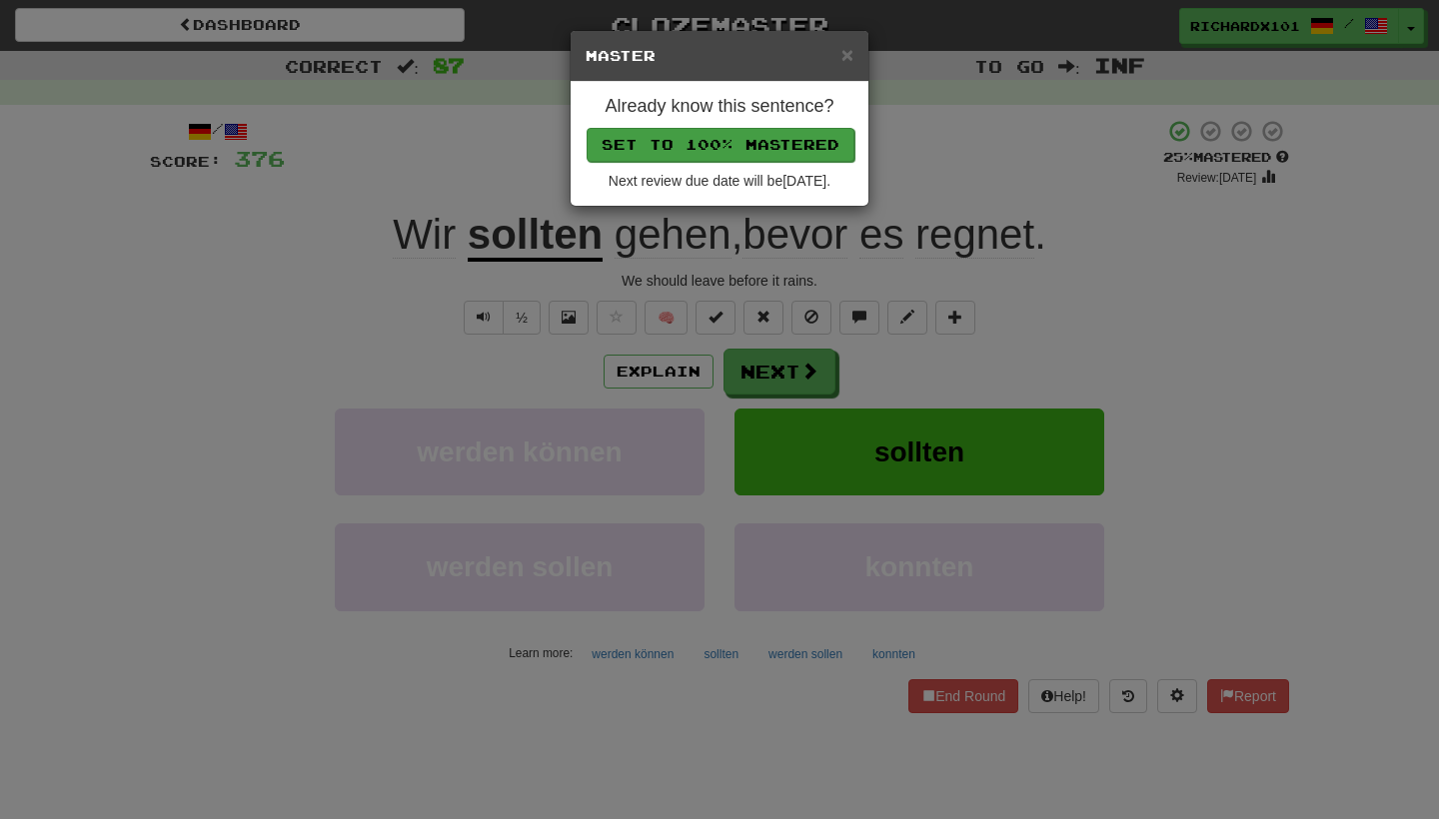
click at [775, 151] on button "Set to 100% Mastered" at bounding box center [720, 145] width 268 height 34
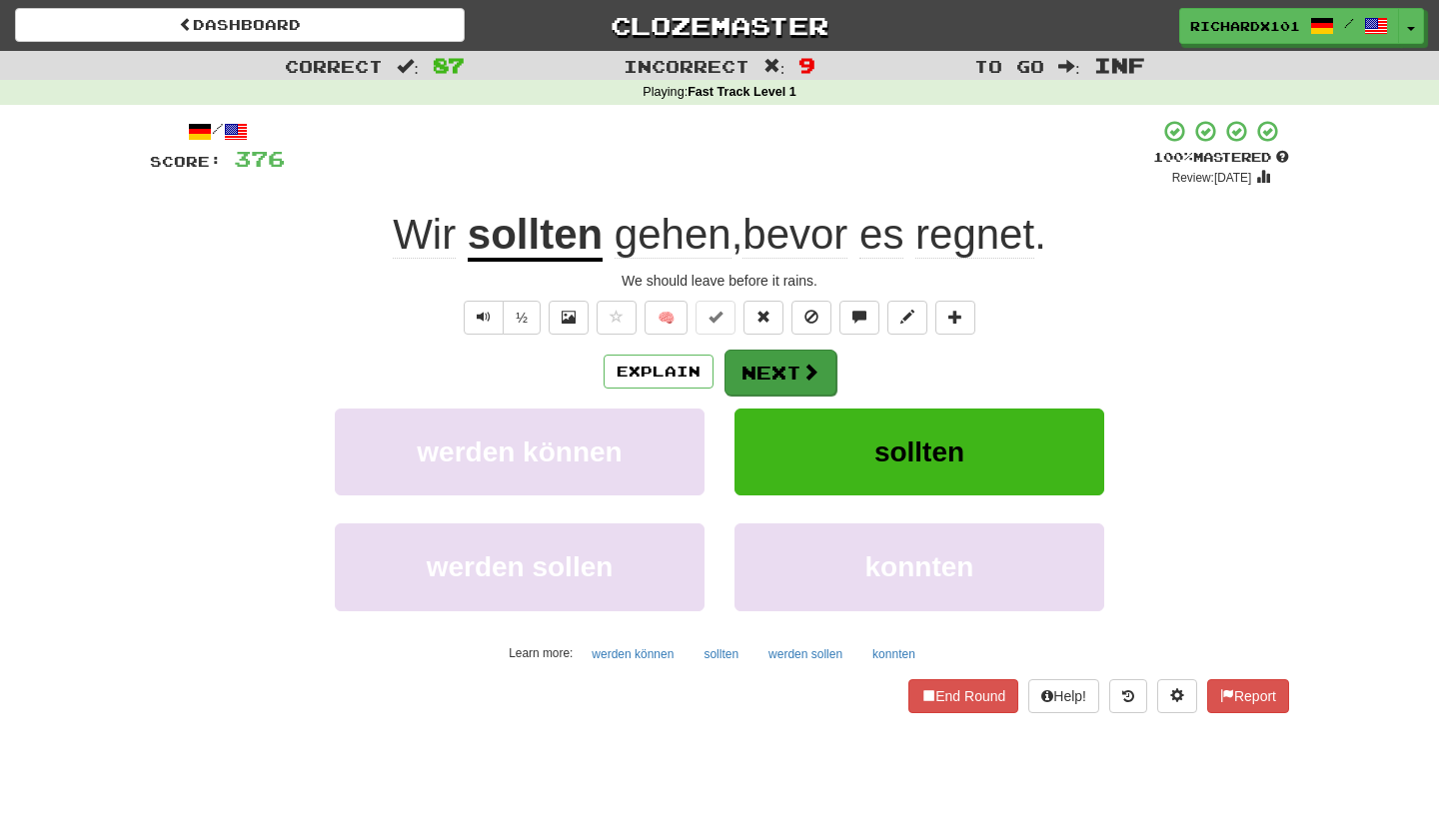
click at [770, 354] on button "Next" at bounding box center [780, 373] width 112 height 46
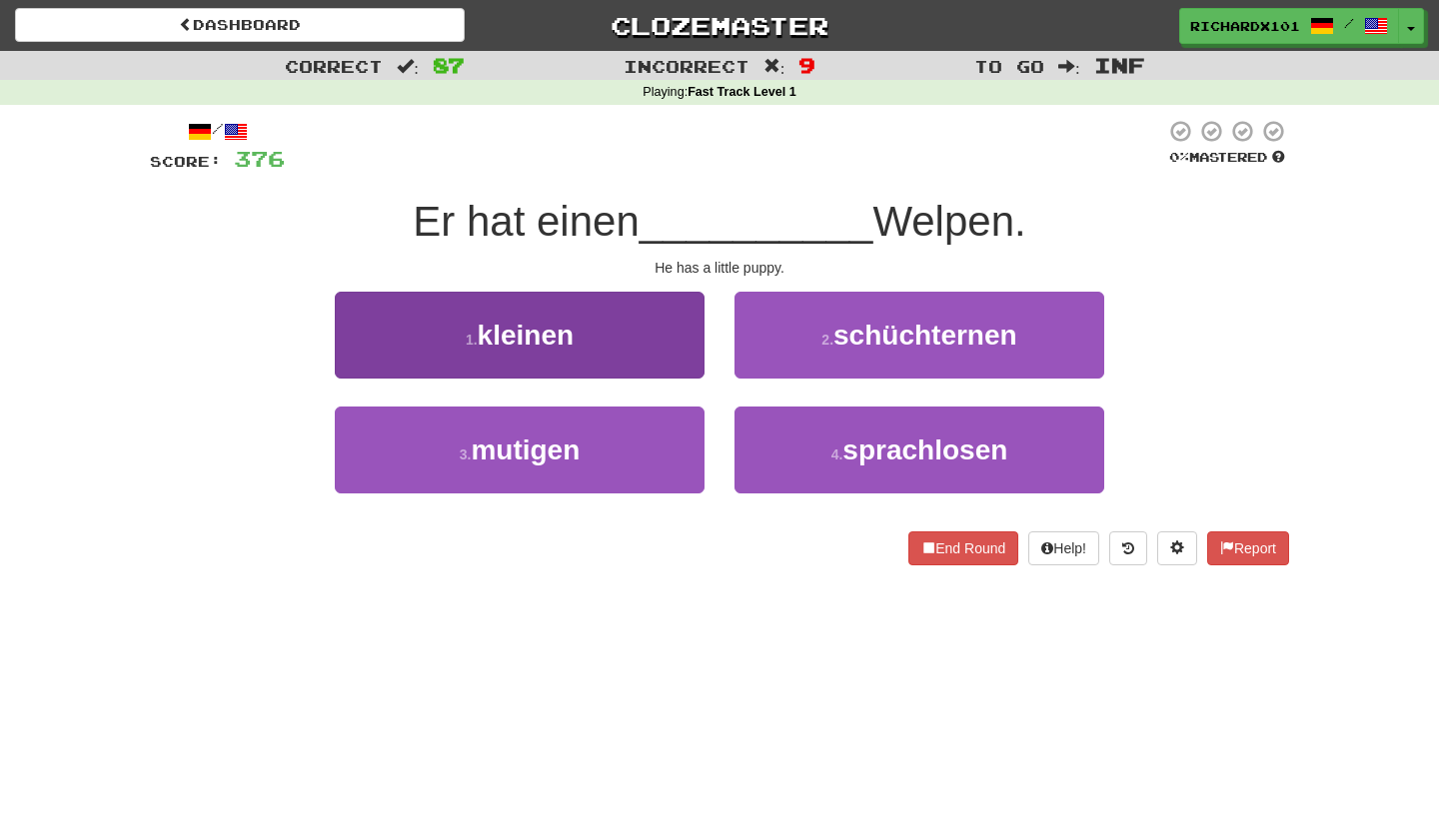
click at [675, 349] on button "1 . kleinen" at bounding box center [520, 335] width 370 height 87
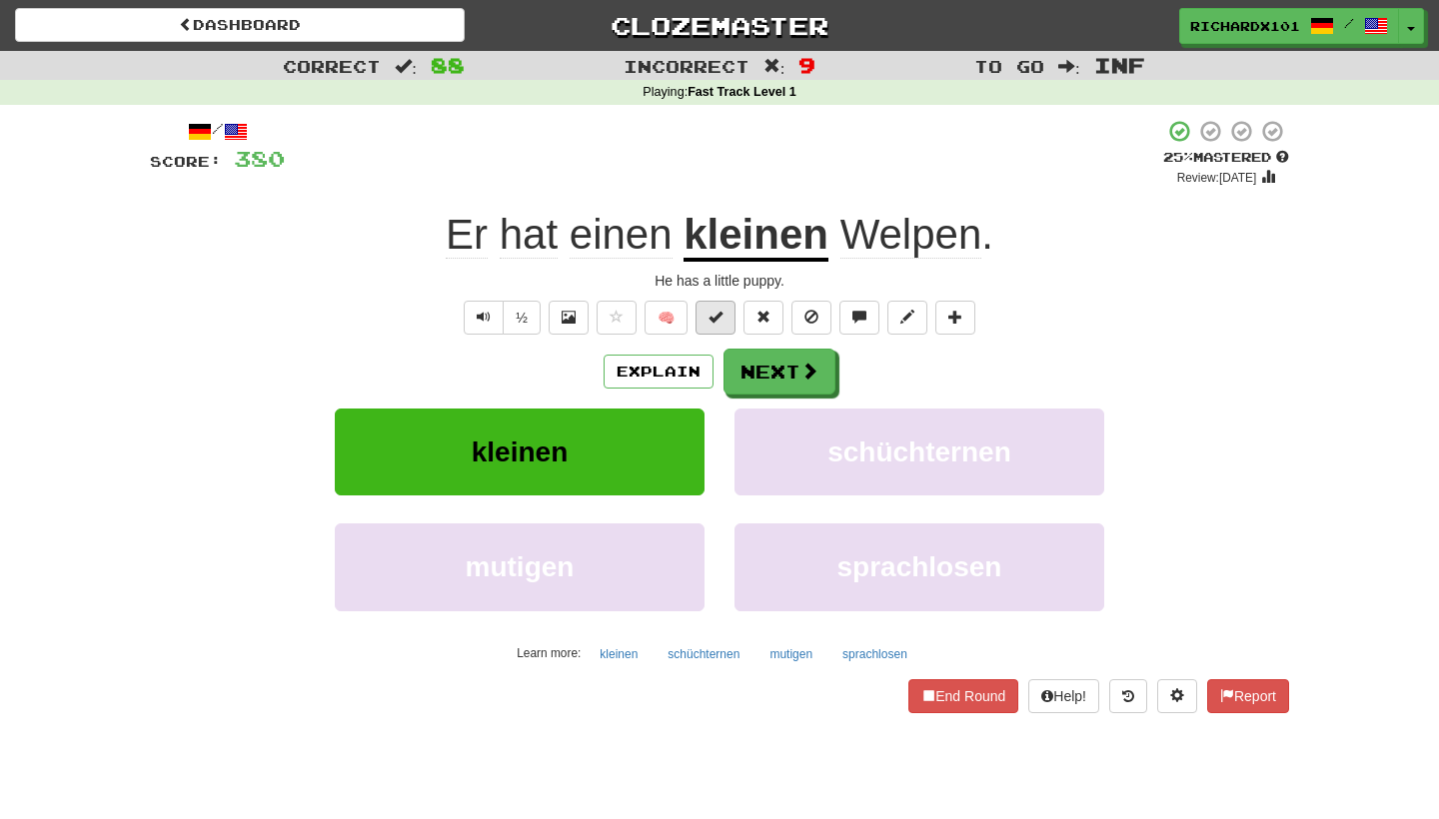
click at [710, 313] on span at bounding box center [715, 317] width 14 height 14
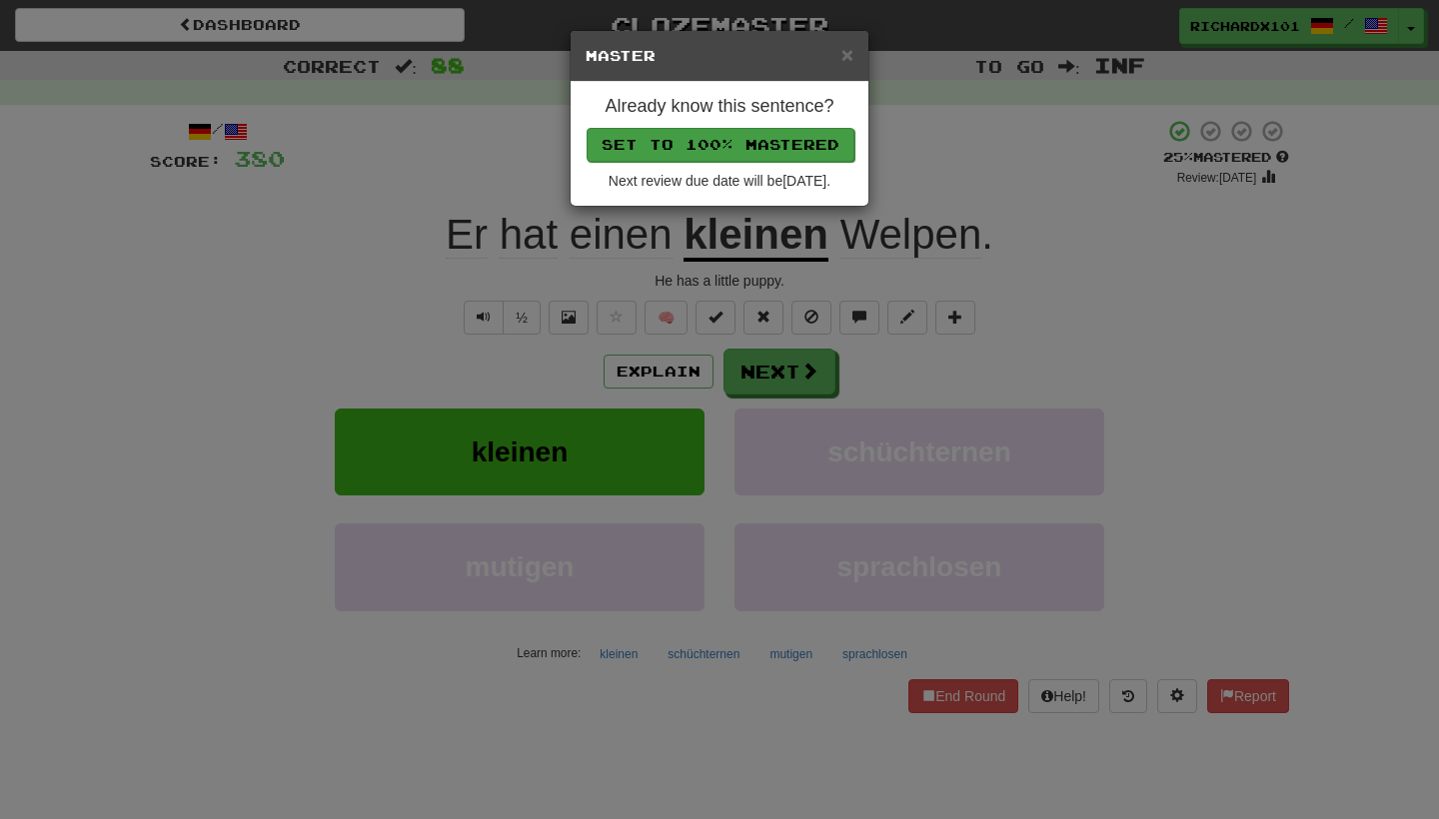
click at [752, 149] on button "Set to 100% Mastered" at bounding box center [720, 145] width 268 height 34
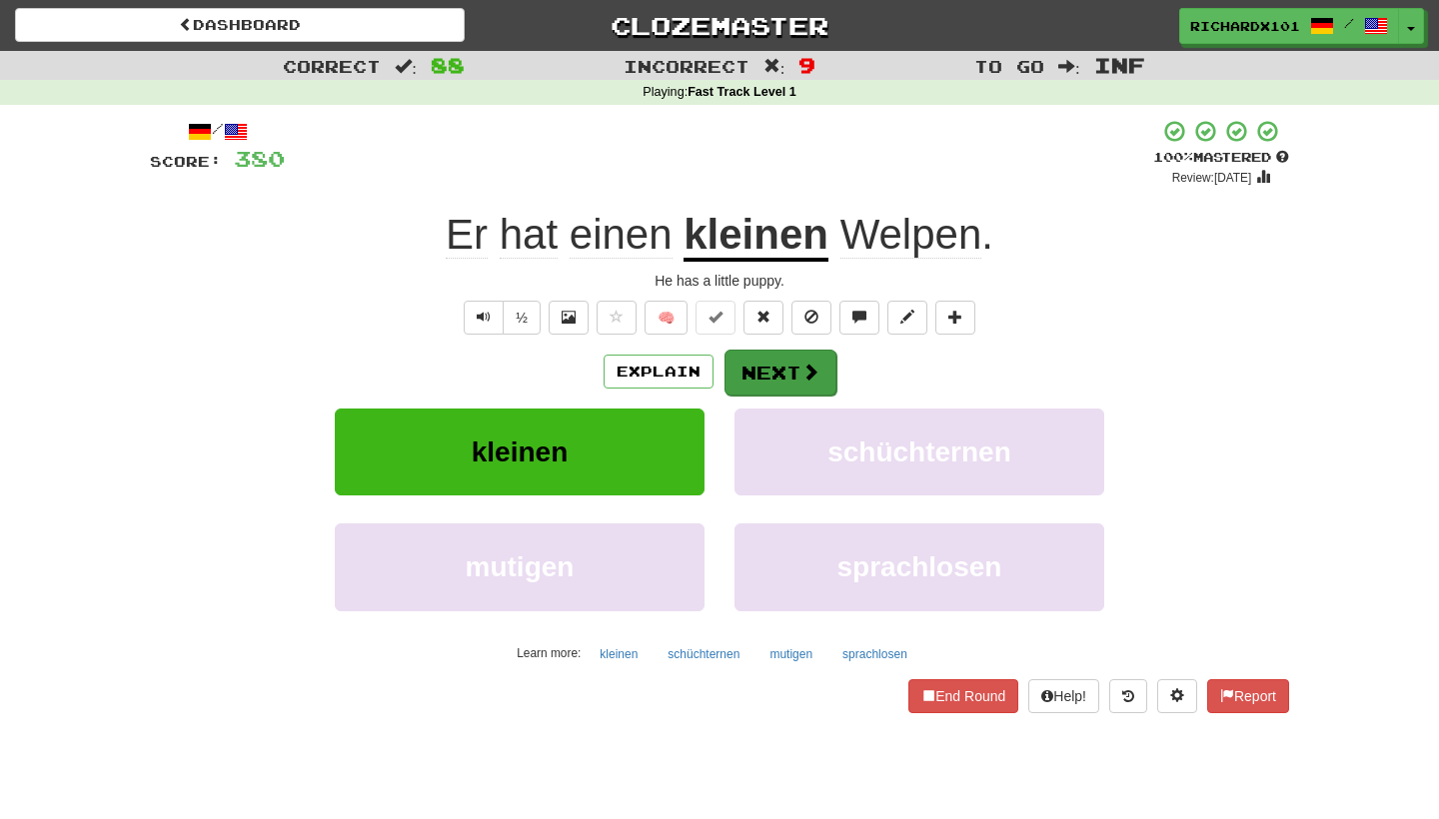
click at [761, 353] on button "Next" at bounding box center [780, 373] width 112 height 46
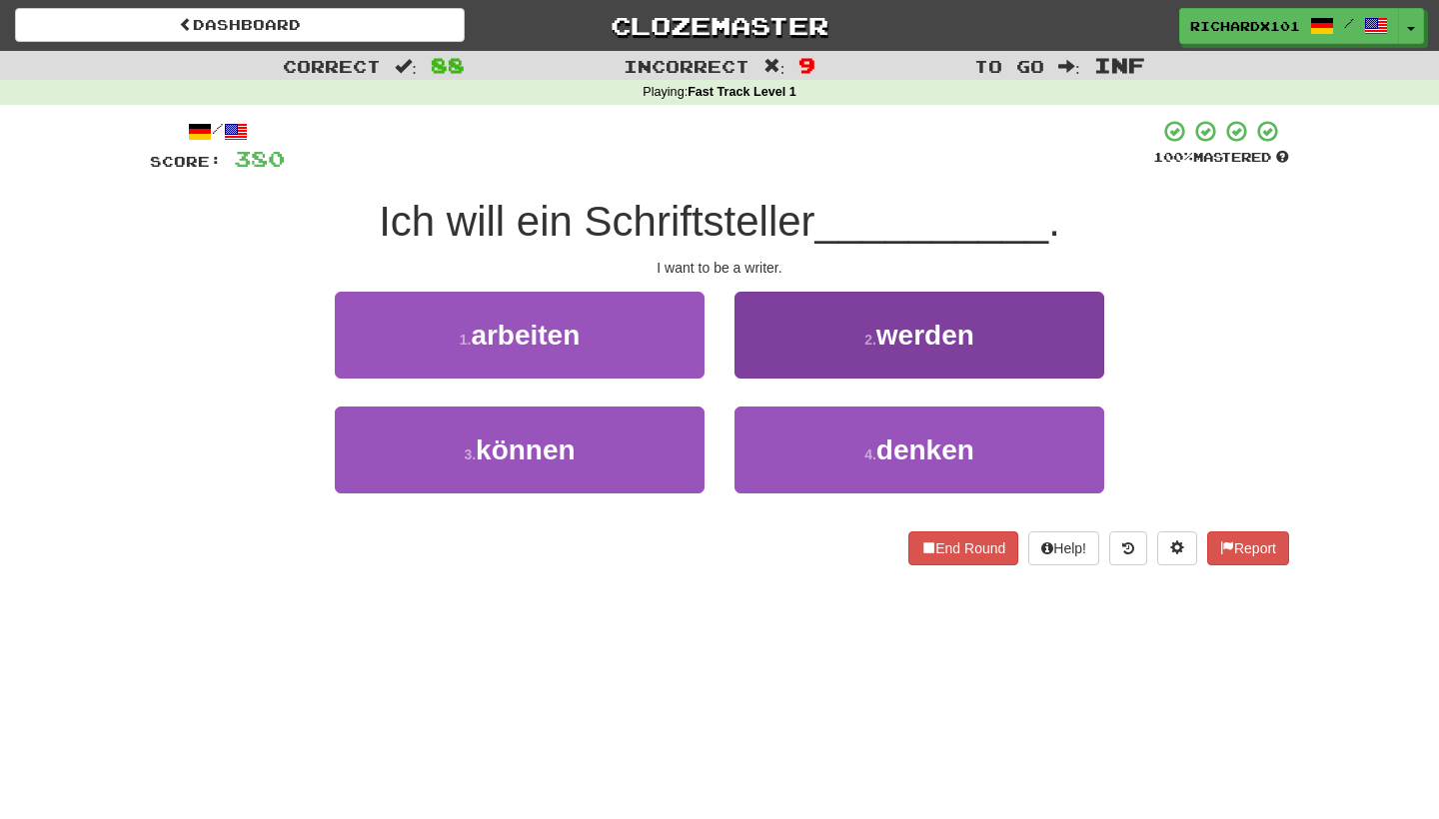
click at [762, 353] on button "2 . werden" at bounding box center [919, 335] width 370 height 87
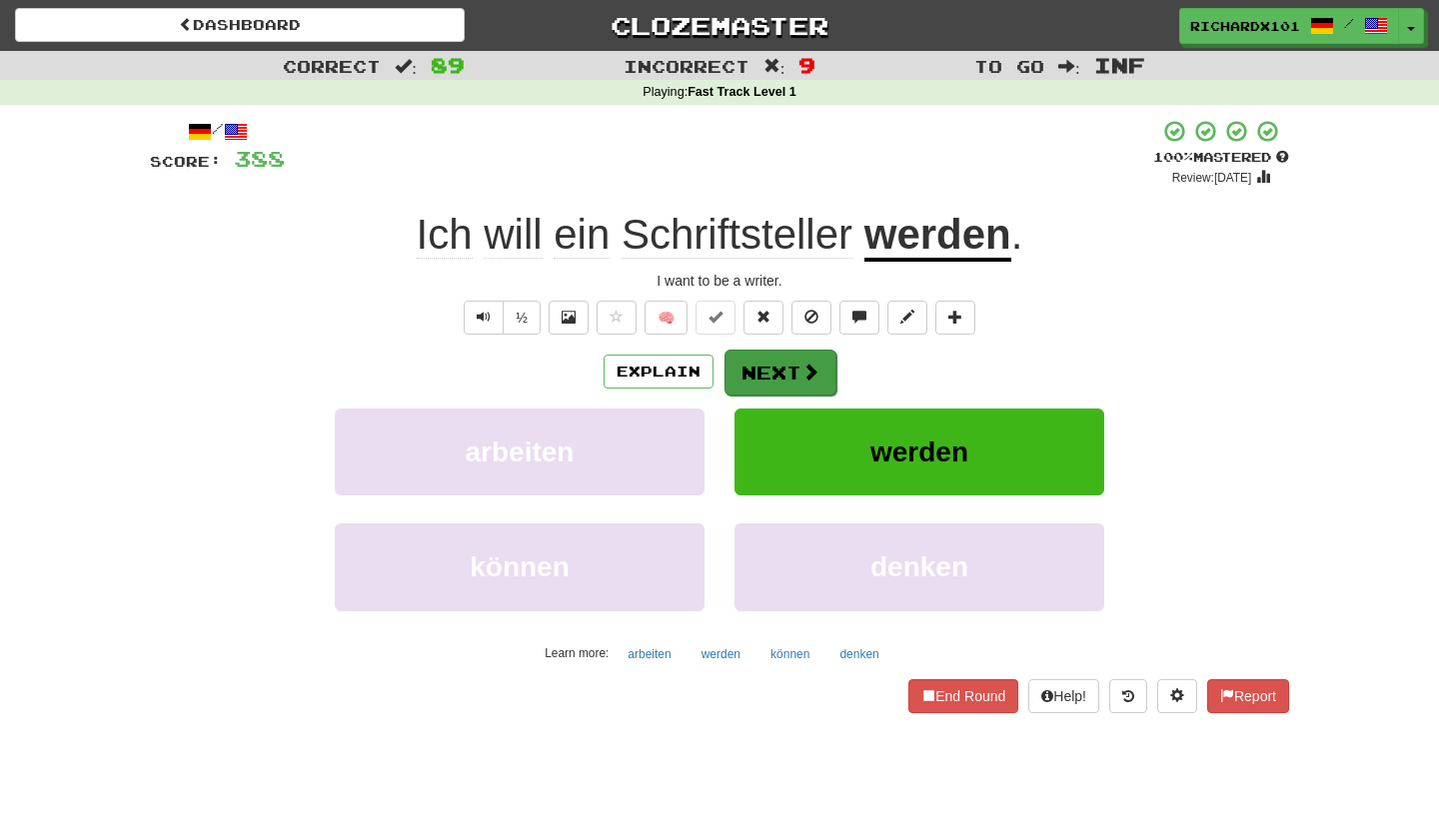
click at [751, 358] on button "Next" at bounding box center [780, 373] width 112 height 46
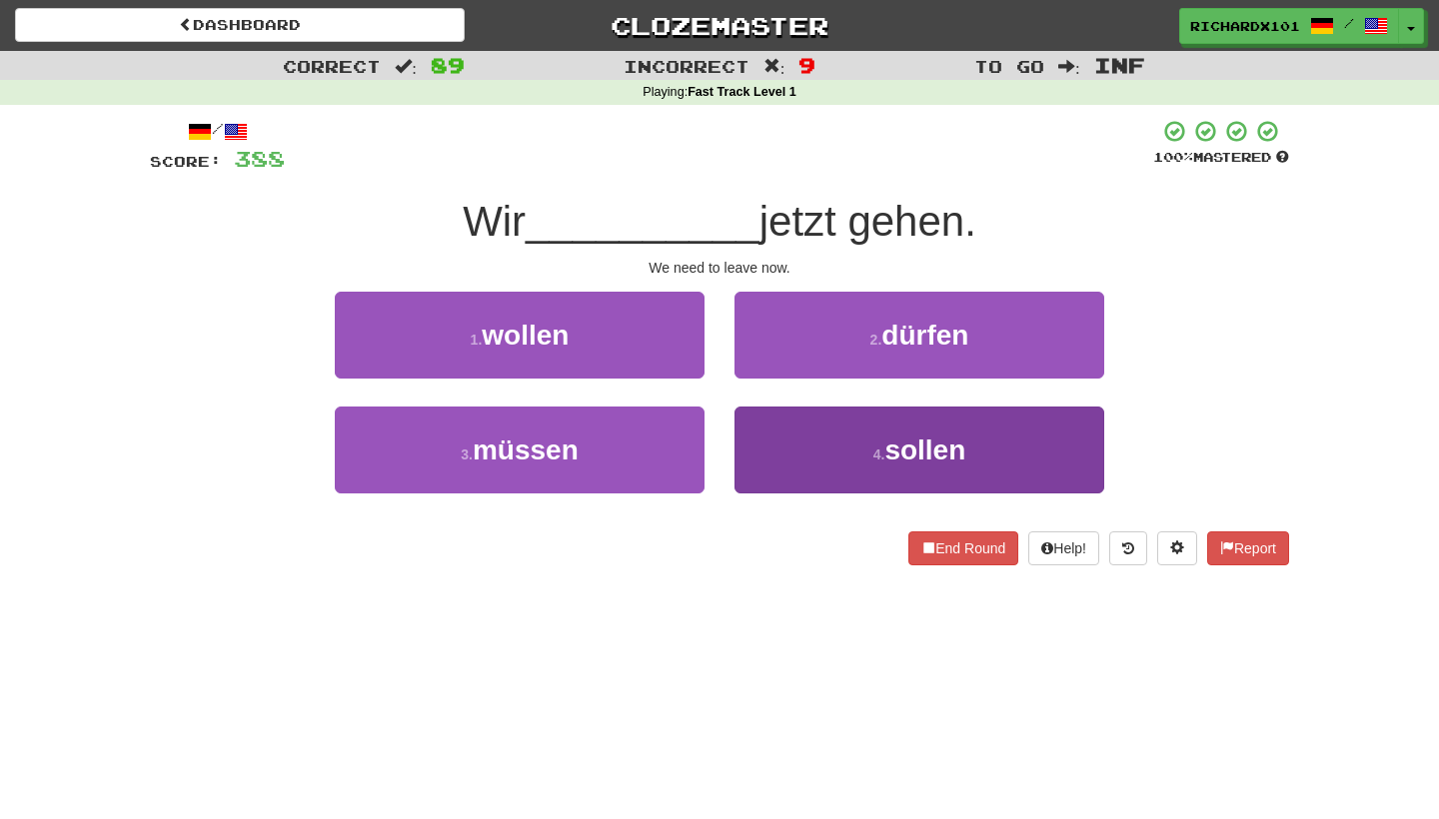
click at [783, 438] on button "4 . sollen" at bounding box center [919, 450] width 370 height 87
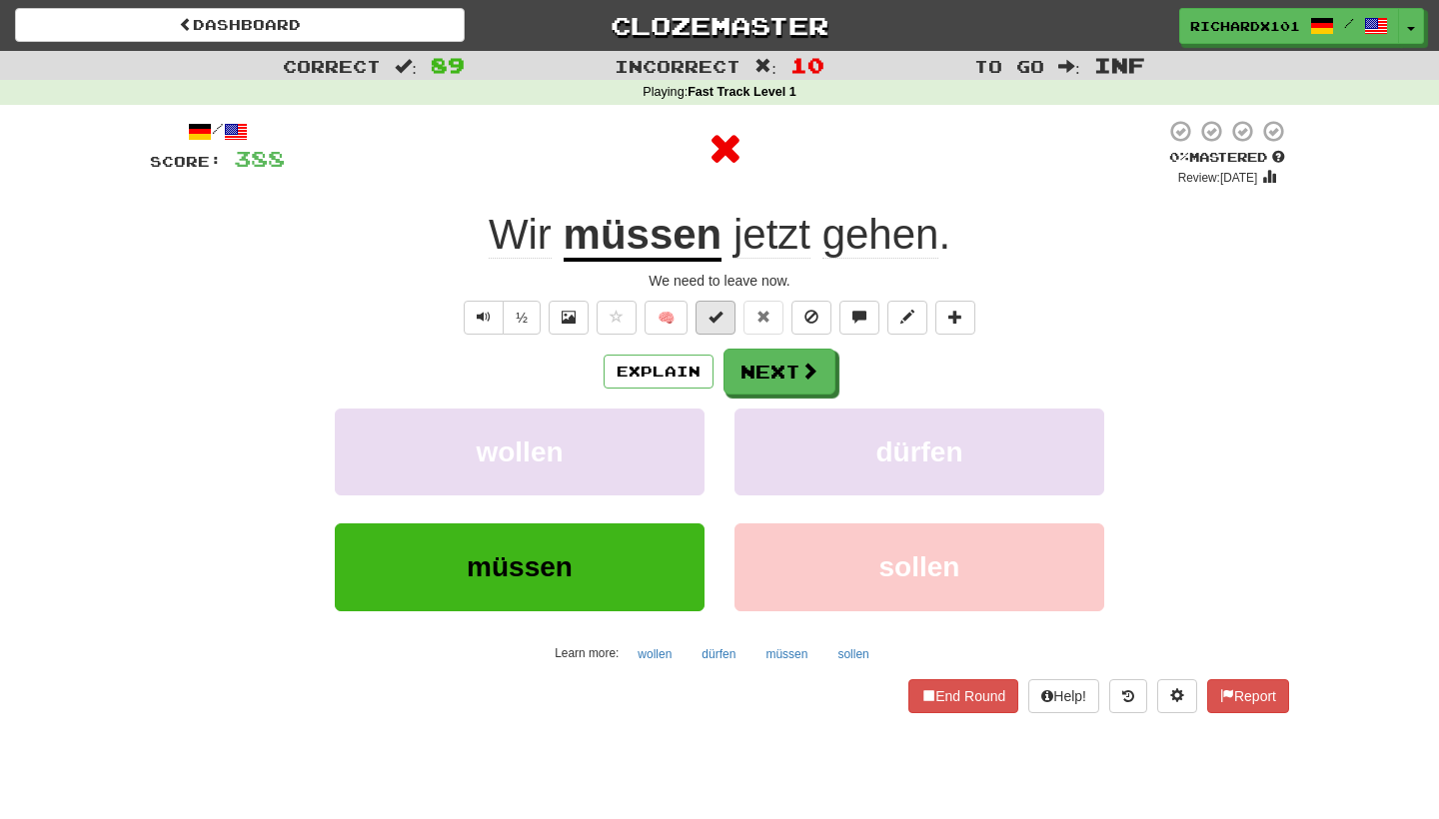
click at [728, 323] on button at bounding box center [715, 318] width 40 height 34
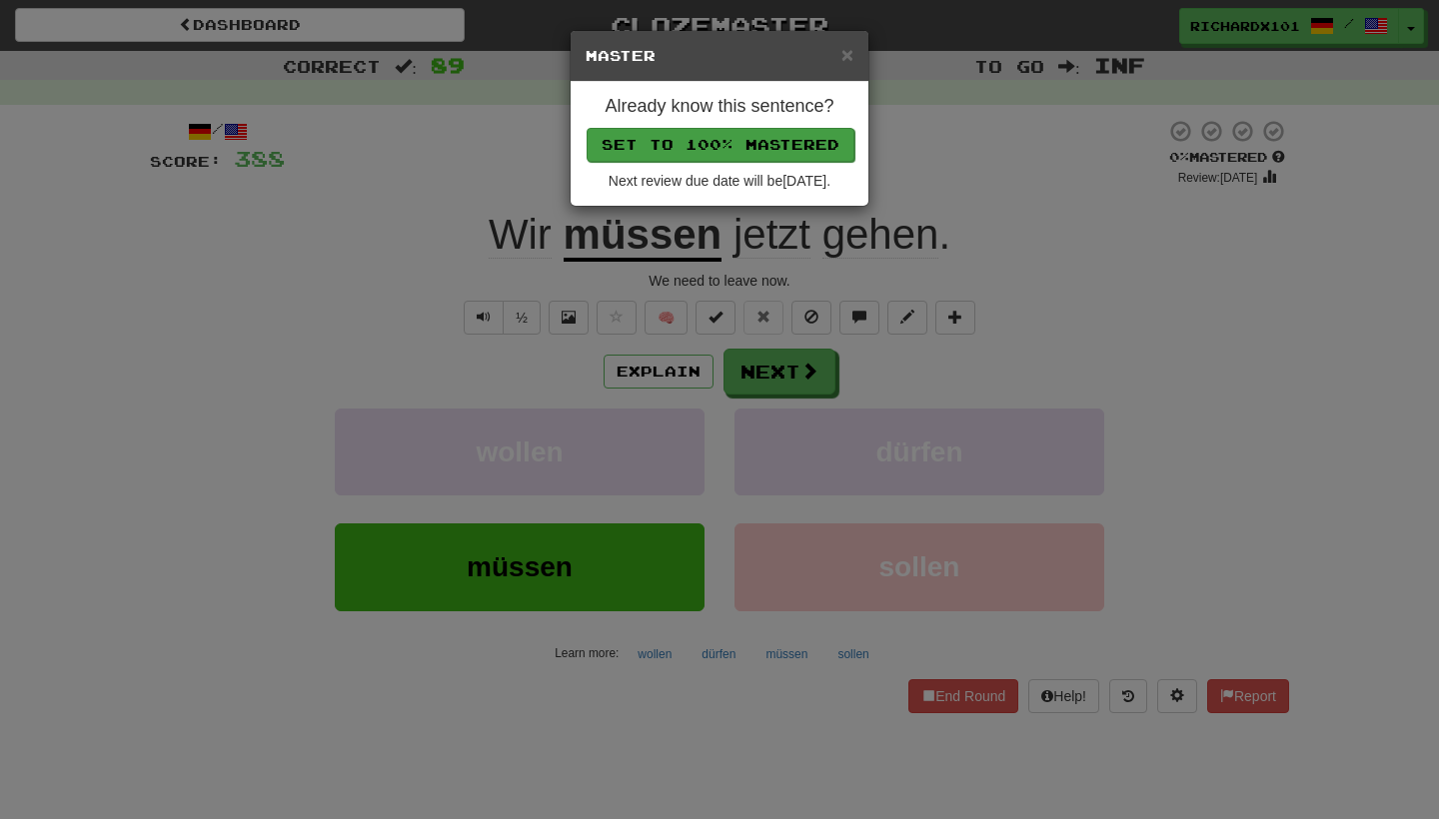
click at [771, 146] on button "Set to 100% Mastered" at bounding box center [720, 145] width 268 height 34
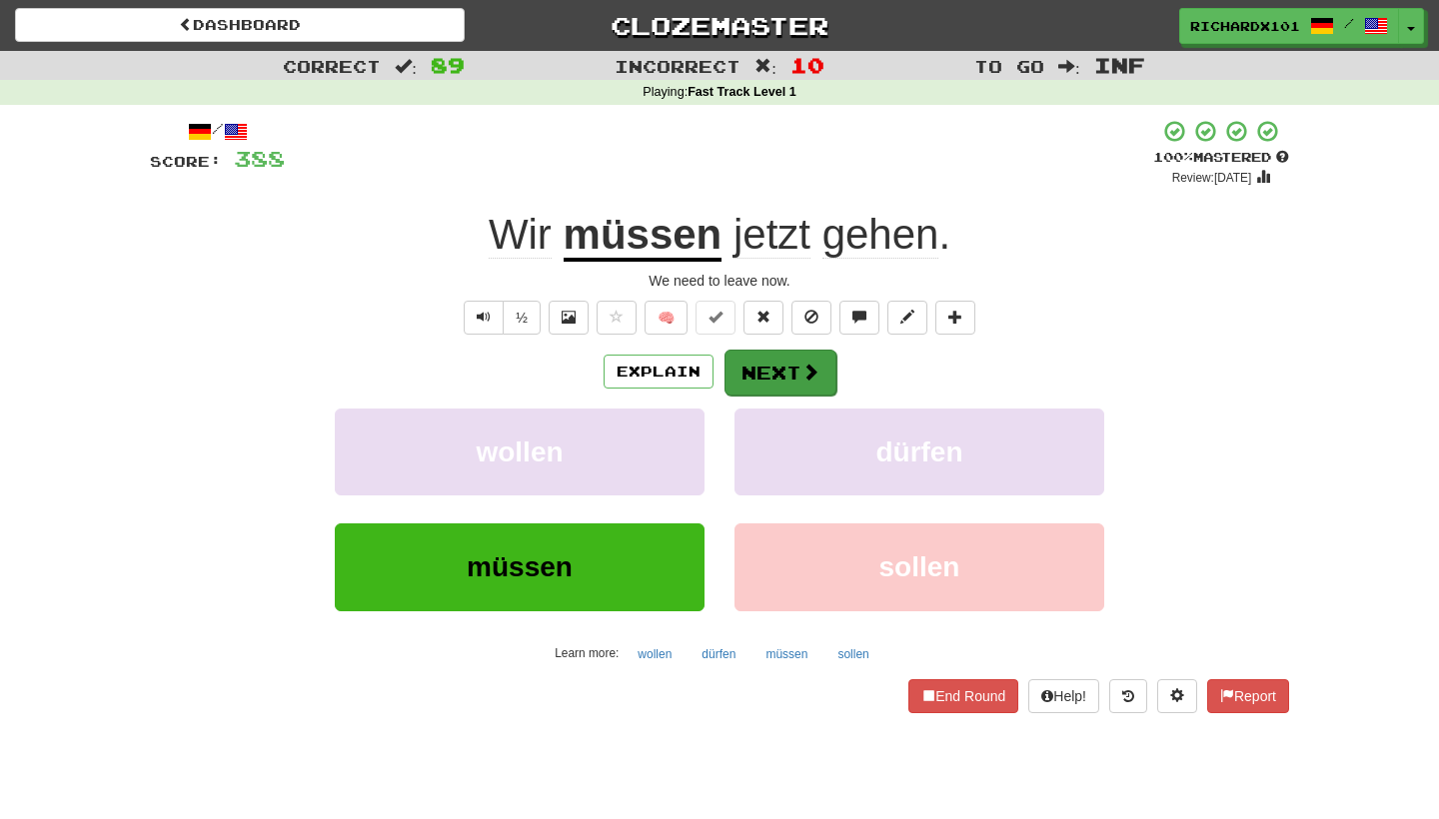
click at [773, 361] on button "Next" at bounding box center [780, 373] width 112 height 46
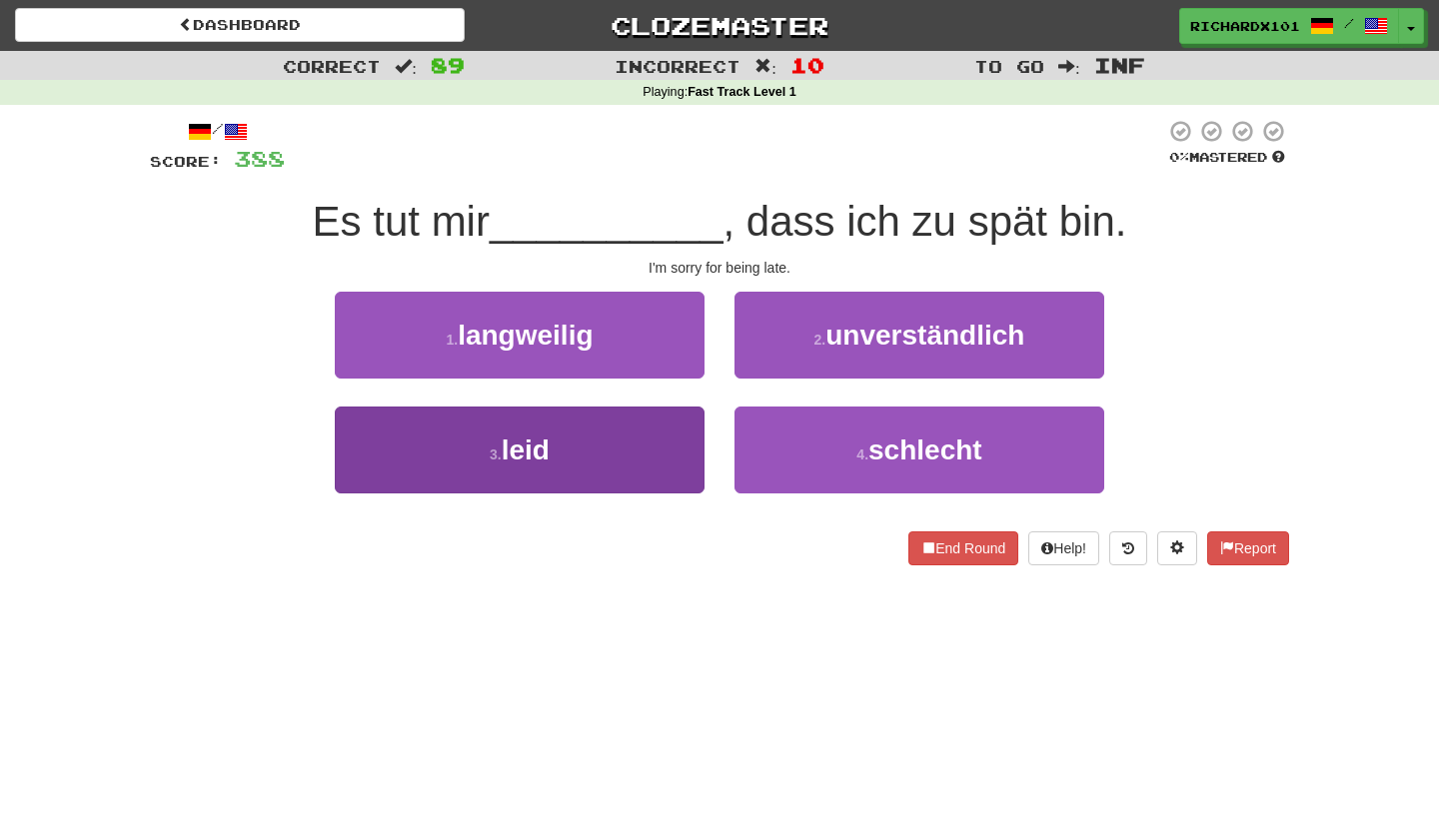
click at [654, 452] on button "3 . leid" at bounding box center [520, 450] width 370 height 87
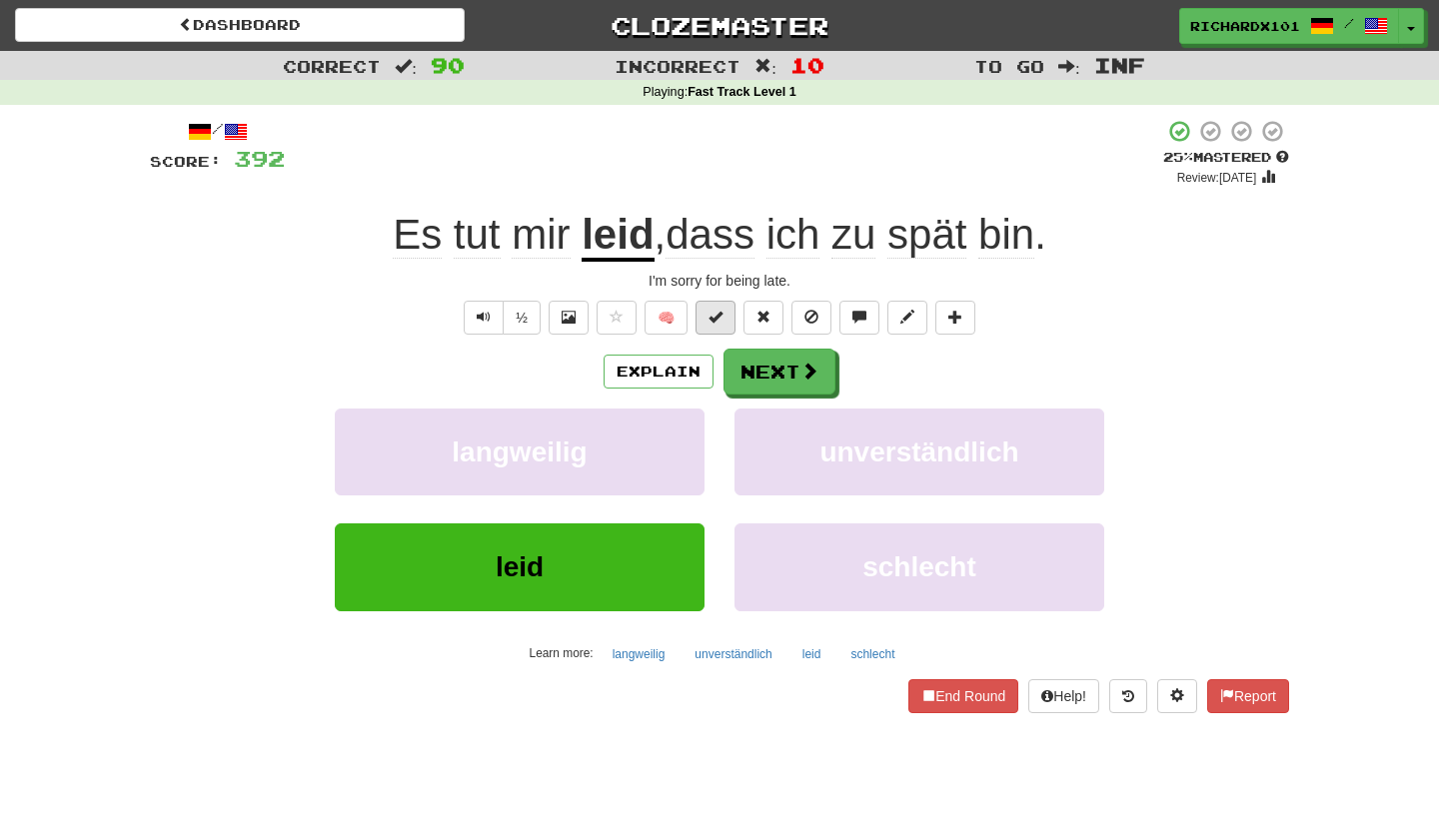
click at [713, 312] on span at bounding box center [715, 317] width 14 height 14
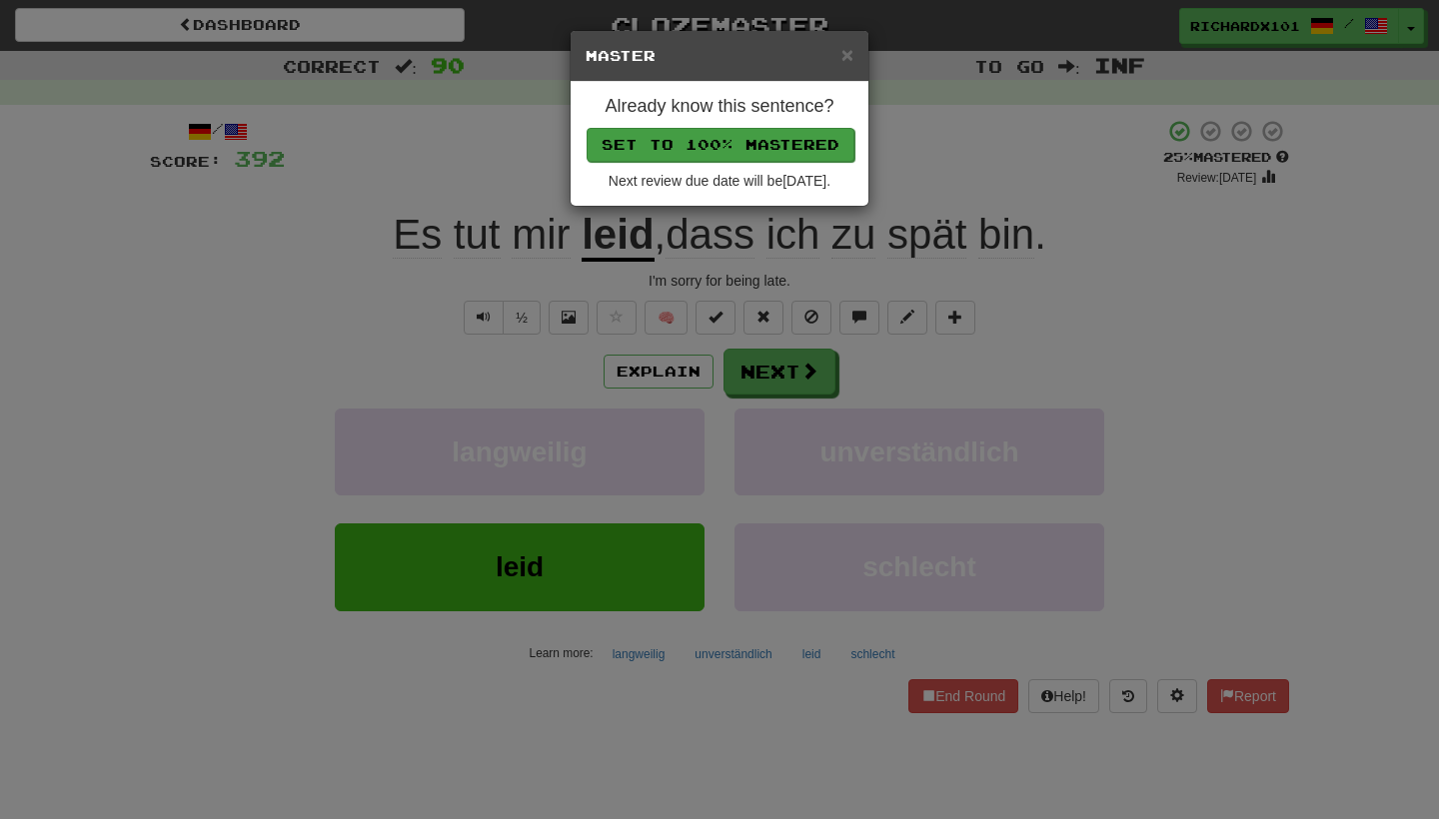
click at [766, 144] on button "Set to 100% Mastered" at bounding box center [720, 145] width 268 height 34
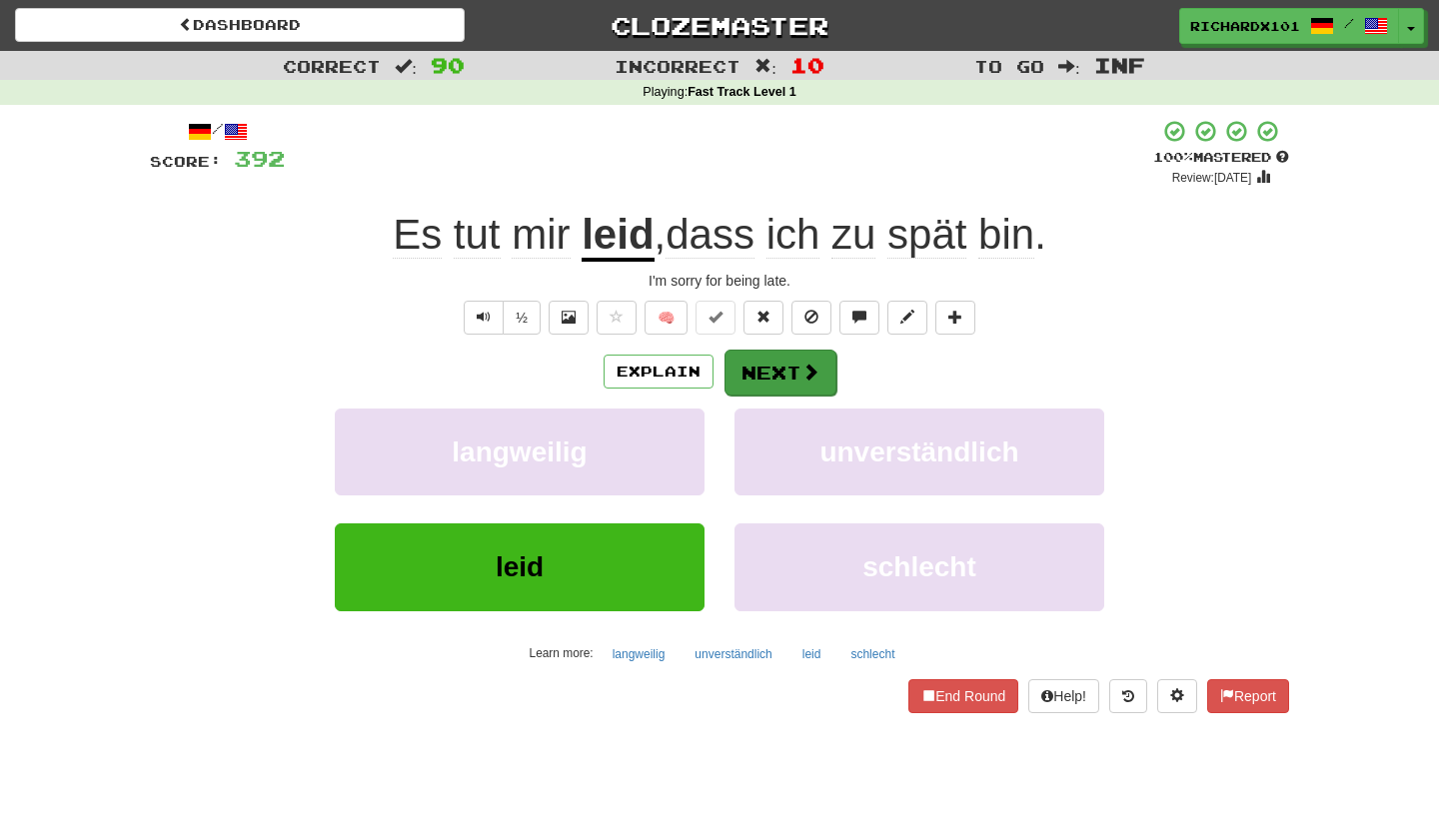
click at [755, 362] on button "Next" at bounding box center [780, 373] width 112 height 46
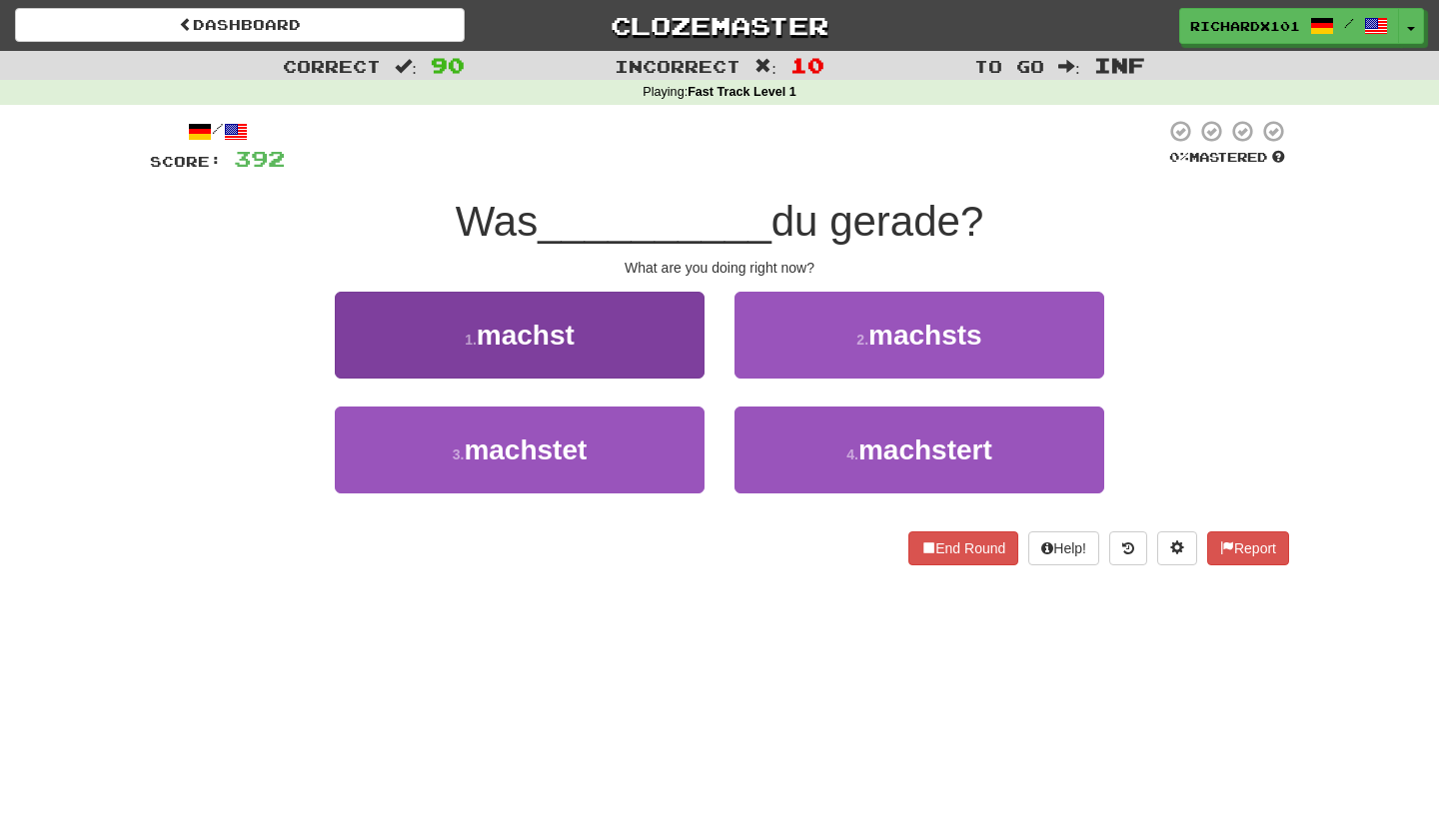
click at [654, 341] on button "1 . machst" at bounding box center [520, 335] width 370 height 87
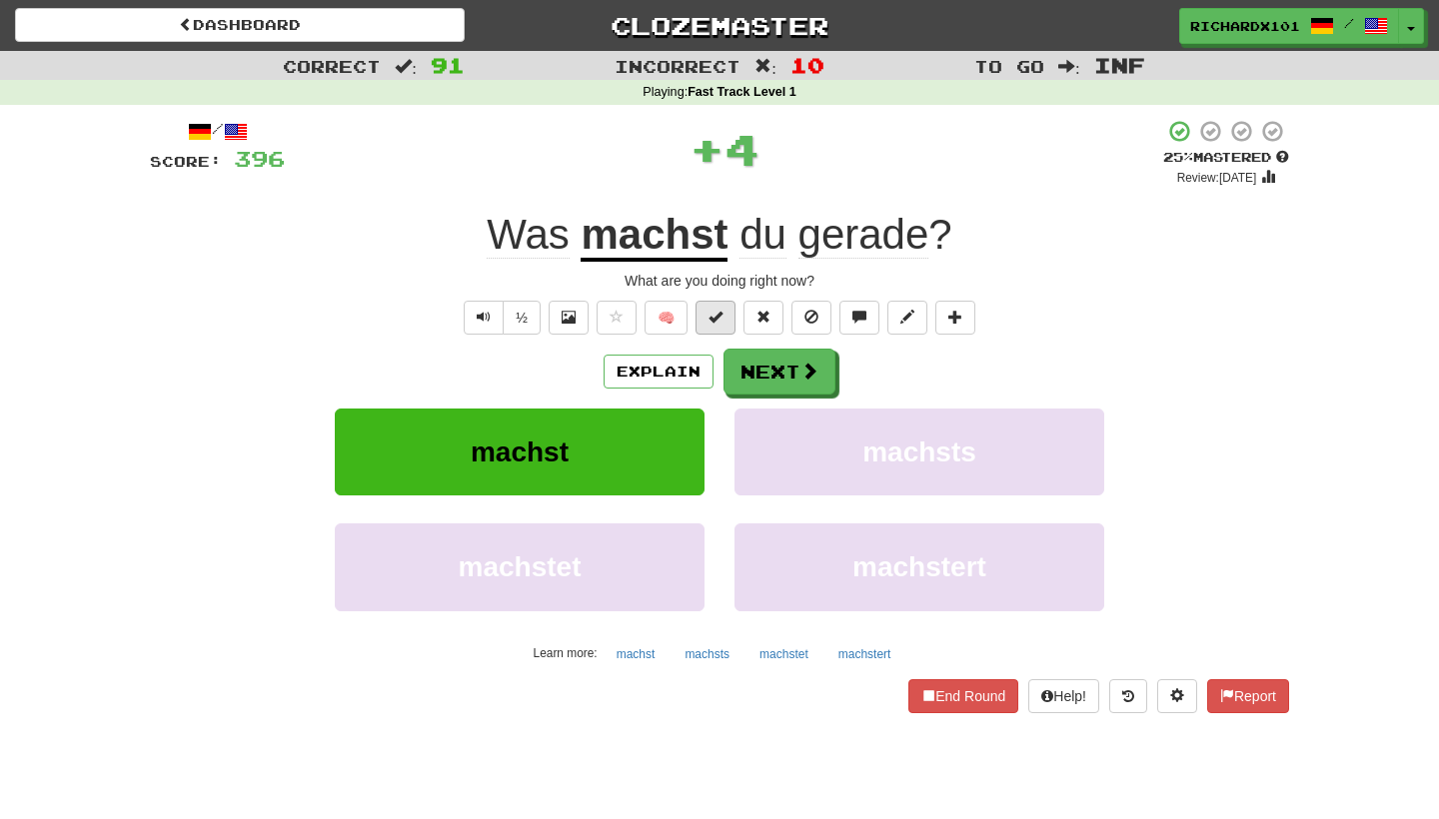
click at [713, 317] on span at bounding box center [715, 317] width 14 height 14
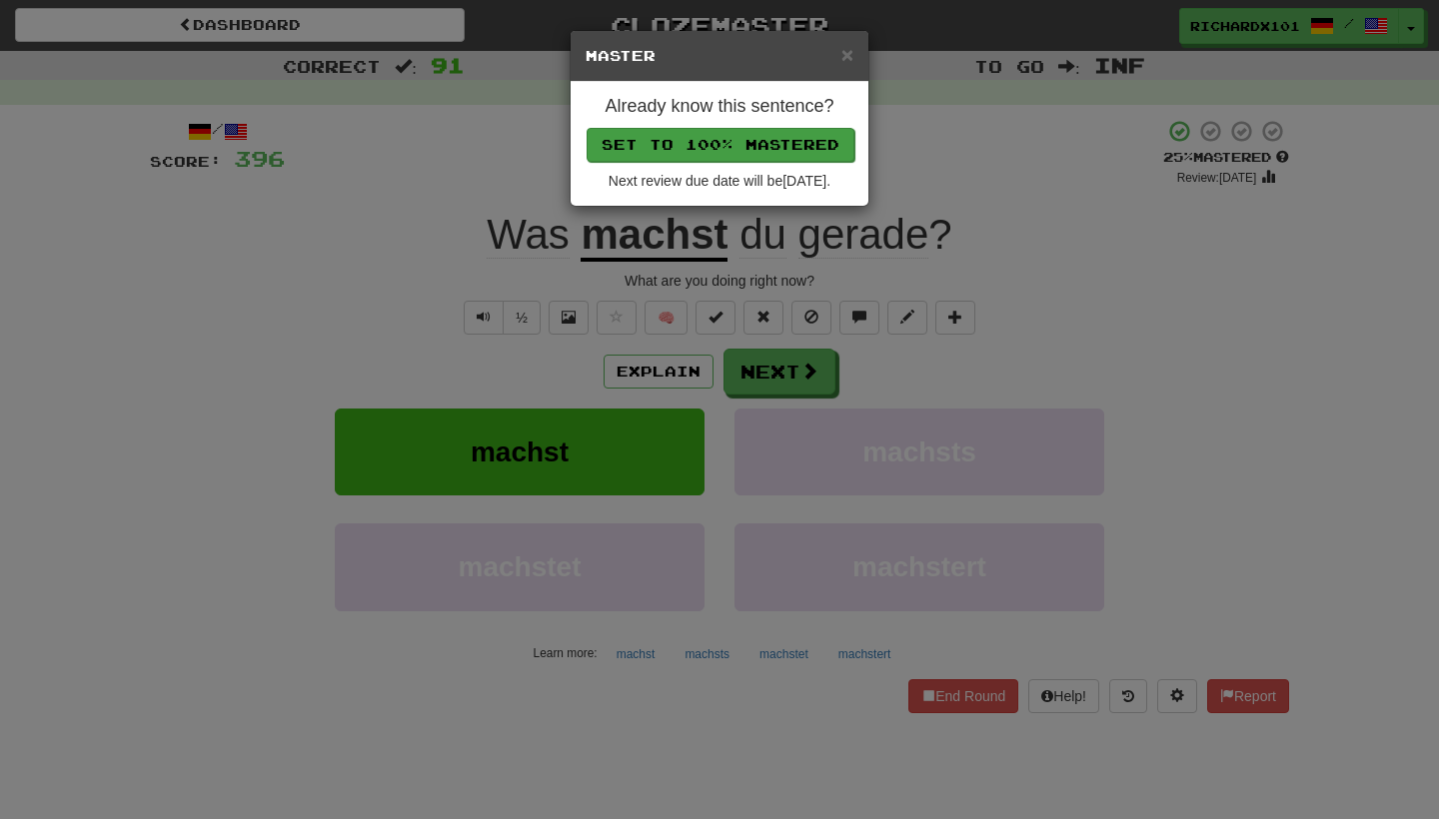
click at [771, 137] on button "Set to 100% Mastered" at bounding box center [720, 145] width 268 height 34
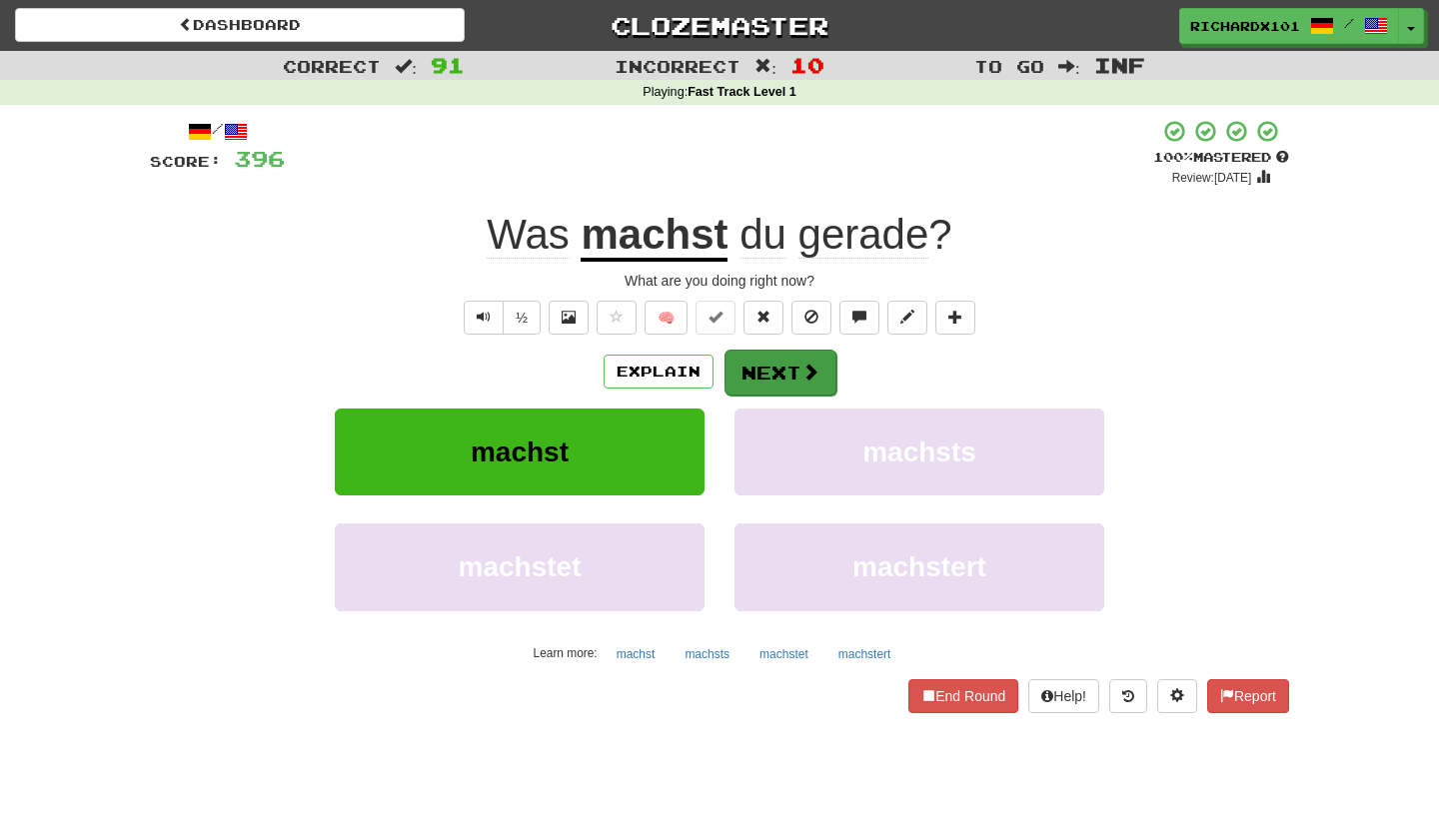
click at [760, 362] on button "Next" at bounding box center [780, 373] width 112 height 46
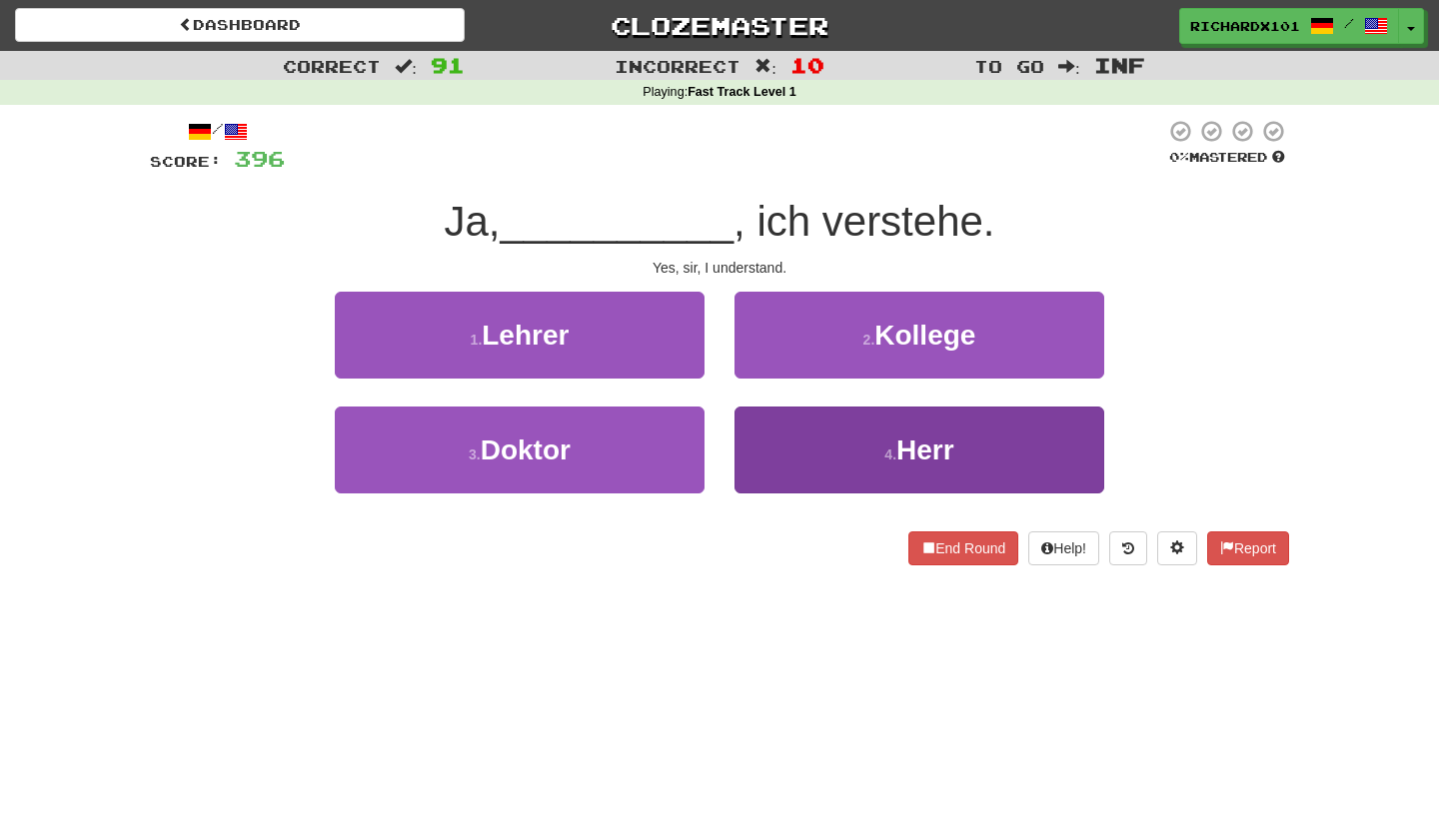
click at [776, 433] on button "4 . Herr" at bounding box center [919, 450] width 370 height 87
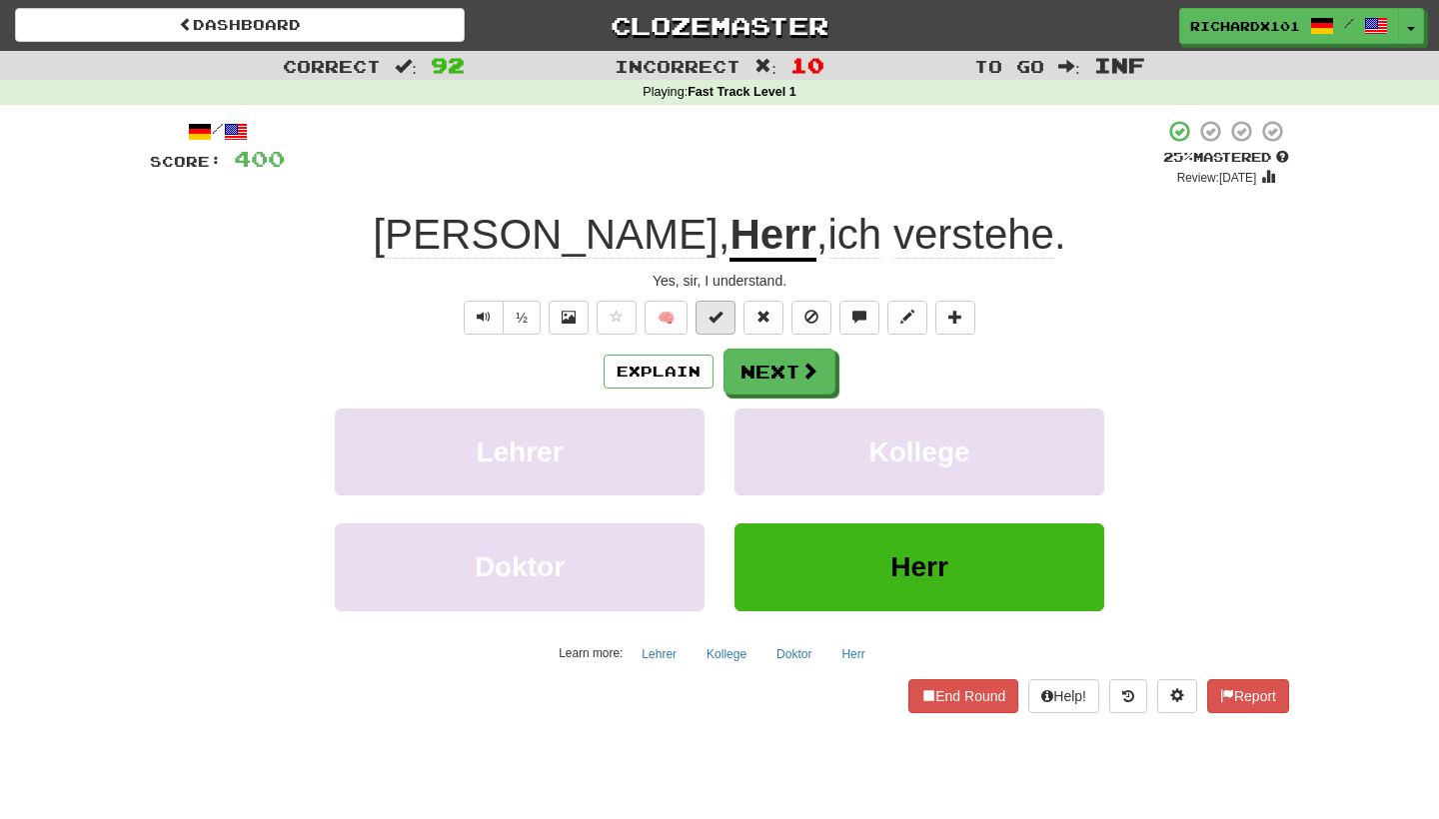
click at [730, 313] on button at bounding box center [715, 318] width 40 height 34
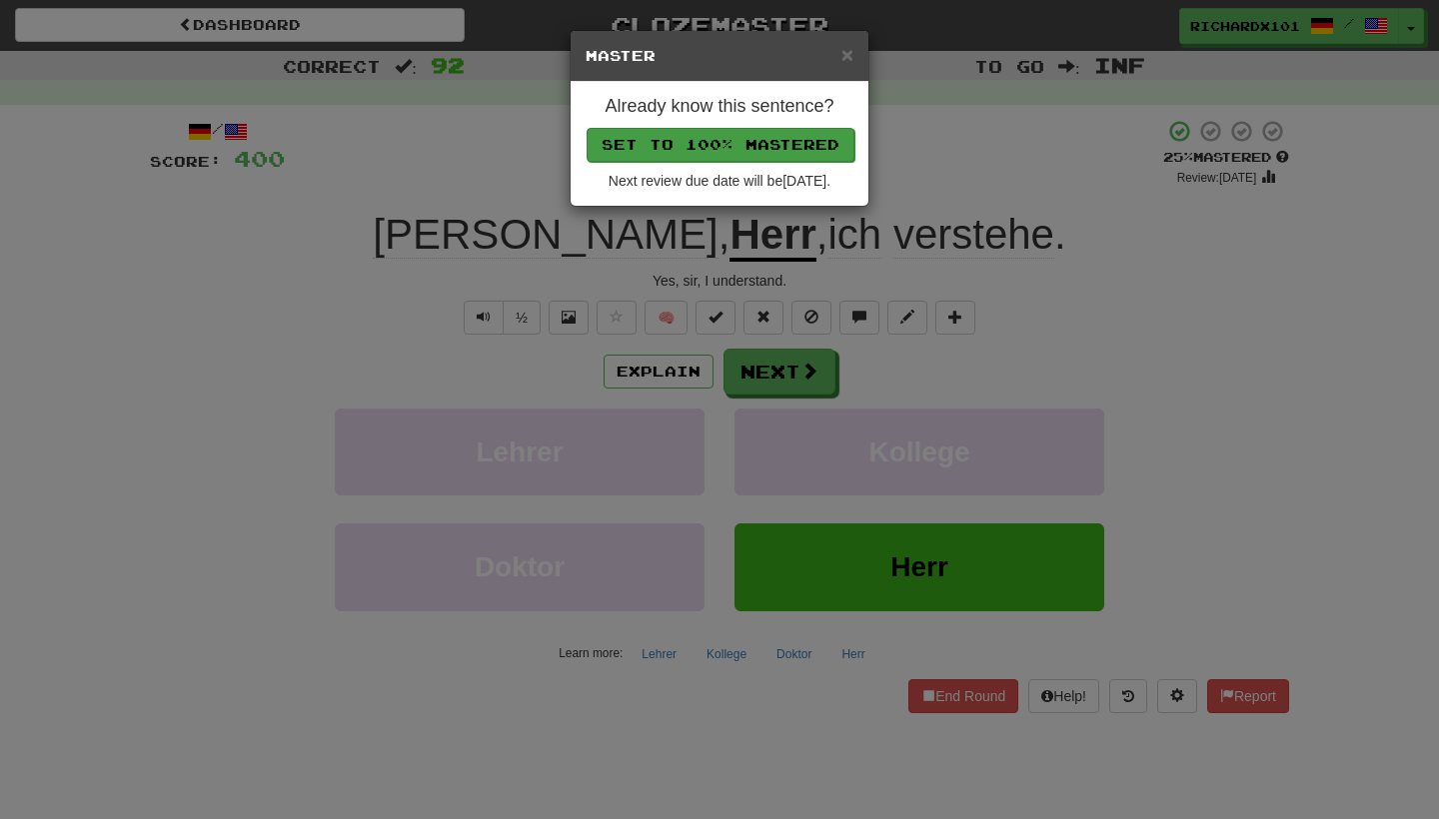
click at [780, 142] on button "Set to 100% Mastered" at bounding box center [720, 145] width 268 height 34
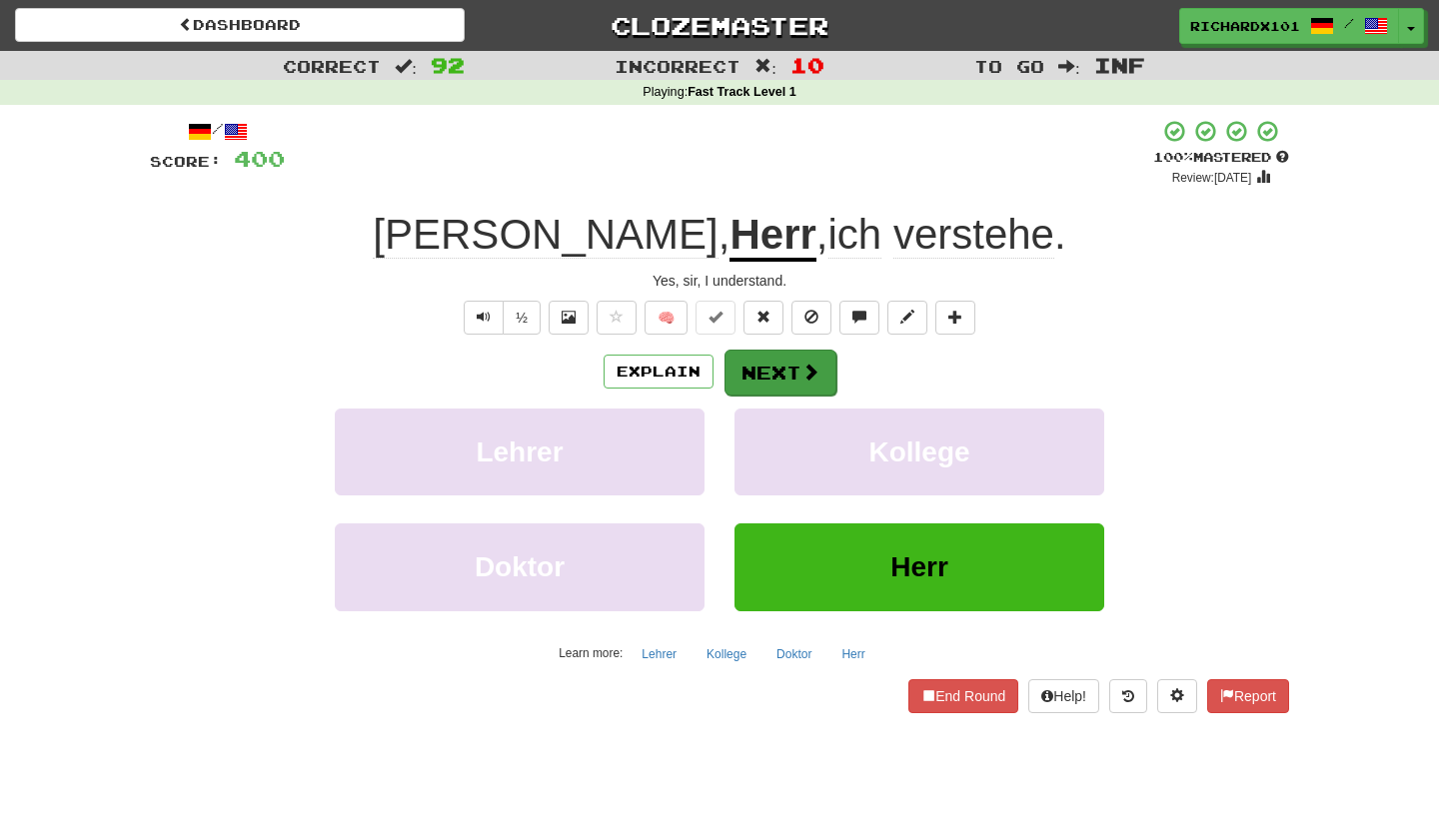
click at [766, 361] on button "Next" at bounding box center [780, 373] width 112 height 46
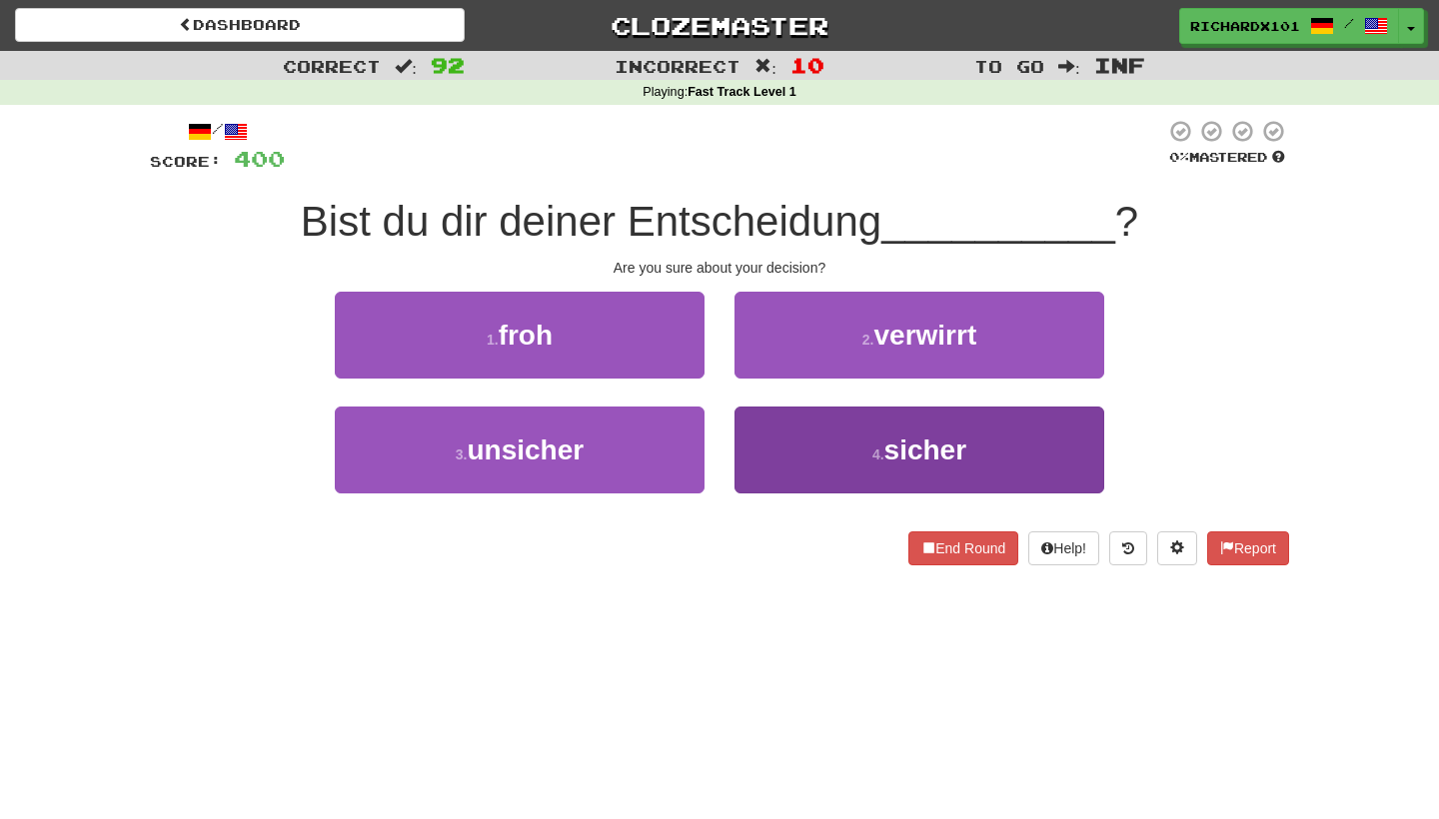
click at [776, 418] on button "4 . sicher" at bounding box center [919, 450] width 370 height 87
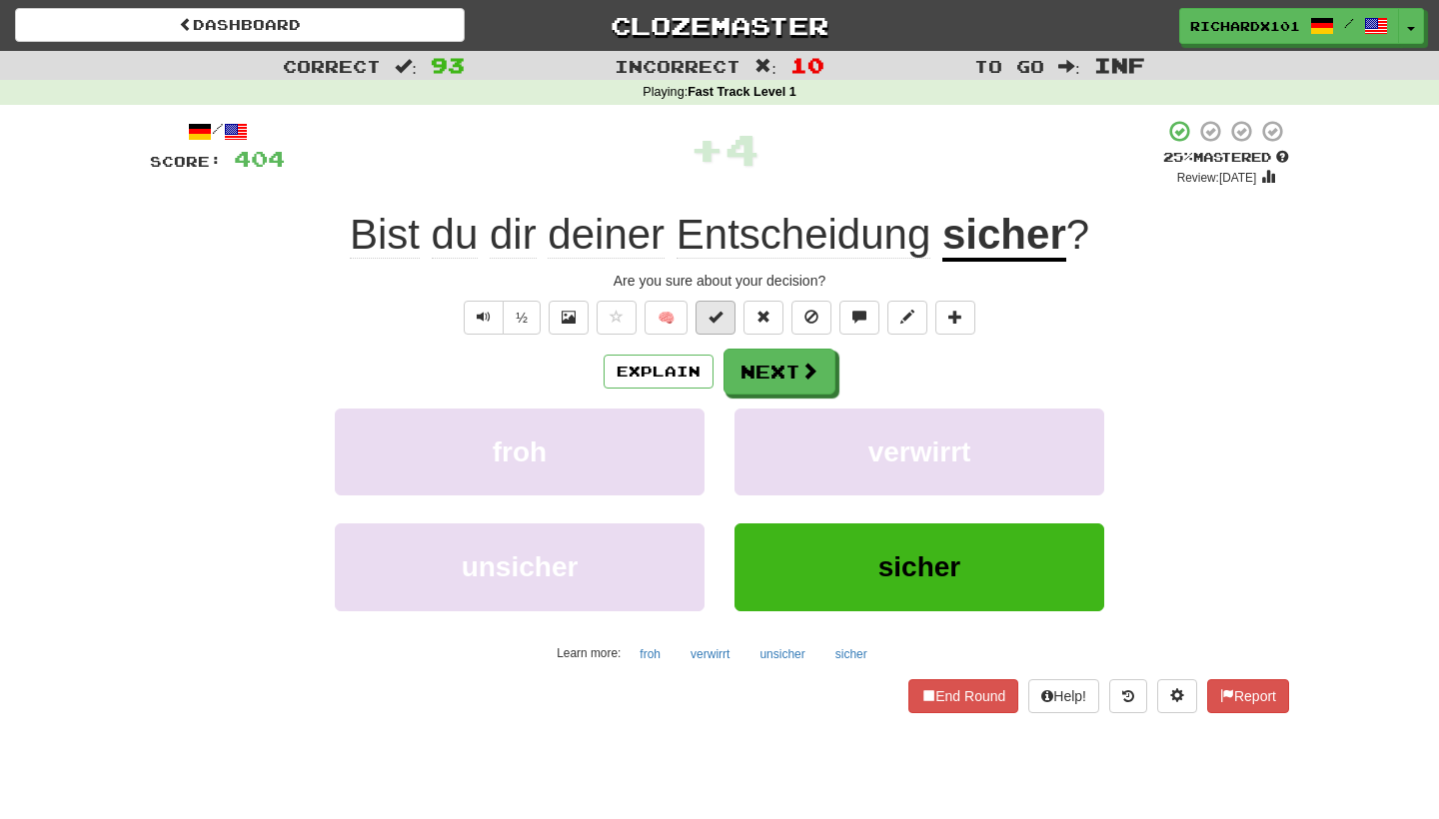
click at [728, 325] on button at bounding box center [715, 318] width 40 height 34
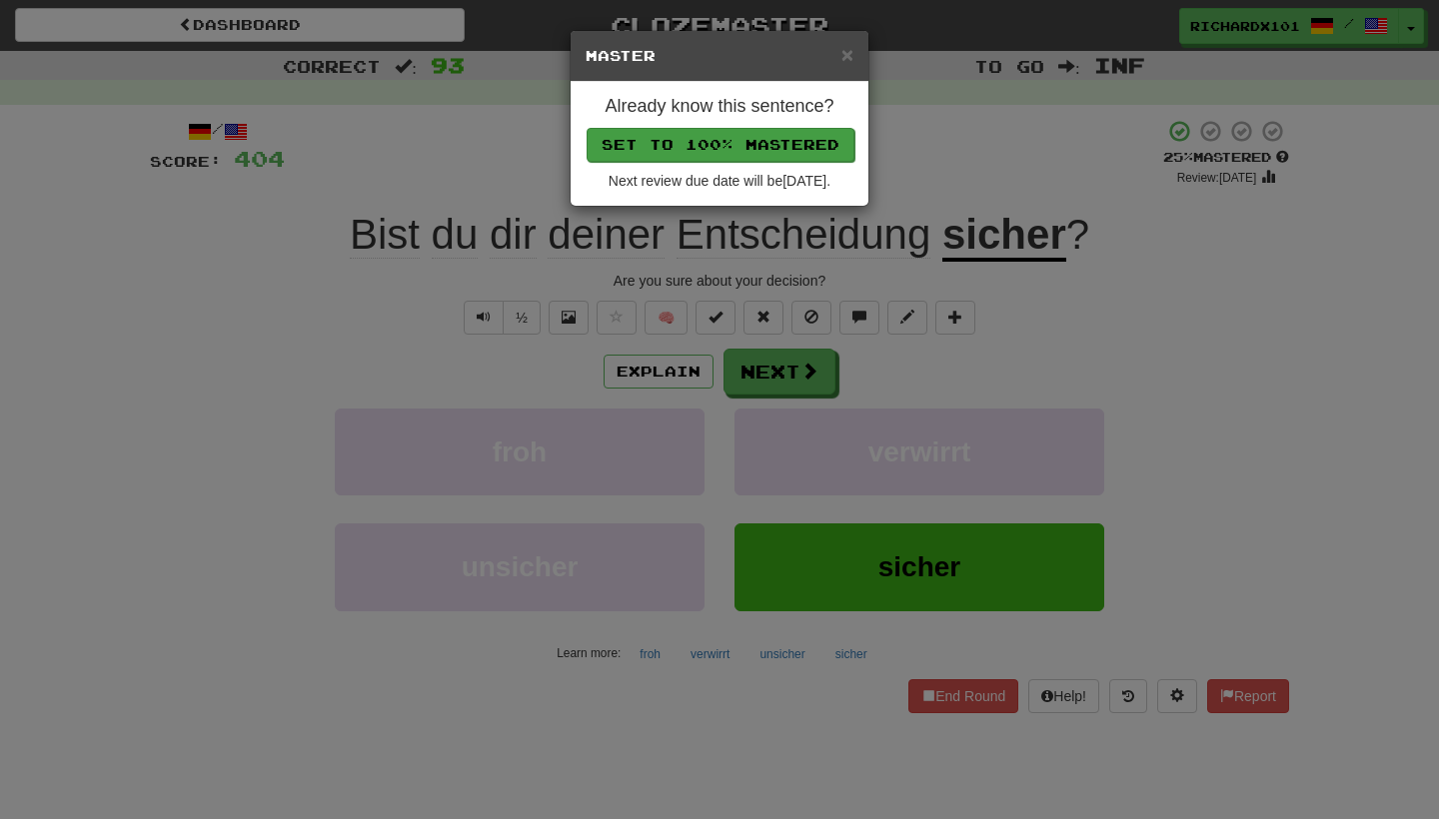
click at [760, 155] on button "Set to 100% Mastered" at bounding box center [720, 145] width 268 height 34
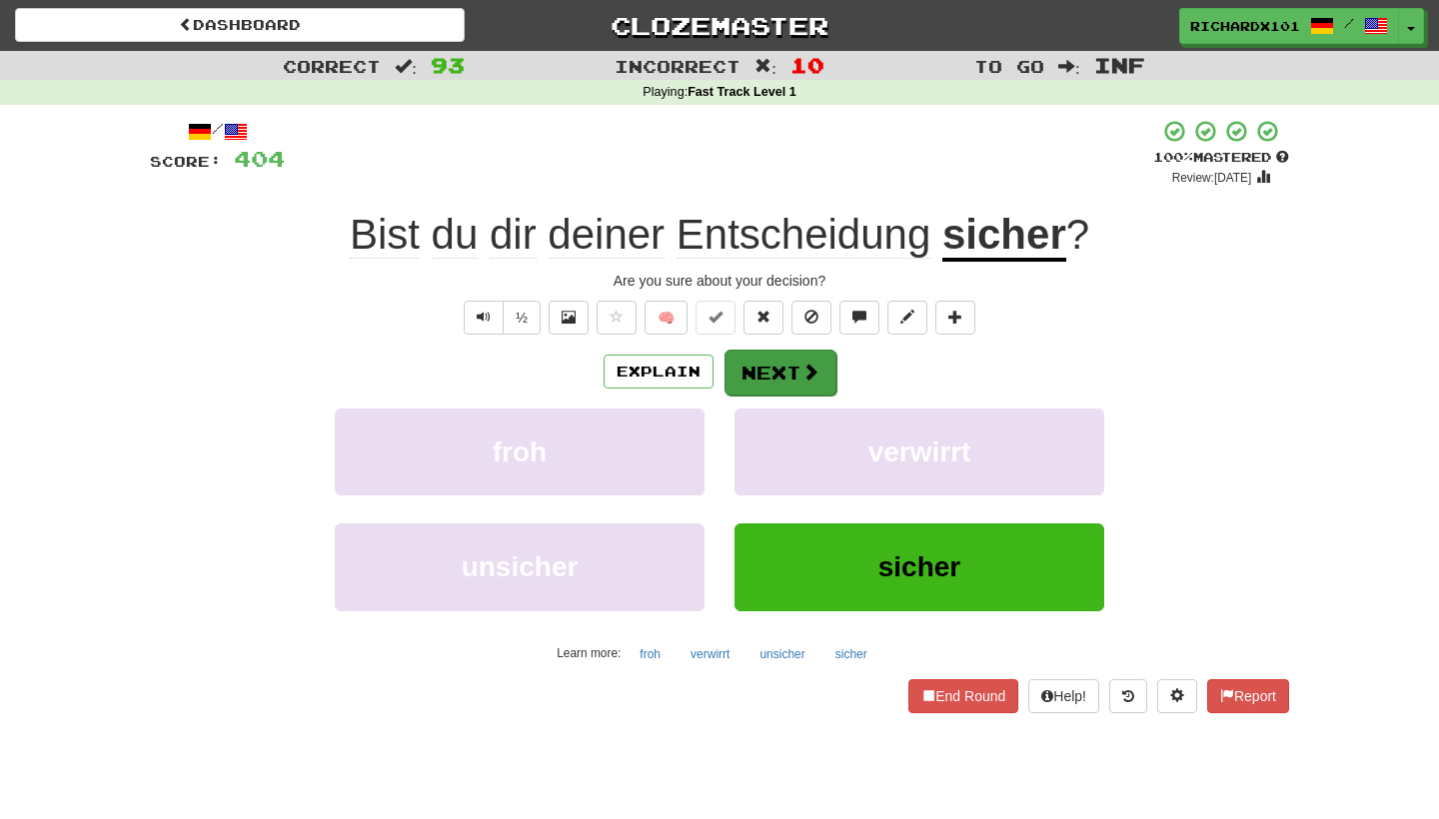
click at [812, 351] on button "Next" at bounding box center [780, 373] width 112 height 46
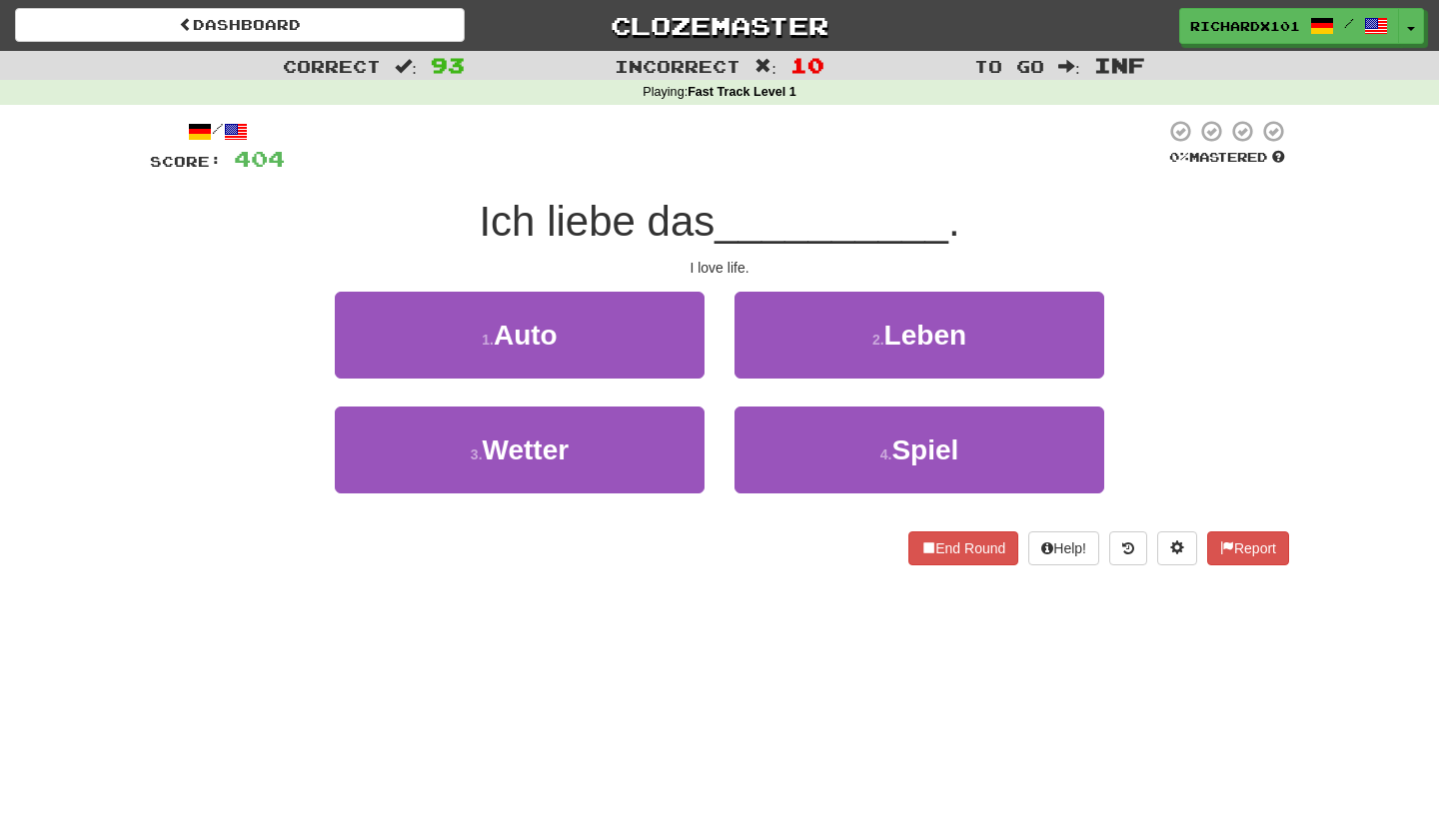
click at [812, 351] on button "2 . Leben" at bounding box center [919, 335] width 370 height 87
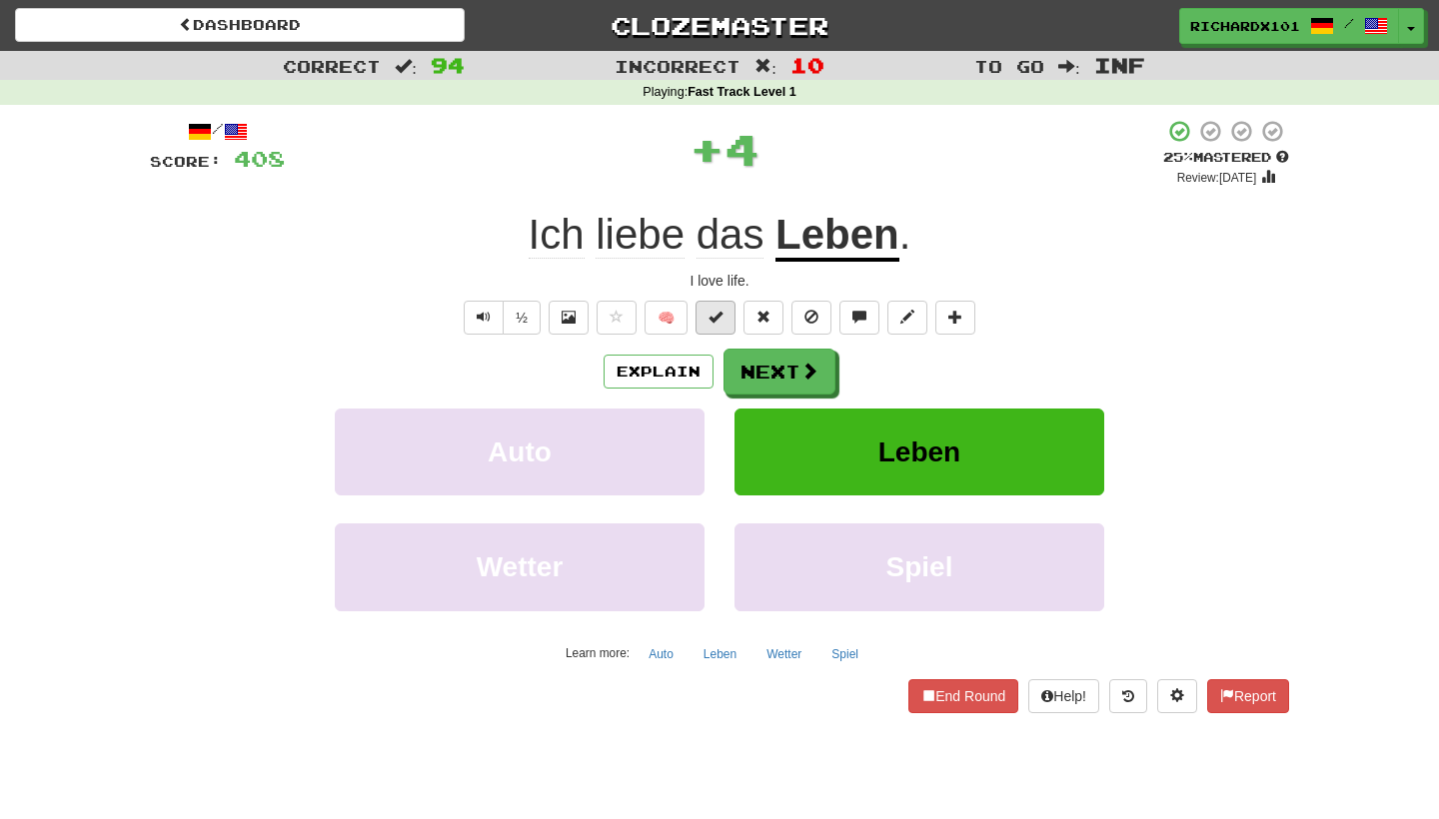
click at [715, 319] on span at bounding box center [715, 317] width 14 height 14
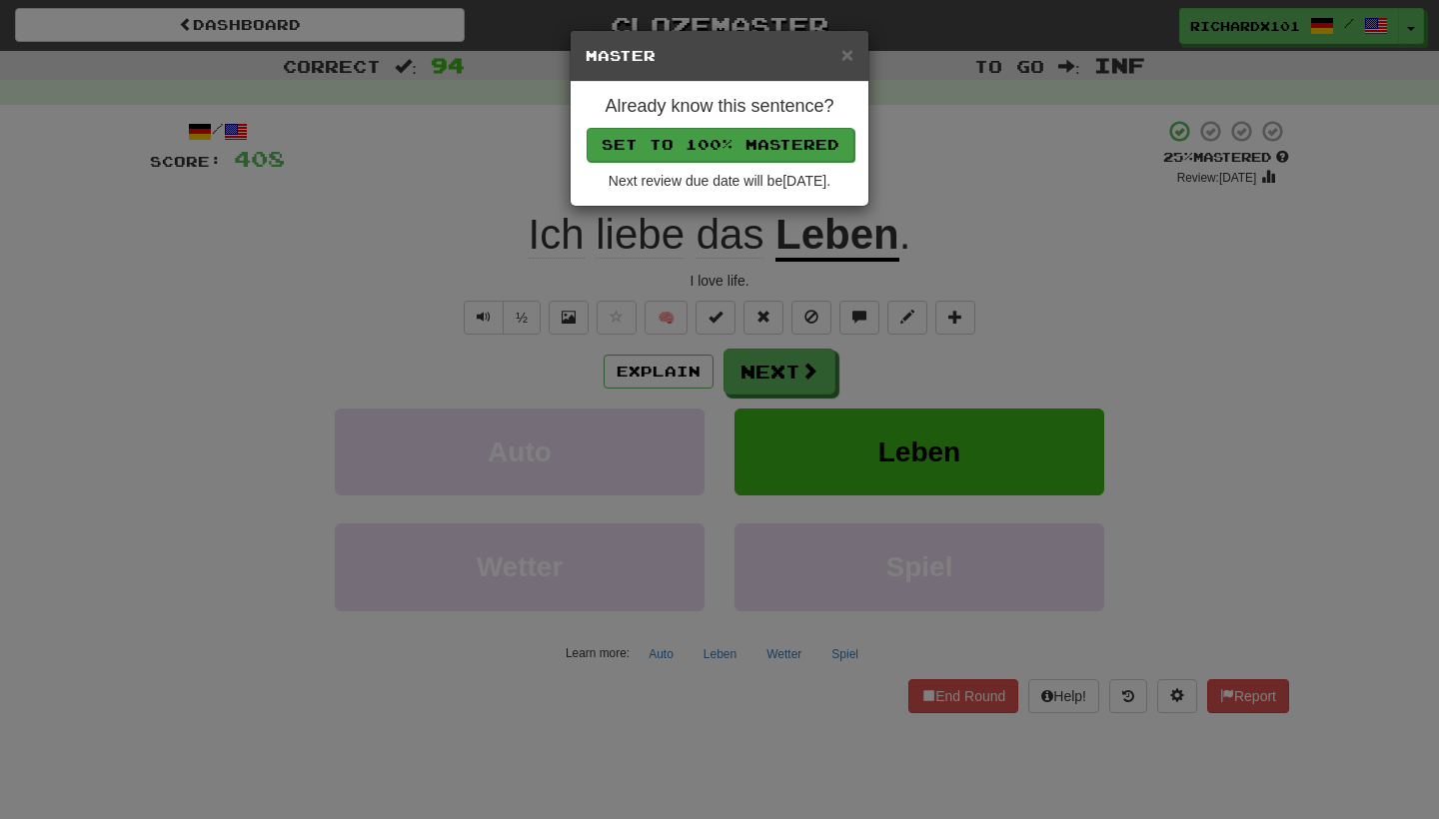
click at [786, 143] on button "Set to 100% Mastered" at bounding box center [720, 145] width 268 height 34
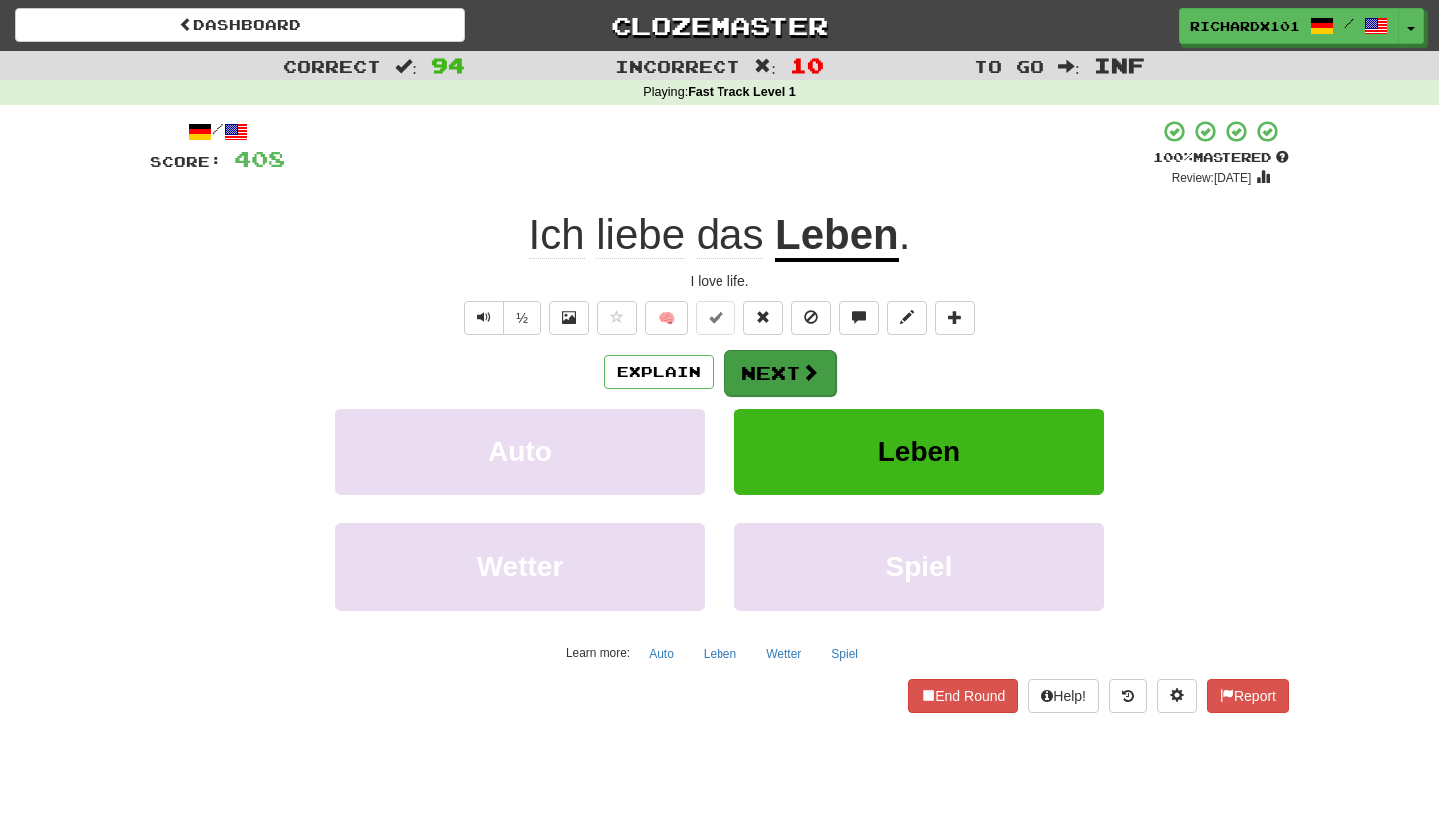
click at [769, 374] on button "Next" at bounding box center [780, 373] width 112 height 46
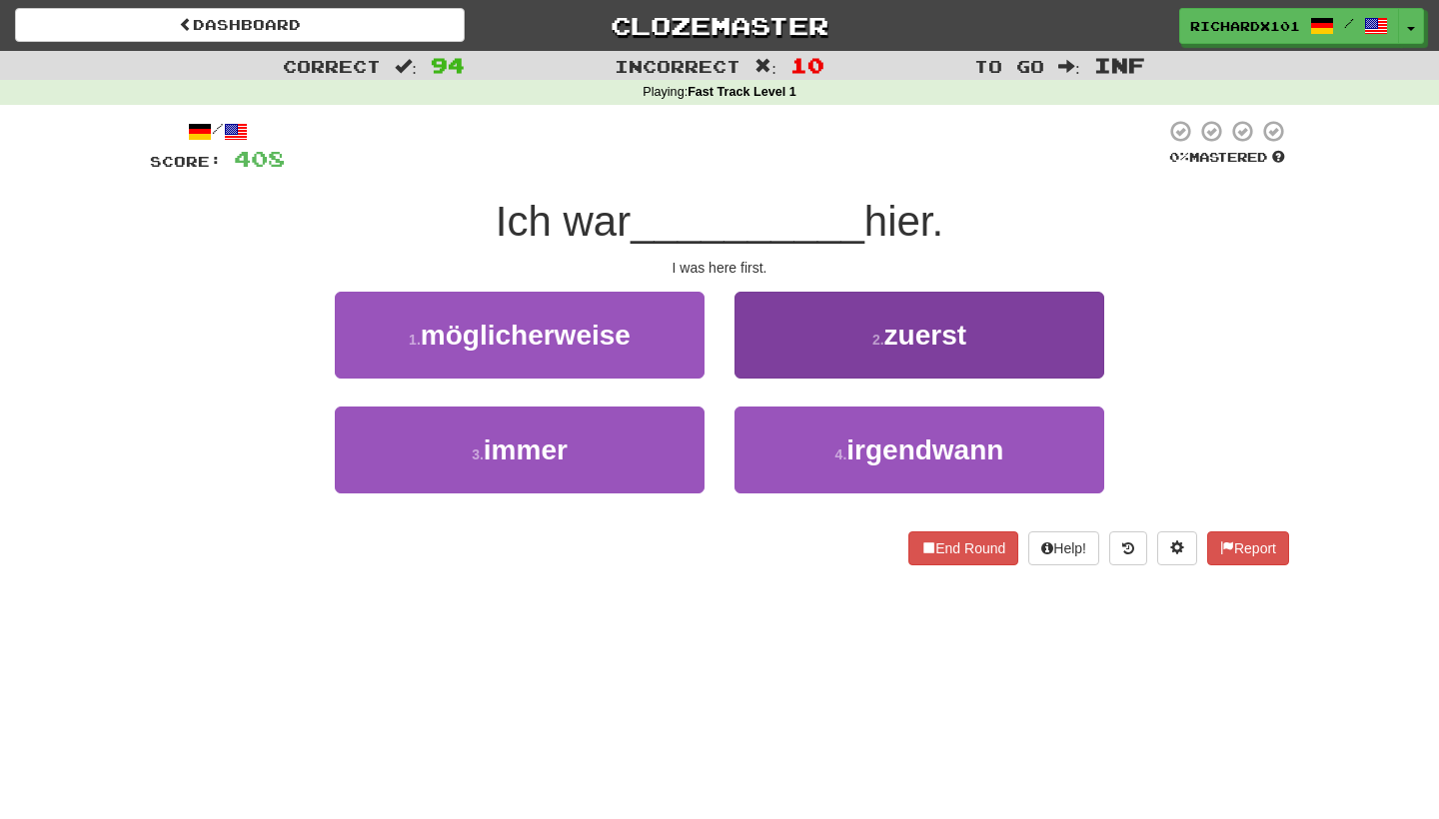
click at [791, 345] on button "2 . zuerst" at bounding box center [919, 335] width 370 height 87
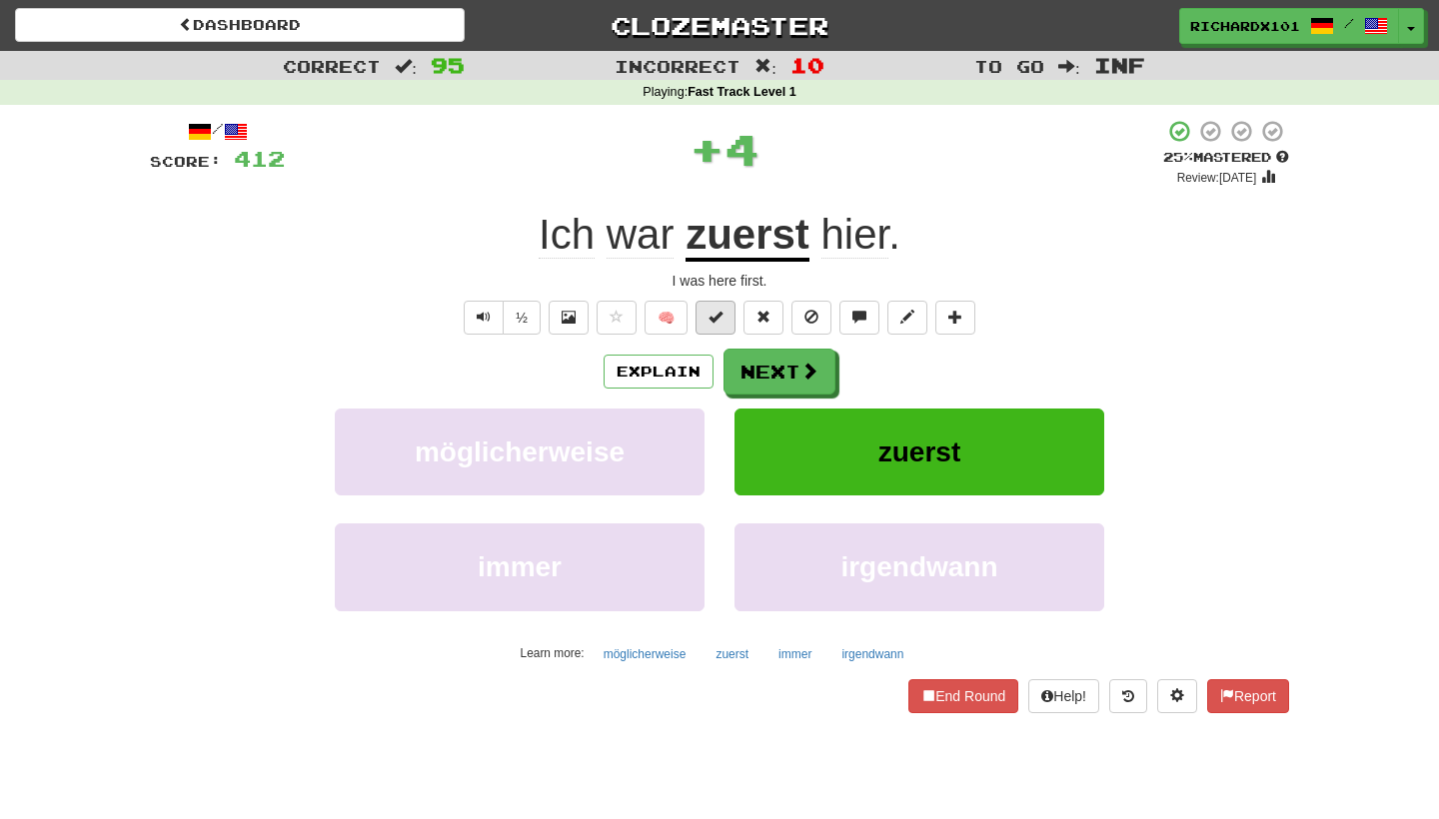
click at [719, 325] on button at bounding box center [715, 318] width 40 height 34
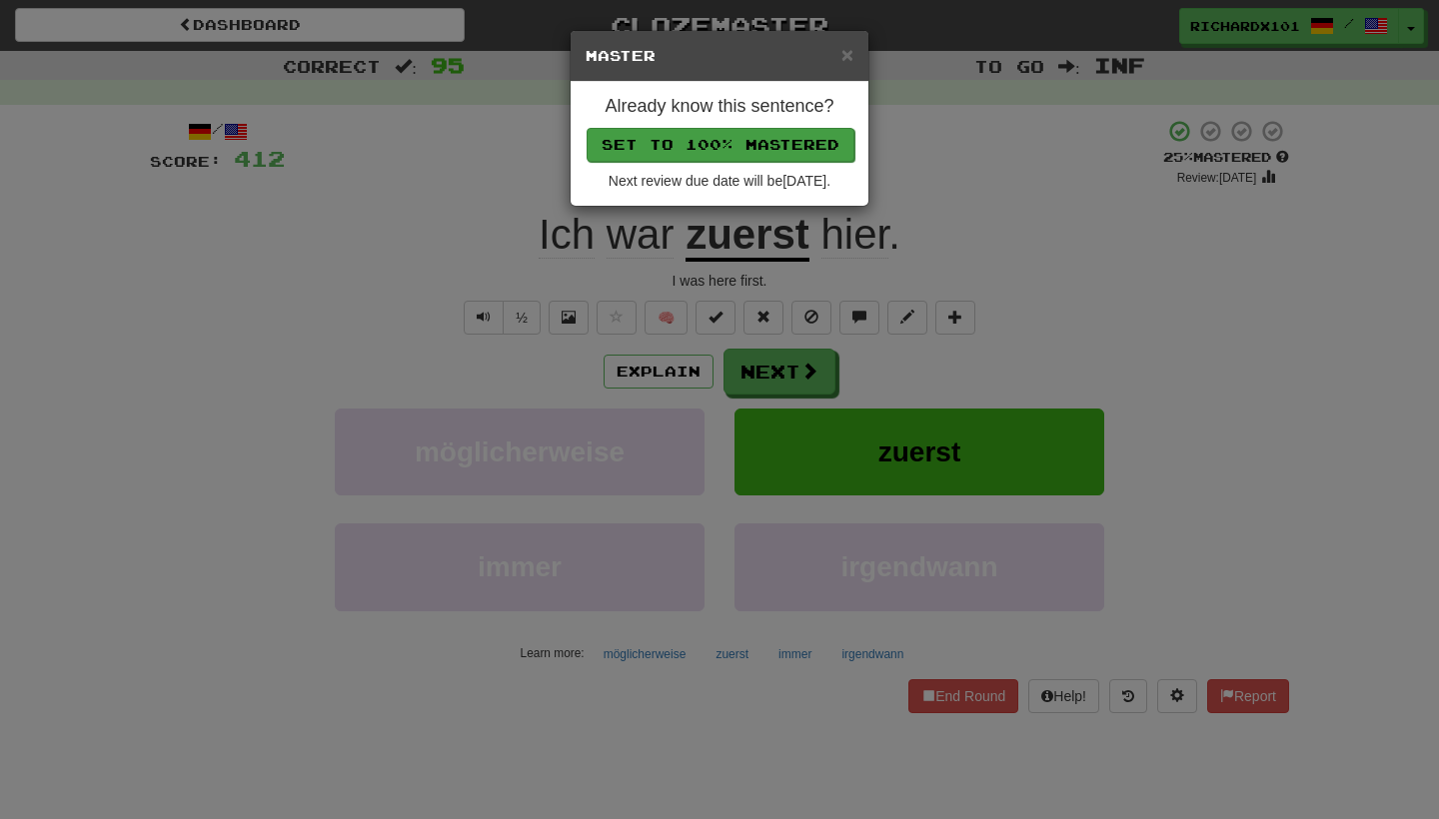
click at [788, 138] on button "Set to 100% Mastered" at bounding box center [720, 145] width 268 height 34
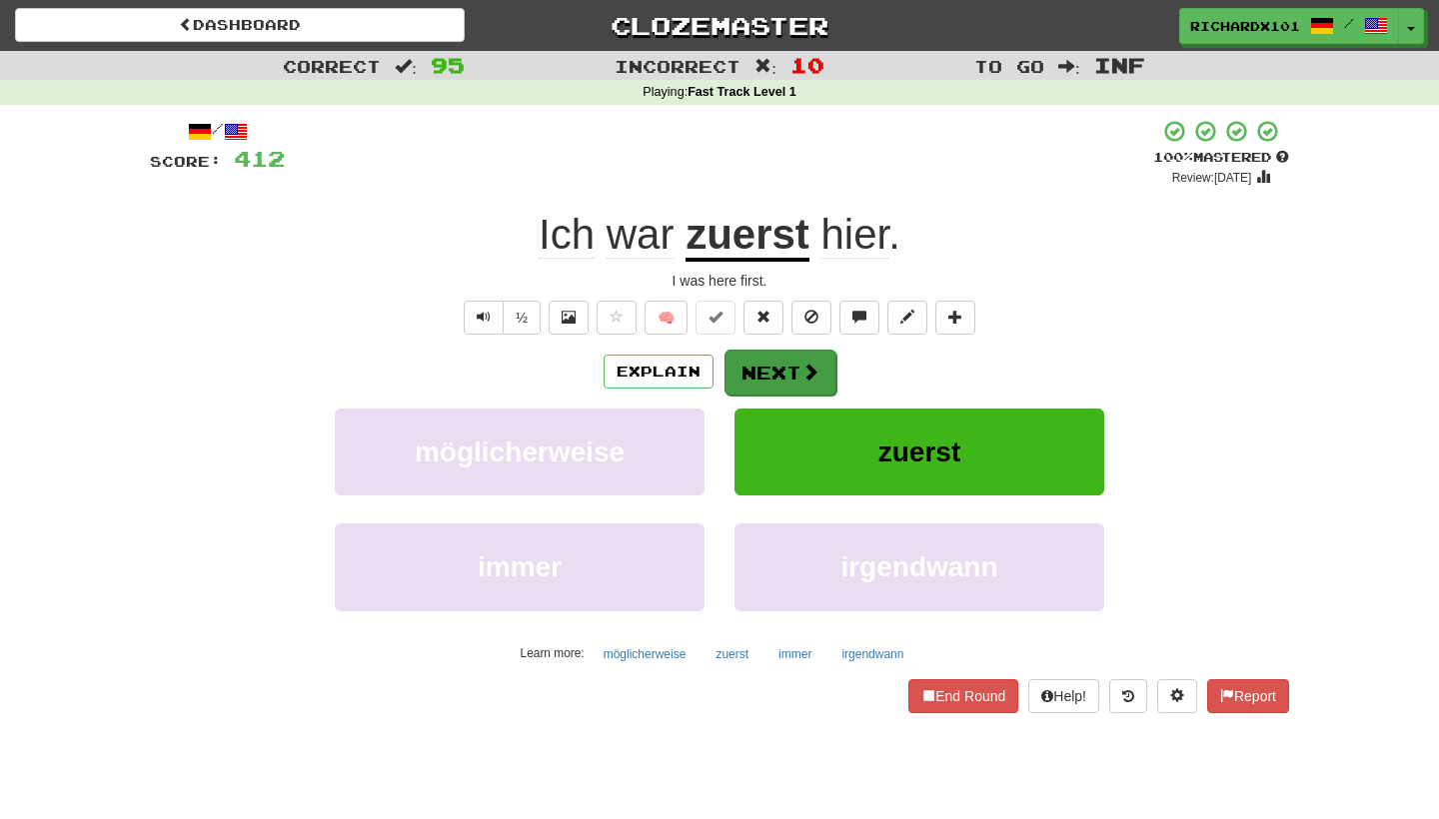
click at [768, 365] on button "Next" at bounding box center [780, 373] width 112 height 46
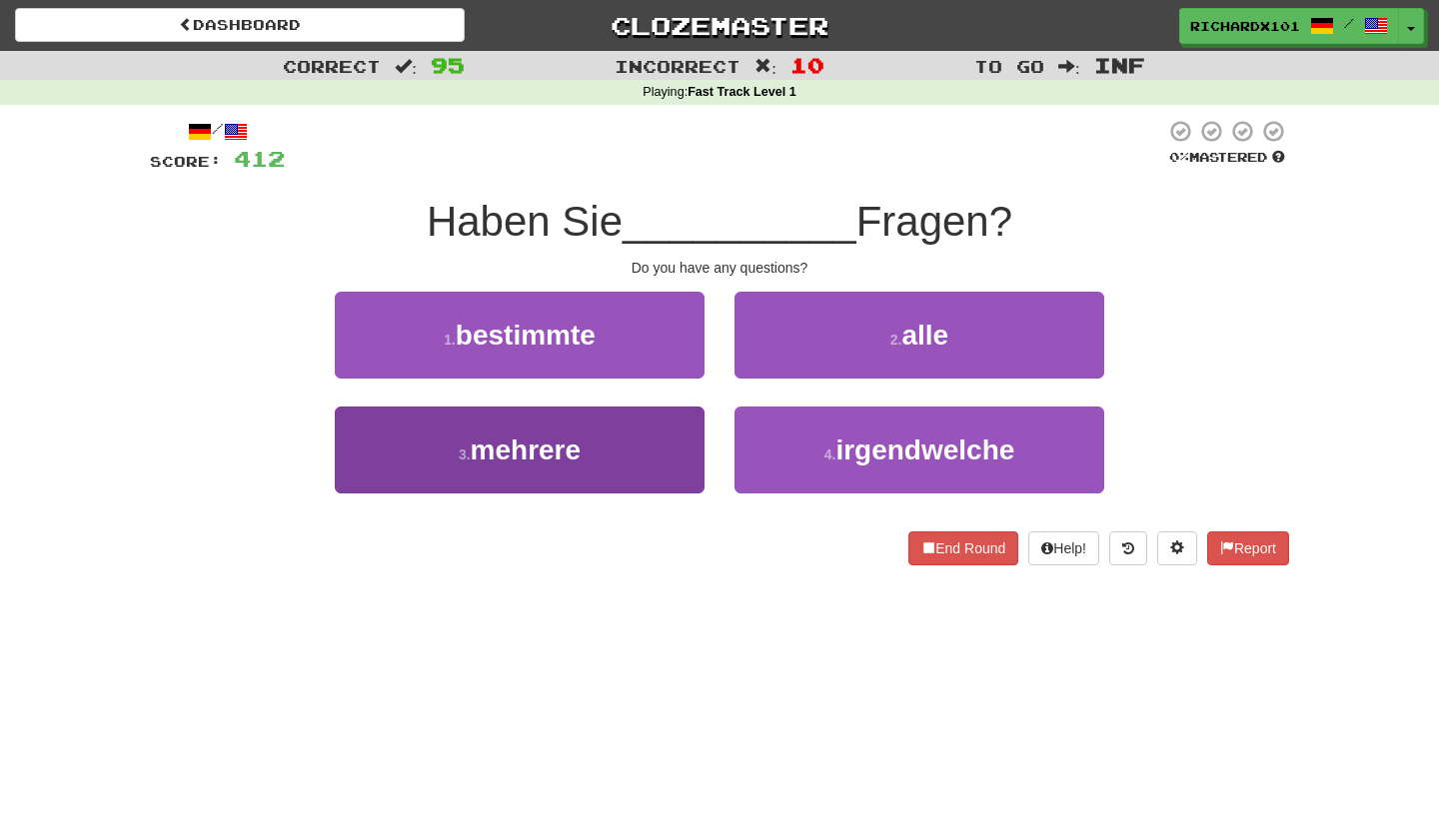
click at [650, 463] on button "3 . mehrere" at bounding box center [520, 450] width 370 height 87
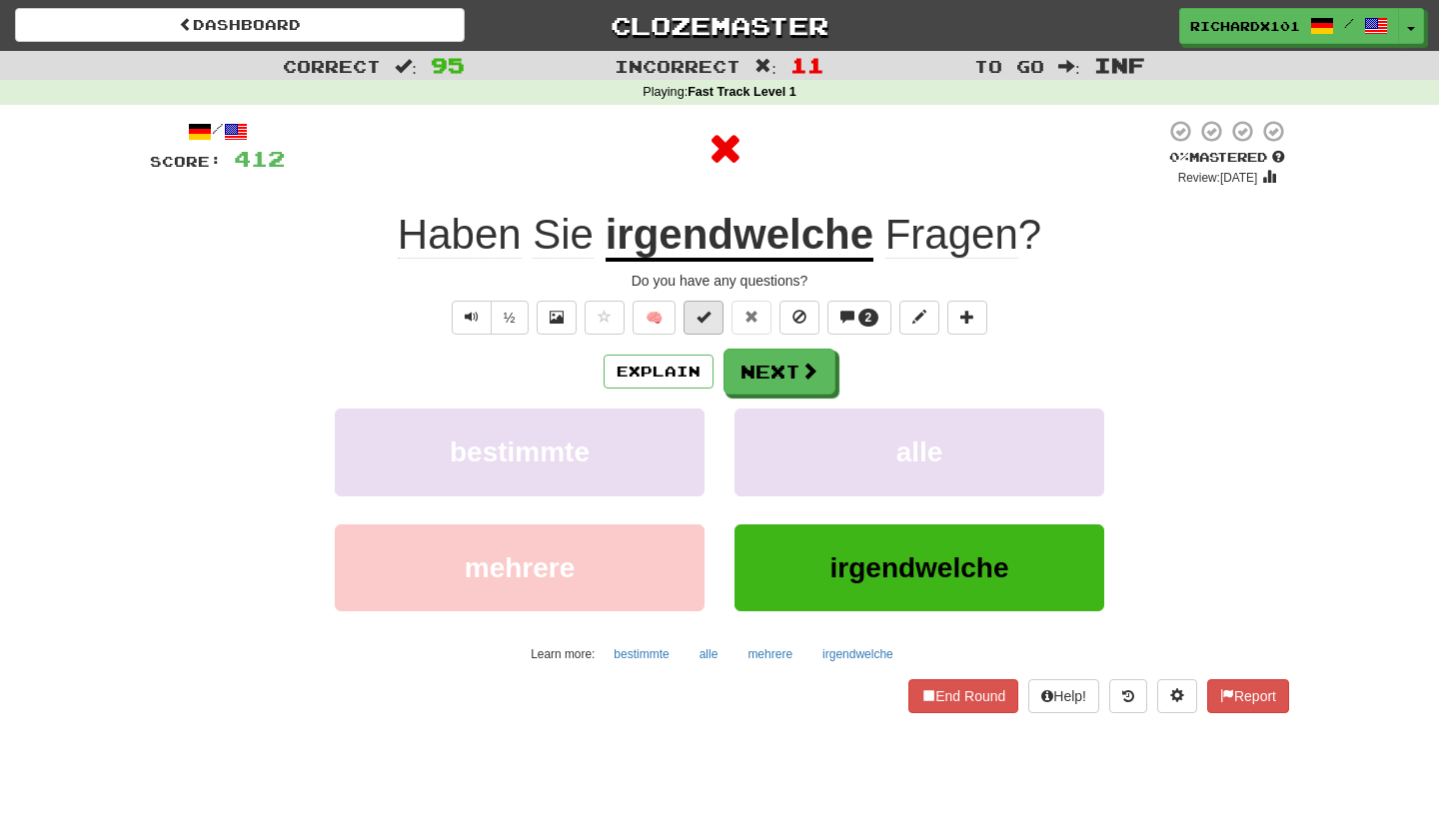
click at [719, 306] on button at bounding box center [703, 318] width 40 height 34
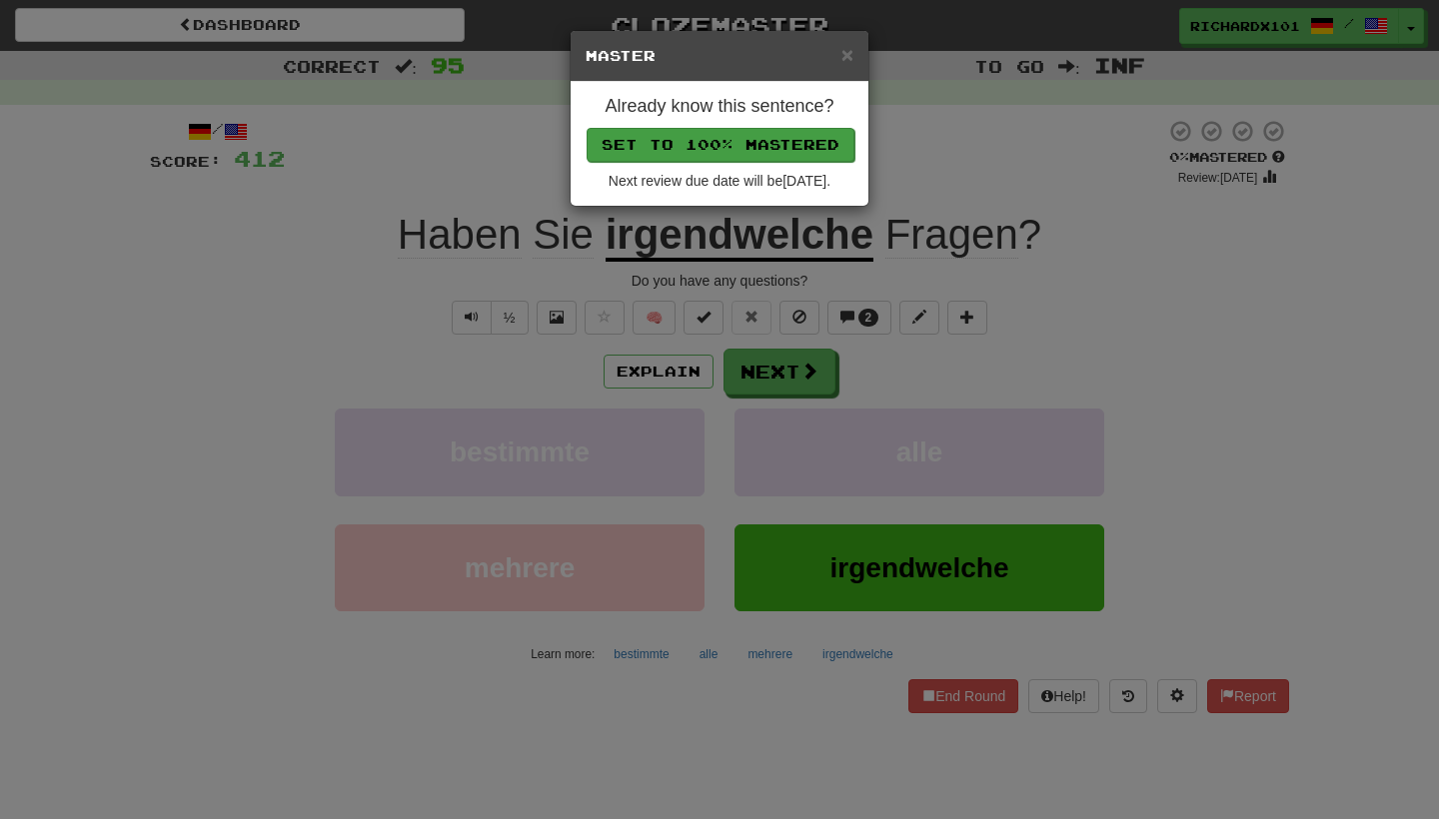
click at [797, 148] on button "Set to 100% Mastered" at bounding box center [720, 145] width 268 height 34
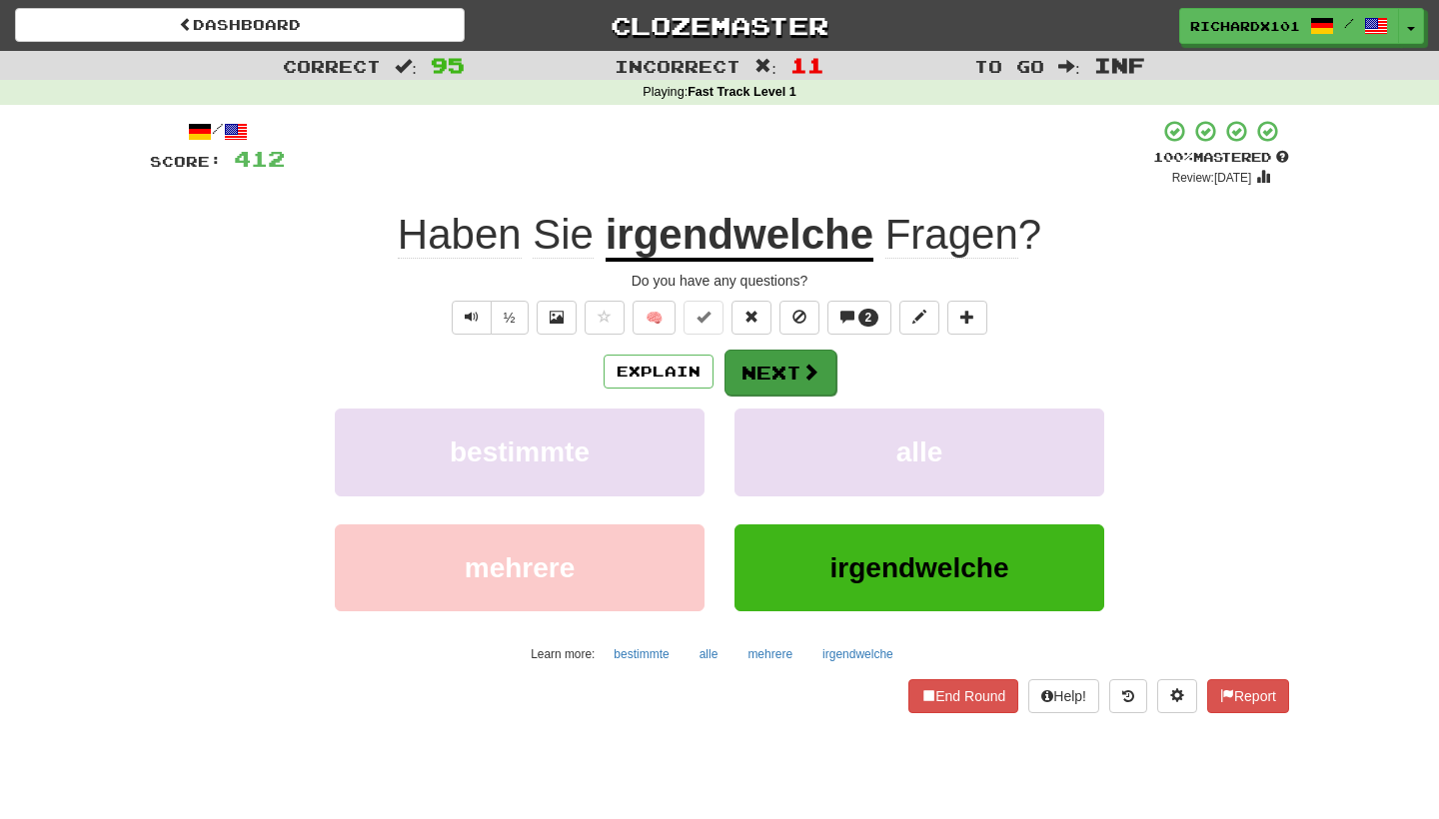
click at [767, 375] on button "Next" at bounding box center [780, 373] width 112 height 46
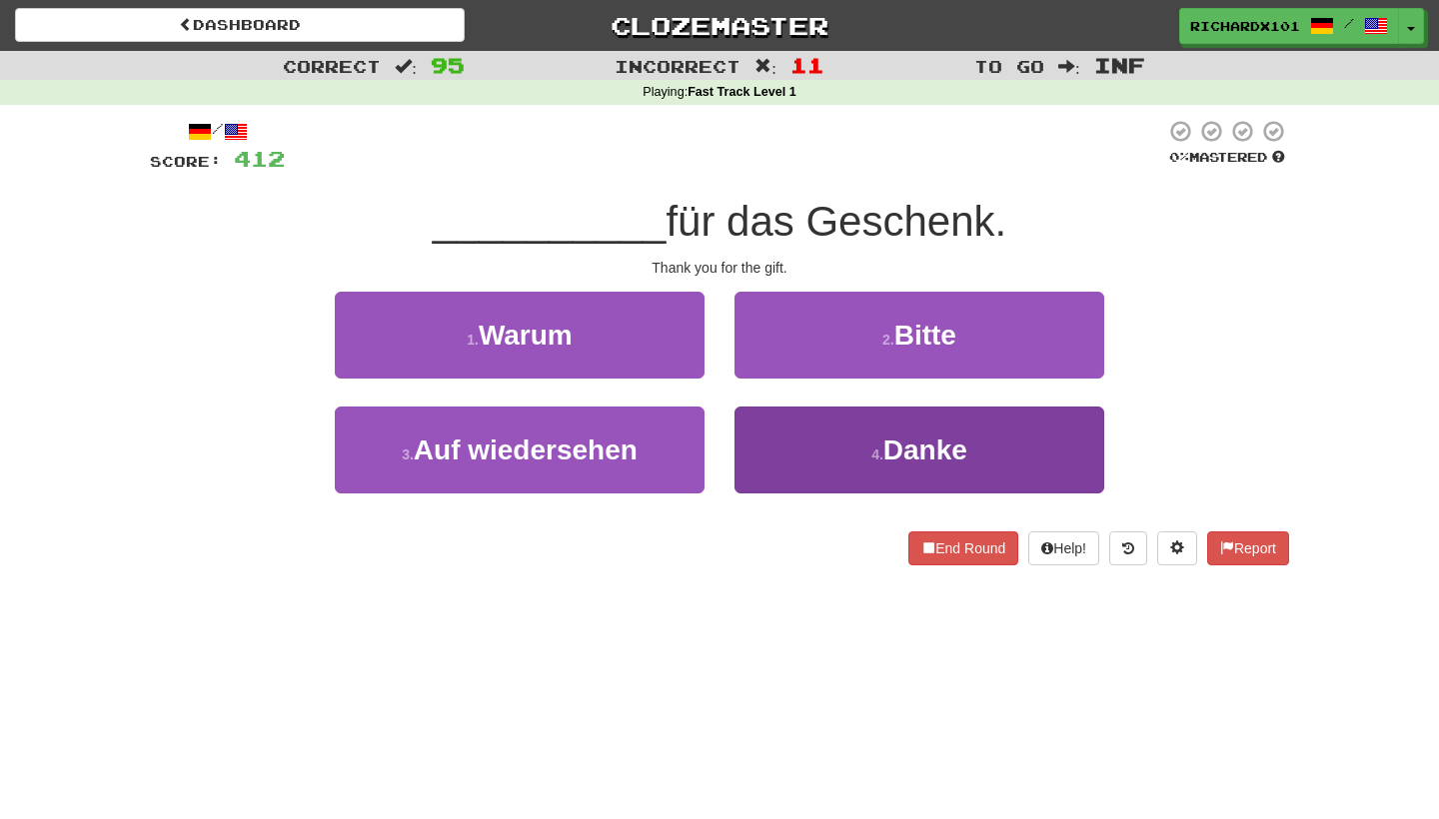
click at [779, 446] on button "4 . Danke" at bounding box center [919, 450] width 370 height 87
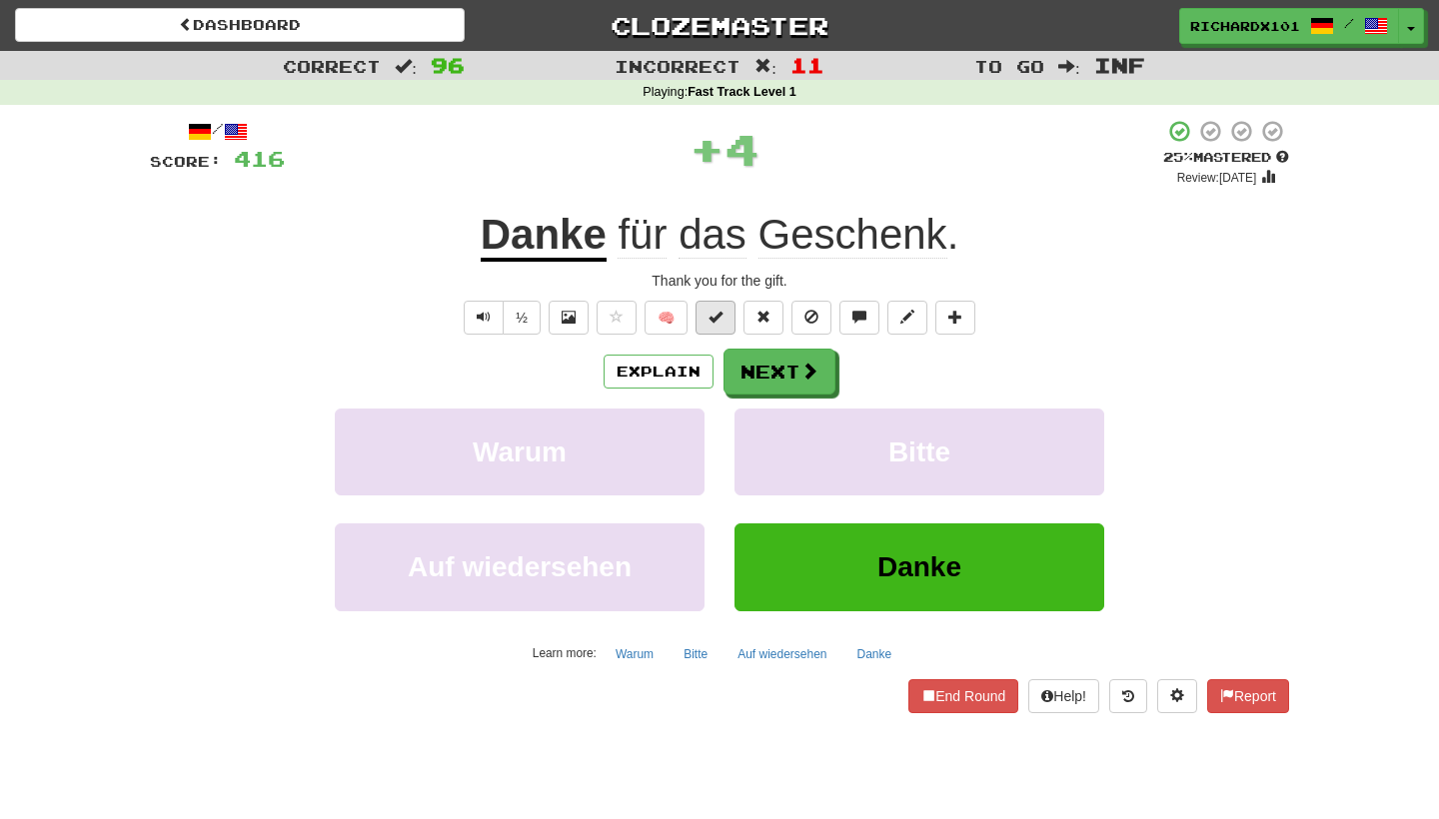
click at [731, 322] on button at bounding box center [715, 318] width 40 height 34
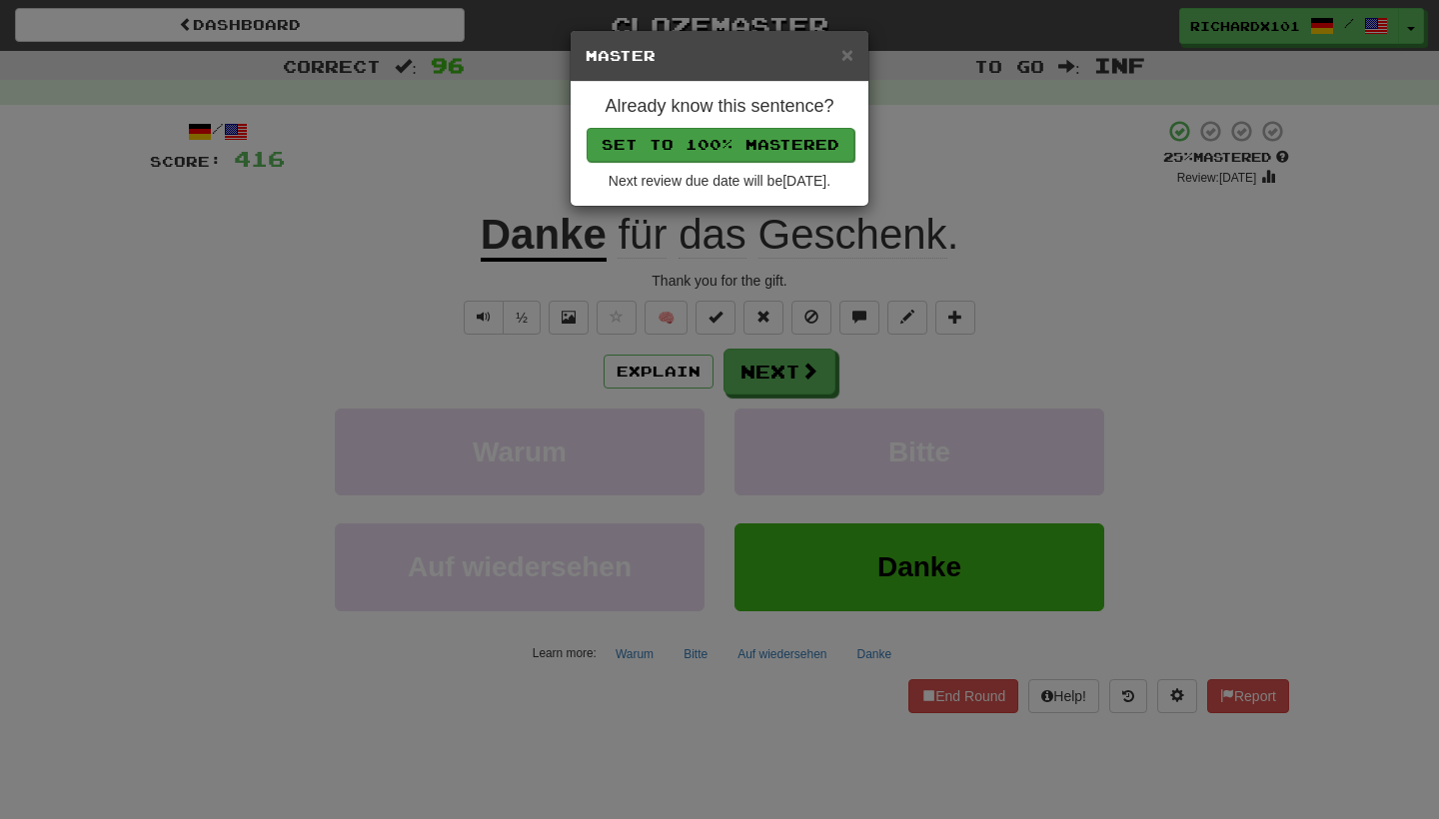
click at [779, 150] on button "Set to 100% Mastered" at bounding box center [720, 145] width 268 height 34
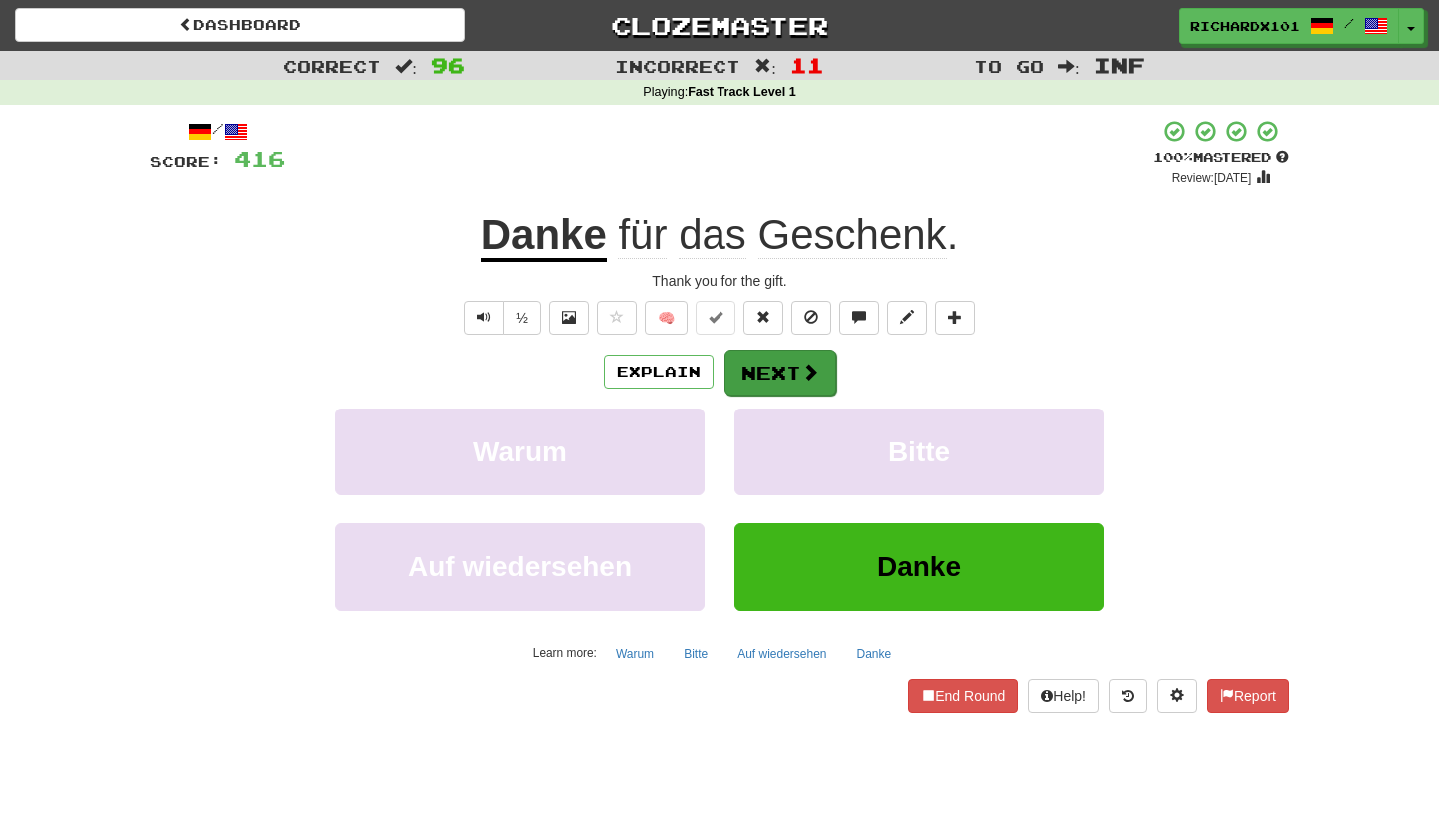
click at [769, 352] on button "Next" at bounding box center [780, 373] width 112 height 46
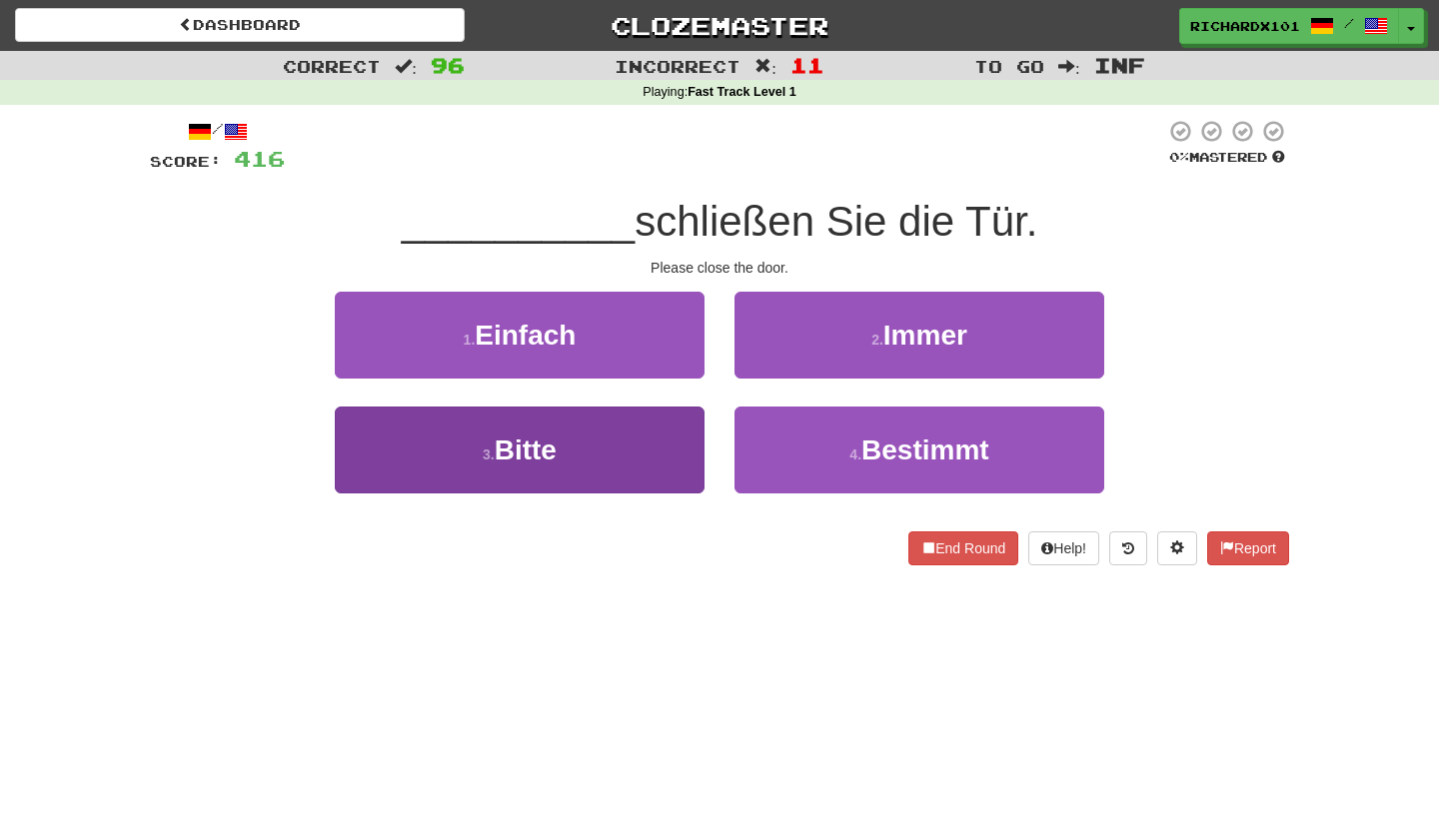
click at [662, 452] on button "3 . Bitte" at bounding box center [520, 450] width 370 height 87
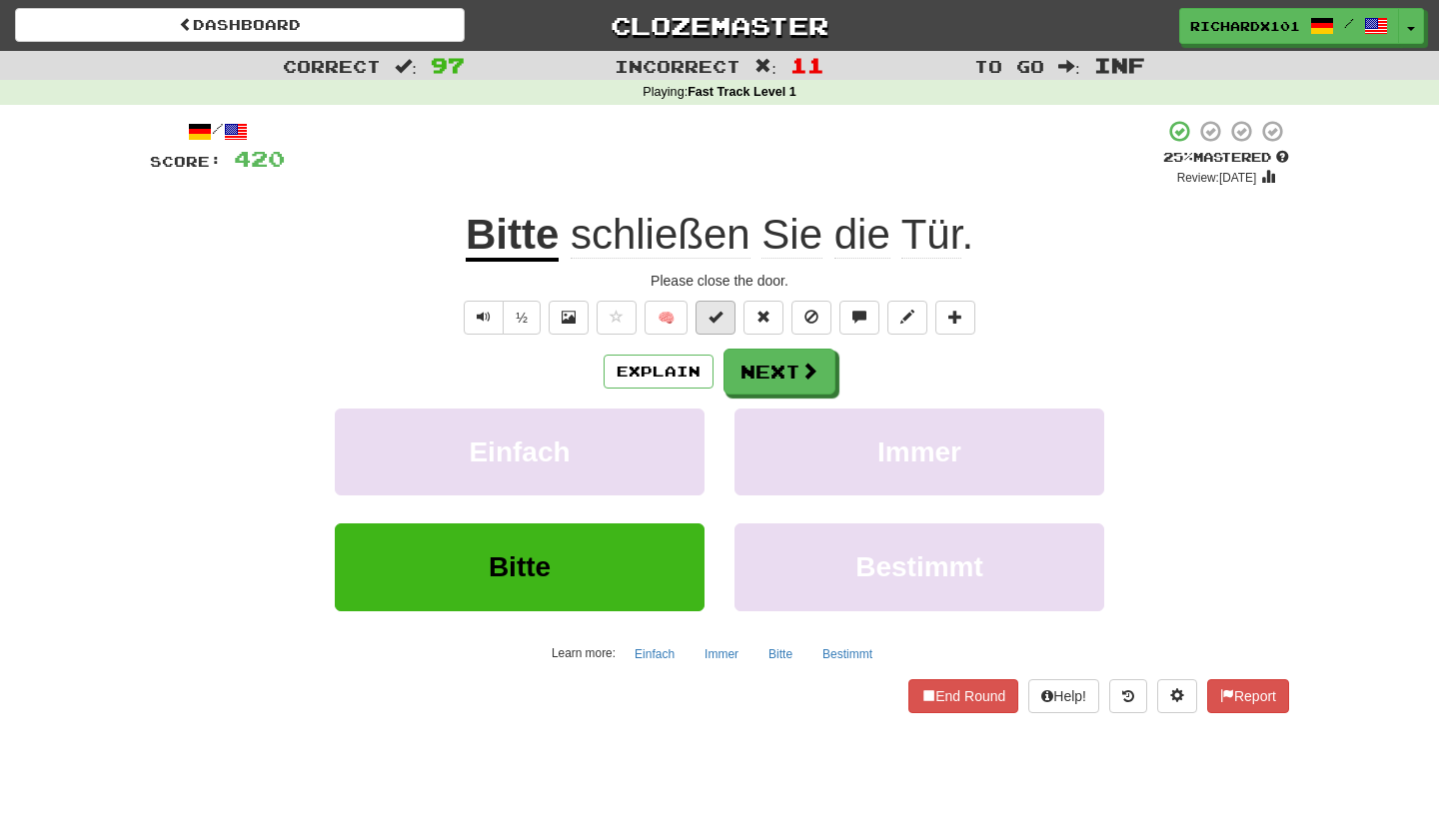
click at [719, 324] on button at bounding box center [715, 318] width 40 height 34
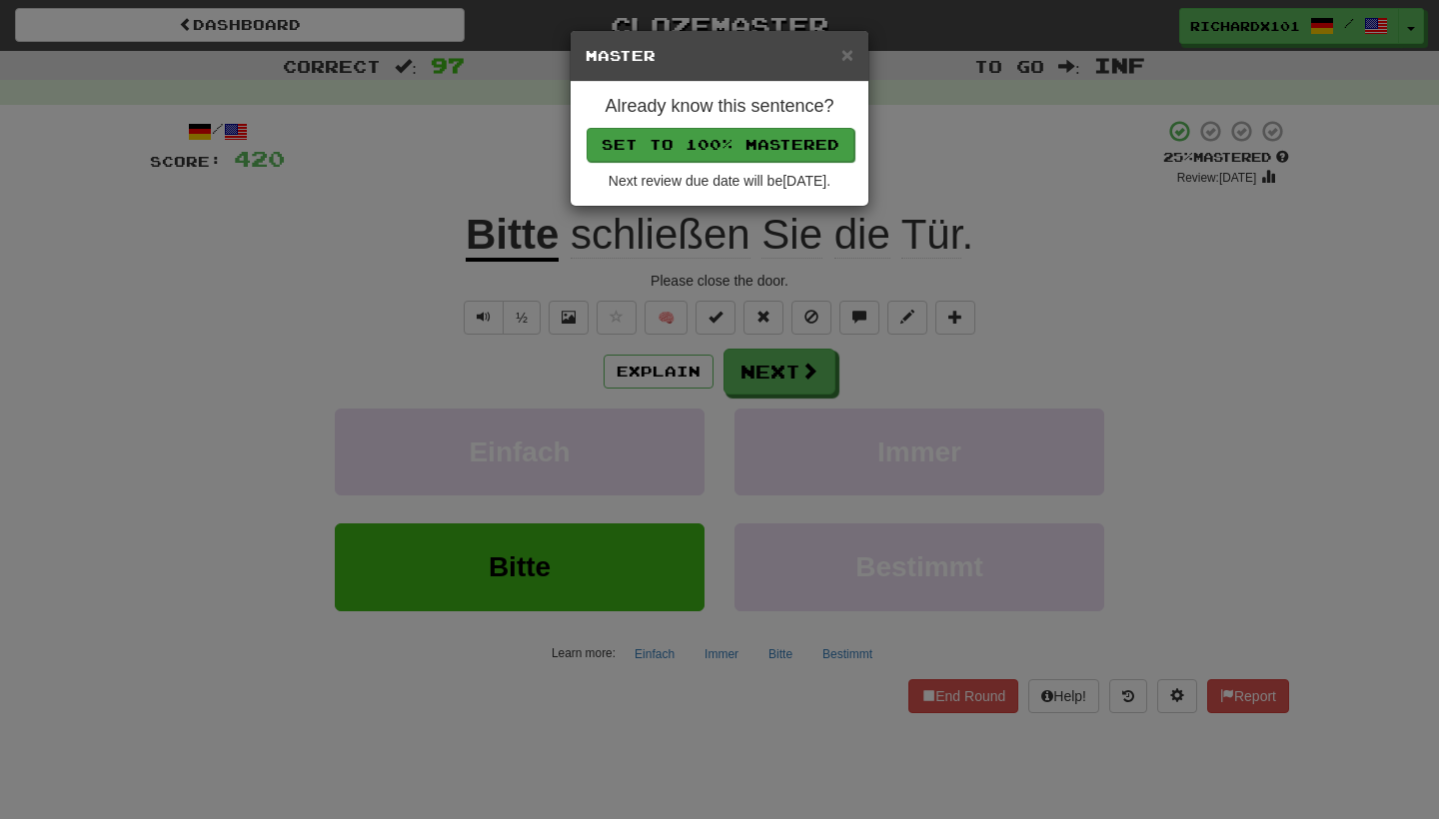
click at [780, 156] on button "Set to 100% Mastered" at bounding box center [720, 145] width 268 height 34
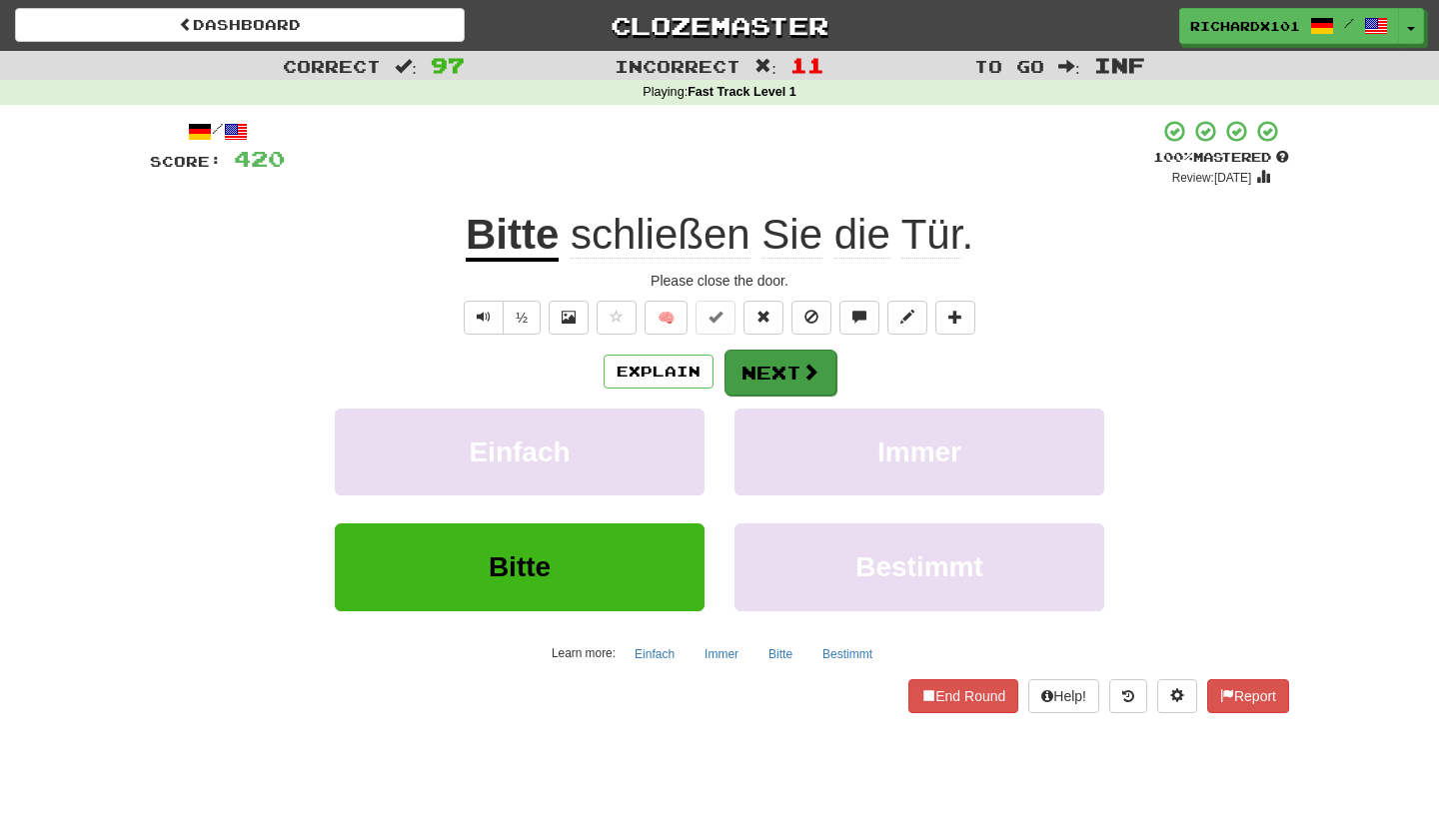
click at [744, 368] on button "Next" at bounding box center [780, 373] width 112 height 46
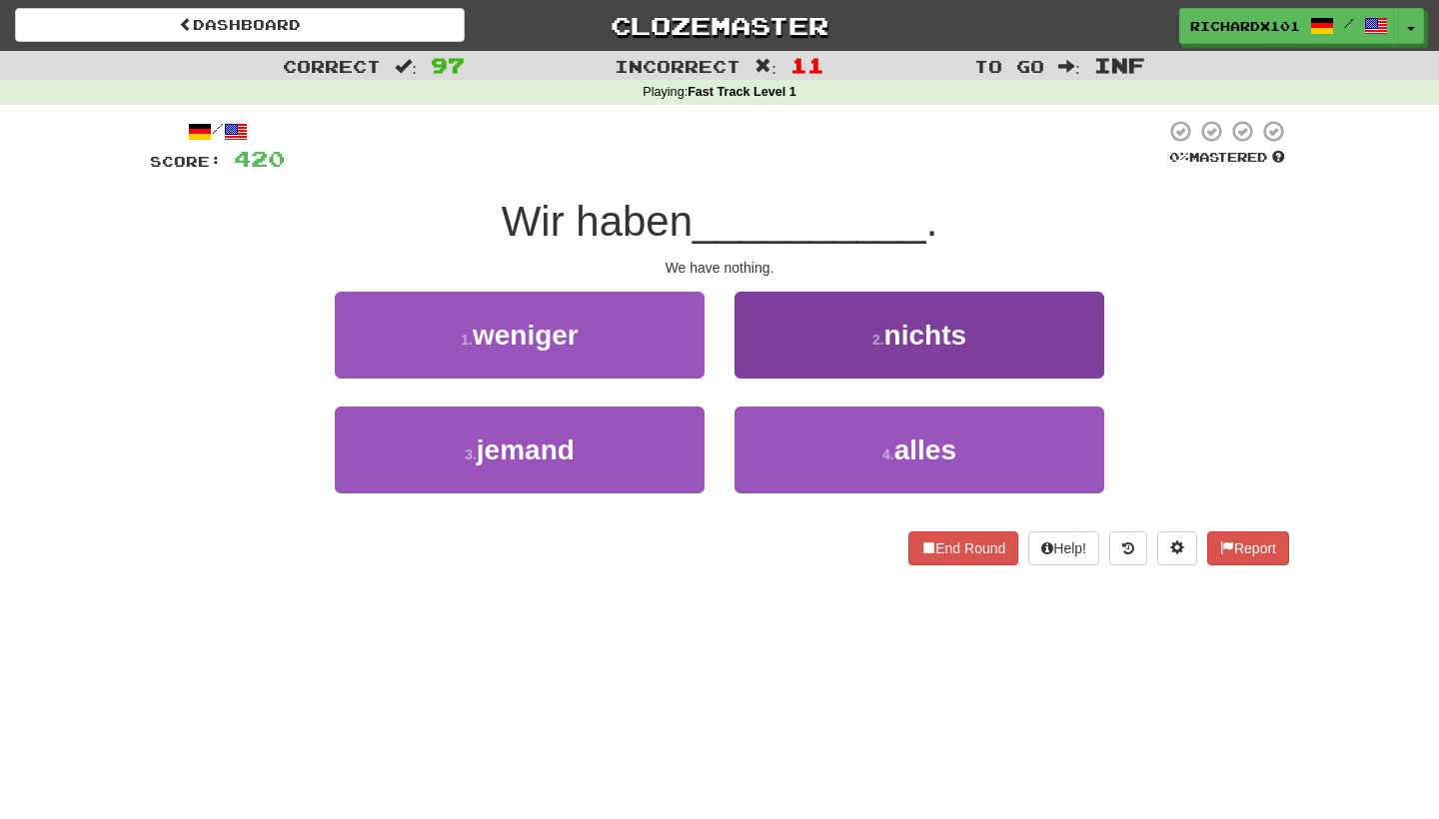
click at [763, 345] on button "2 . nichts" at bounding box center [919, 335] width 370 height 87
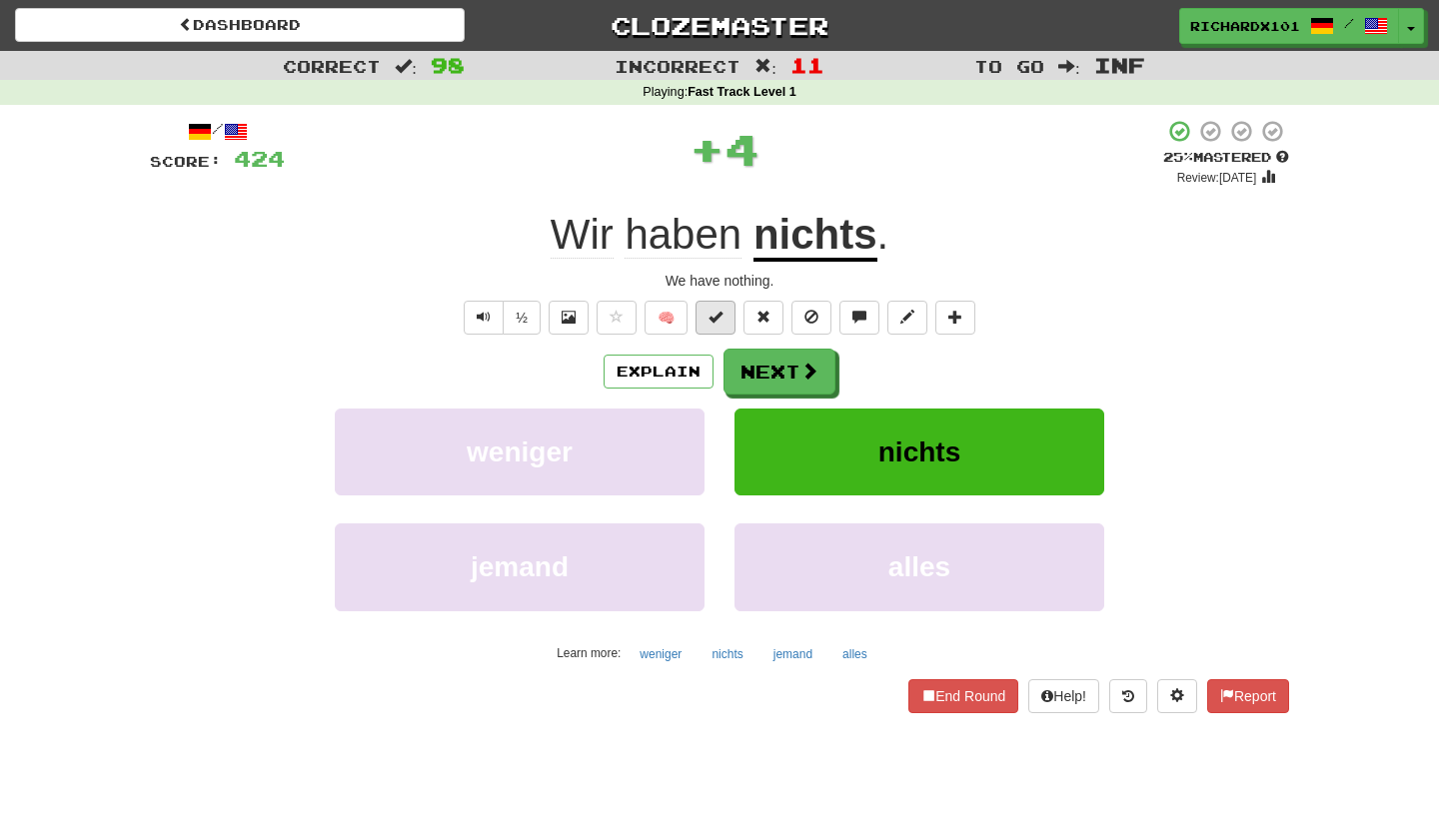
click at [708, 313] on span at bounding box center [715, 317] width 14 height 14
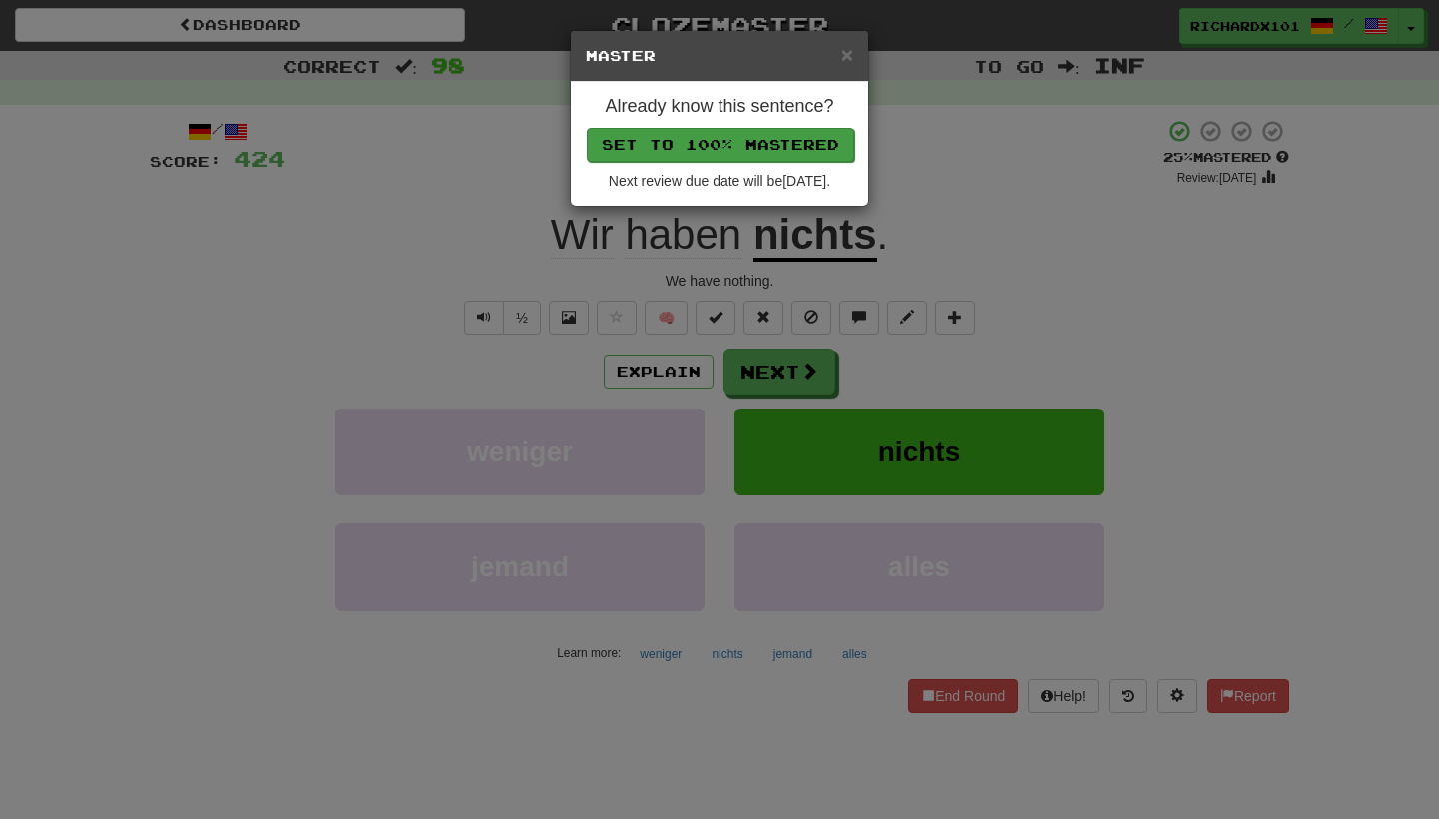
click at [792, 133] on button "Set to 100% Mastered" at bounding box center [720, 145] width 268 height 34
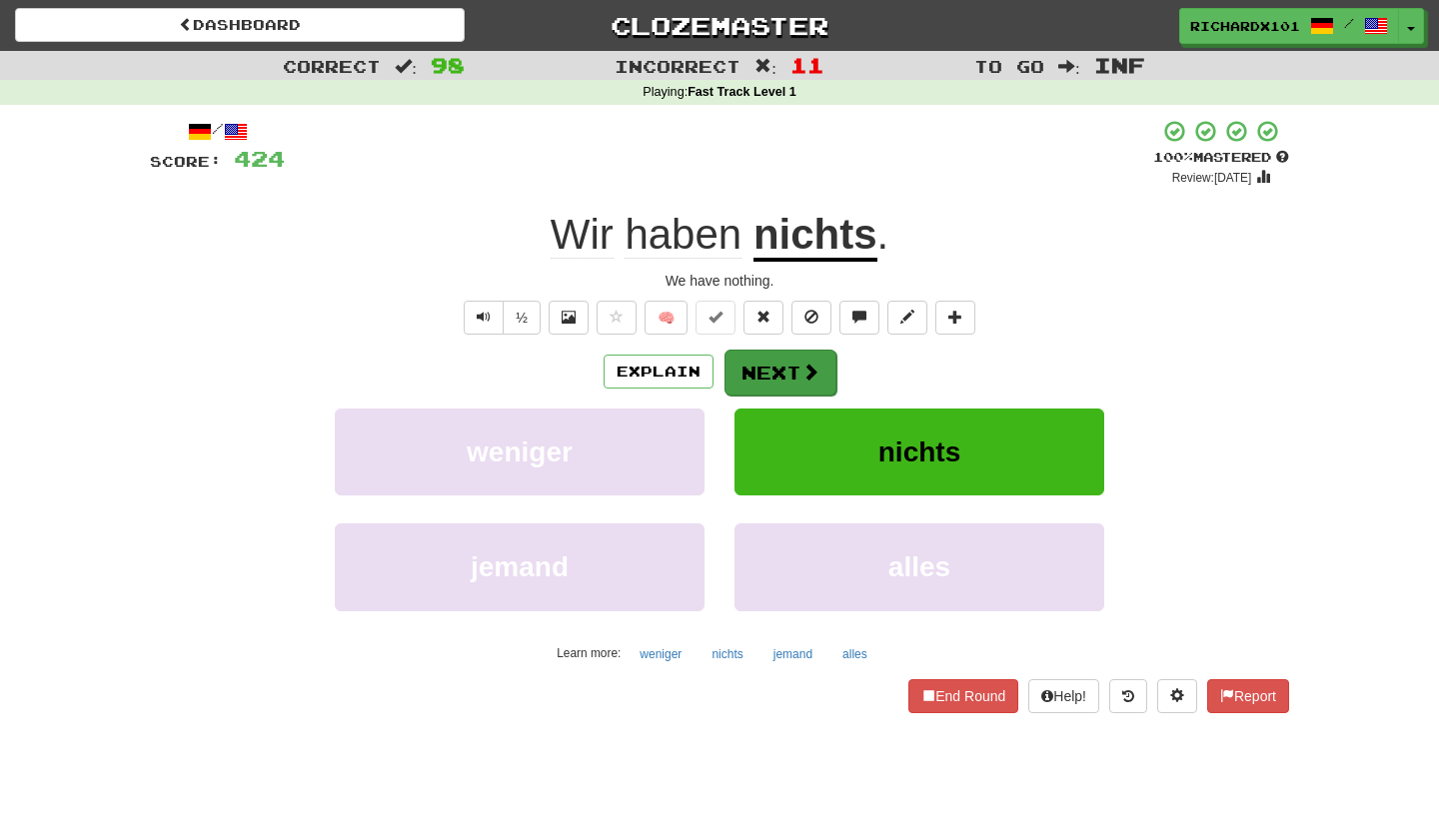
click at [760, 365] on button "Next" at bounding box center [780, 373] width 112 height 46
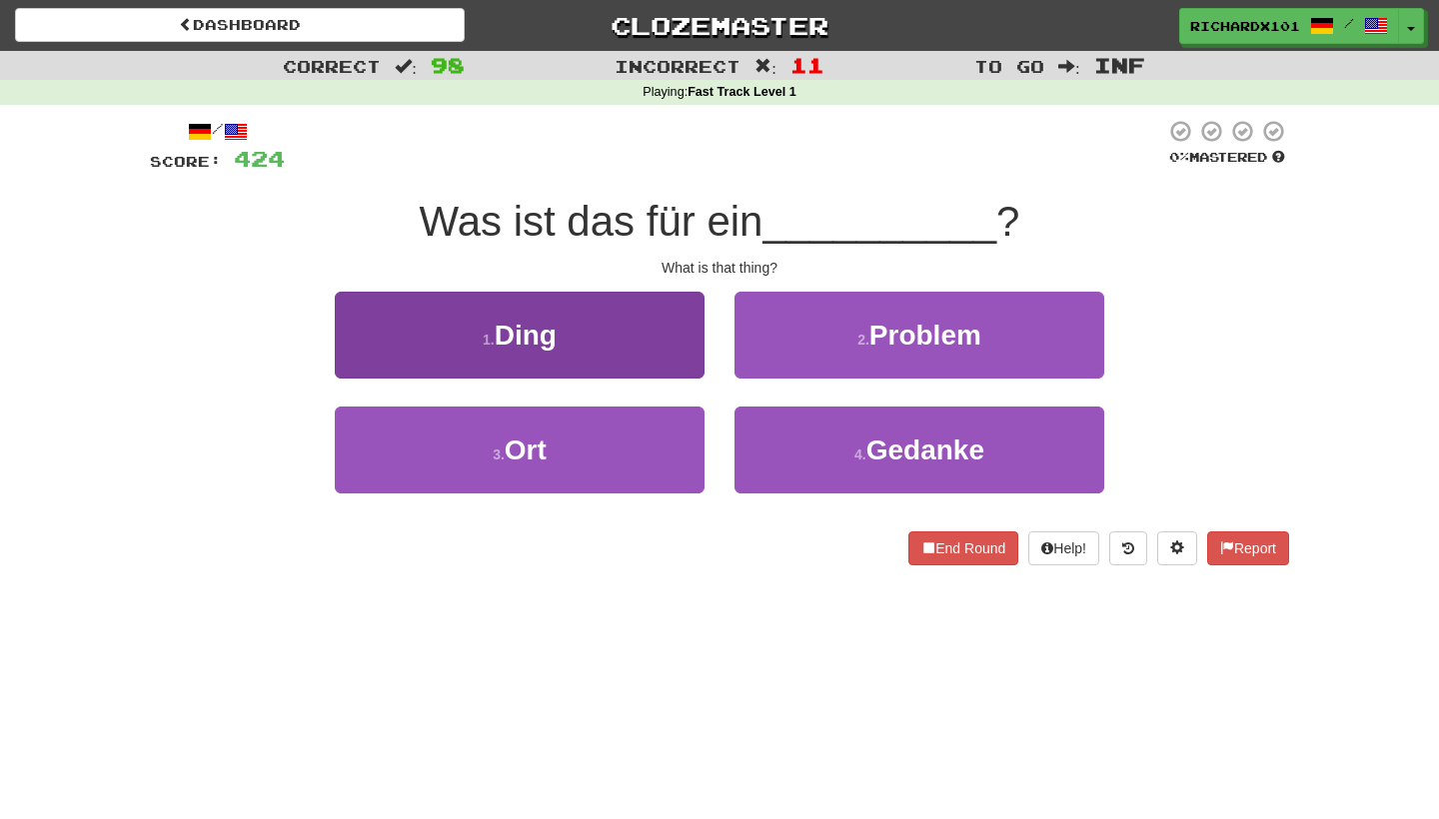
click at [667, 347] on button "1 . Ding" at bounding box center [520, 335] width 370 height 87
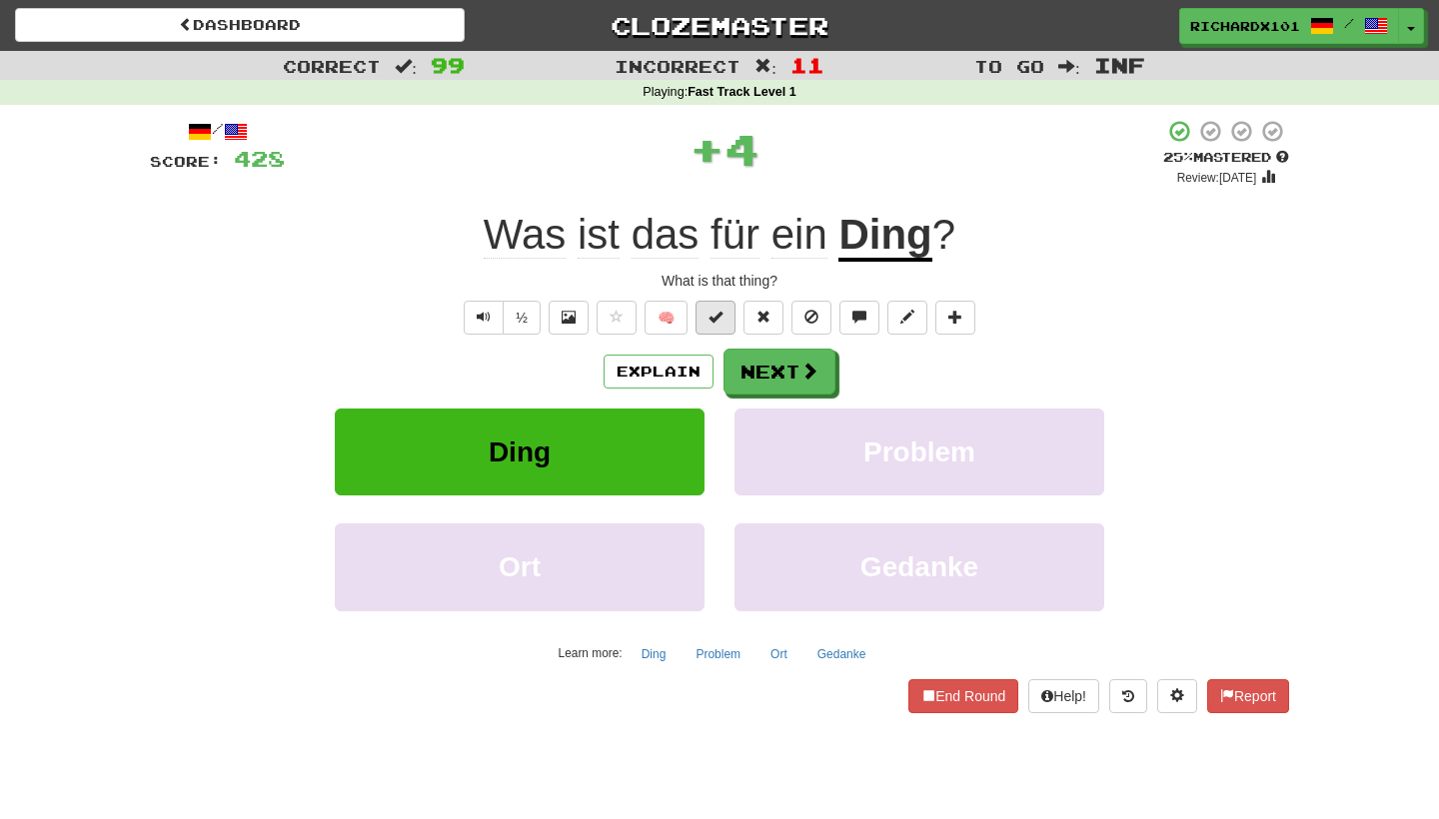
click at [718, 312] on span at bounding box center [715, 317] width 14 height 14
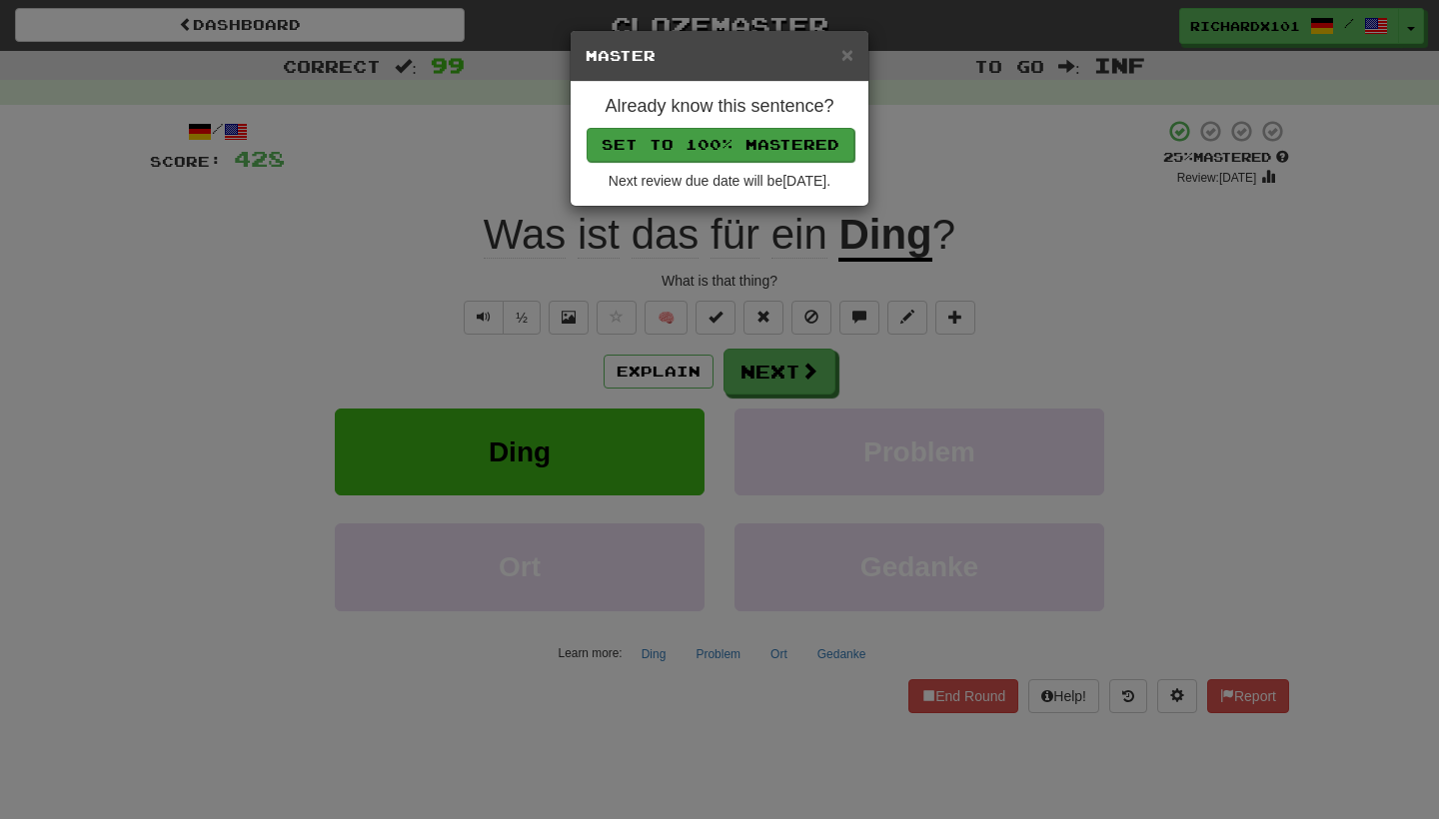
click at [798, 144] on button "Set to 100% Mastered" at bounding box center [720, 145] width 268 height 34
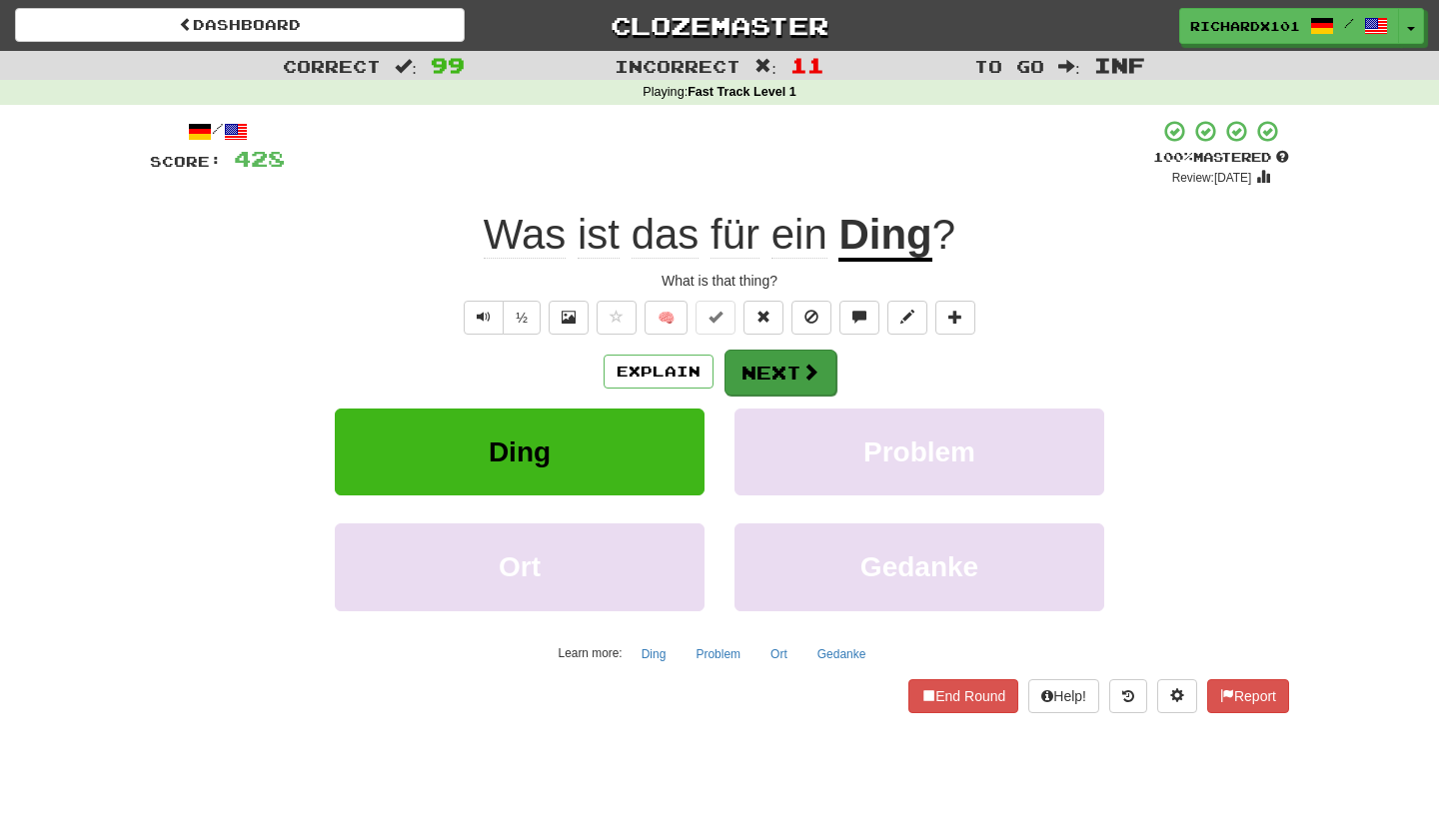
click at [772, 355] on button "Next" at bounding box center [780, 373] width 112 height 46
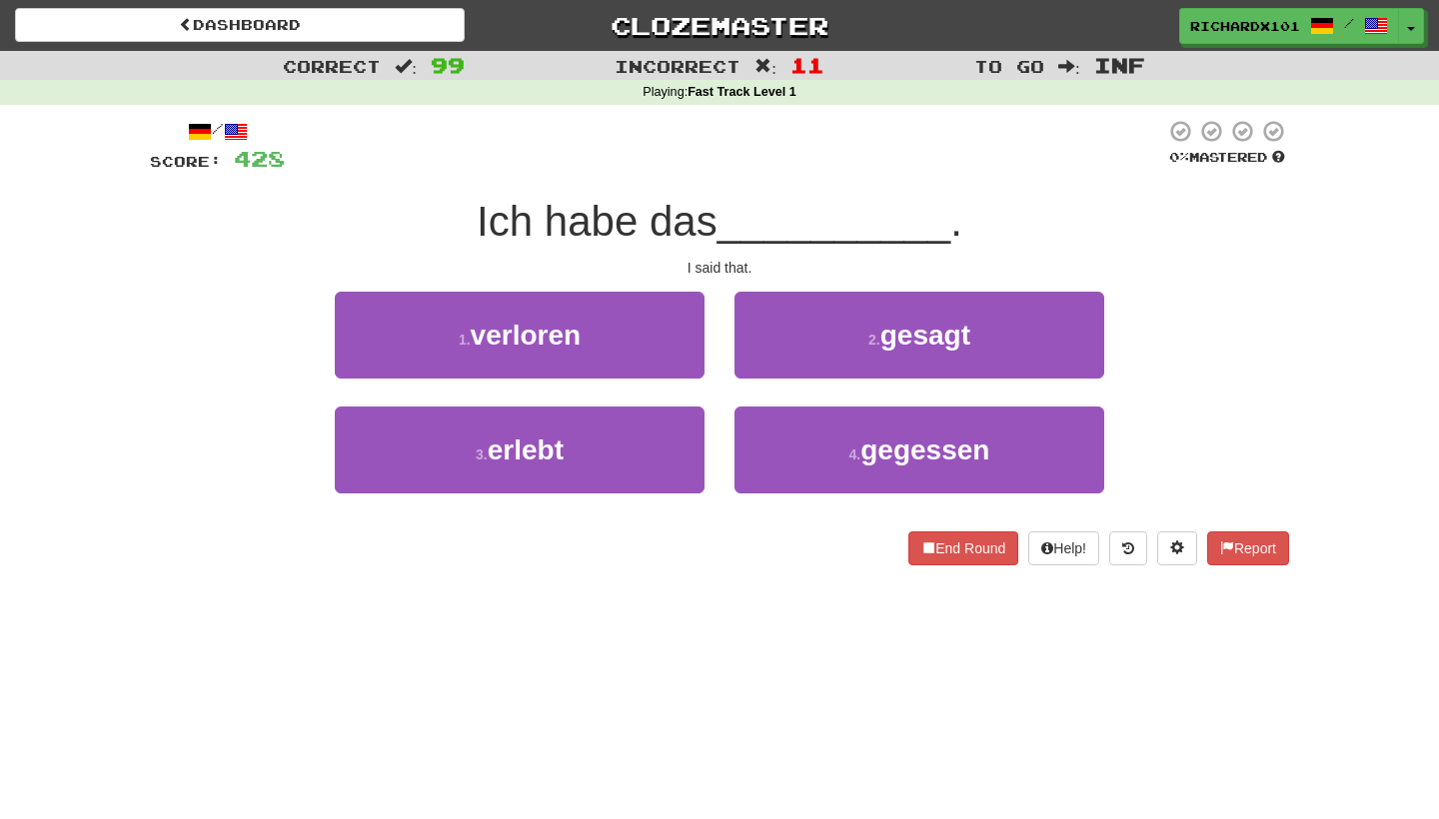
click at [772, 355] on button "2 . gesagt" at bounding box center [919, 335] width 370 height 87
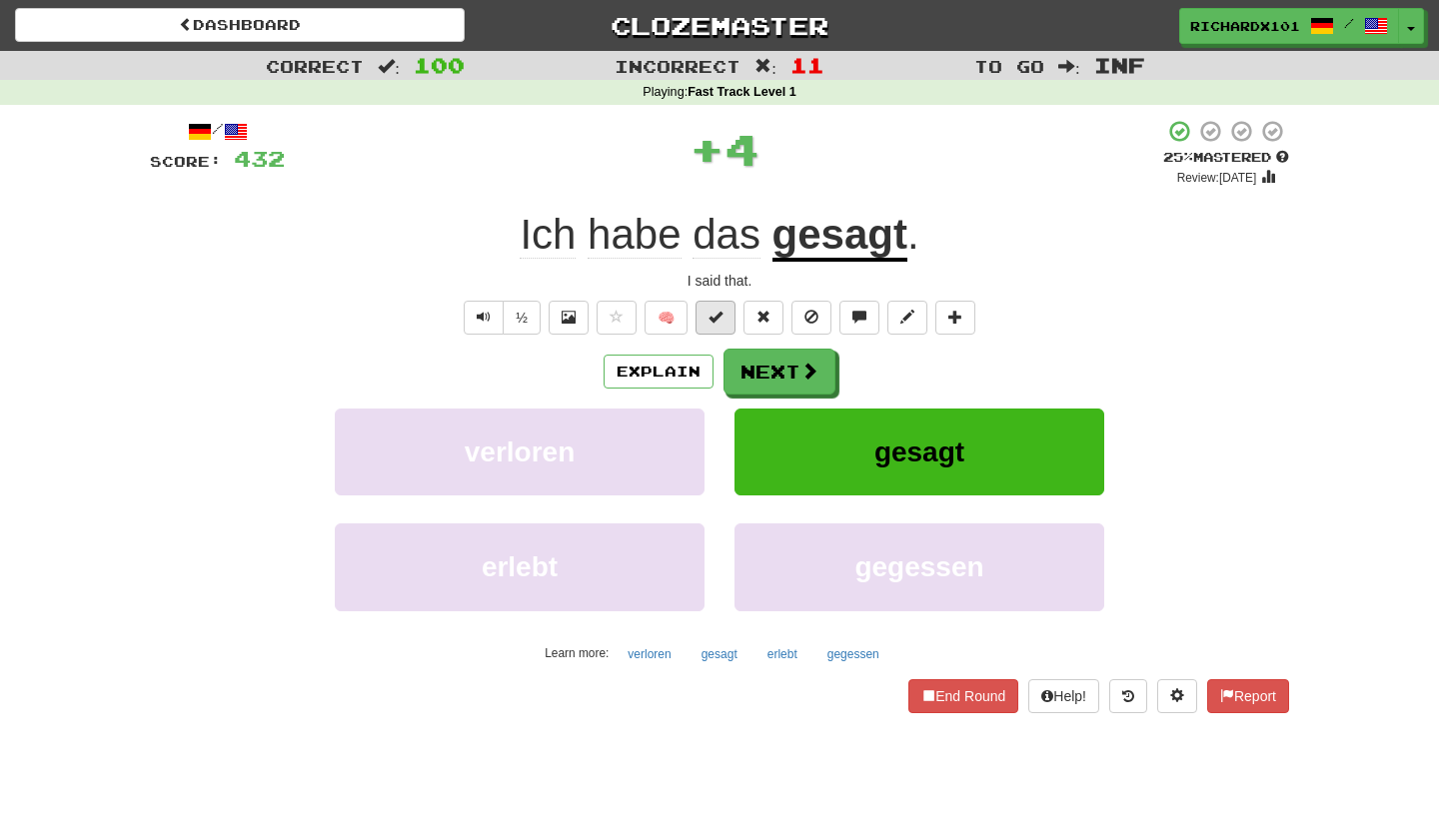
click at [712, 313] on span at bounding box center [715, 317] width 14 height 14
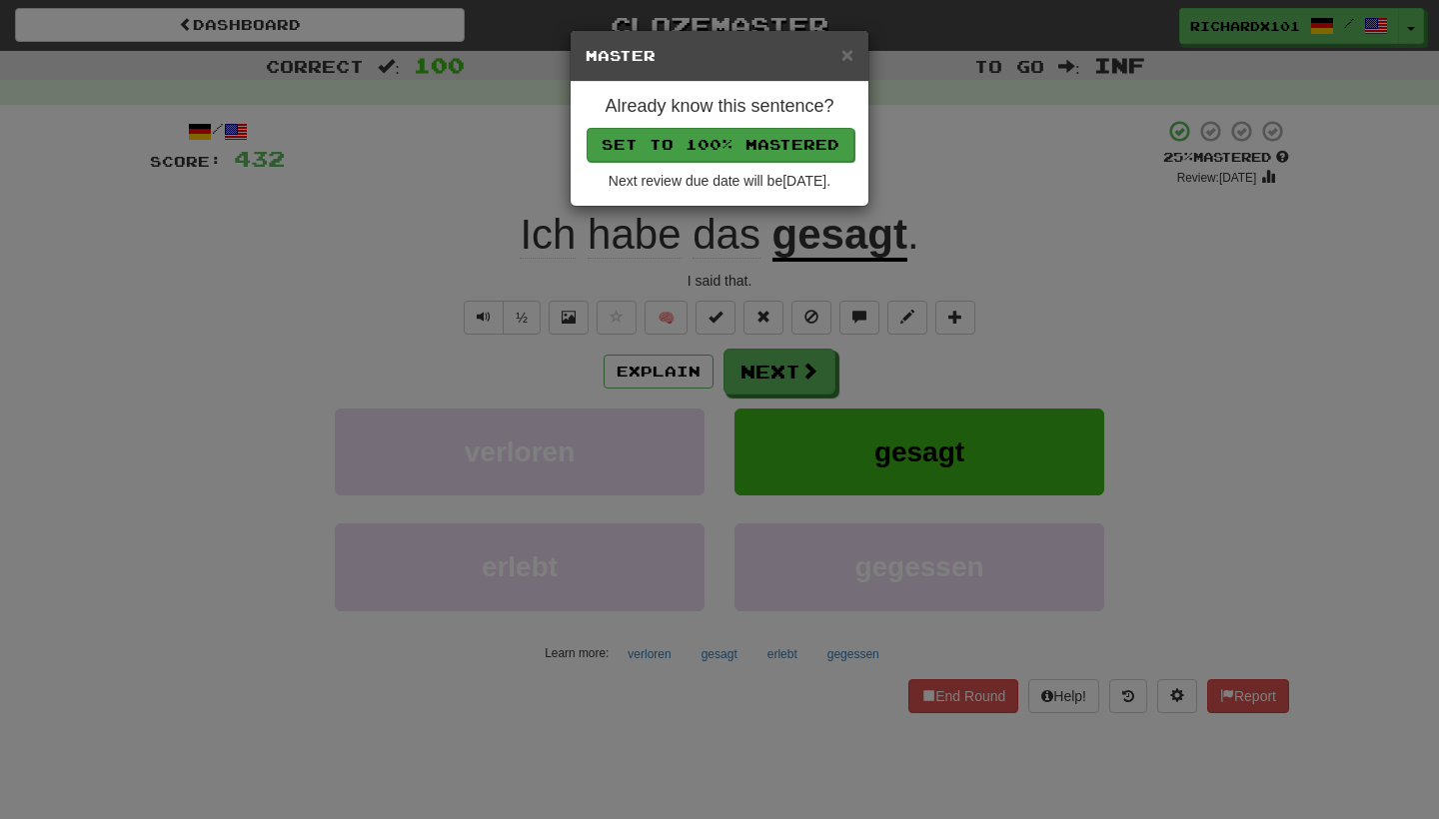
click at [769, 138] on button "Set to 100% Mastered" at bounding box center [720, 145] width 268 height 34
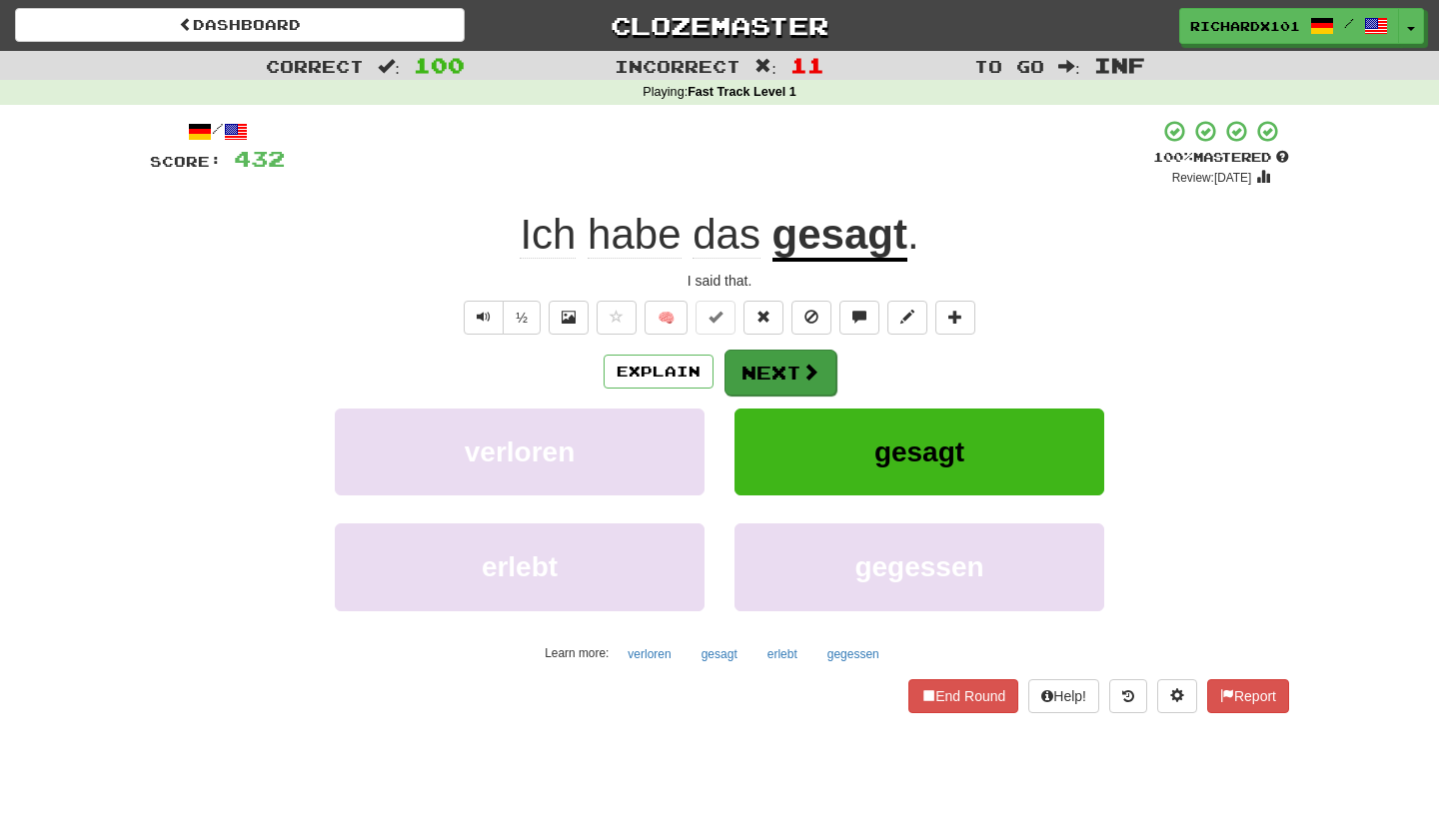
click at [768, 361] on button "Next" at bounding box center [780, 373] width 112 height 46
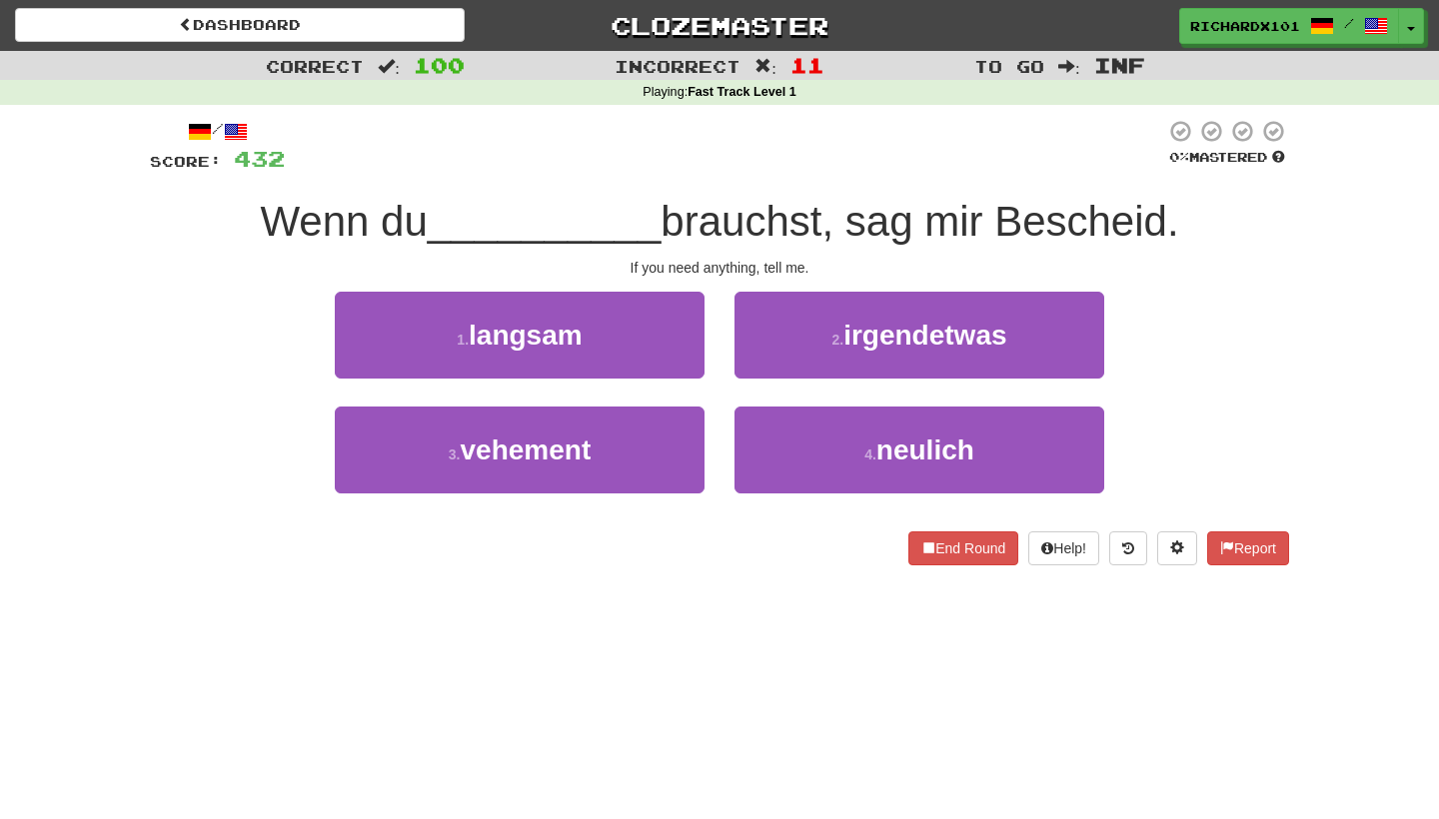
click at [768, 361] on button "2 . irgendetwas" at bounding box center [919, 335] width 370 height 87
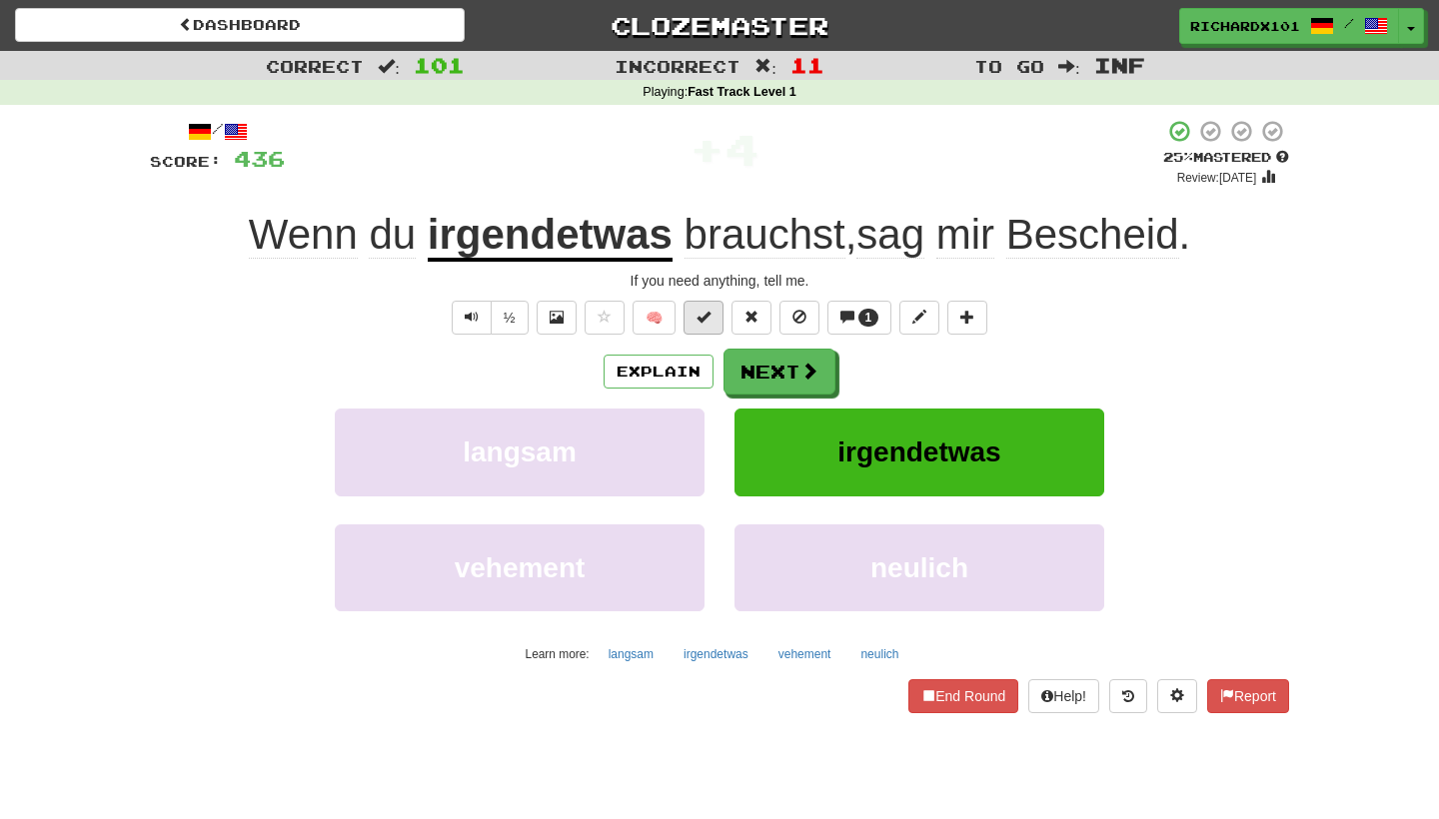
click at [719, 324] on button at bounding box center [703, 318] width 40 height 34
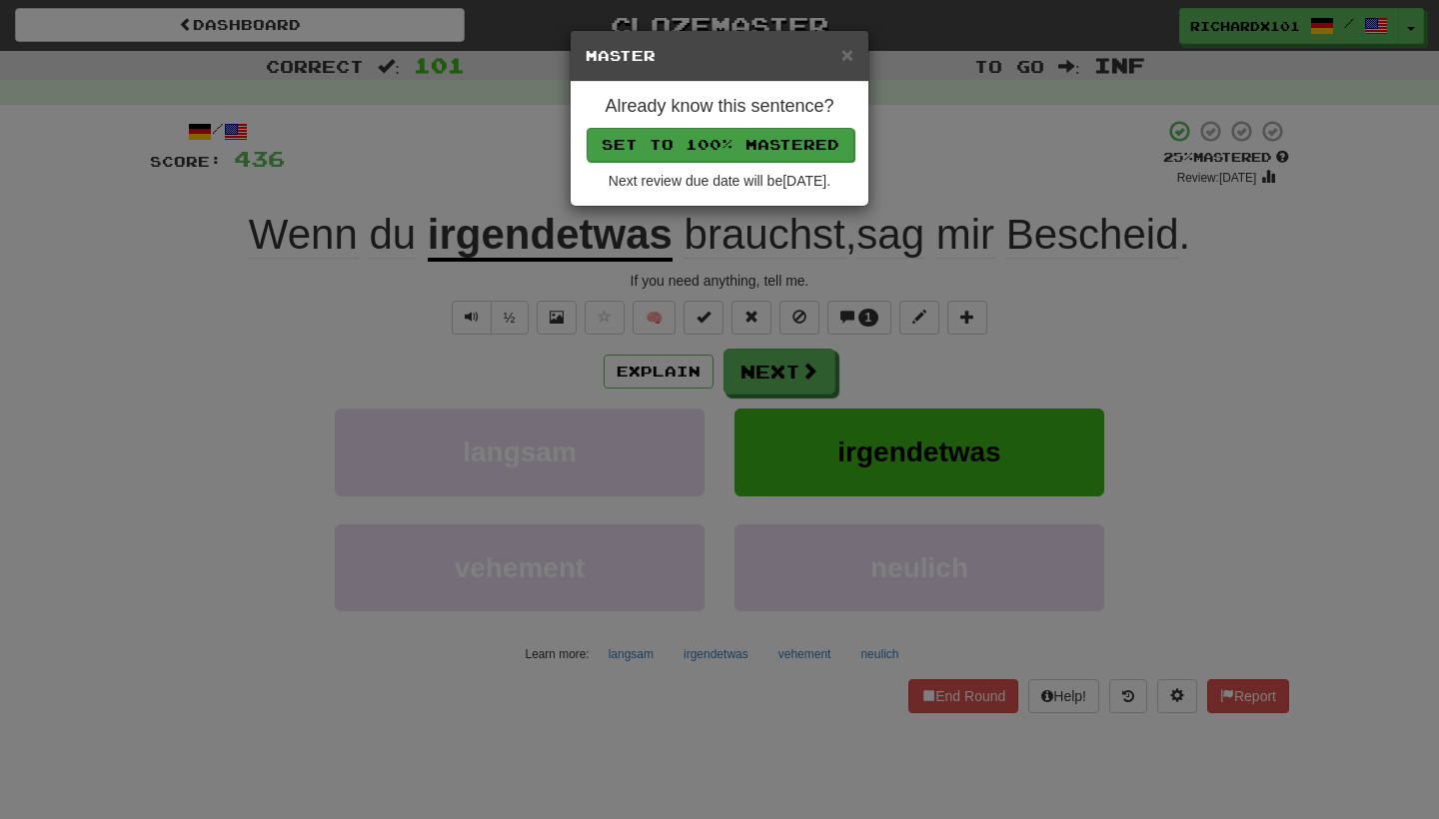
click at [778, 148] on button "Set to 100% Mastered" at bounding box center [720, 145] width 268 height 34
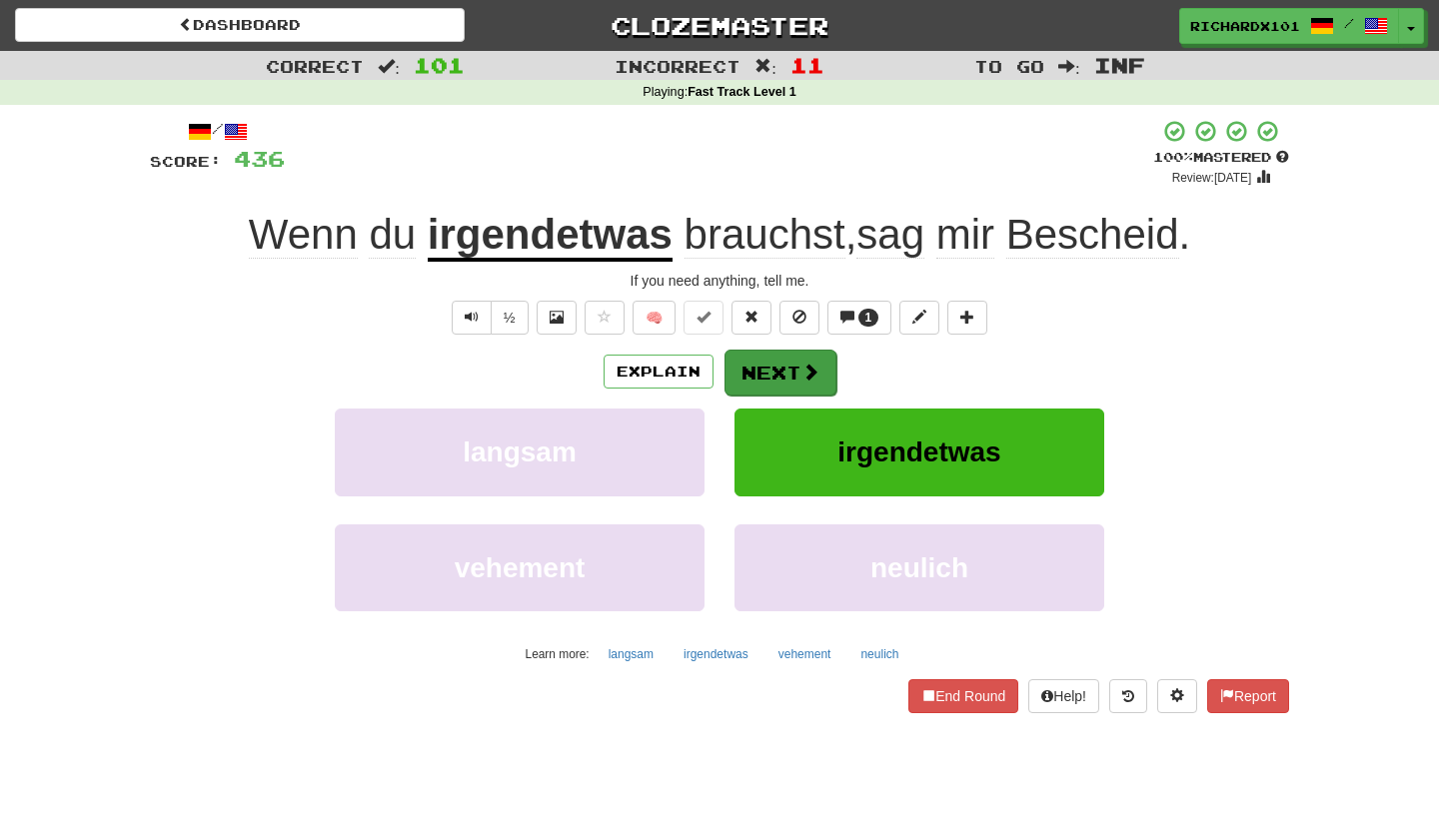
click at [769, 367] on button "Next" at bounding box center [780, 373] width 112 height 46
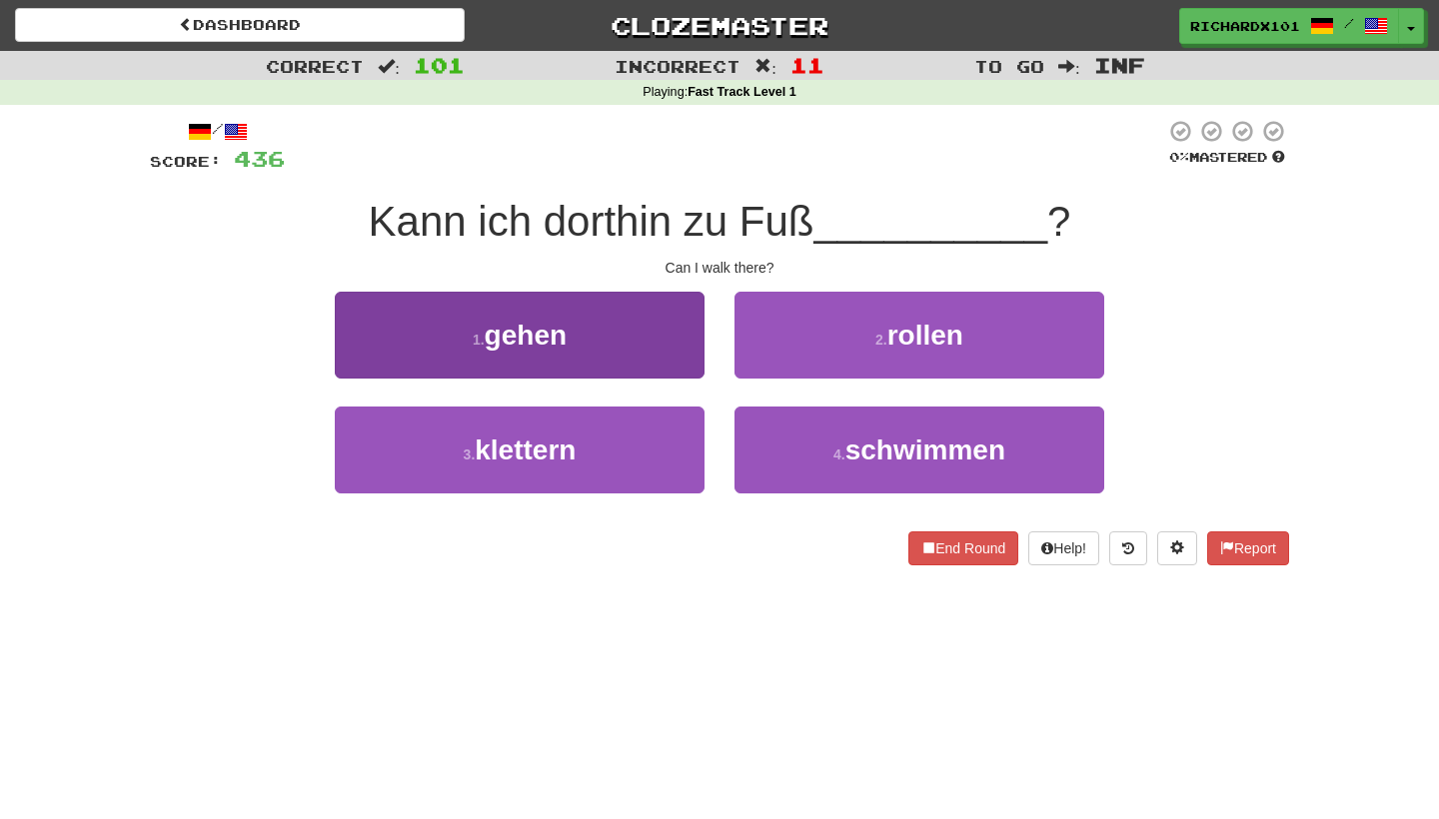
click at [674, 368] on button "1 . gehen" at bounding box center [520, 335] width 370 height 87
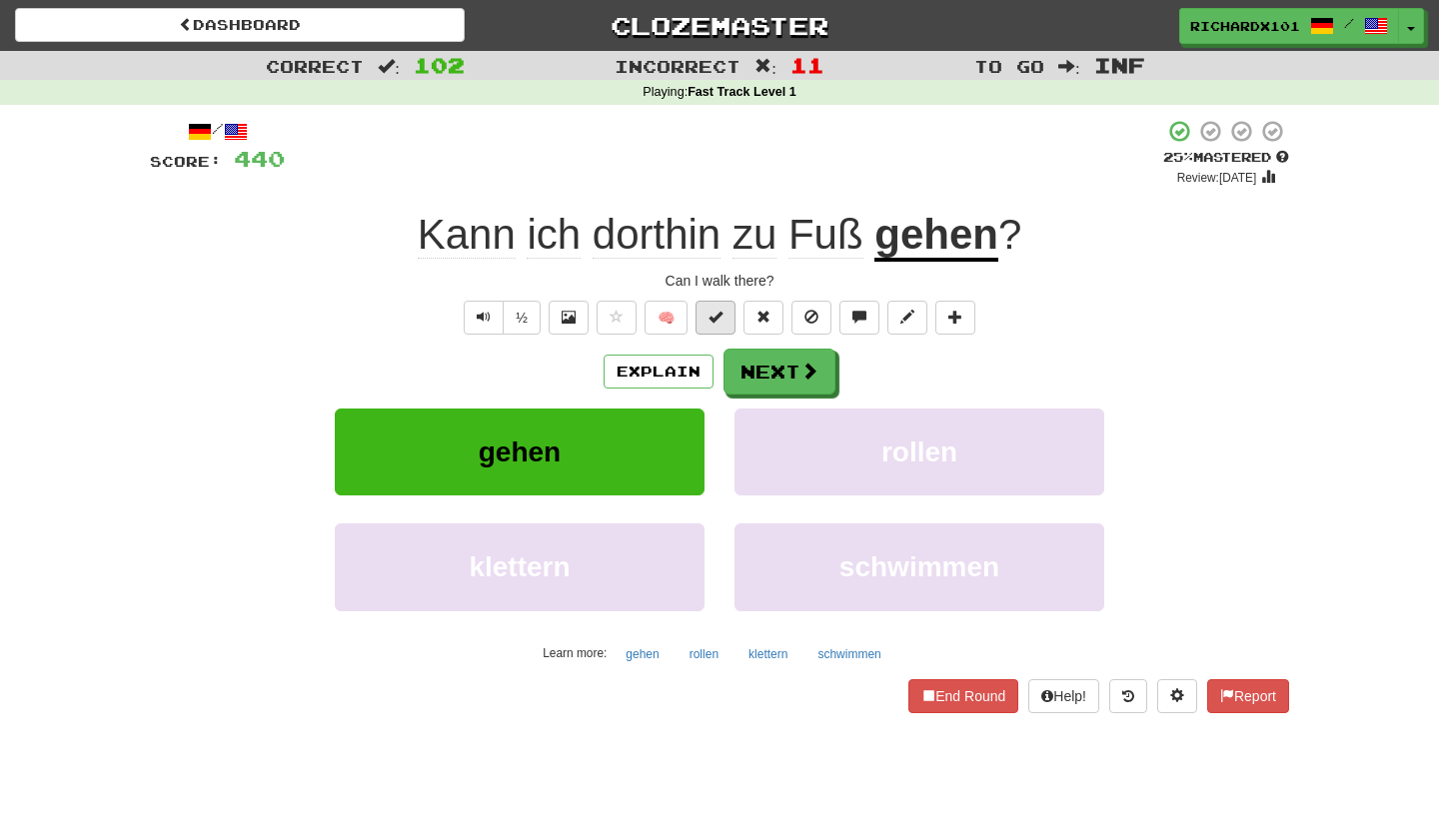
click at [722, 312] on span at bounding box center [715, 317] width 14 height 14
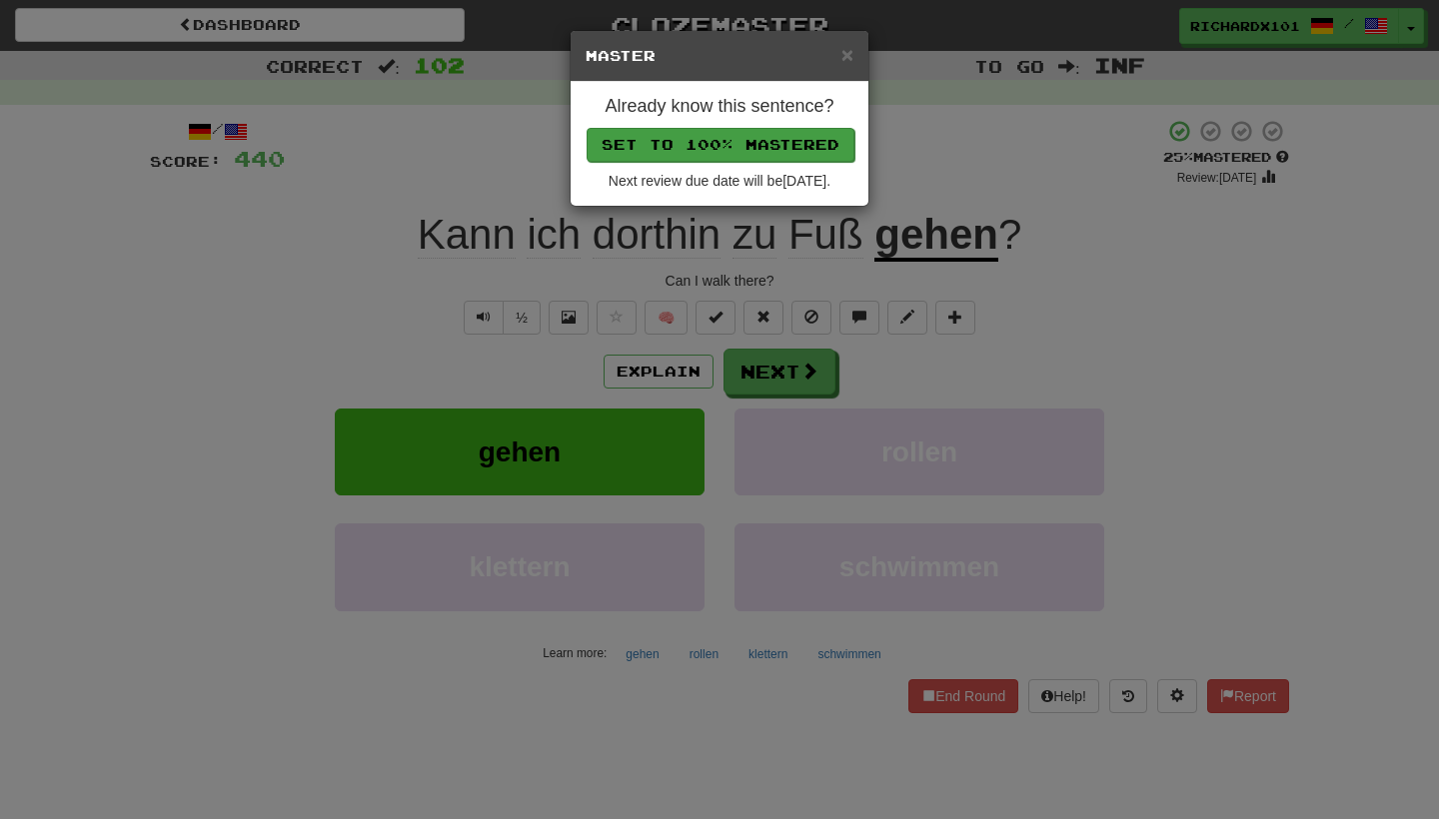
click at [792, 145] on button "Set to 100% Mastered" at bounding box center [720, 145] width 268 height 34
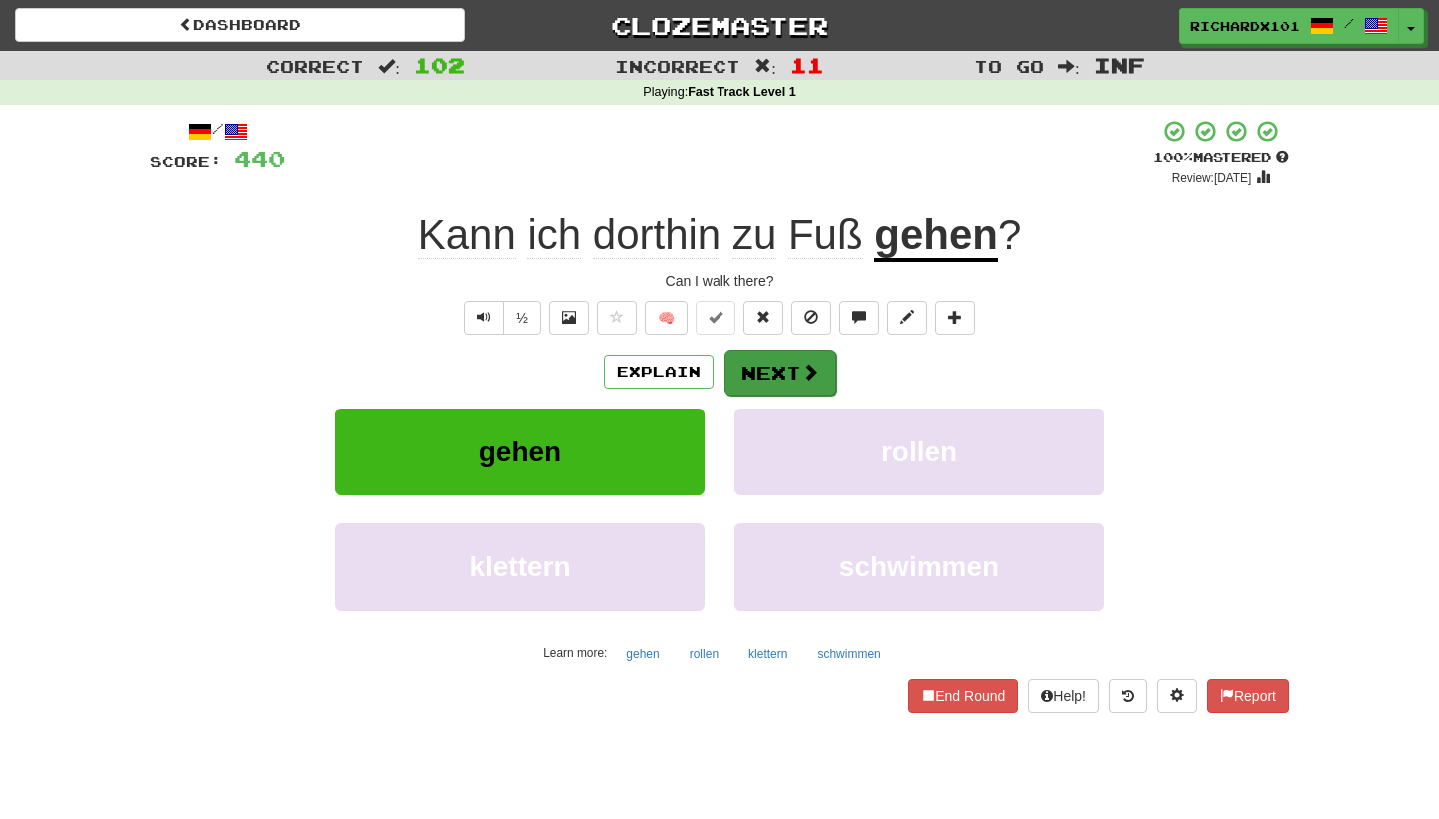
click at [763, 353] on button "Next" at bounding box center [780, 373] width 112 height 46
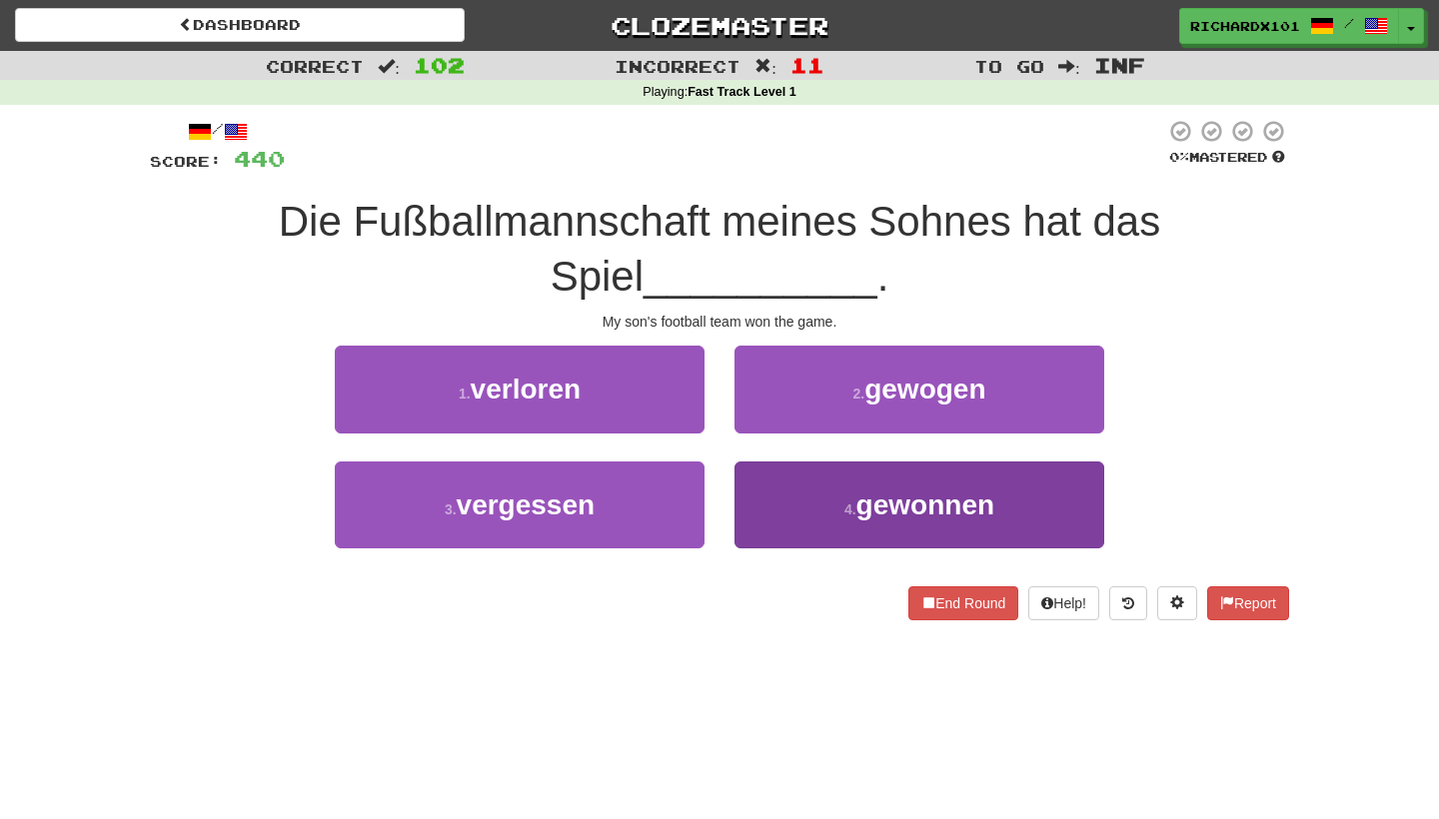
click at [787, 477] on button "4 . gewonnen" at bounding box center [919, 505] width 370 height 87
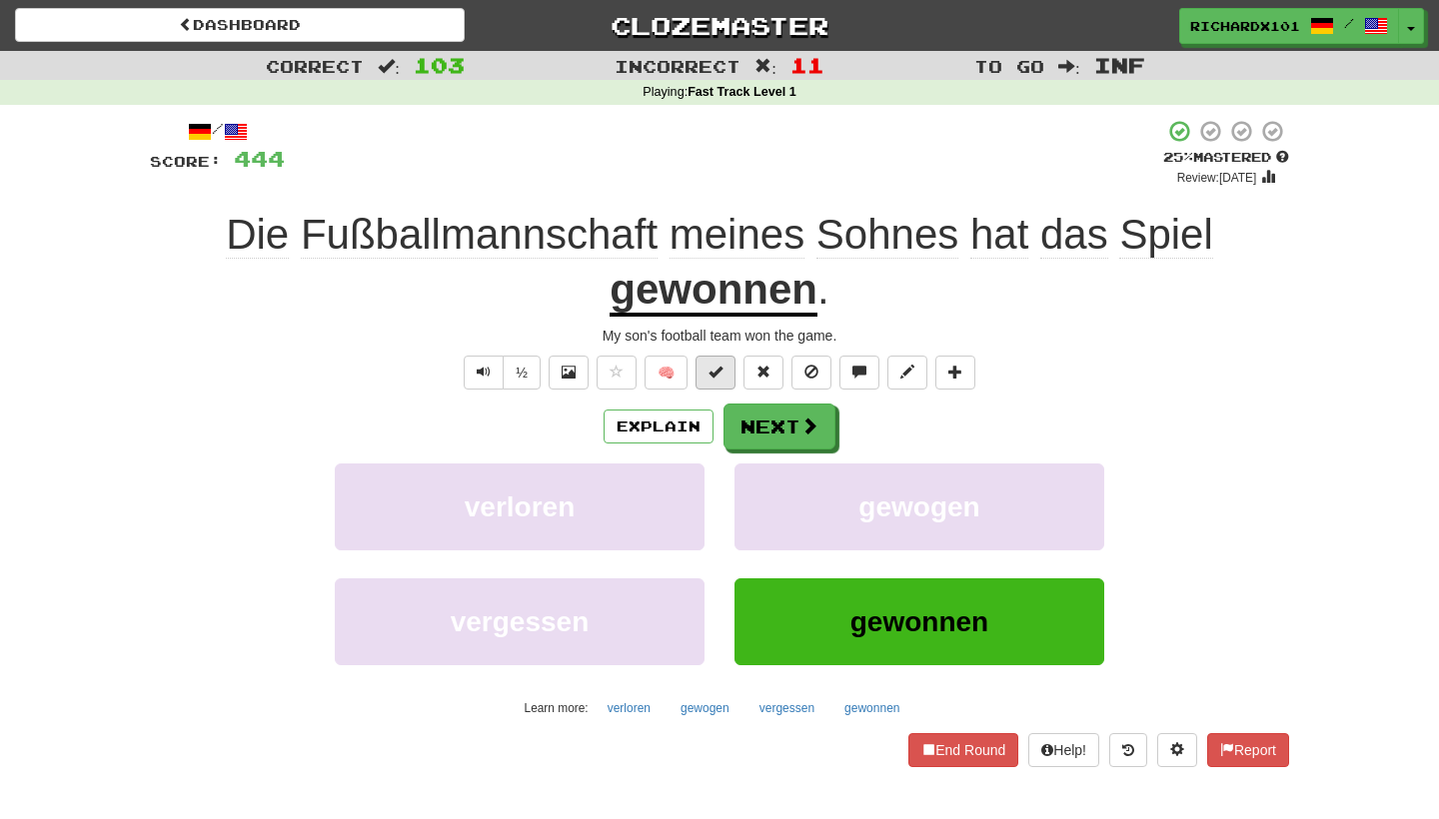
click at [724, 377] on button at bounding box center [715, 373] width 40 height 34
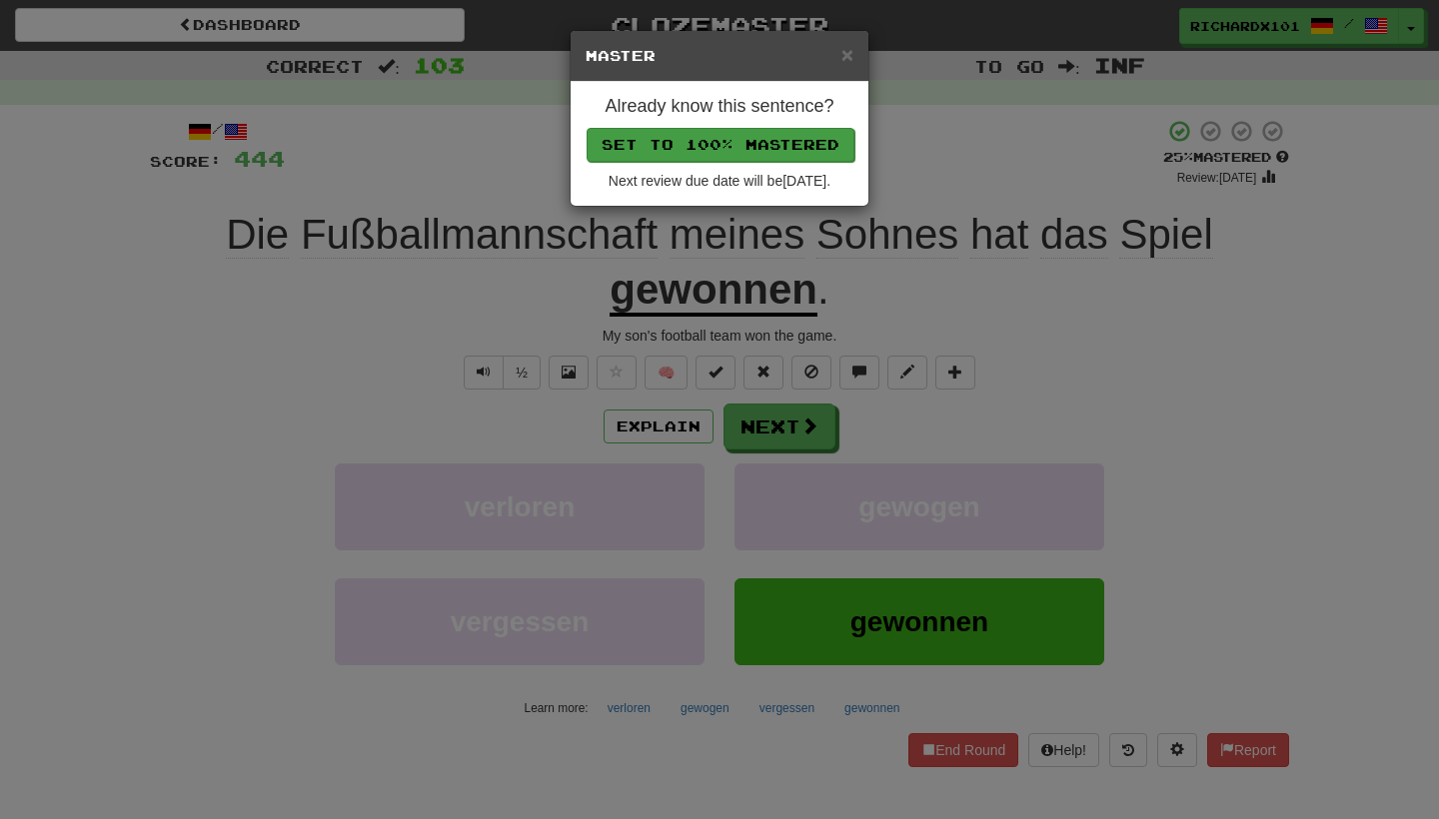
click at [807, 151] on button "Set to 100% Mastered" at bounding box center [720, 145] width 268 height 34
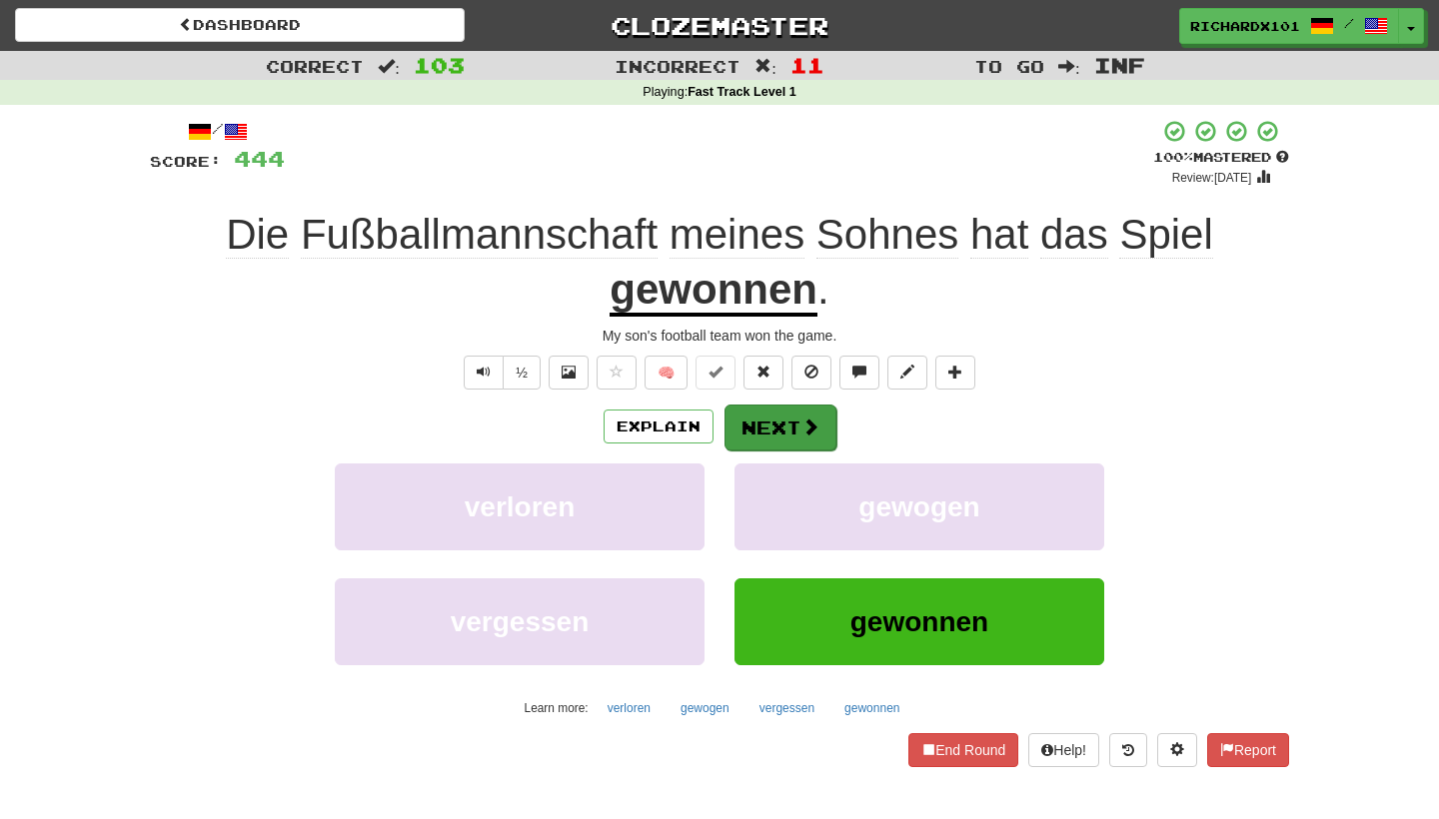
click at [769, 420] on button "Next" at bounding box center [780, 428] width 112 height 46
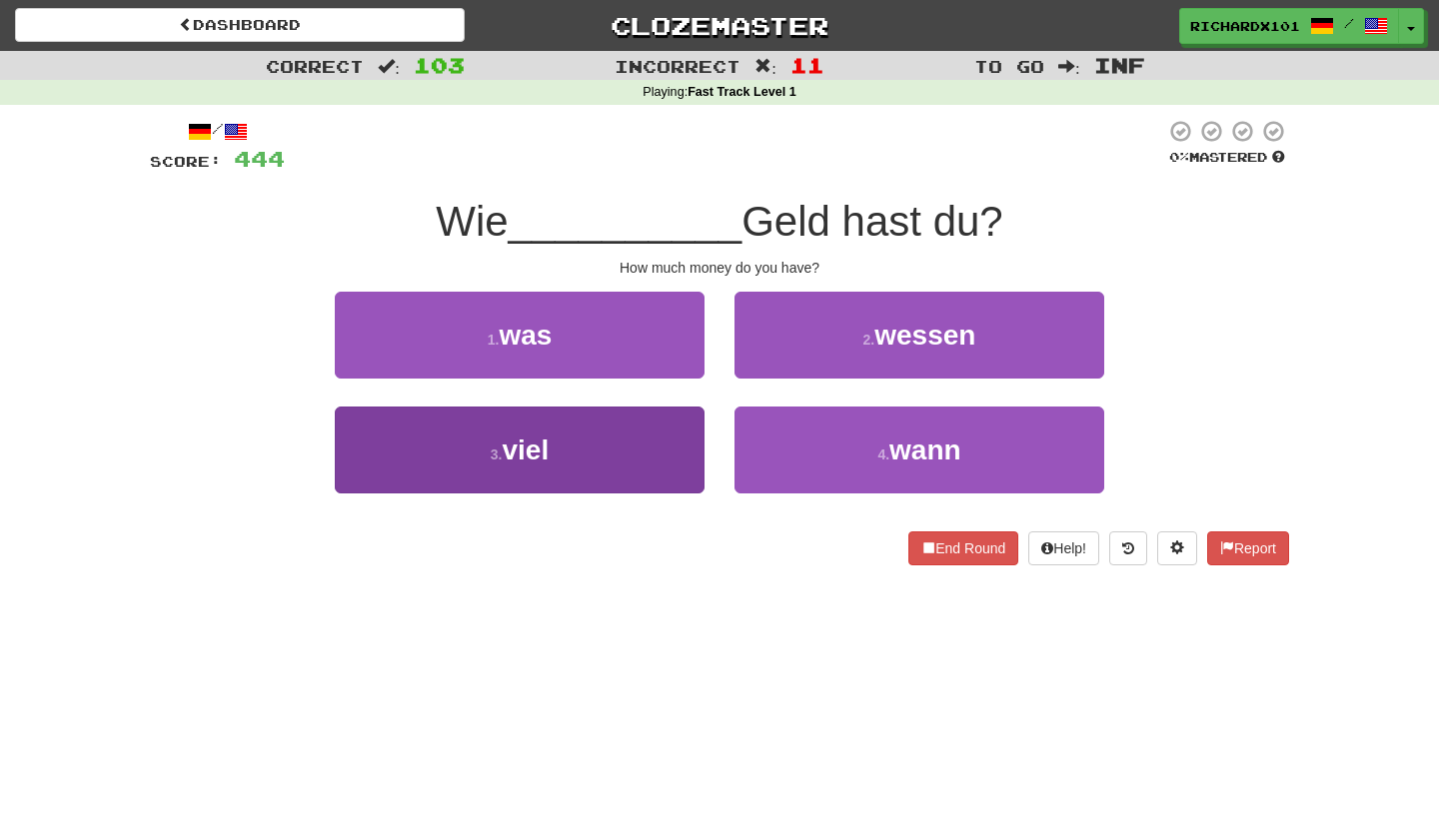
click at [667, 450] on button "3 . viel" at bounding box center [520, 450] width 370 height 87
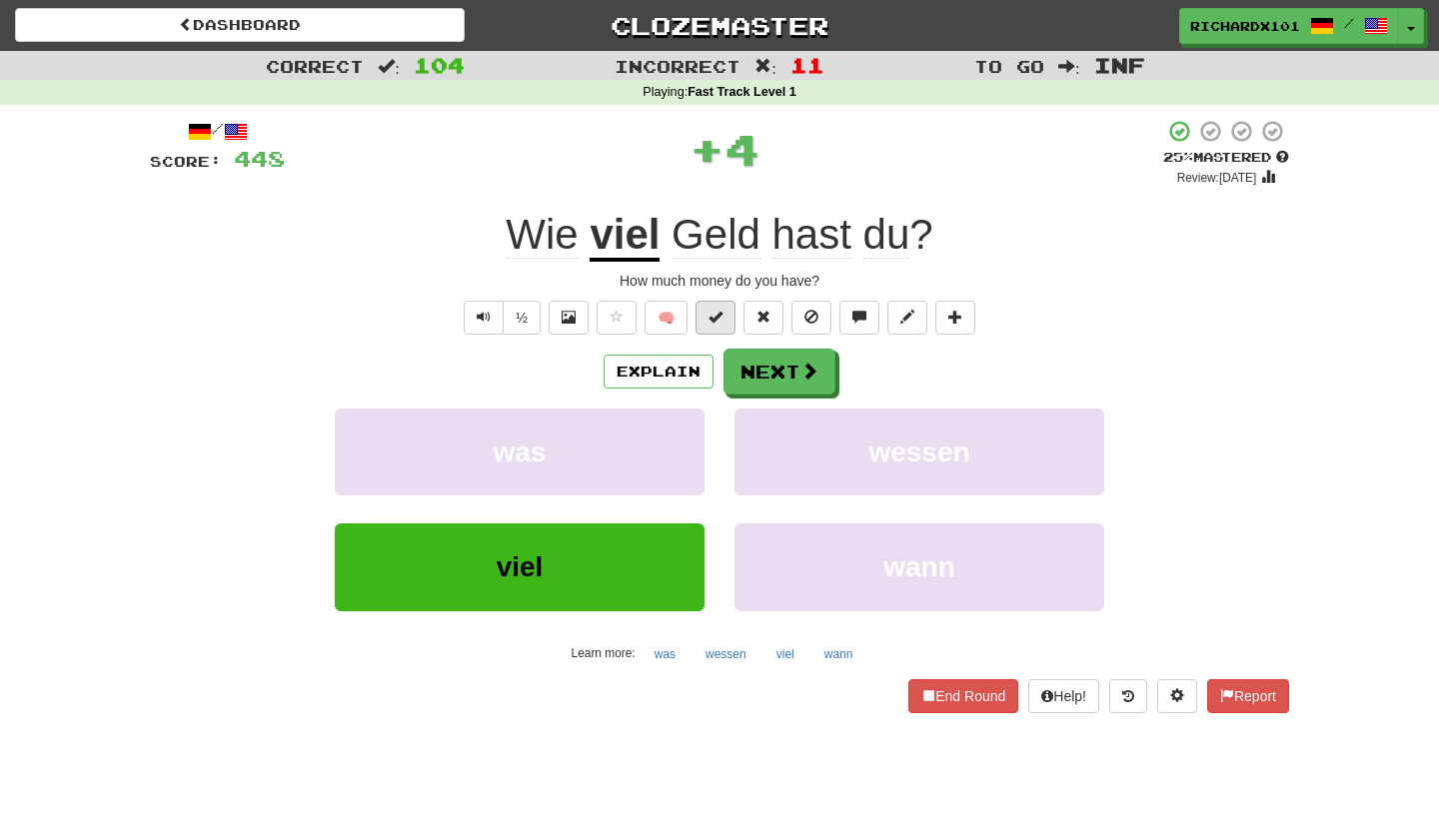
click at [724, 305] on button at bounding box center [715, 318] width 40 height 34
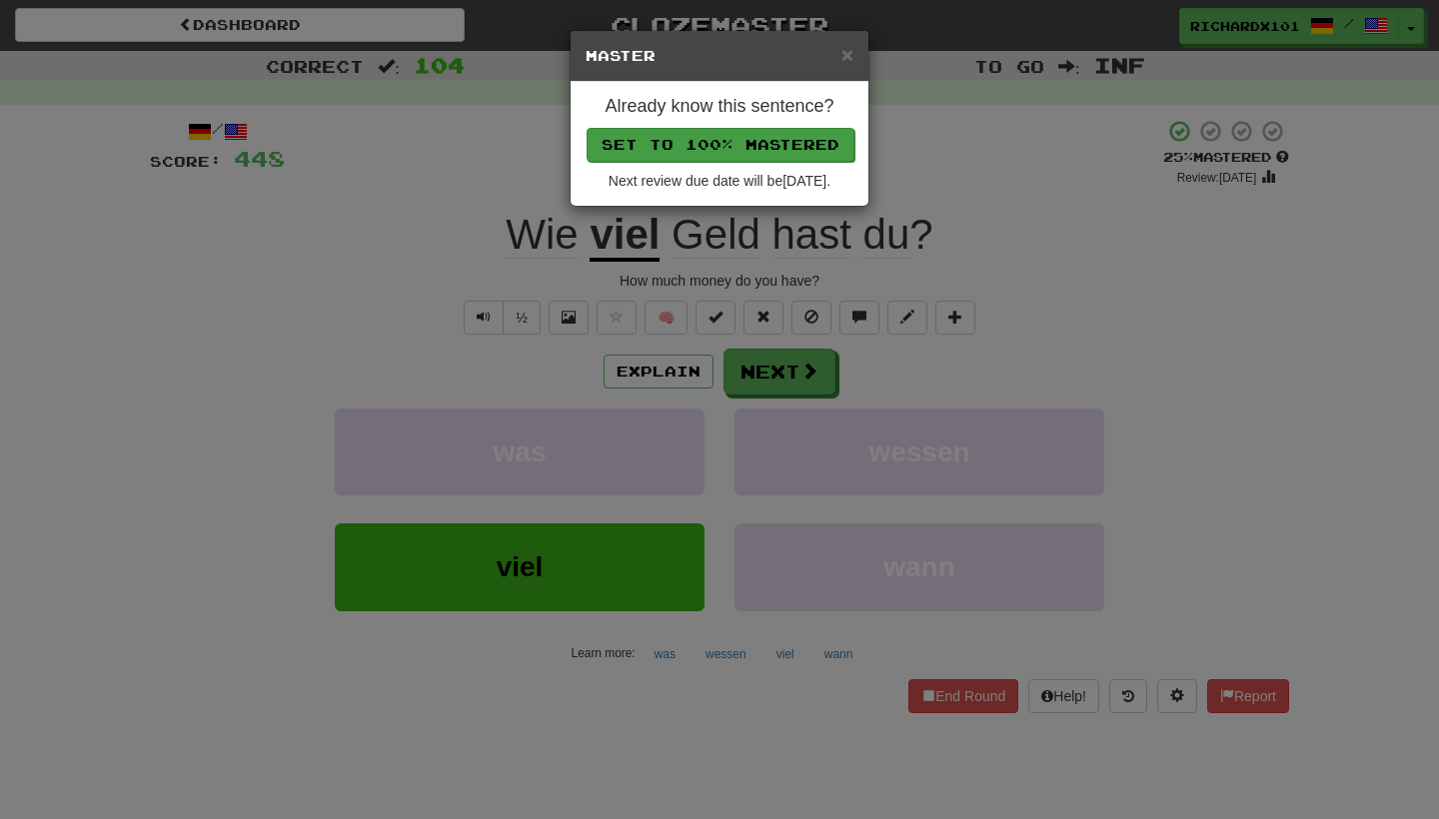
click at [796, 145] on button "Set to 100% Mastered" at bounding box center [720, 145] width 268 height 34
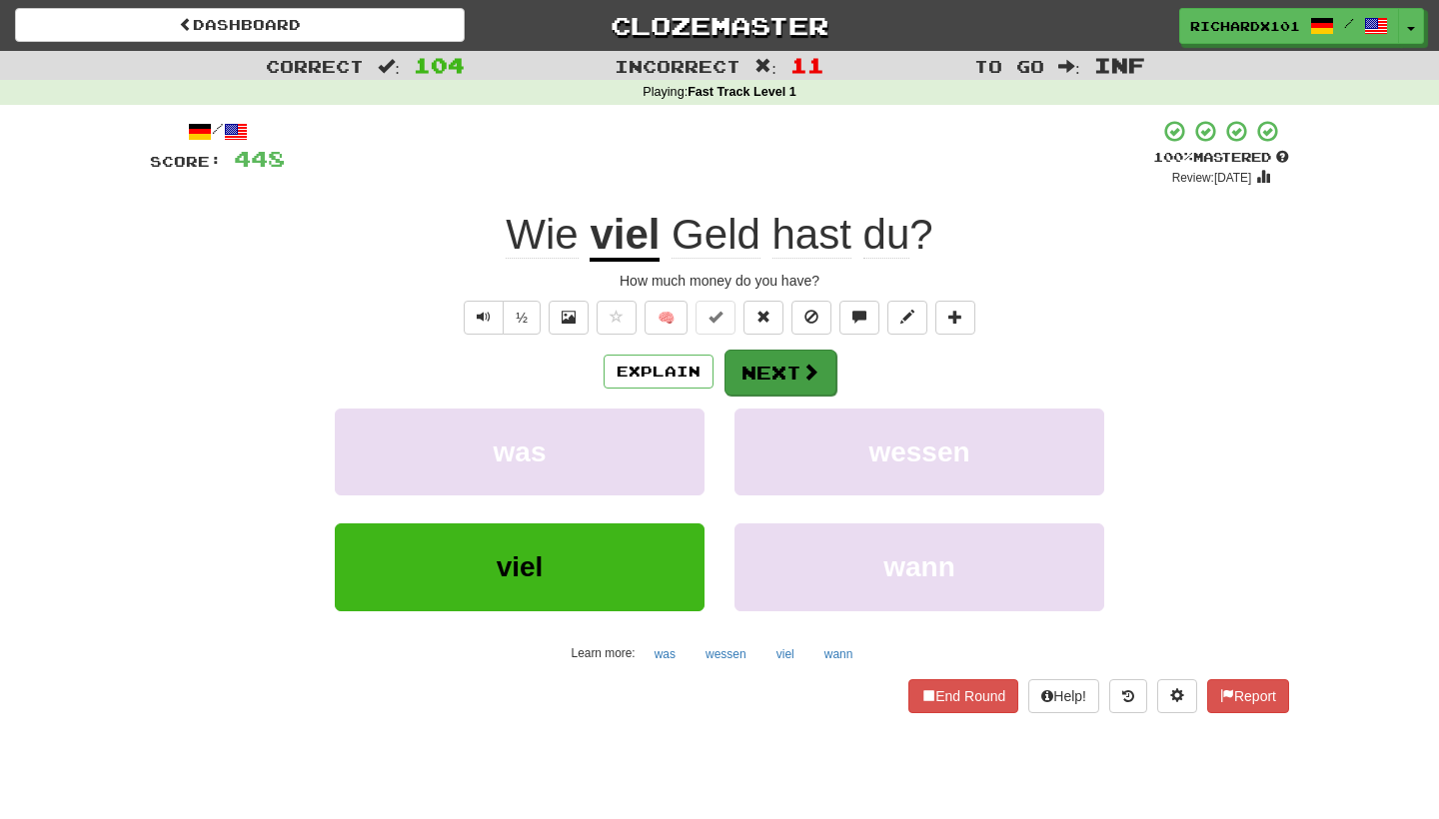
click at [775, 356] on button "Next" at bounding box center [780, 373] width 112 height 46
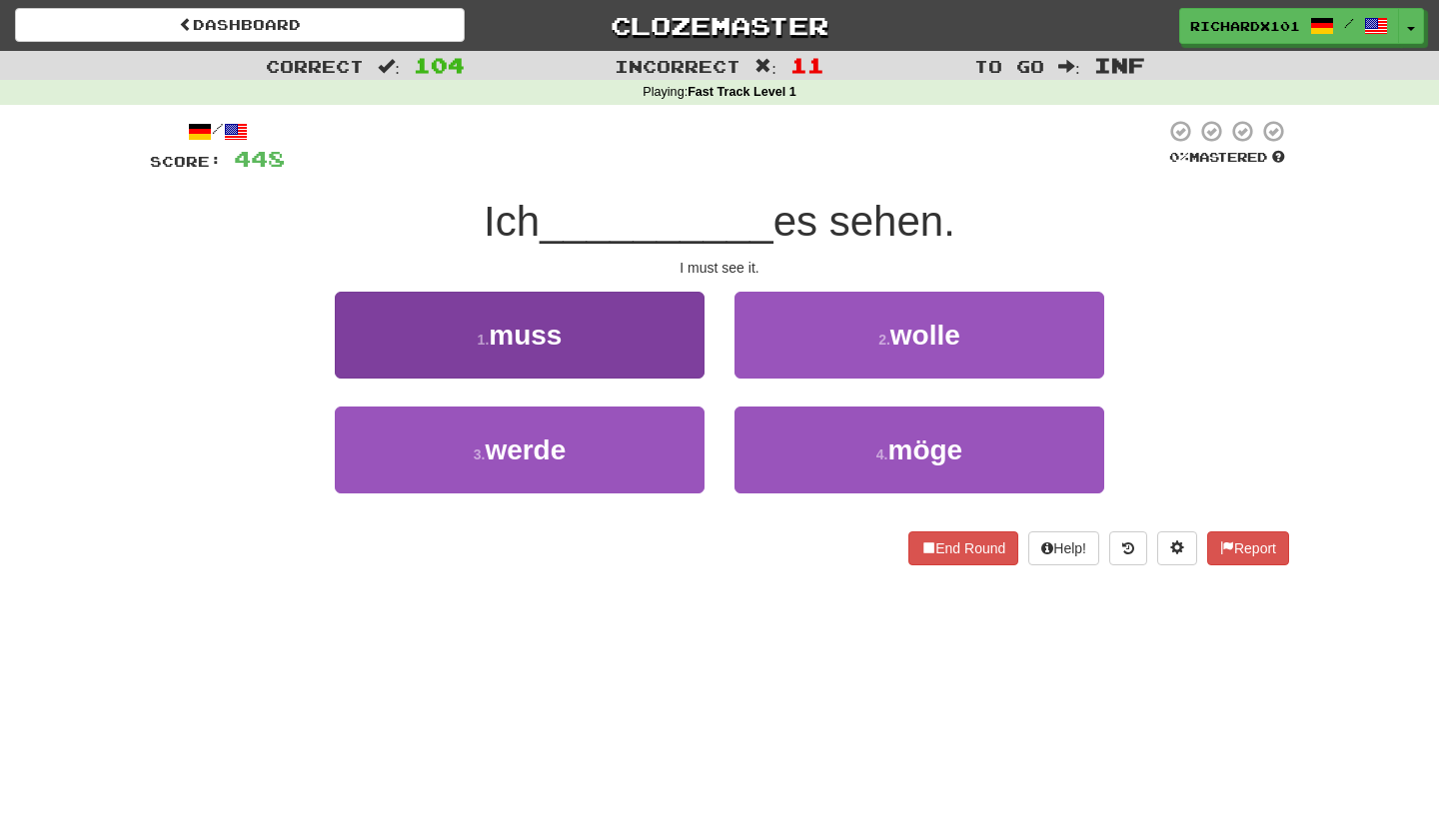
click at [677, 349] on button "1 . muss" at bounding box center [520, 335] width 370 height 87
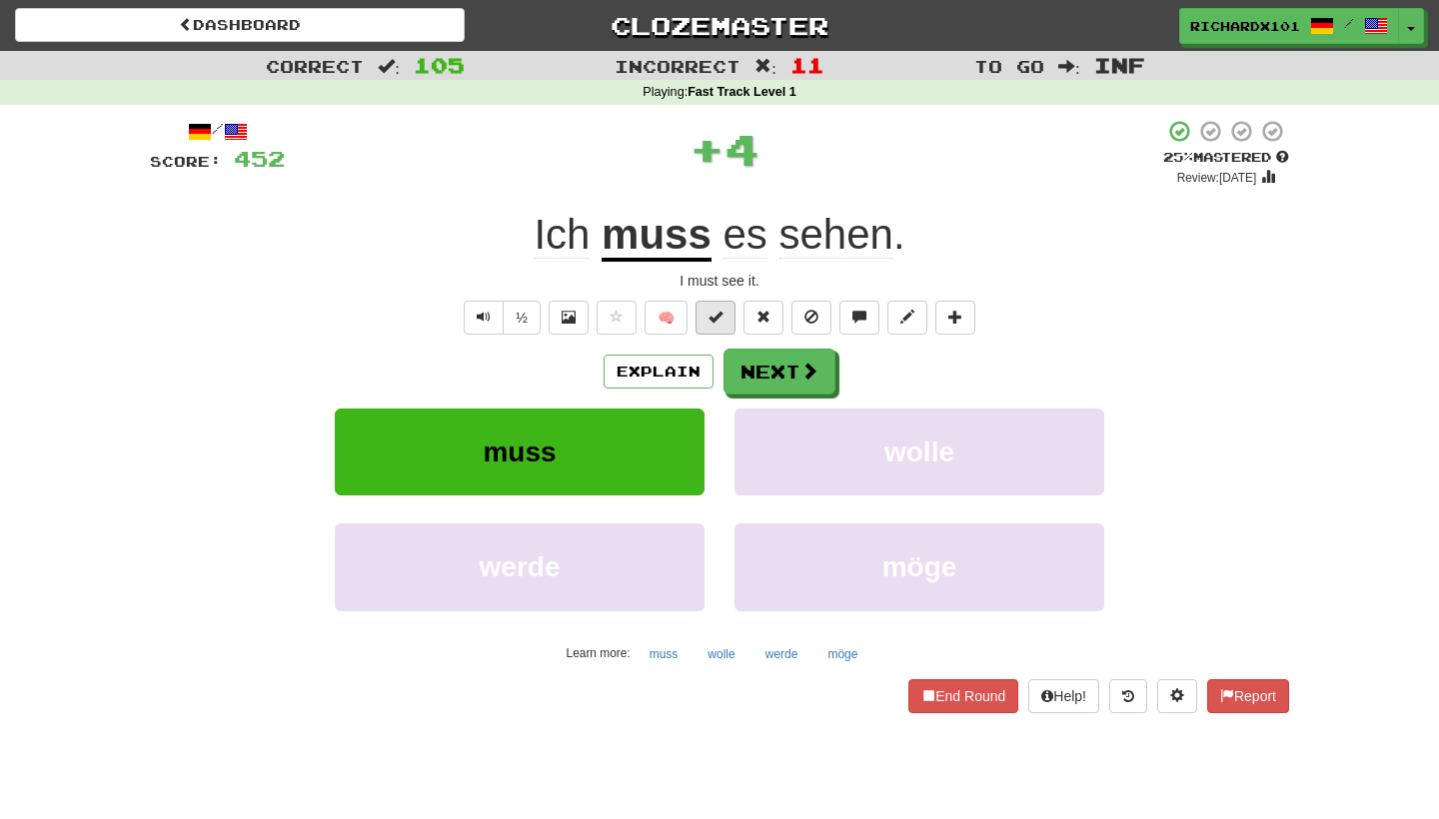
click at [714, 317] on span at bounding box center [715, 317] width 14 height 14
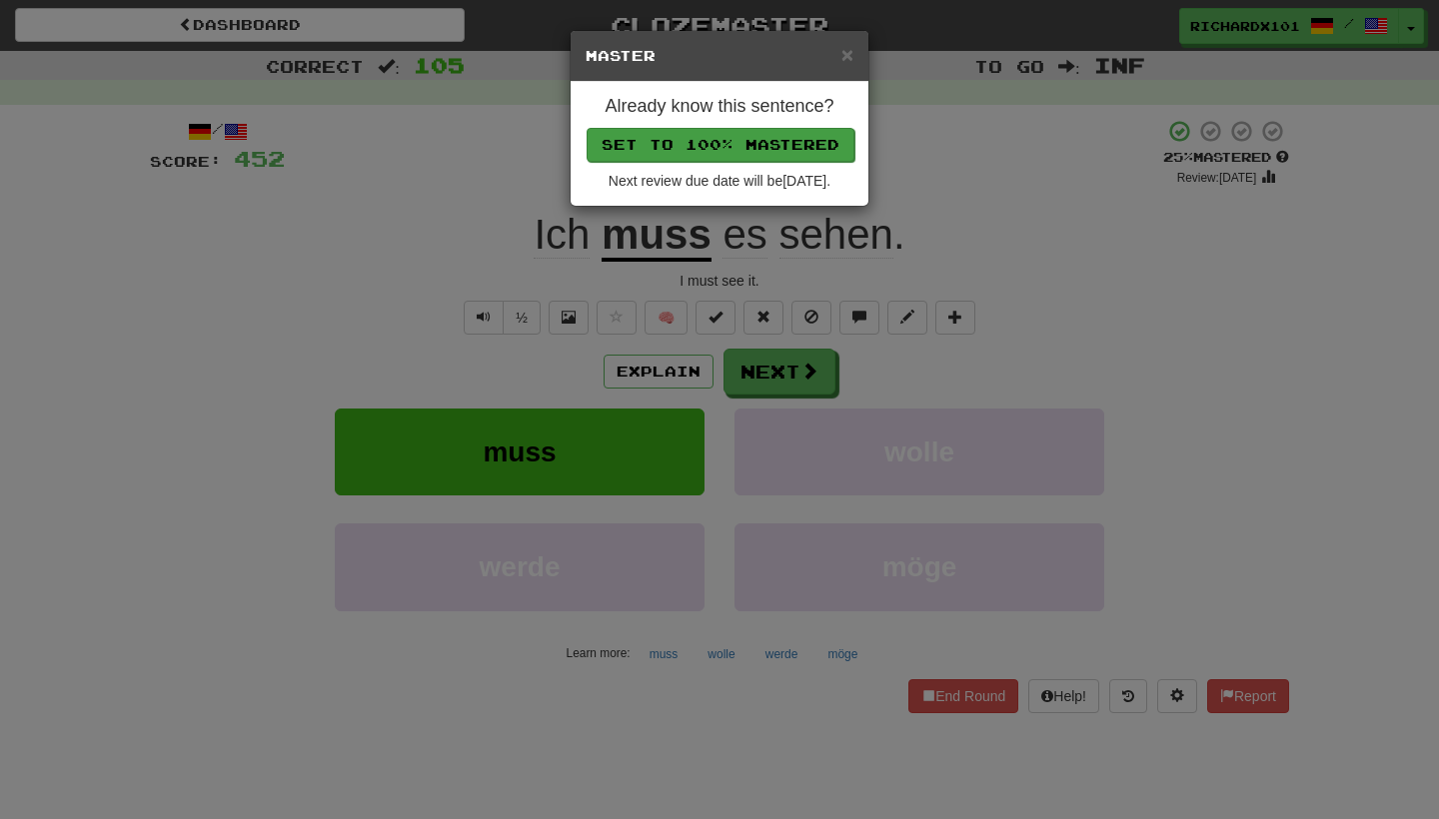
click at [797, 138] on button "Set to 100% Mastered" at bounding box center [720, 145] width 268 height 34
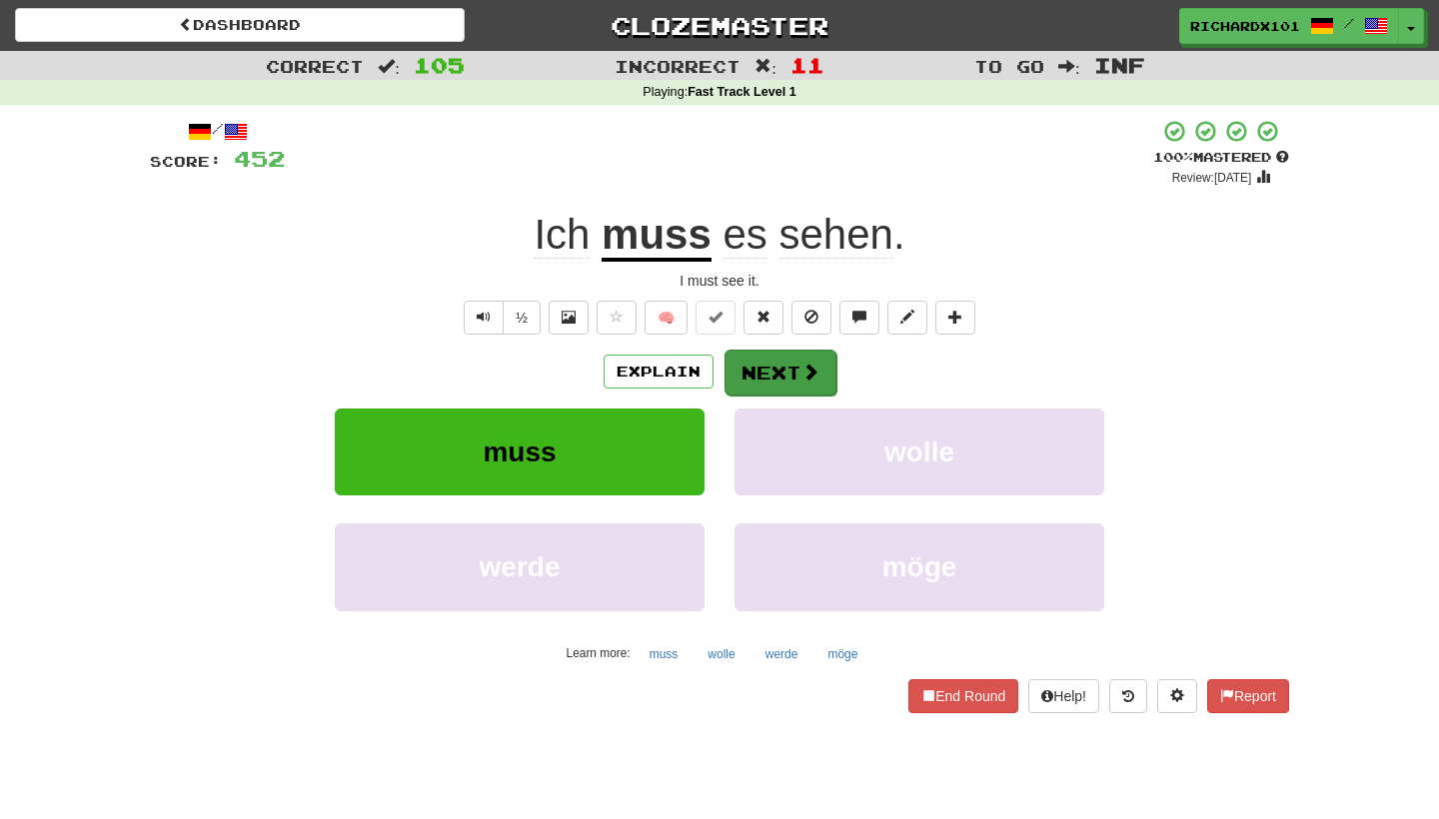
click at [767, 371] on button "Next" at bounding box center [780, 373] width 112 height 46
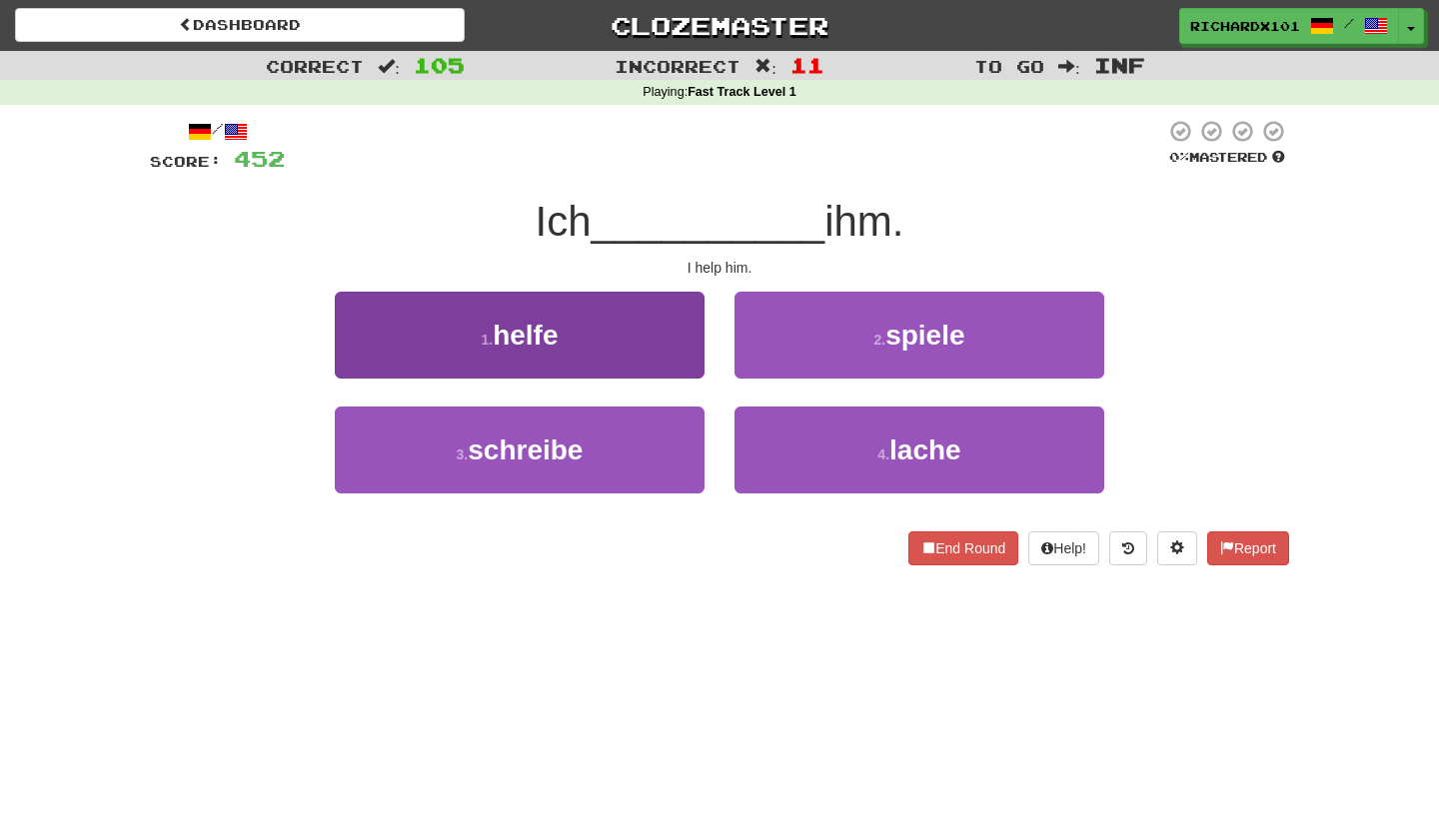
click at [673, 355] on button "1 . helfe" at bounding box center [520, 335] width 370 height 87
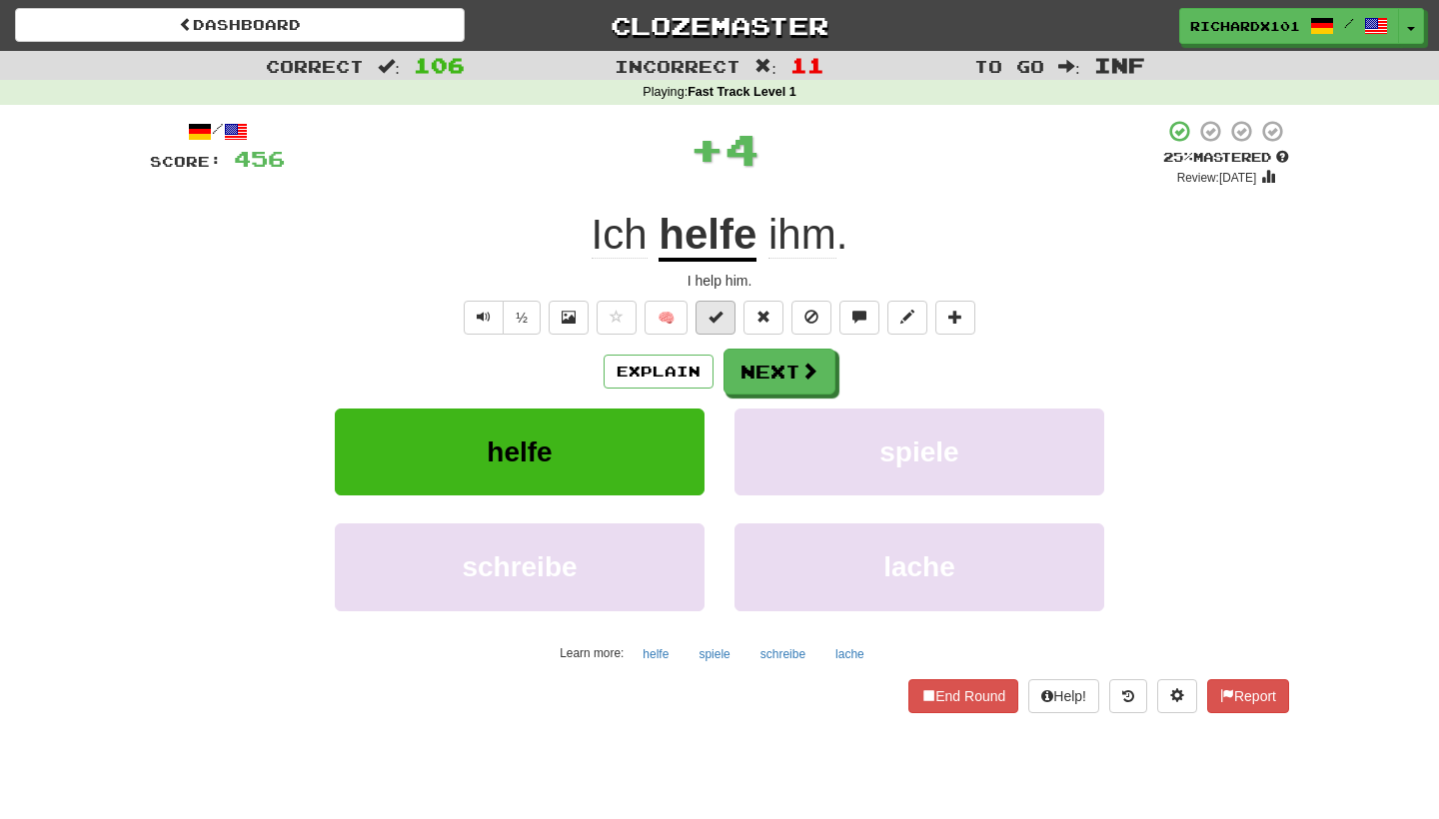
click at [711, 316] on span at bounding box center [715, 317] width 14 height 14
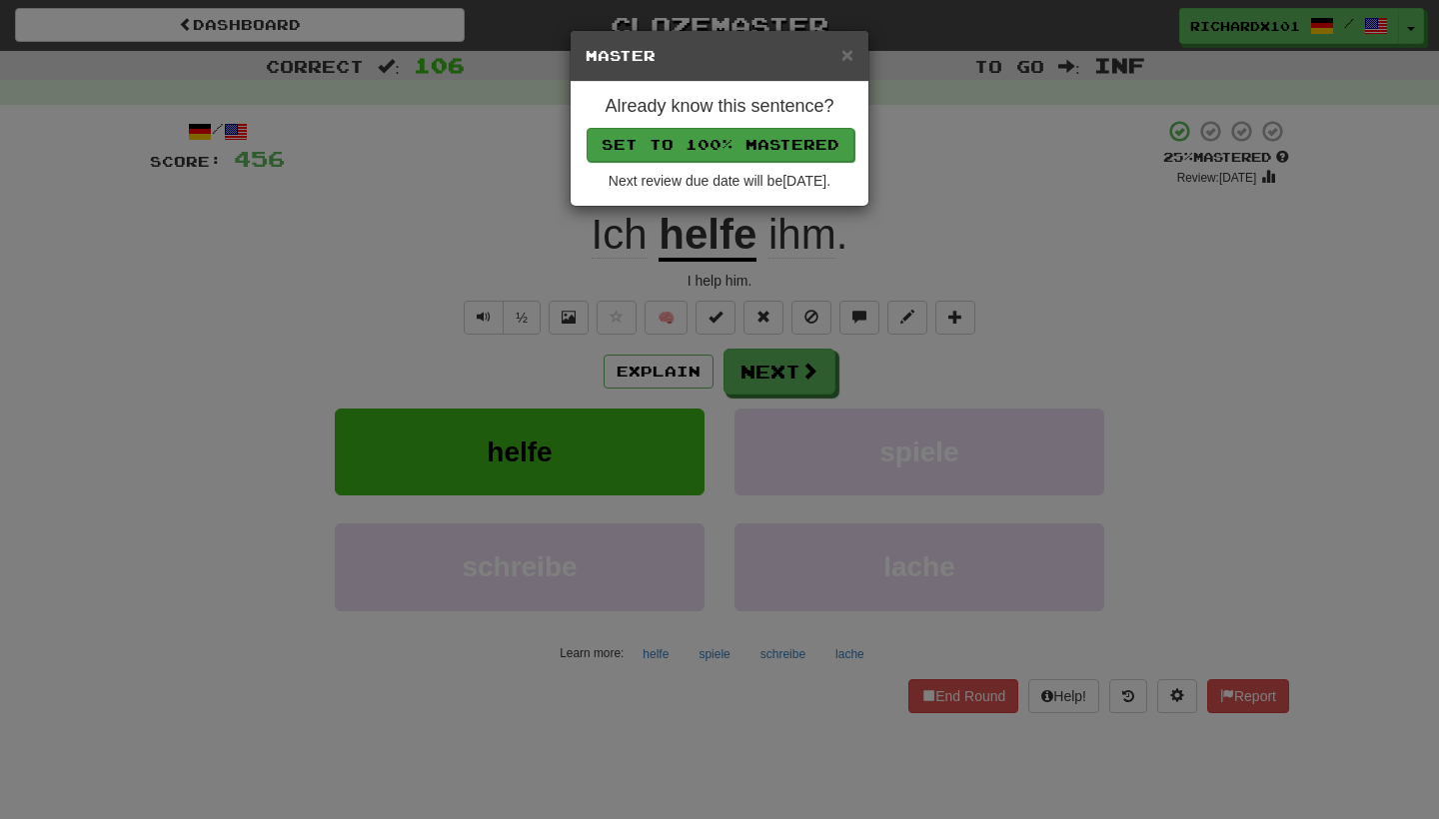
click at [792, 145] on button "Set to 100% Mastered" at bounding box center [720, 145] width 268 height 34
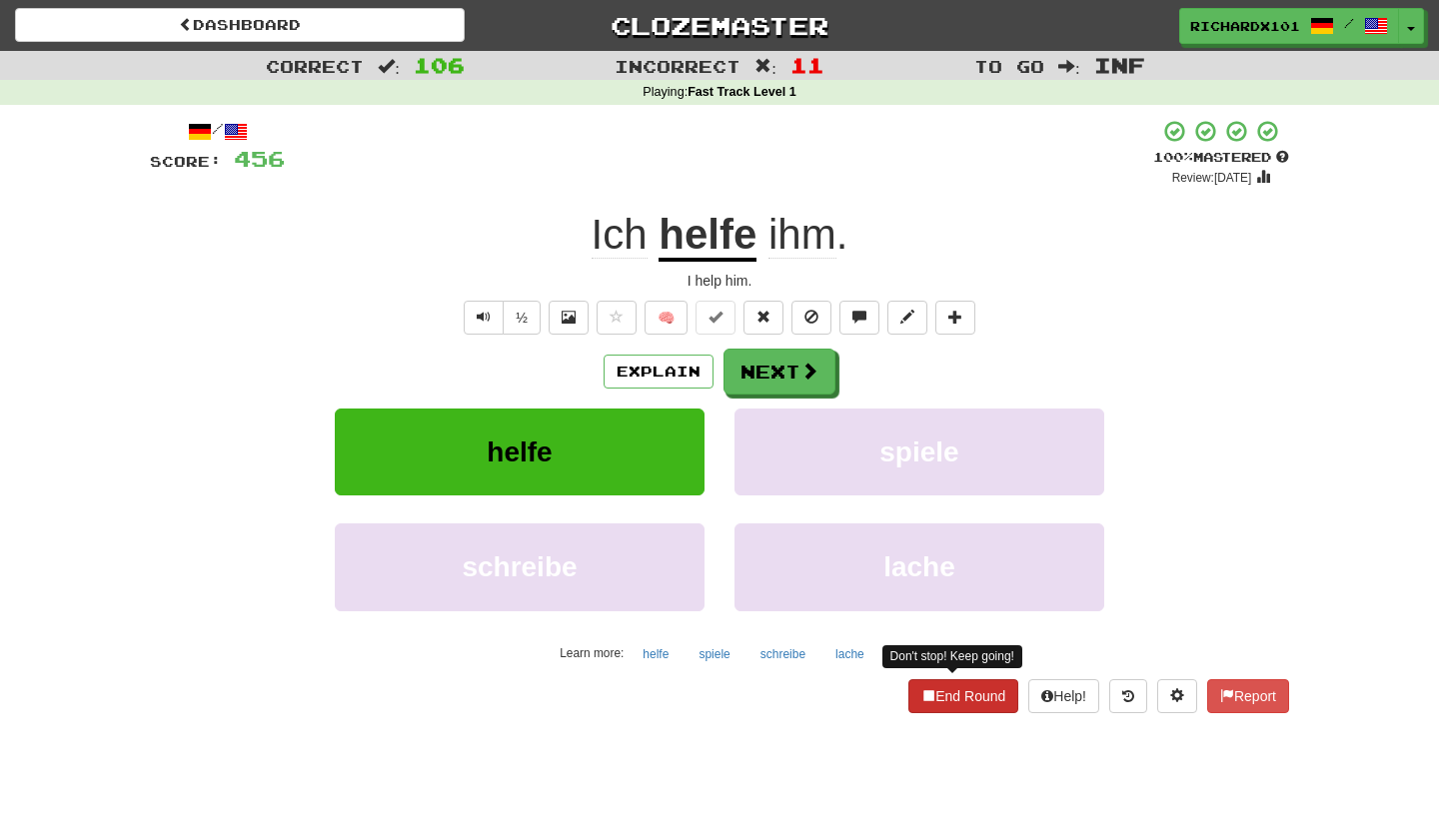
click at [921, 679] on button "End Round" at bounding box center [963, 696] width 110 height 34
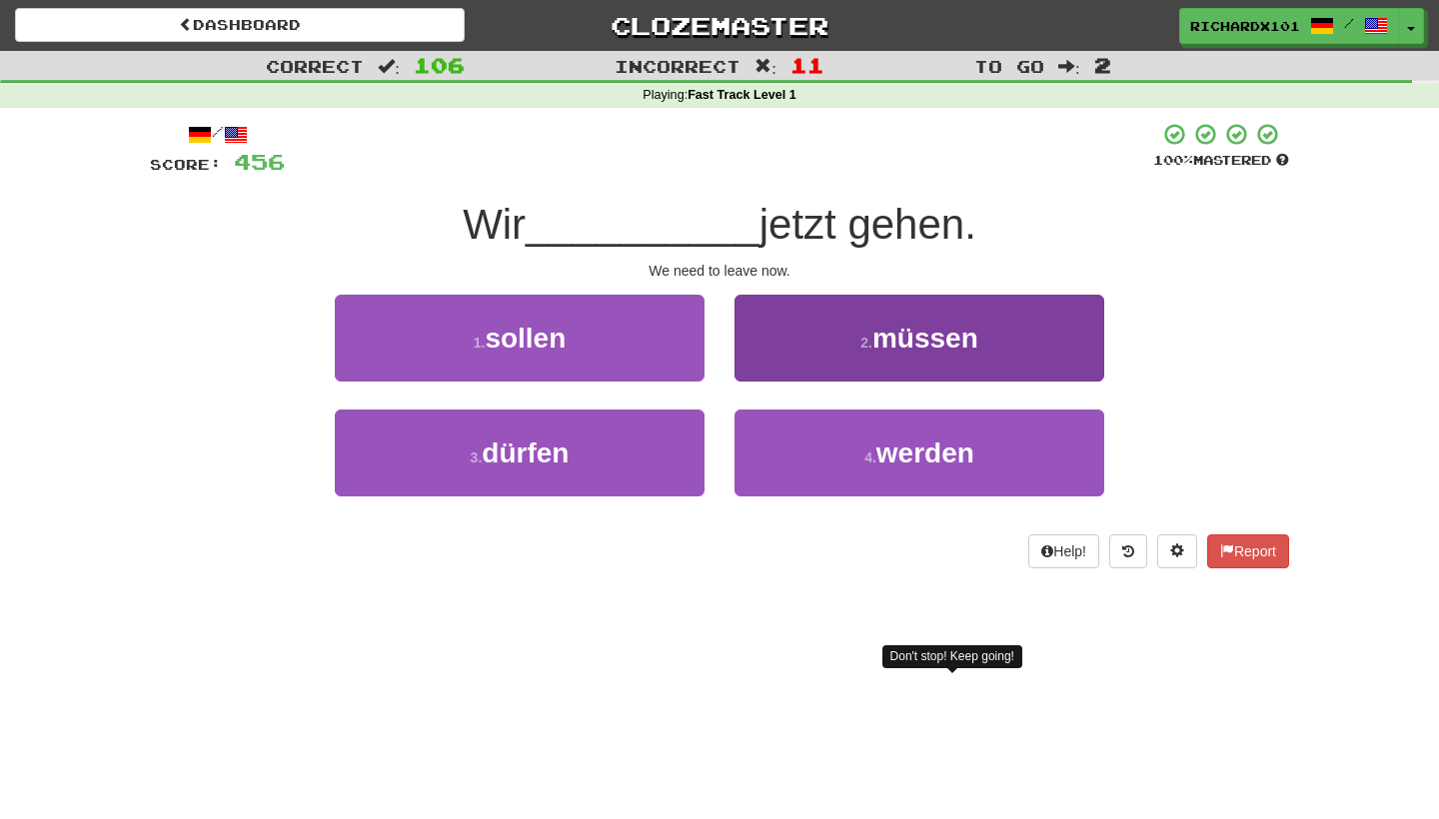
click at [927, 364] on button "2 . müssen" at bounding box center [919, 338] width 370 height 87
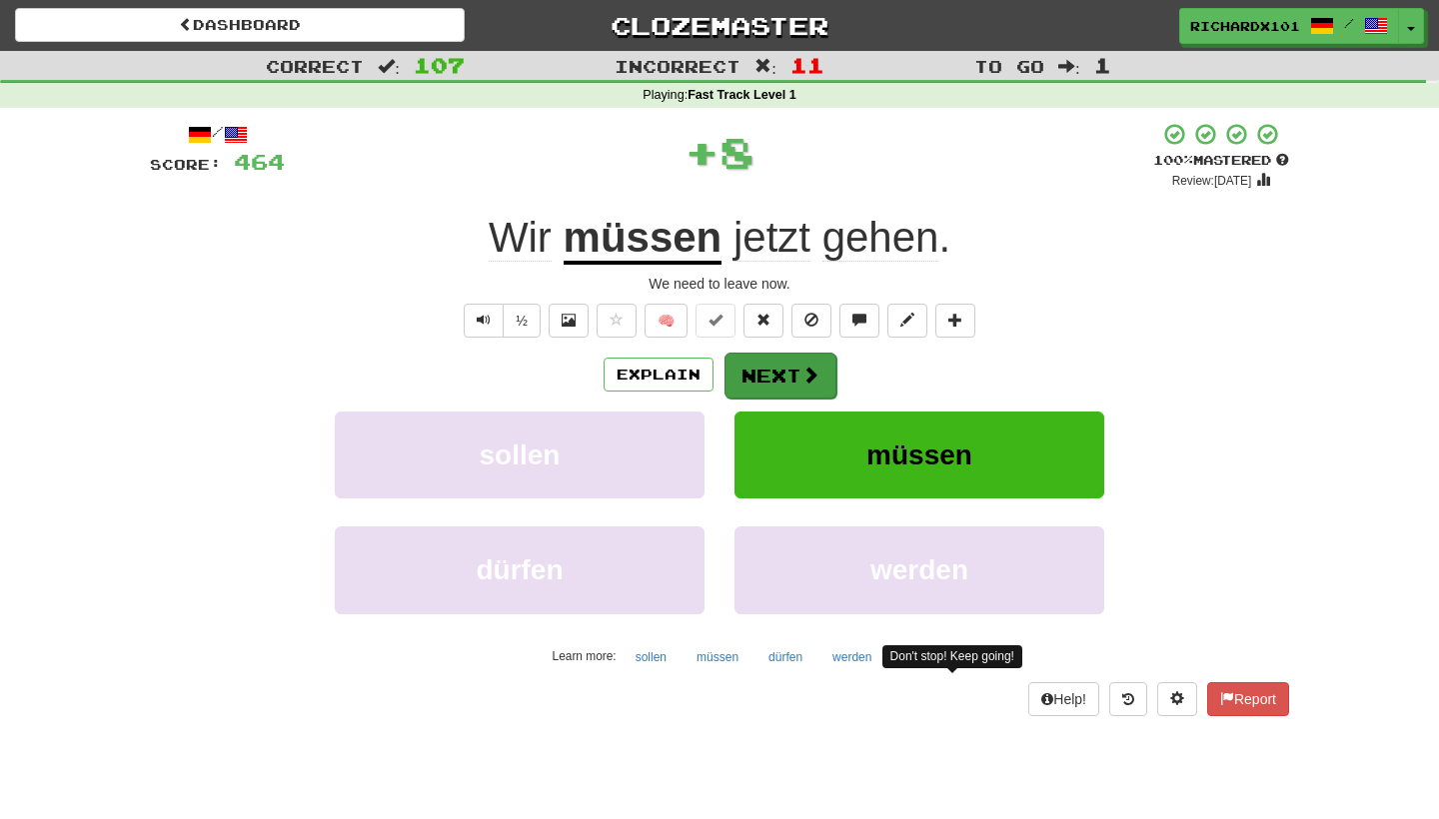
click at [818, 362] on button "Next" at bounding box center [780, 376] width 112 height 46
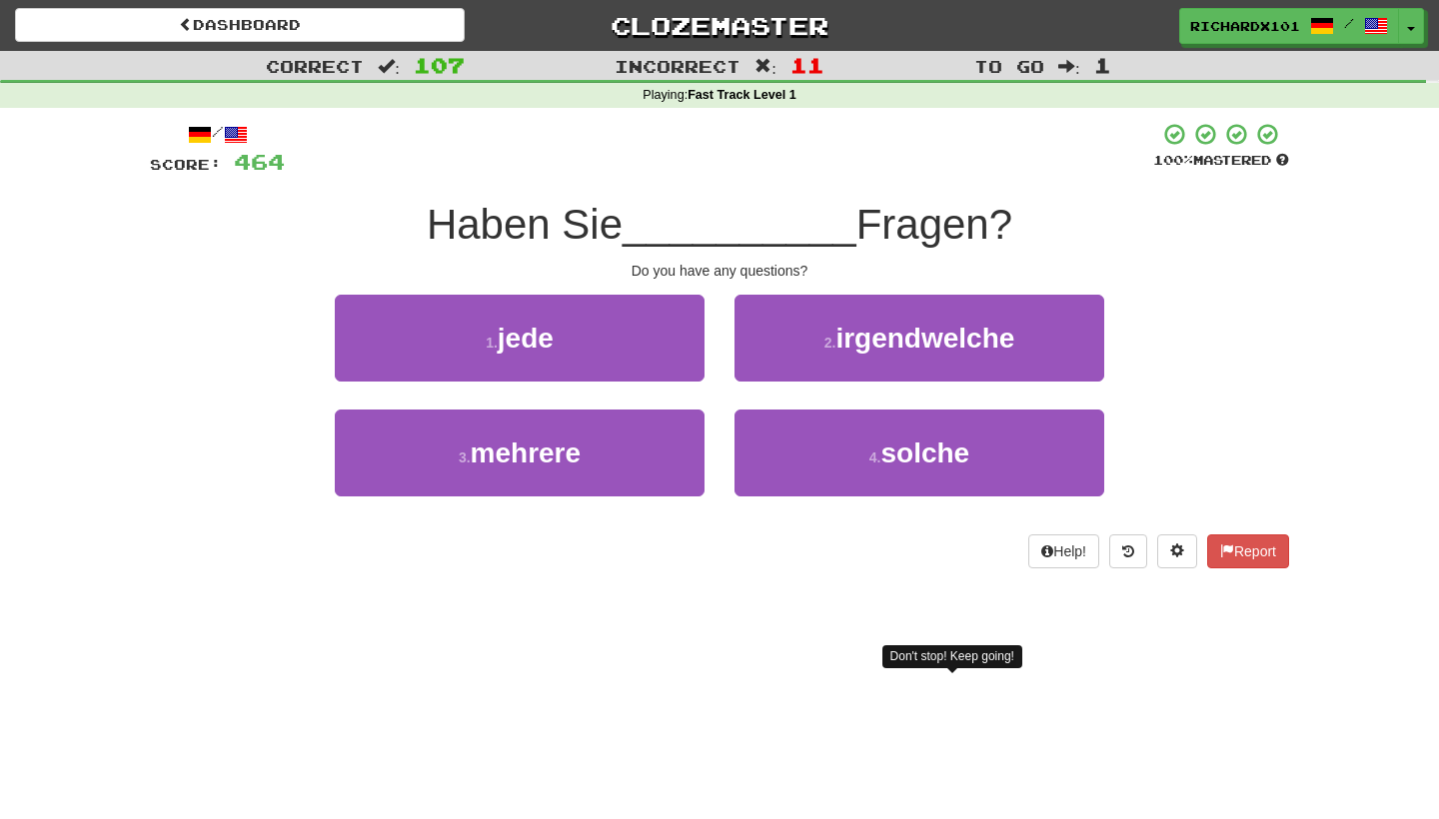
click at [818, 362] on button "2 . irgendwelche" at bounding box center [919, 338] width 370 height 87
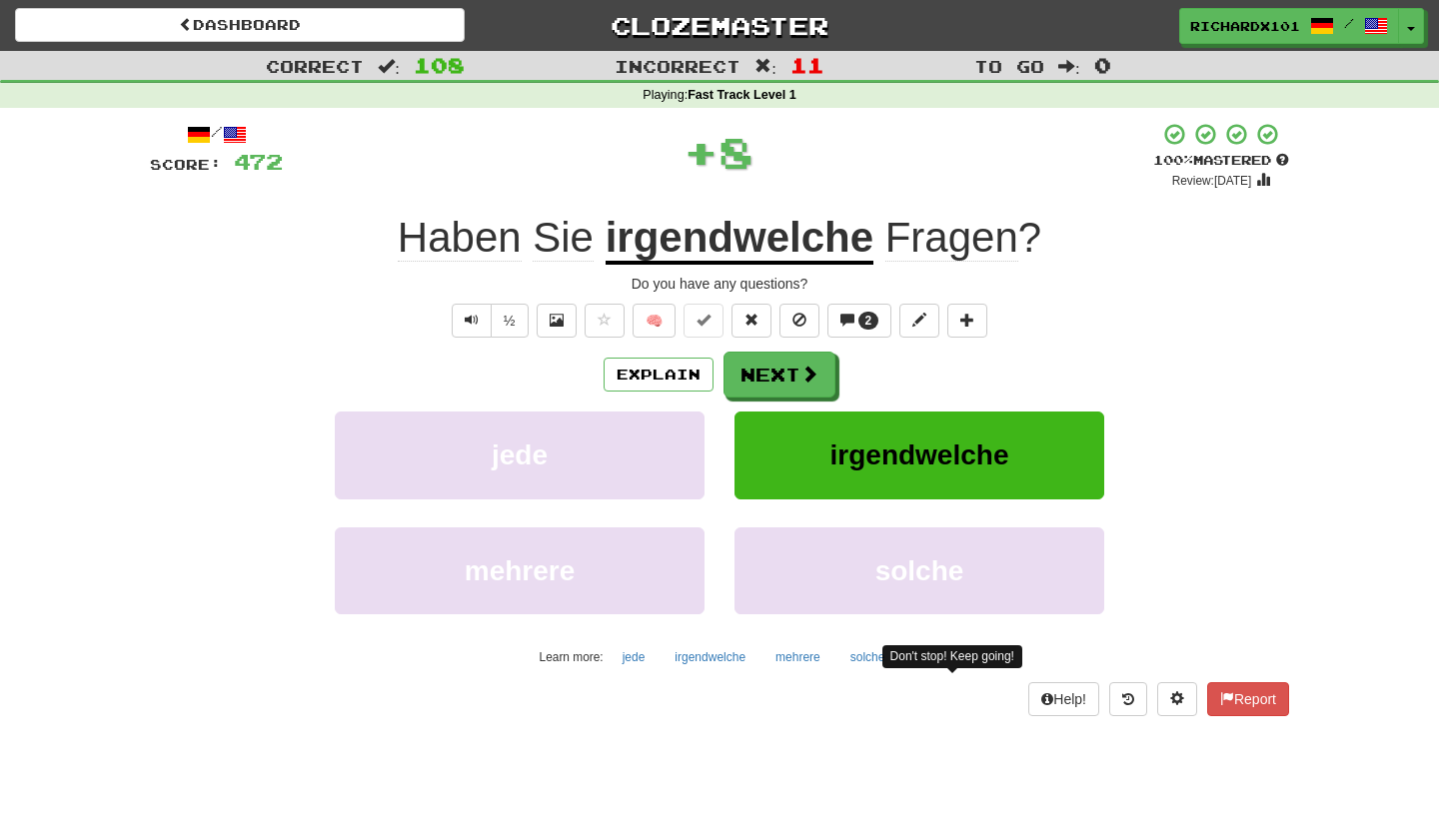
click at [818, 362] on button "Next" at bounding box center [779, 375] width 112 height 46
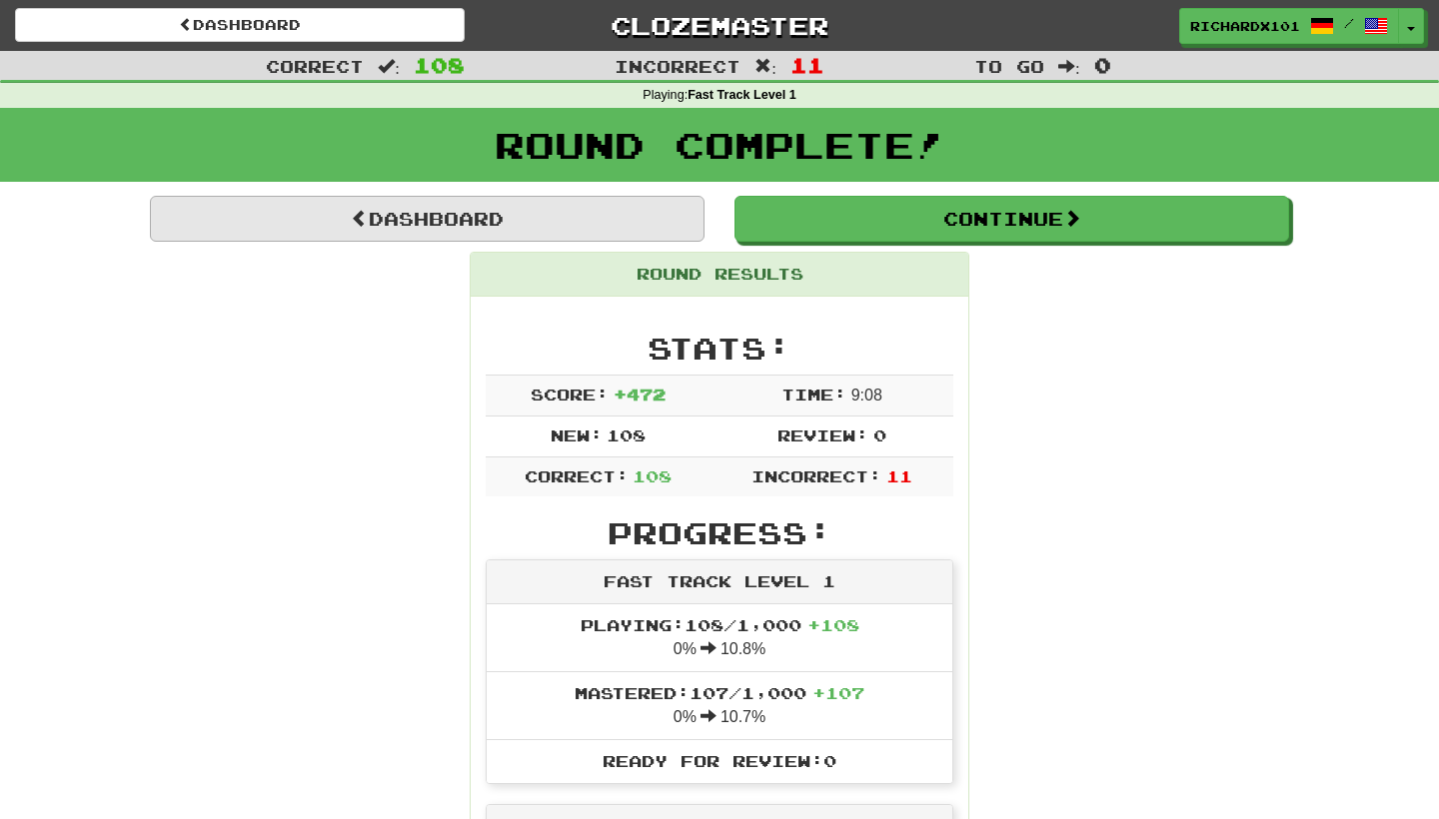
click at [552, 206] on link "Dashboard" at bounding box center [427, 219] width 554 height 46
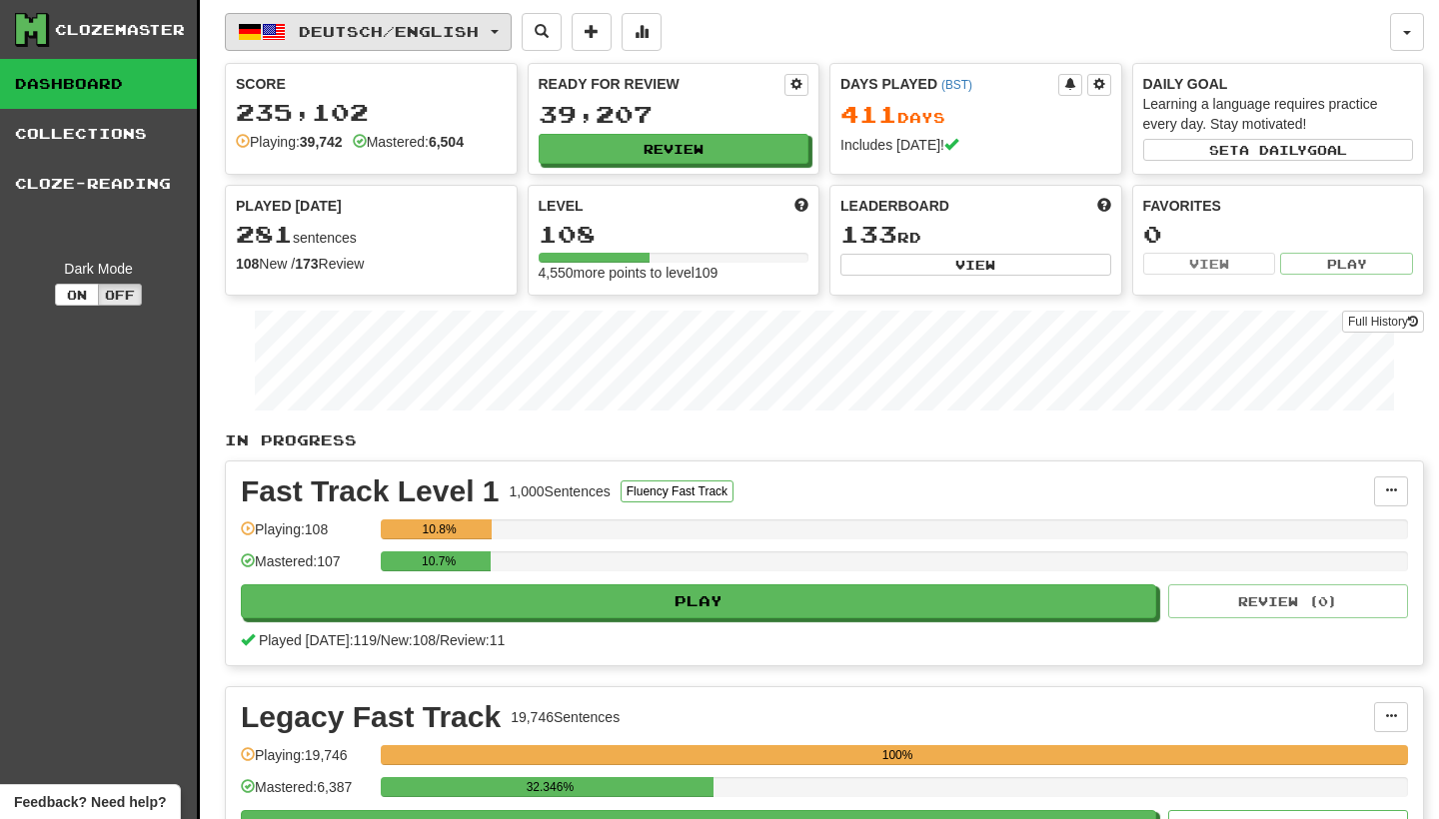
click at [511, 15] on button "Deutsch / English" at bounding box center [368, 32] width 287 height 38
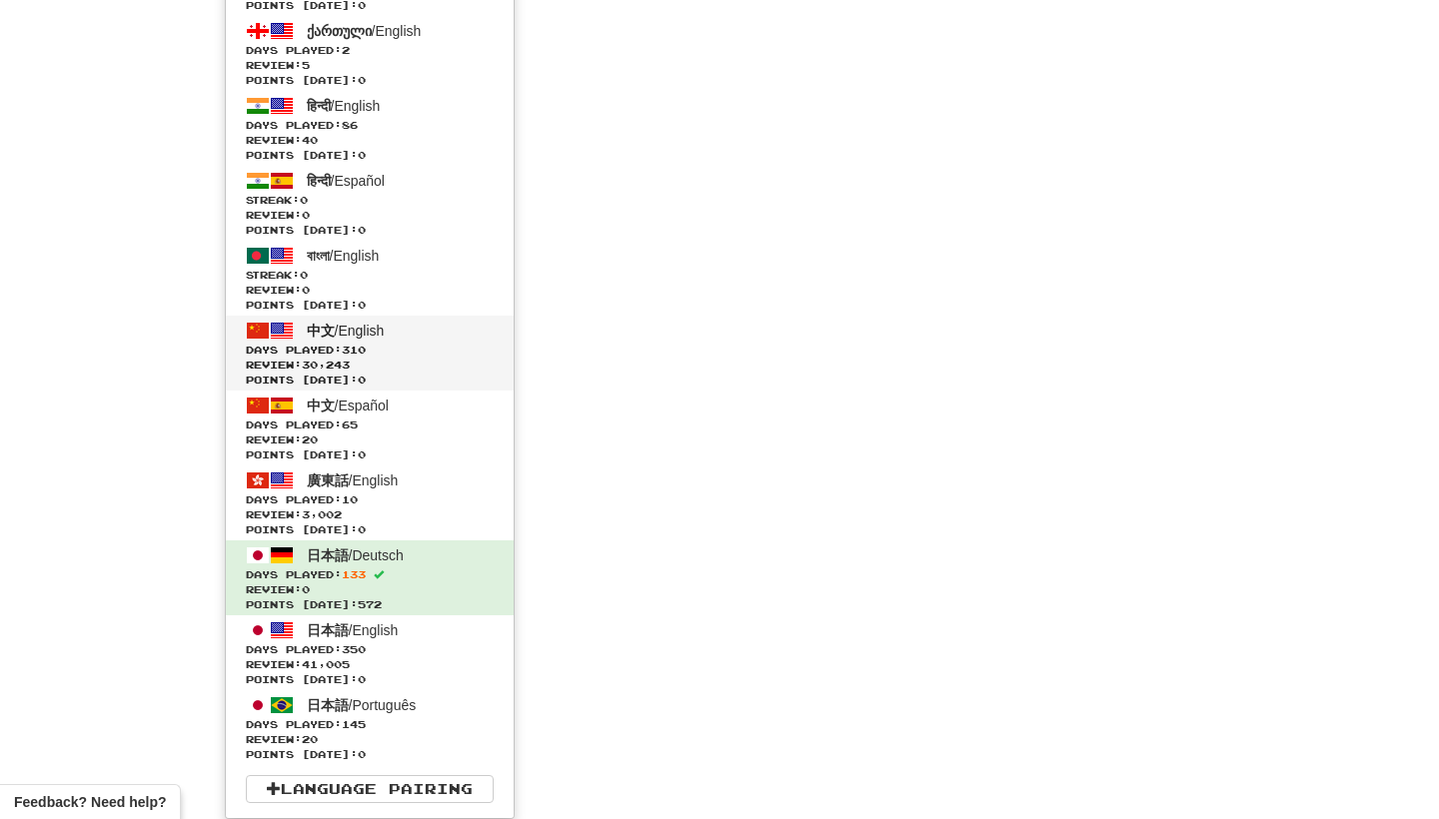
scroll to position [5363, 0]
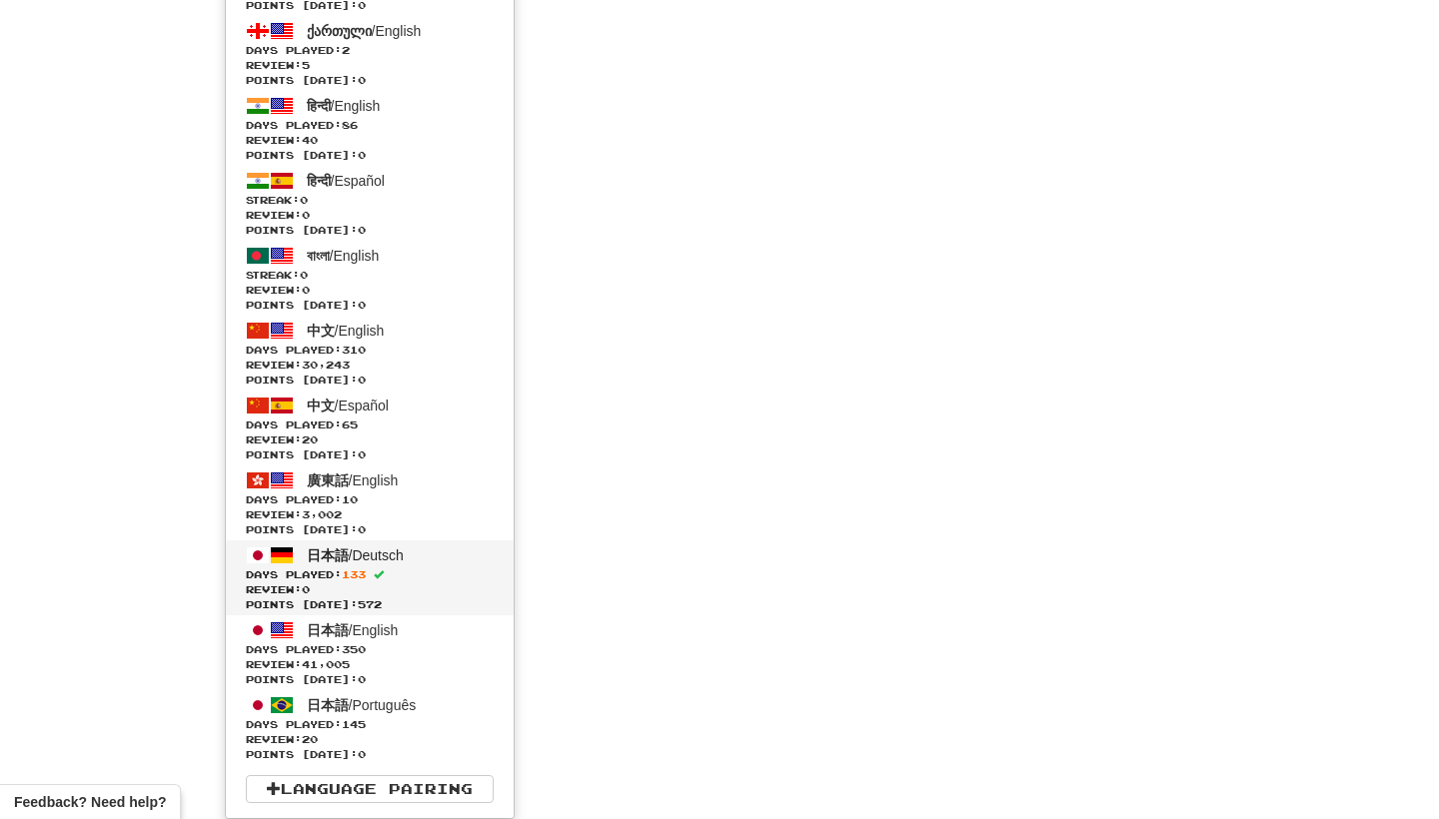
click at [449, 577] on span "Days Played: 133" at bounding box center [370, 574] width 248 height 15
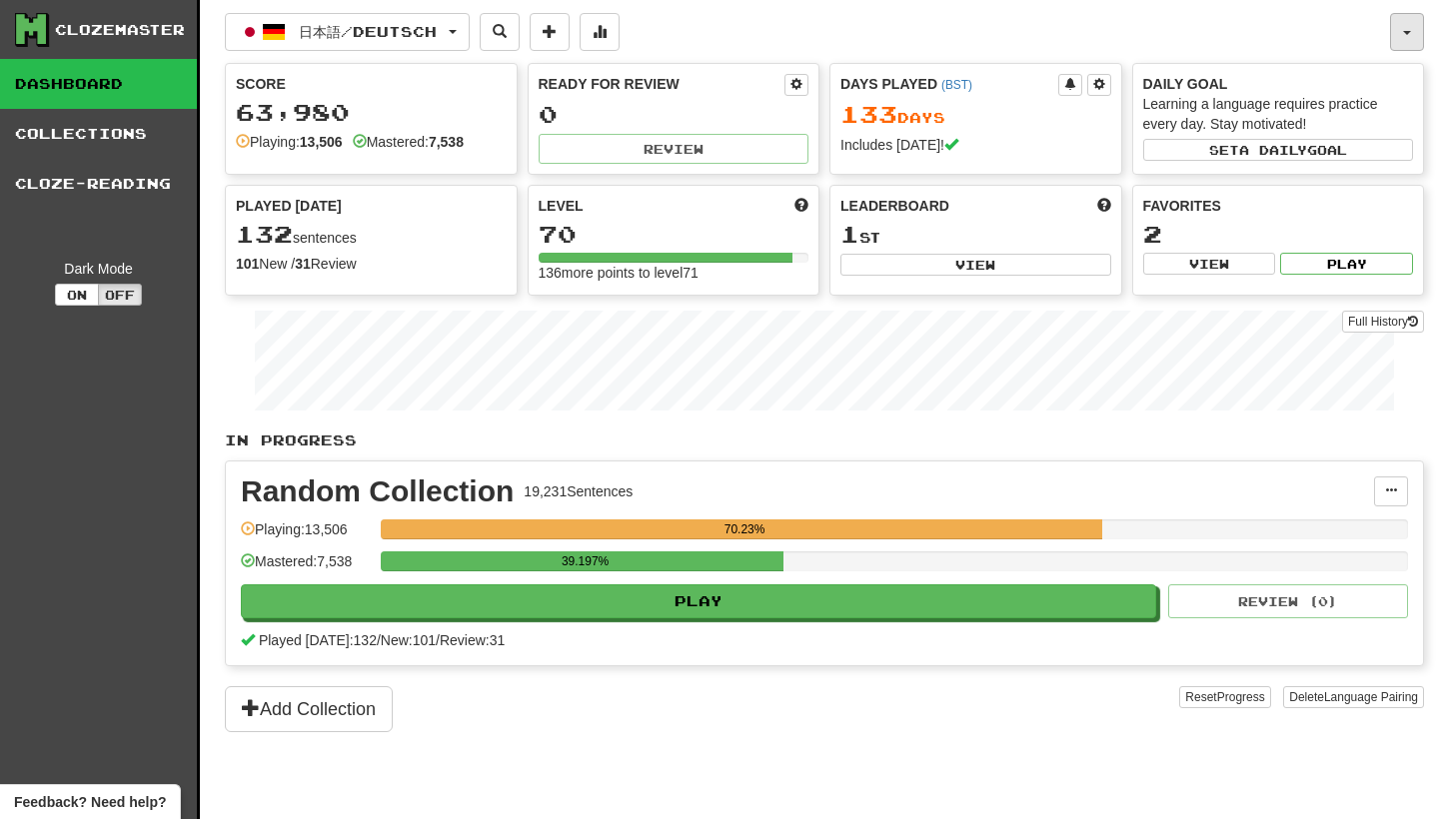
click at [1408, 24] on button "button" at bounding box center [1407, 32] width 34 height 38
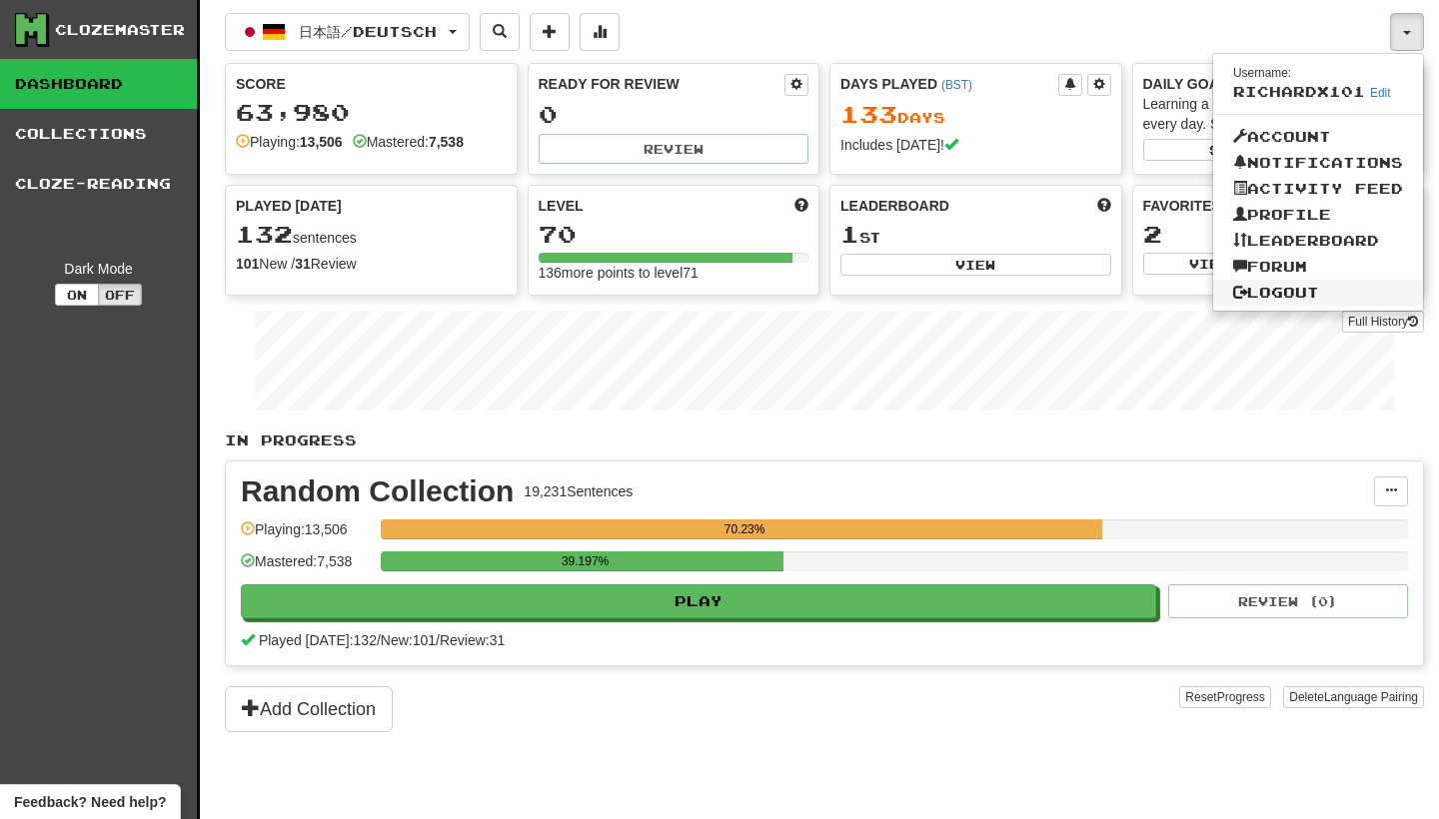
click at [1325, 284] on link "Logout" at bounding box center [1318, 293] width 210 height 26
